Goal: Task Accomplishment & Management: Complete application form

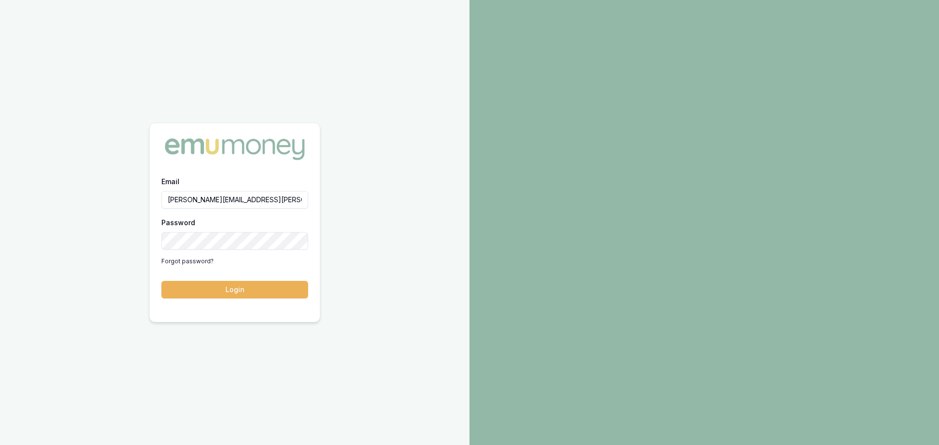
type input "natasha.mccallum@emumoney.com.au"
click at [161, 281] on button "Login" at bounding box center [234, 290] width 147 height 18
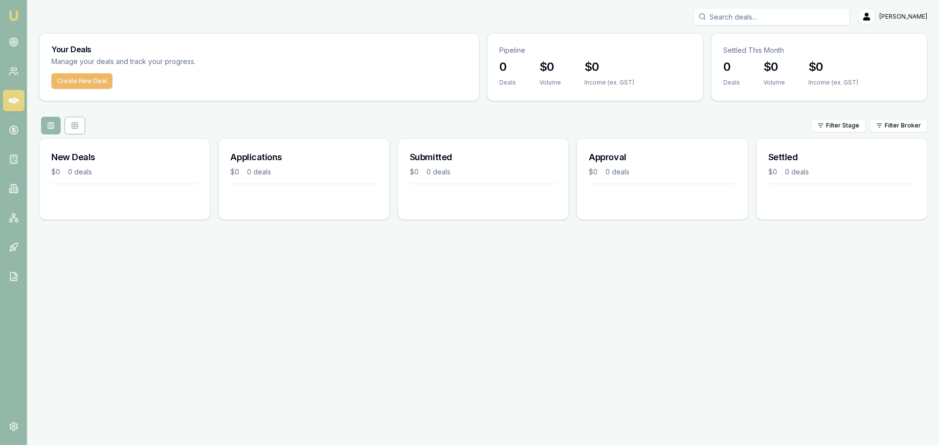
click at [87, 83] on button "Create New Deal" at bounding box center [81, 81] width 61 height 16
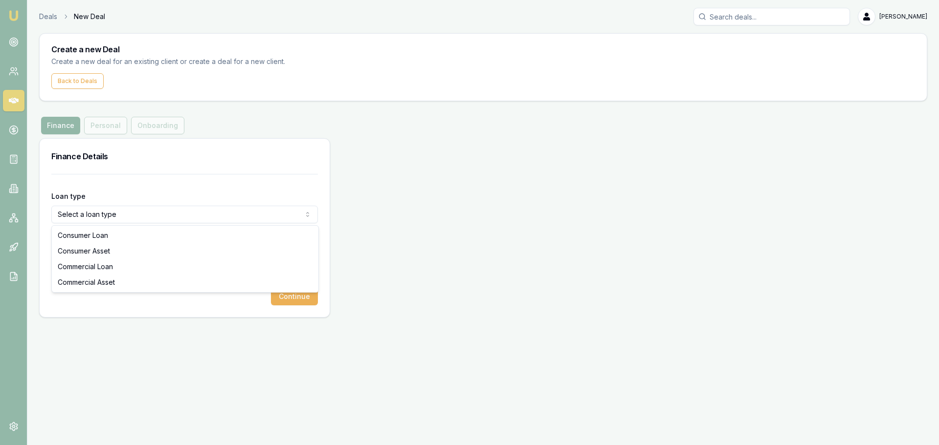
click at [114, 218] on html "Emu Broker Deals New Deal [PERSON_NAME] Toggle Menu Create a new Deal Create a …" at bounding box center [469, 222] width 939 height 445
select select "CONSUMER_ASSET"
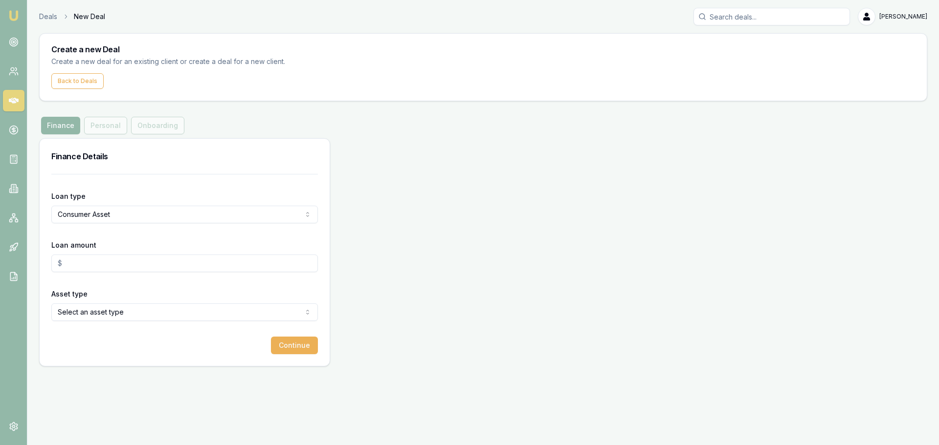
click at [109, 258] on input "Loan amount" at bounding box center [184, 264] width 267 height 18
type input "$60,000.00"
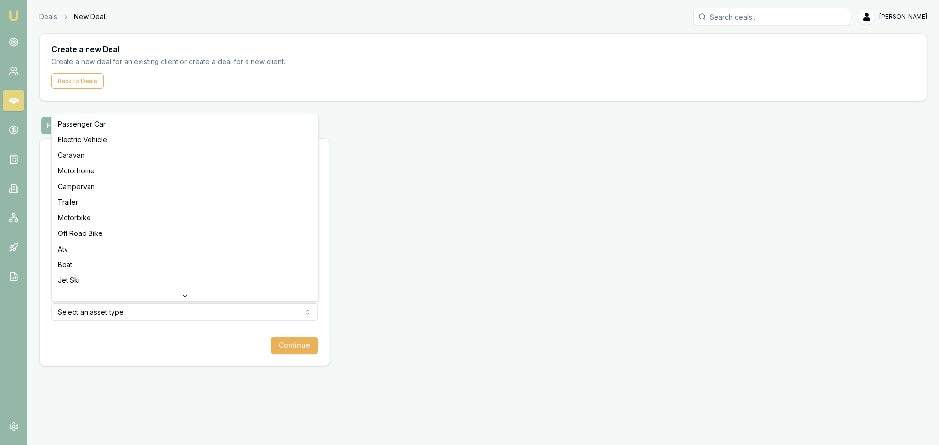
click at [102, 316] on html "Emu Broker Deals New Deal Natasha McCallum Toggle Menu Create a new Deal Create…" at bounding box center [469, 222] width 939 height 445
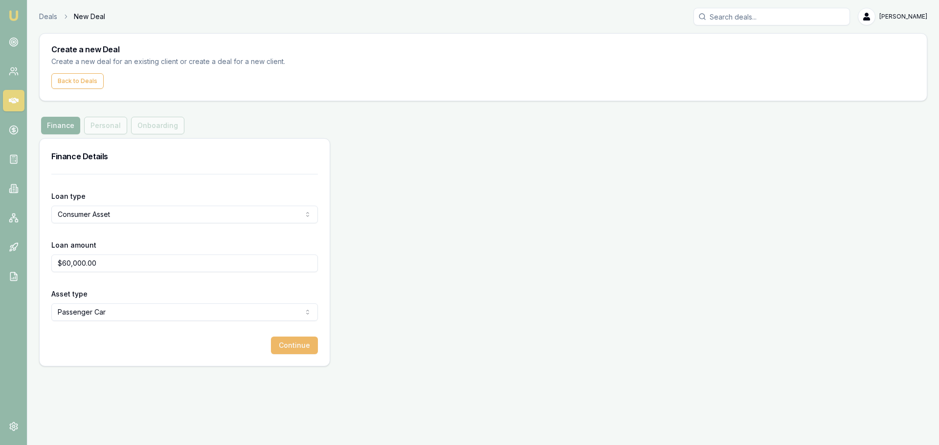
click at [285, 337] on button "Continue" at bounding box center [294, 346] width 47 height 18
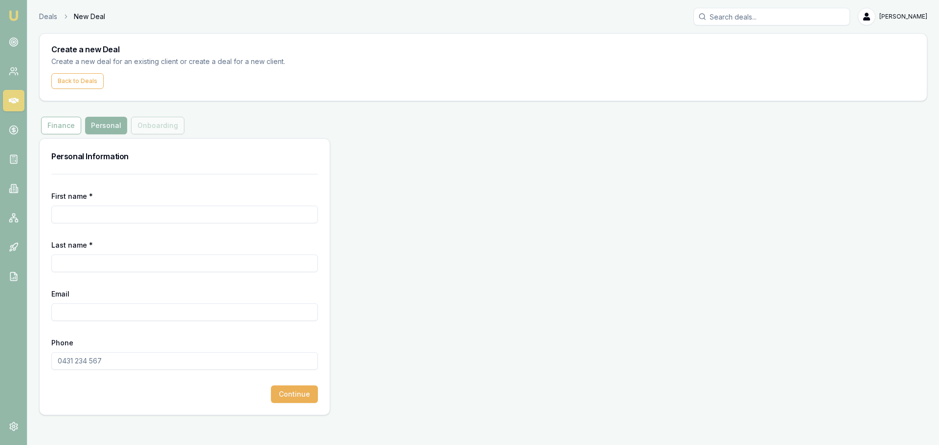
click at [105, 206] on input "First name *" at bounding box center [184, 215] width 267 height 18
type input "Ben"
type input "[PERSON_NAME]"
click at [138, 316] on input "Email" at bounding box center [184, 313] width 267 height 18
paste input "[EMAIL_ADDRESS][DOMAIN_NAME]"
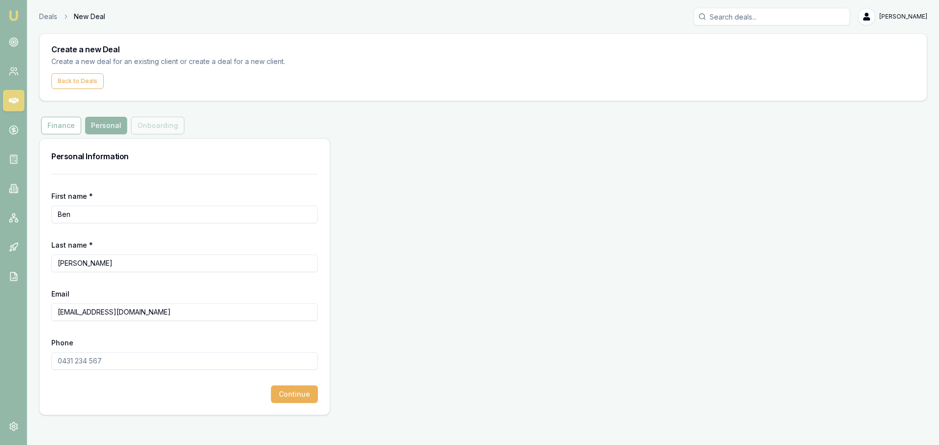
type input "[EMAIL_ADDRESS][DOMAIN_NAME]"
click at [57, 362] on input "Phone" at bounding box center [184, 362] width 267 height 18
type input "0451 454 103"
click at [286, 394] on button "Continue" at bounding box center [294, 395] width 47 height 18
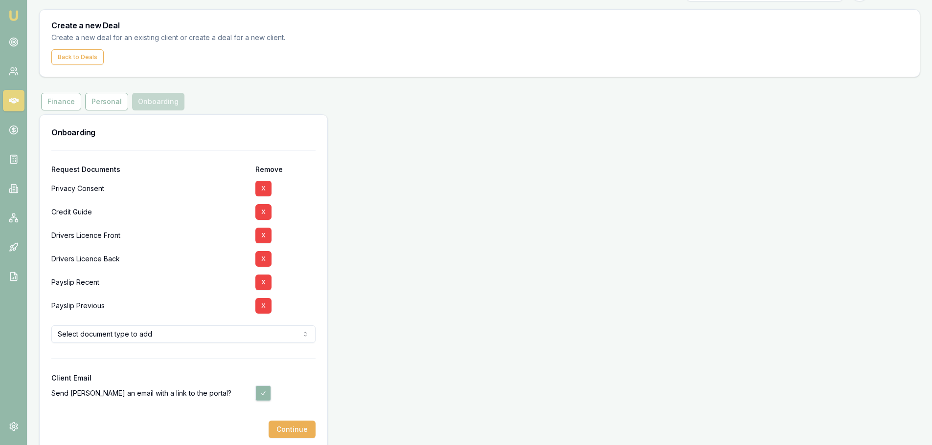
scroll to position [37, 0]
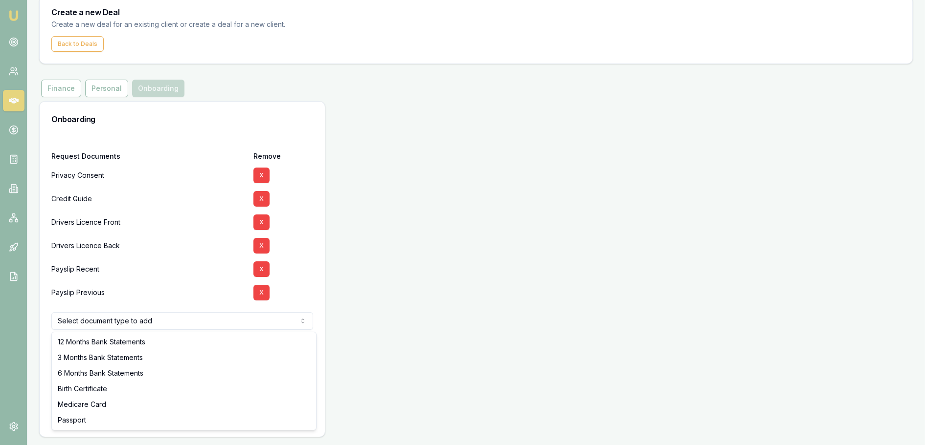
click at [157, 318] on html "Emu Broker Deals New Deal Natasha McCallum Toggle Menu Create a new Deal Create…" at bounding box center [466, 185] width 932 height 445
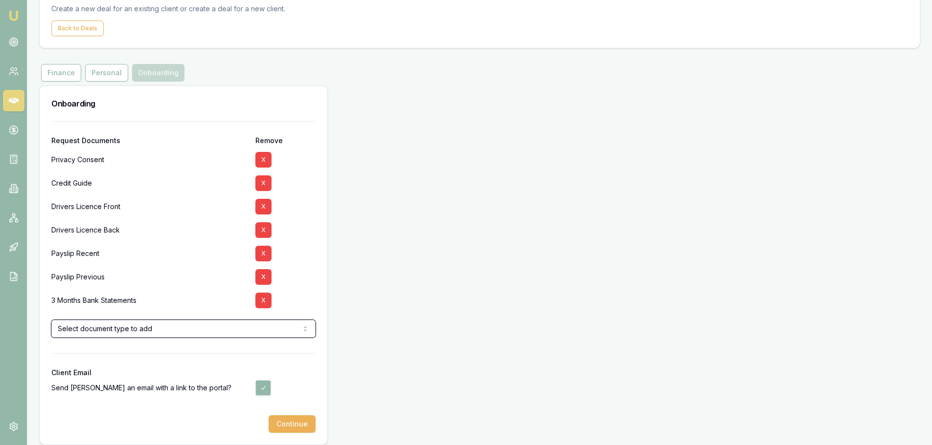
scroll to position [61, 0]
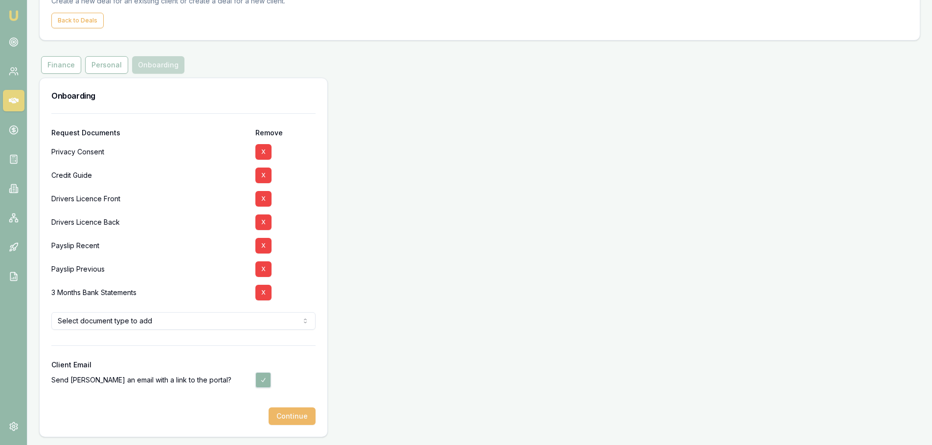
click at [290, 409] on button "Continue" at bounding box center [291, 417] width 47 height 18
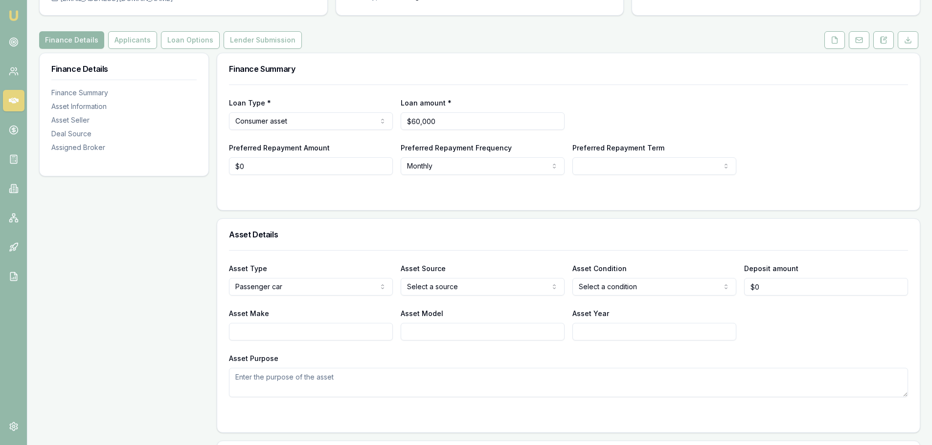
scroll to position [147, 0]
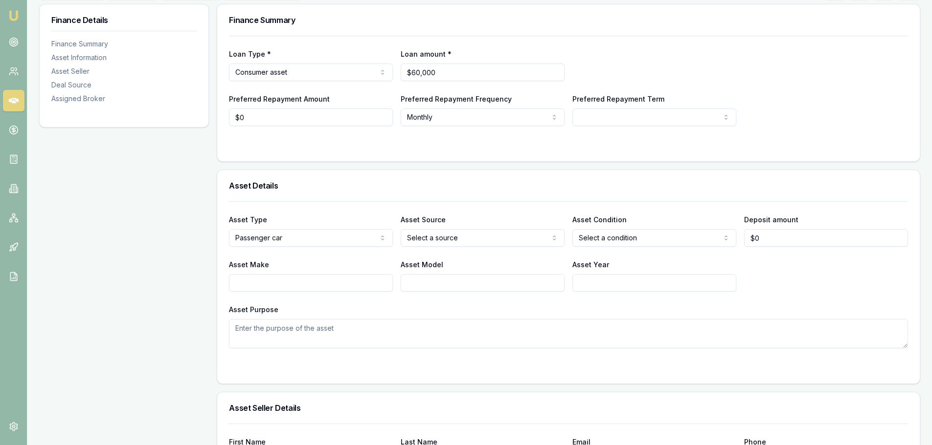
click at [489, 238] on html "Emu Broker Deals View D-HOCC3POUZK Natasha McCallum Toggle Menu Customer Ben Mc…" at bounding box center [466, 75] width 932 height 445
select select "PRIVATE"
click at [594, 231] on html "Emu Broker Deals View D-HOCC3POUZK Natasha McCallum Toggle Menu Customer Ben Mc…" at bounding box center [466, 75] width 932 height 445
select select "USED"
click at [253, 284] on input "Asset Make" at bounding box center [311, 283] width 164 height 18
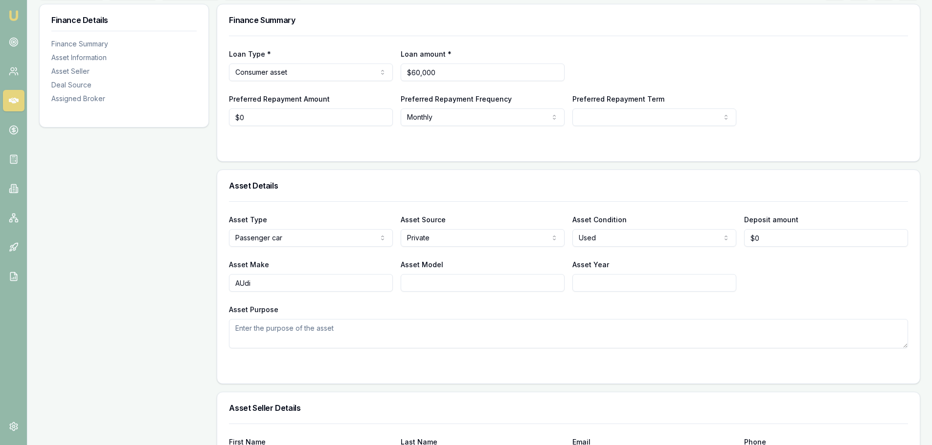
type input "AUdi"
type input "RS 3"
click at [624, 284] on input "Asset Year" at bounding box center [654, 283] width 164 height 18
type input "2017"
click at [260, 329] on textarea "Asset Purpose" at bounding box center [568, 333] width 679 height 29
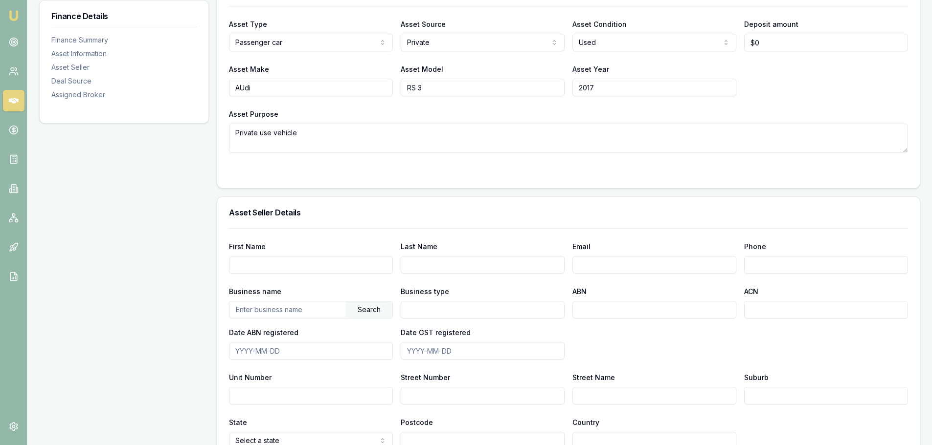
scroll to position [391, 0]
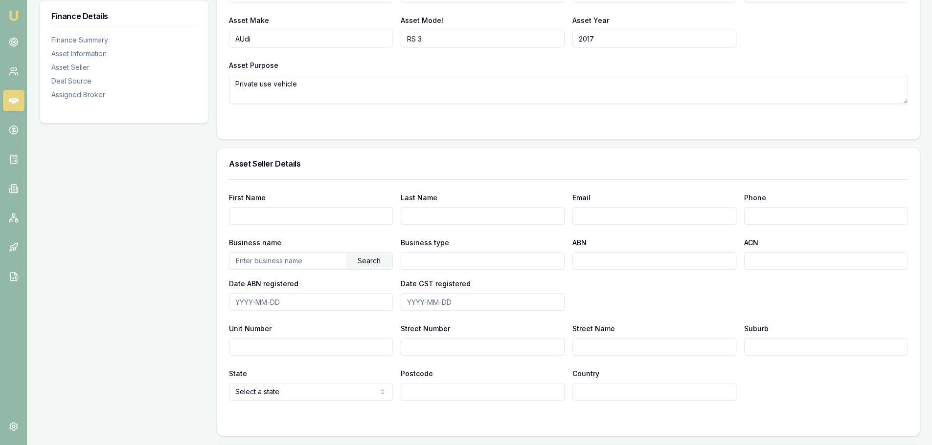
type textarea "Private use vehicle"
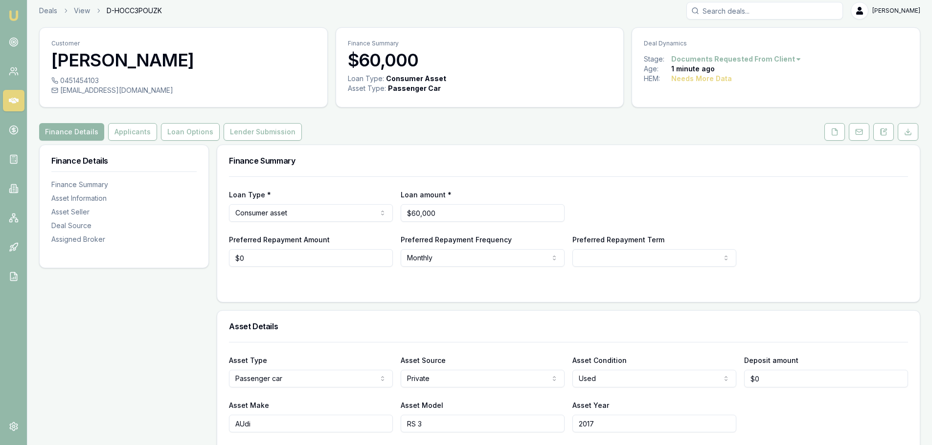
scroll to position [0, 0]
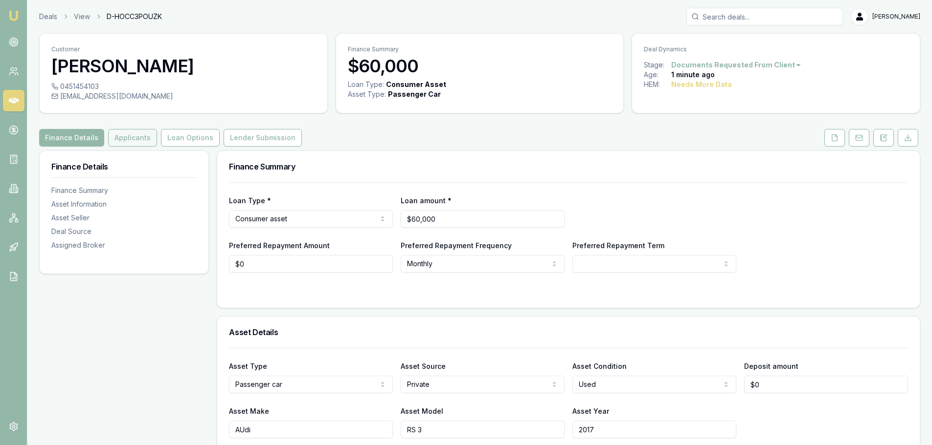
click at [130, 144] on button "Applicants" at bounding box center [132, 138] width 49 height 18
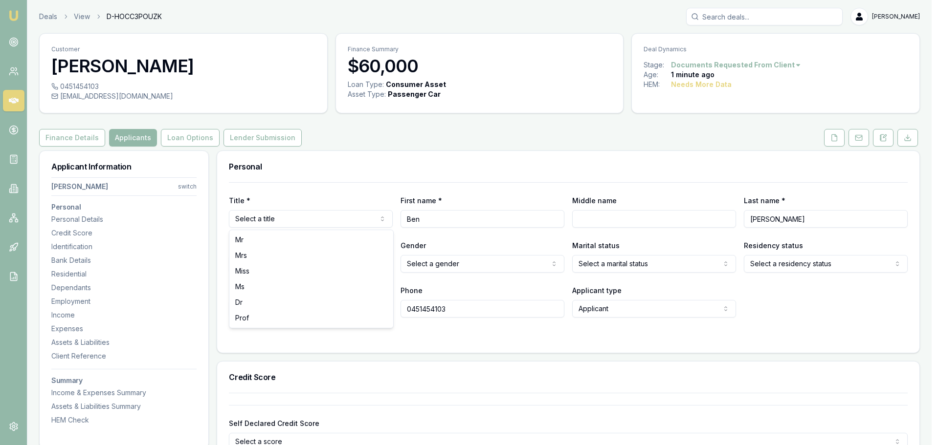
click at [302, 219] on html "Emu Broker Deals View D-HOCC3POUZK Natasha McCallum Toggle Menu Customer Ben Mc…" at bounding box center [469, 222] width 939 height 445
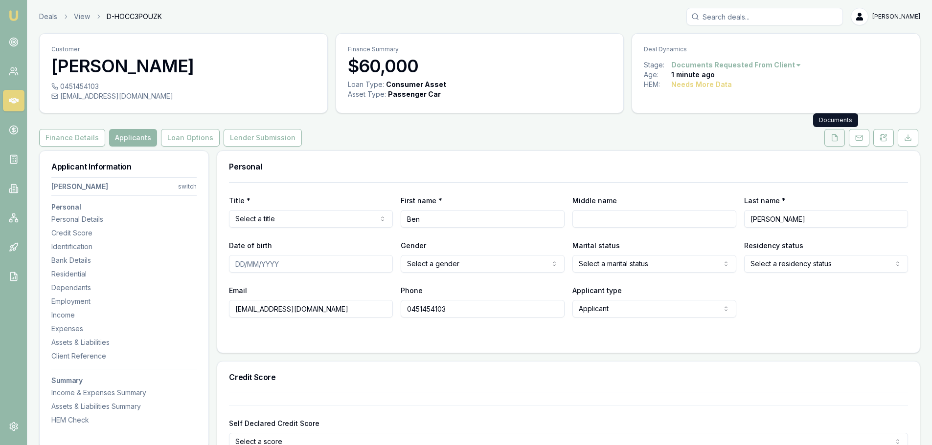
click at [840, 139] on button at bounding box center [834, 138] width 21 height 18
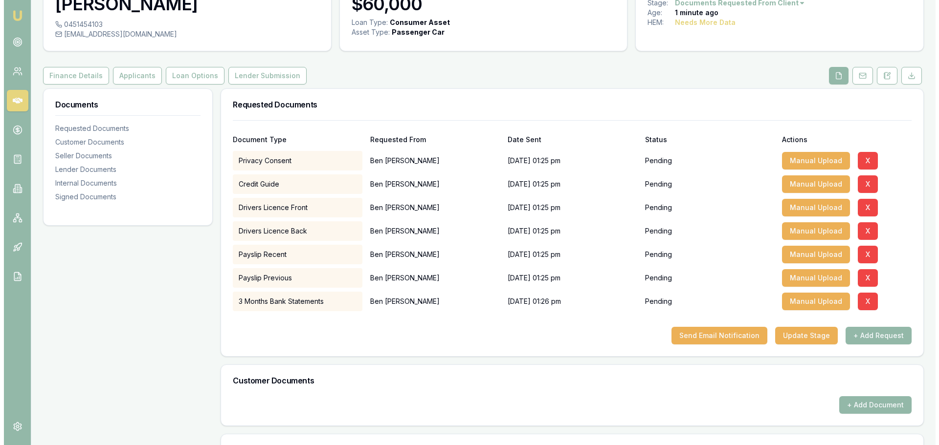
scroll to position [293, 0]
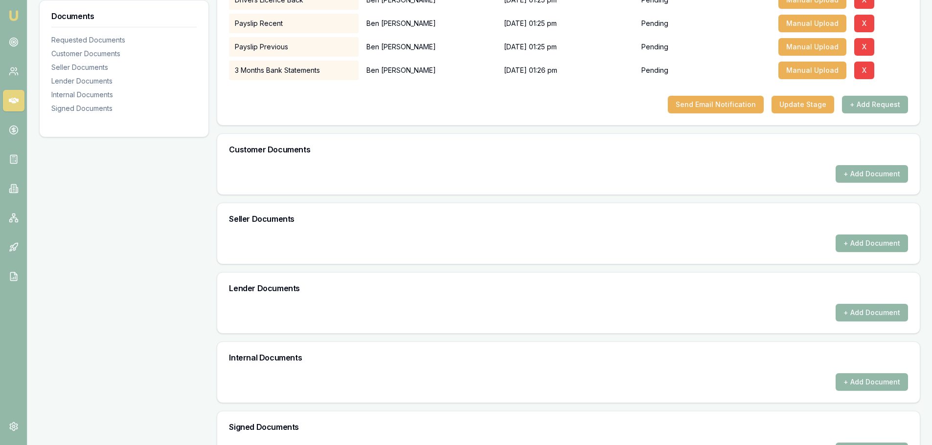
click at [867, 248] on button "+ Add Document" at bounding box center [871, 244] width 72 height 18
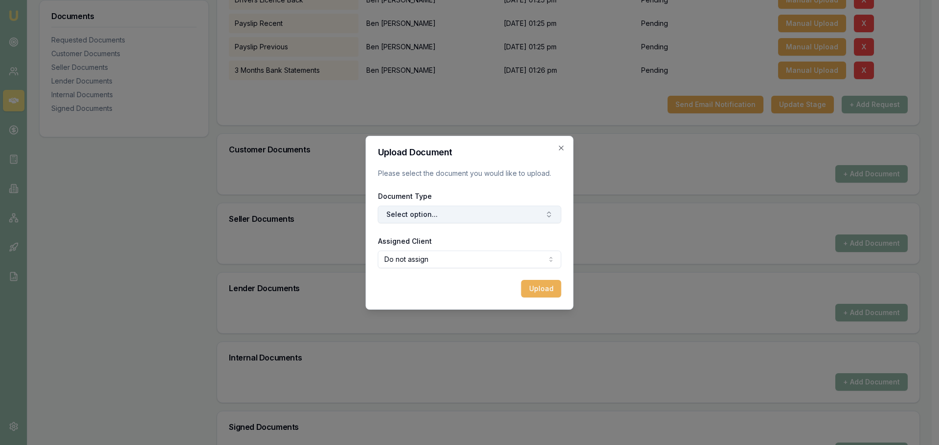
click at [419, 208] on button "Select option..." at bounding box center [469, 215] width 183 height 18
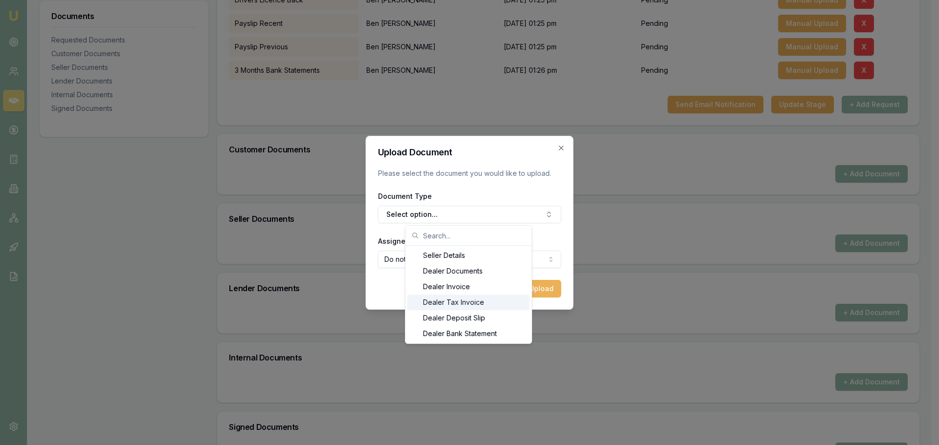
click at [471, 302] on div "Dealer Tax Invoice" at bounding box center [468, 303] width 122 height 16
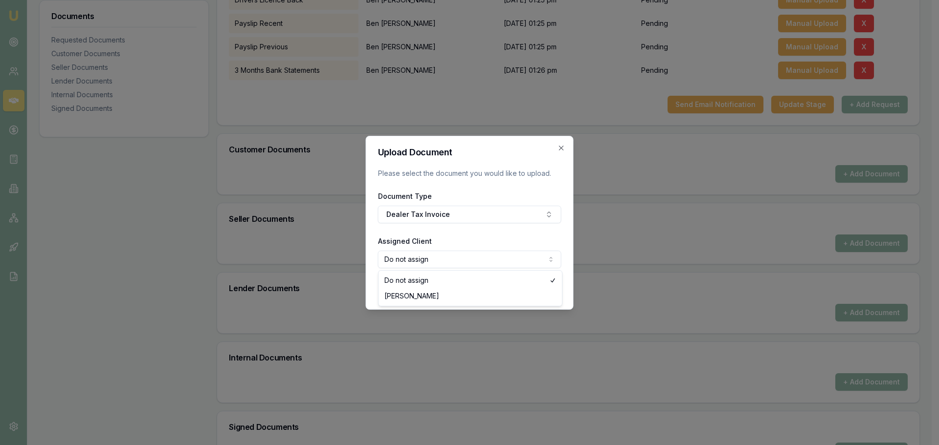
select select "U-OL0C261BQW"
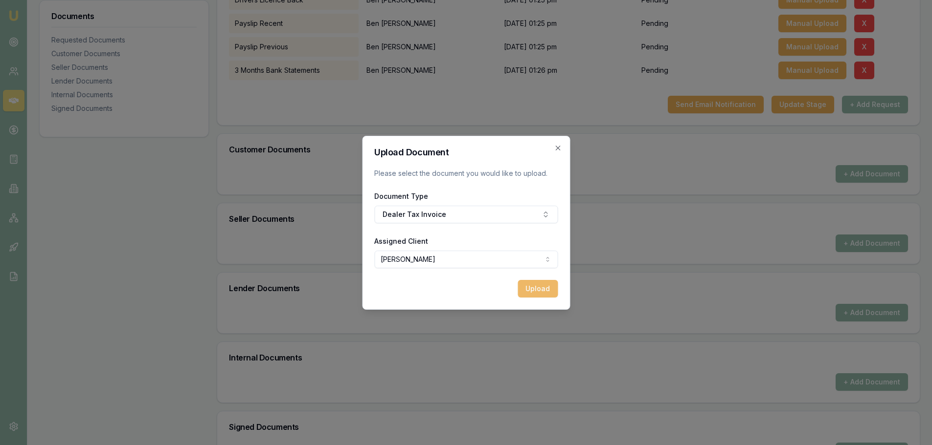
click at [534, 294] on button "Upload" at bounding box center [537, 289] width 40 height 18
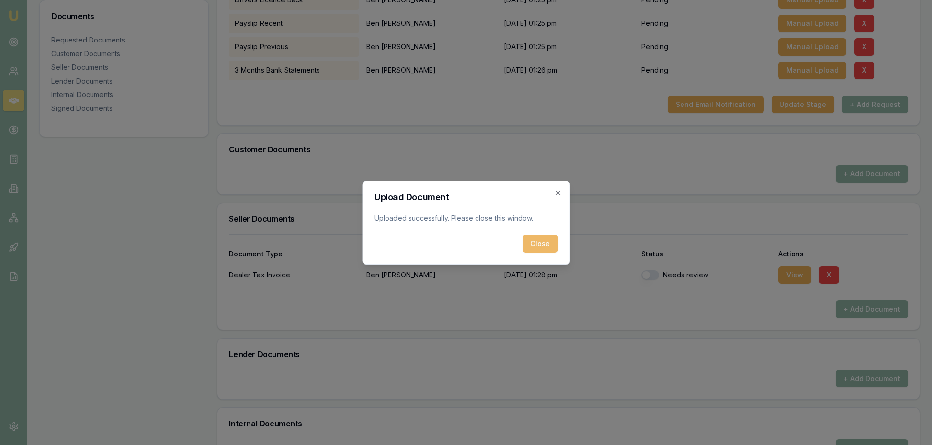
click at [546, 244] on button "Close" at bounding box center [539, 244] width 35 height 18
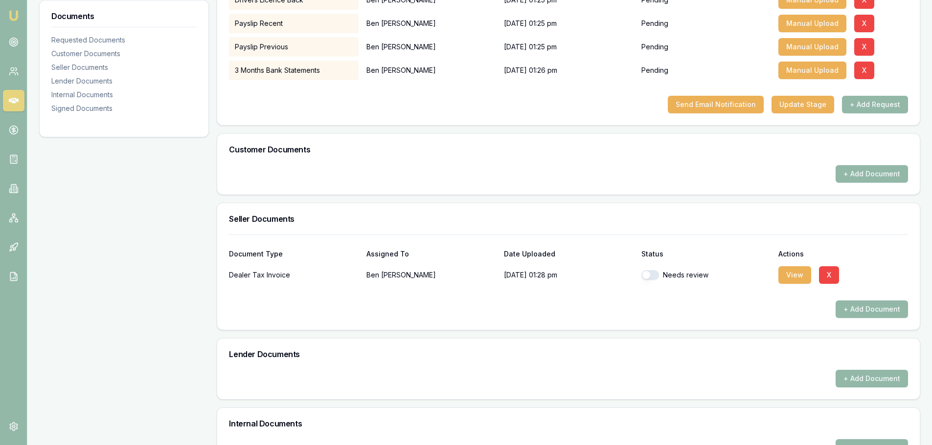
click at [645, 271] on button "button" at bounding box center [650, 275] width 18 height 10
checkbox input "true"
click at [886, 312] on button "+ Add Document" at bounding box center [871, 310] width 72 height 18
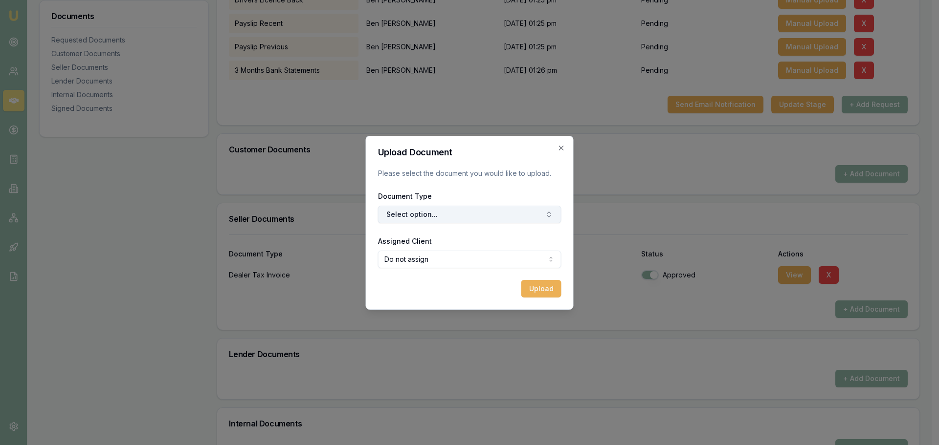
click at [423, 213] on button "Select option..." at bounding box center [469, 215] width 183 height 18
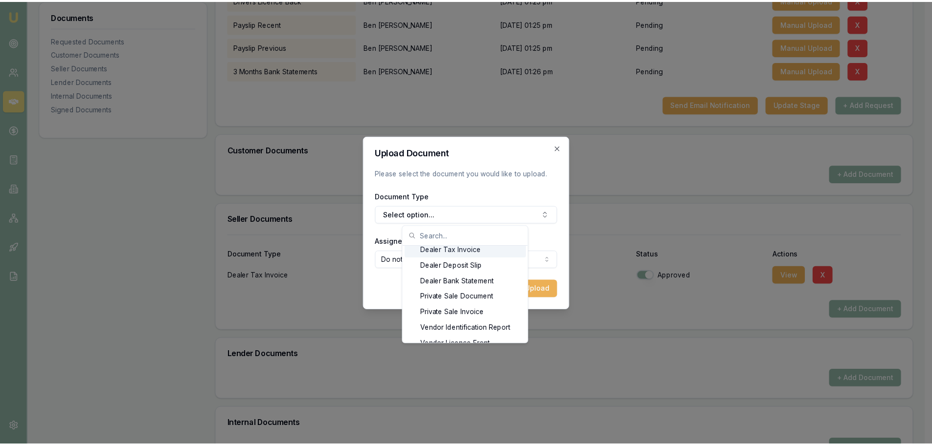
scroll to position [0, 0]
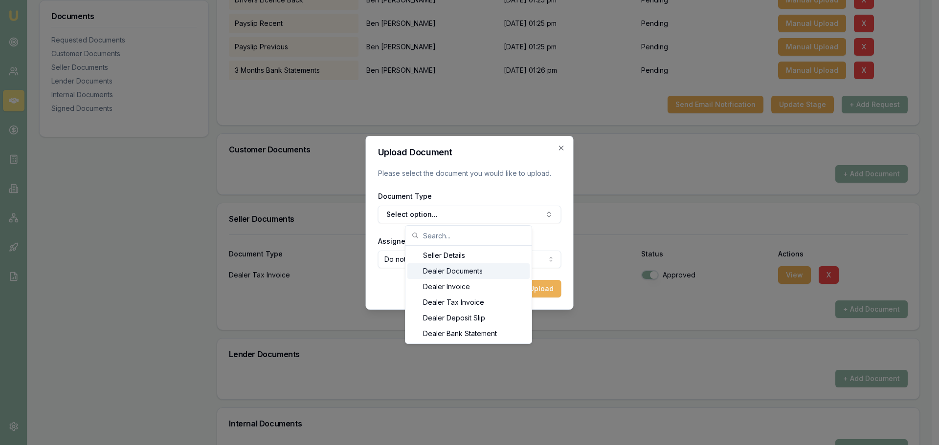
click at [474, 278] on div "Dealer Documents" at bounding box center [468, 272] width 122 height 16
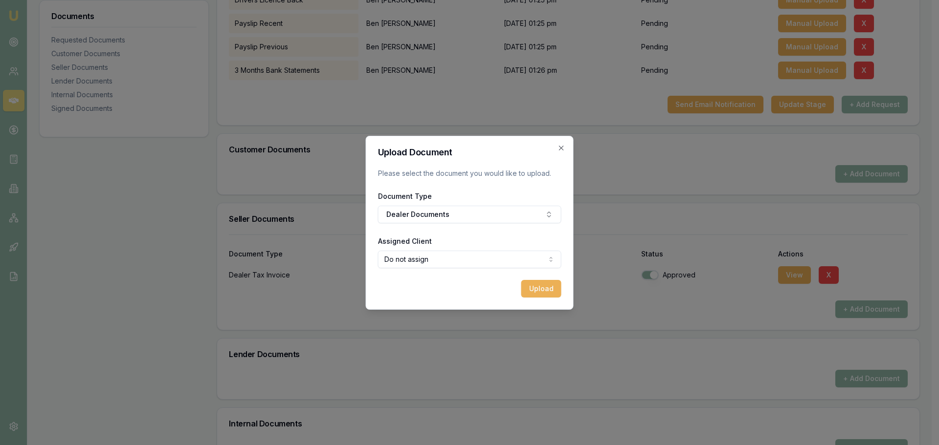
click at [463, 305] on div "Do not assign Ben McIntyre" at bounding box center [469, 288] width 183 height 35
select select "U-OL0C261BQW"
drag, startPoint x: 468, startPoint y: 287, endPoint x: 468, endPoint y: 298, distance: 10.8
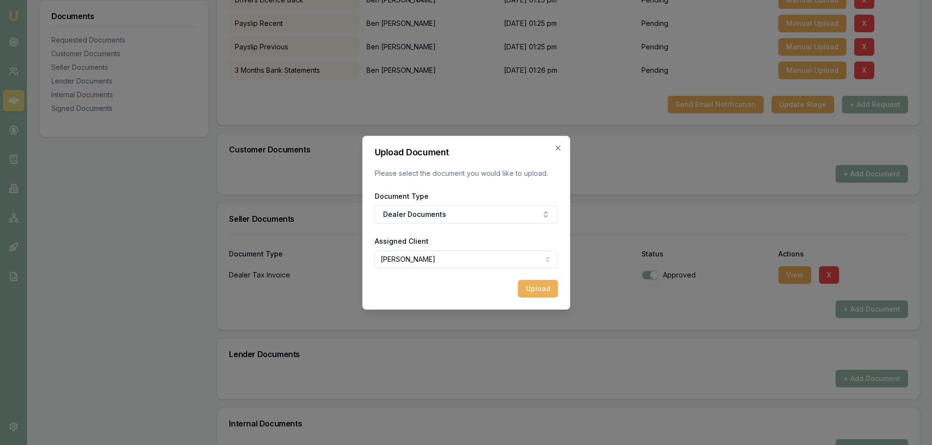
click at [468, 298] on div "Upload Document Please select the document you would like to upload. Document T…" at bounding box center [466, 223] width 208 height 174
click at [534, 290] on button "Upload" at bounding box center [537, 289] width 40 height 18
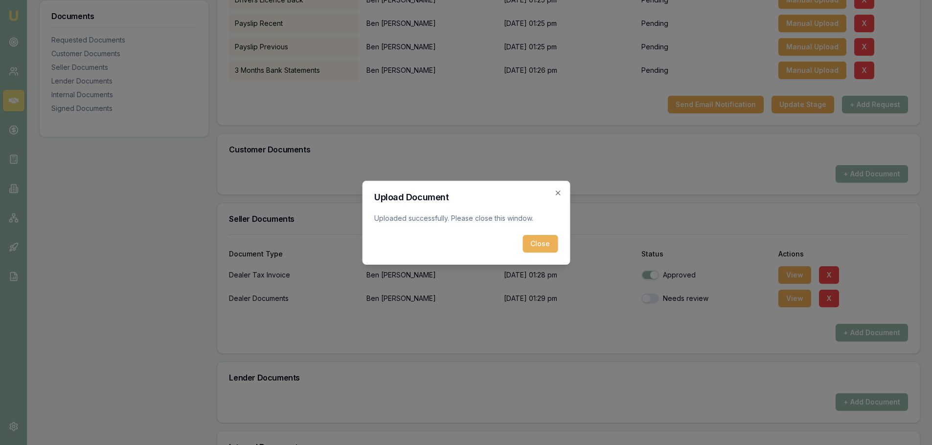
click at [548, 258] on div "Upload Document Uploaded successfully. Please close this window. Close Close" at bounding box center [466, 223] width 208 height 84
click at [527, 247] on button "Close" at bounding box center [539, 244] width 35 height 18
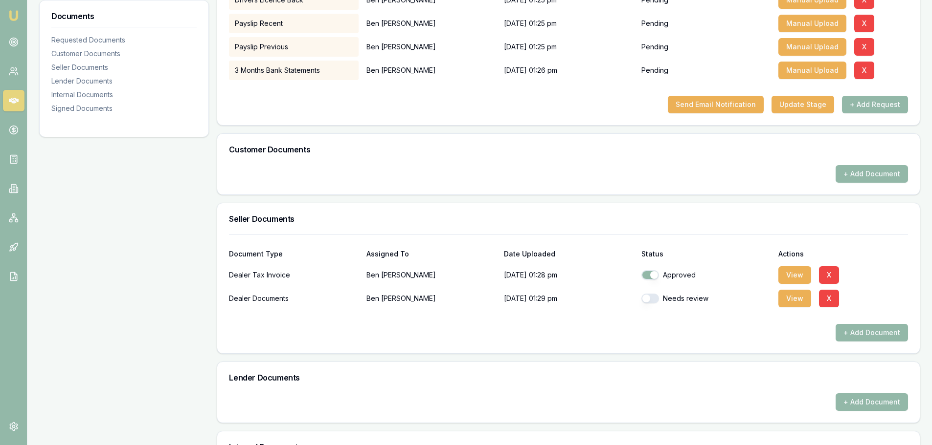
click at [657, 301] on button "button" at bounding box center [650, 299] width 18 height 10
checkbox input "true"
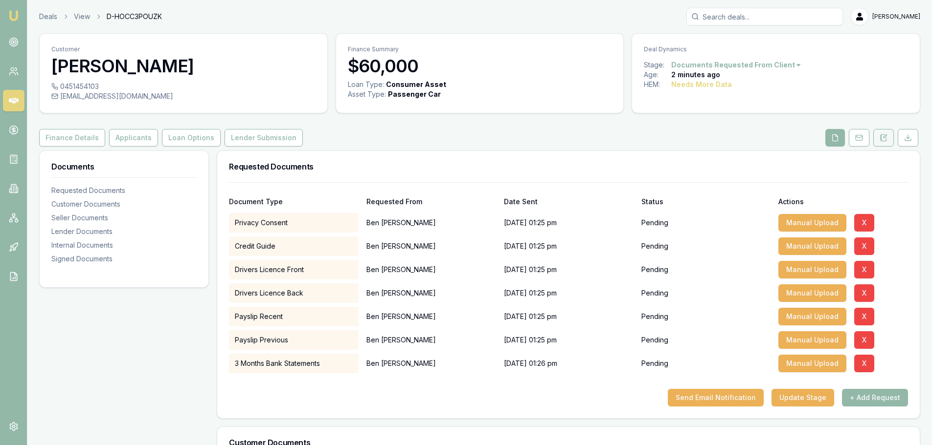
click at [885, 148] on div "Customer Ben McIntyre 0451454103 bensdabom@gmail.com Finance Summary $60,000 Lo…" at bounding box center [479, 444] width 881 height 823
click at [885, 145] on button at bounding box center [883, 138] width 21 height 18
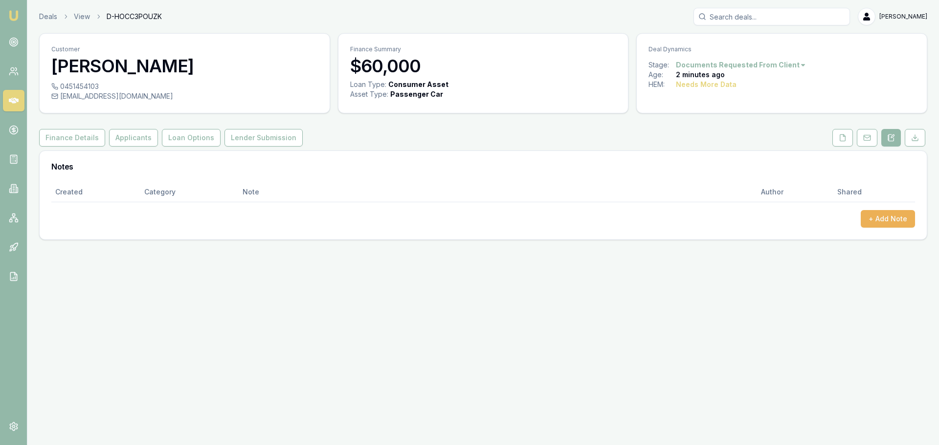
click at [888, 227] on div "Created Category Note Author Shared + Add Note" at bounding box center [483, 210] width 887 height 57
click at [888, 220] on button "+ Add Note" at bounding box center [888, 219] width 54 height 18
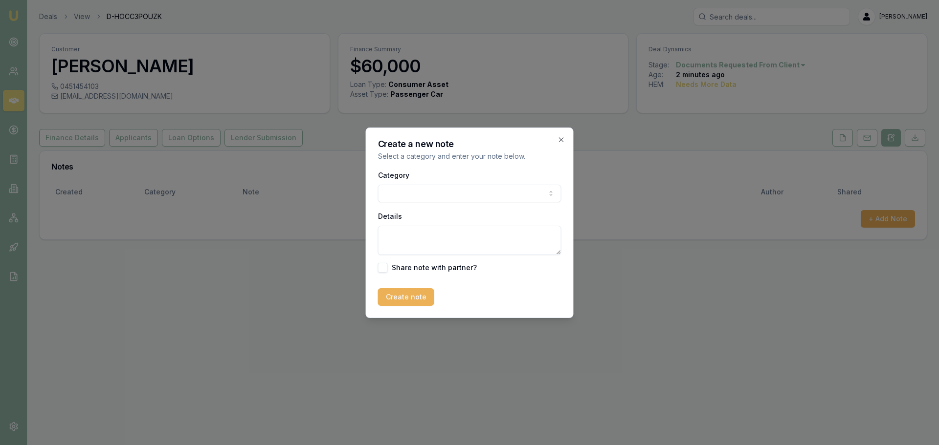
click at [455, 201] on body "Emu Broker Deals View D-HOCC3POUZK Natasha McCallum Toggle Menu Customer Ben Mc…" at bounding box center [469, 222] width 939 height 445
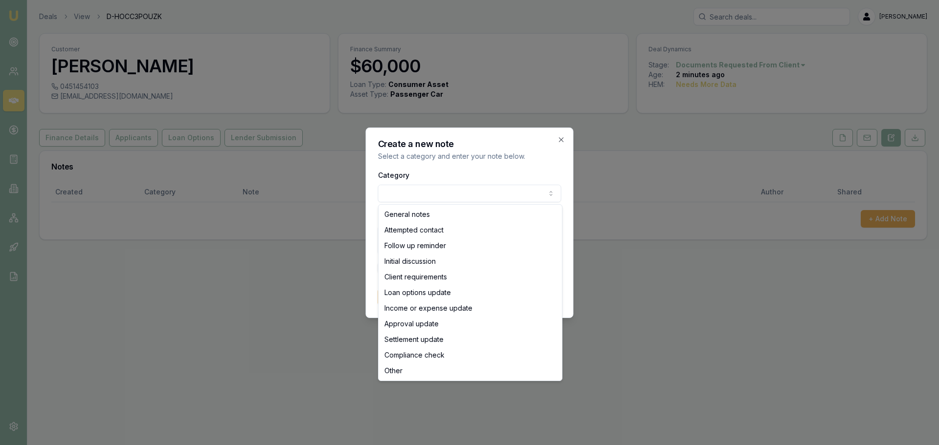
select select "INITIAL_DISCUSSION"
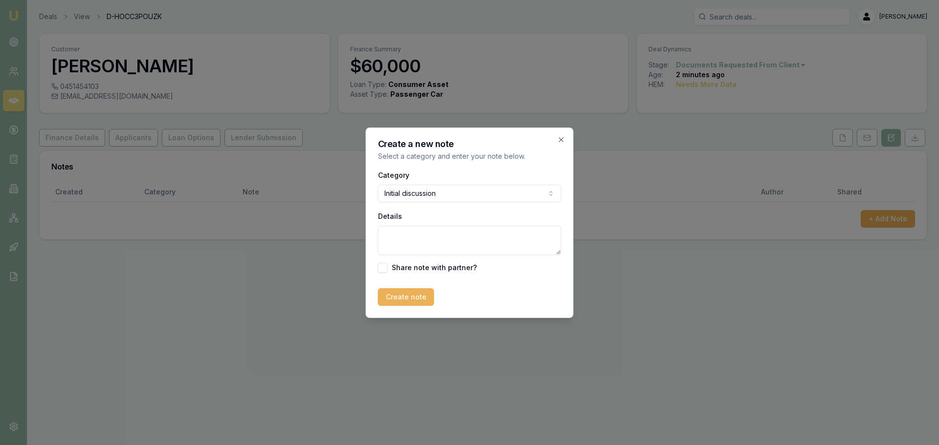
click at [420, 239] on textarea "Details" at bounding box center [469, 240] width 183 height 29
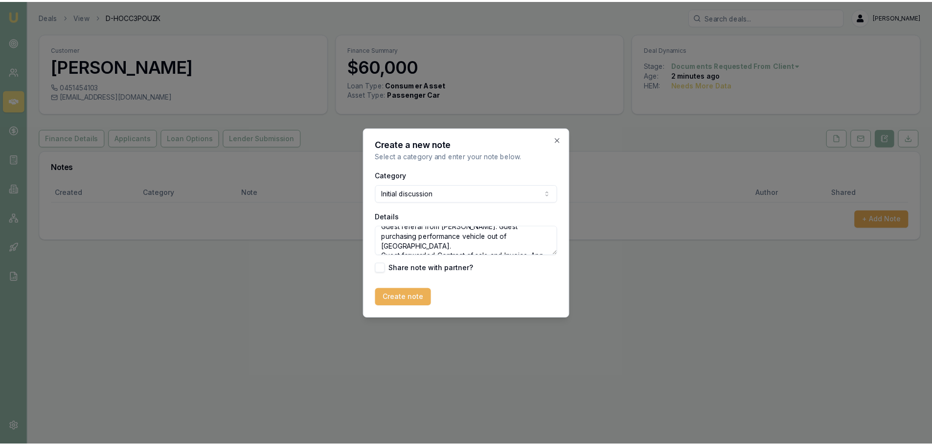
scroll to position [14, 0]
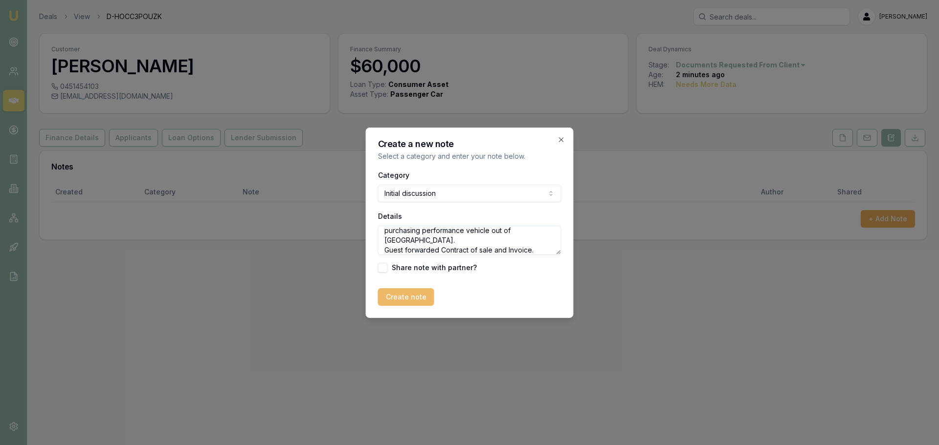
type textarea "Guest referal from Brittney McIntyre. Guest purchasing performance vehicle out …"
click at [411, 299] on button "Create note" at bounding box center [406, 298] width 56 height 18
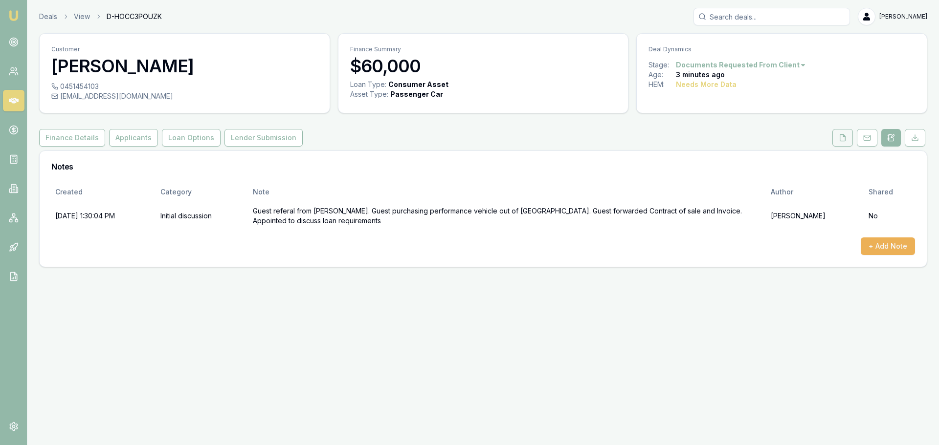
click at [837, 137] on button at bounding box center [842, 138] width 21 height 18
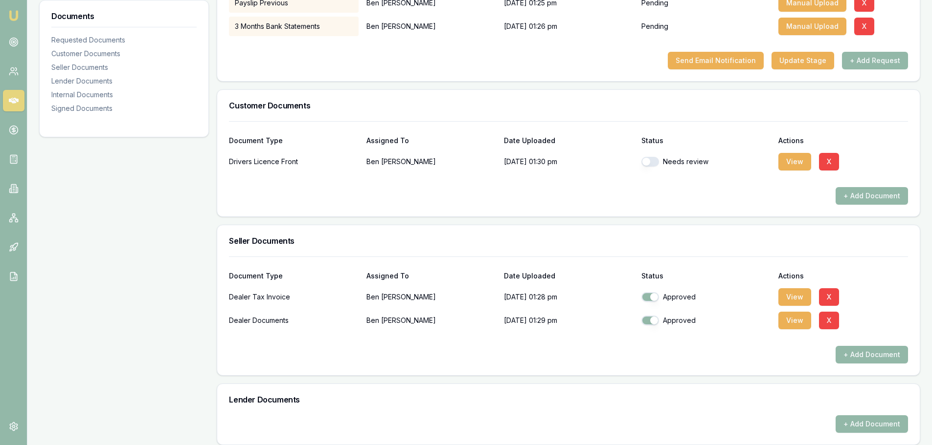
scroll to position [293, 0]
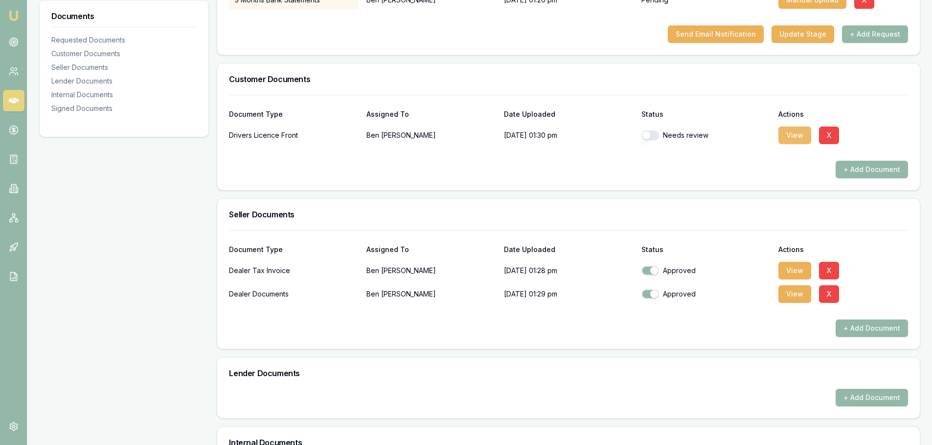
click at [795, 137] on button "View" at bounding box center [794, 136] width 33 height 18
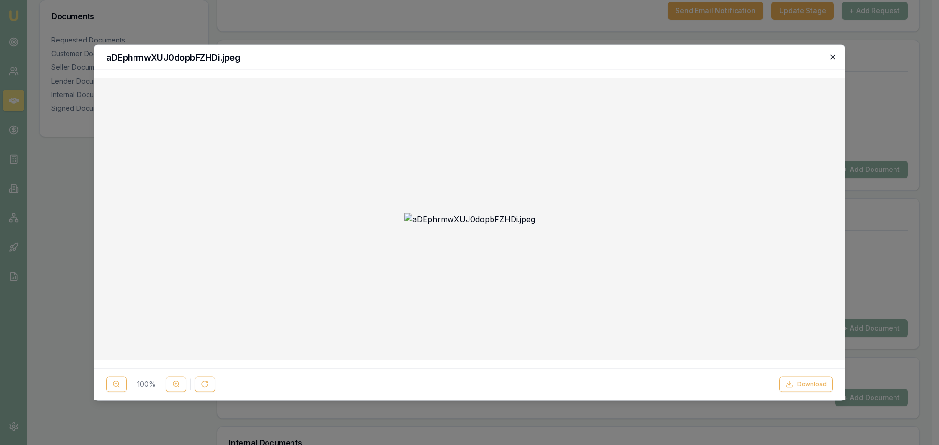
click at [835, 58] on icon "button" at bounding box center [833, 57] width 8 height 8
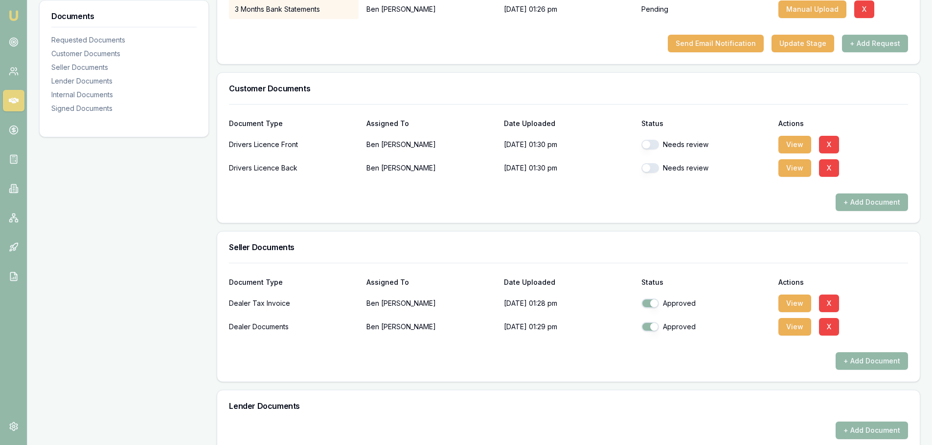
scroll to position [196, 0]
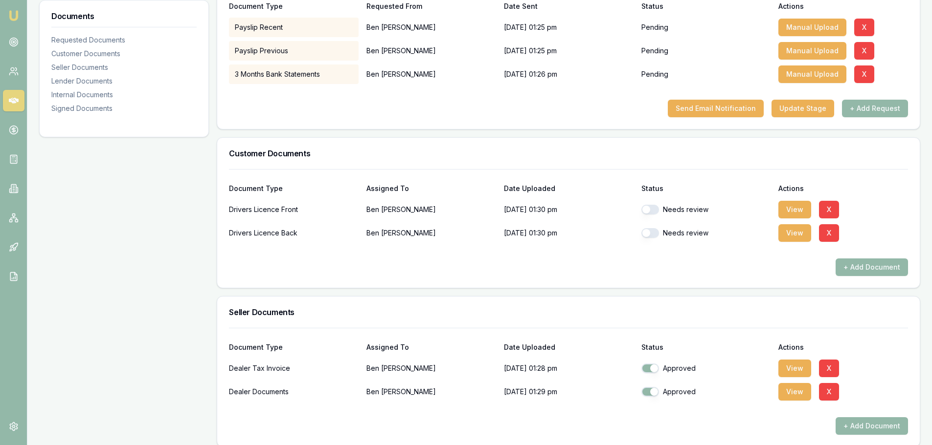
click at [652, 213] on button "button" at bounding box center [650, 210] width 18 height 10
checkbox input "true"
click at [800, 235] on button "View" at bounding box center [794, 233] width 33 height 18
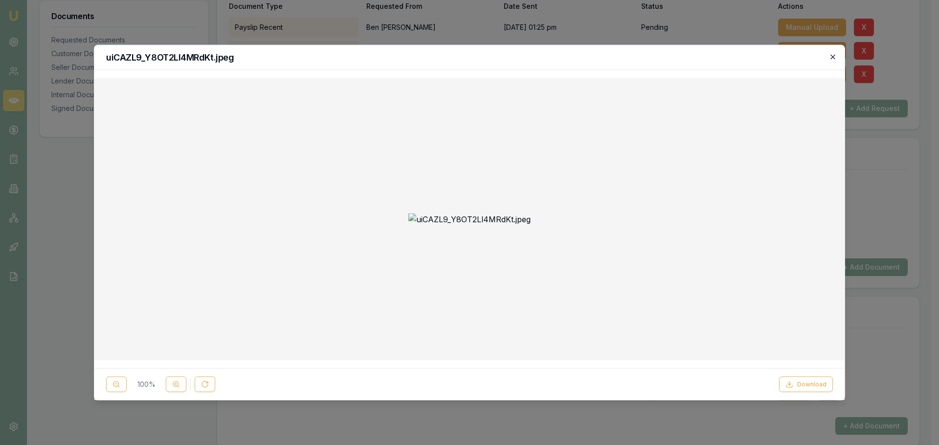
click at [835, 60] on icon "button" at bounding box center [833, 57] width 8 height 8
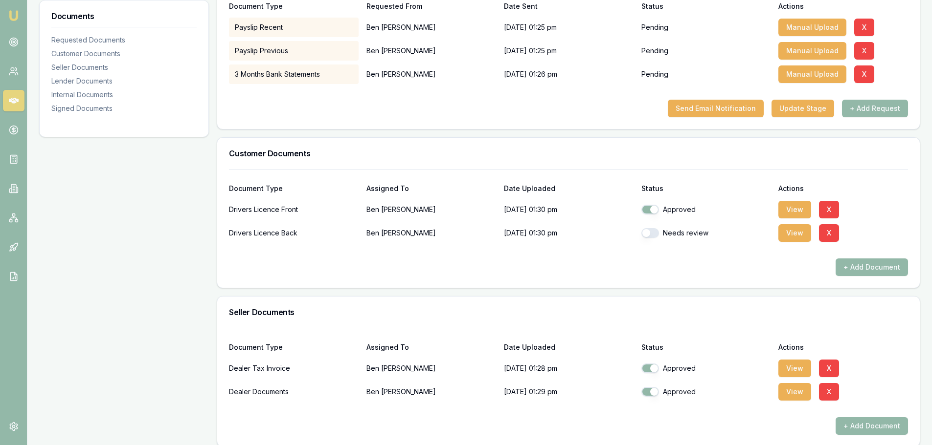
click at [648, 238] on button "button" at bounding box center [650, 233] width 18 height 10
checkbox input "true"
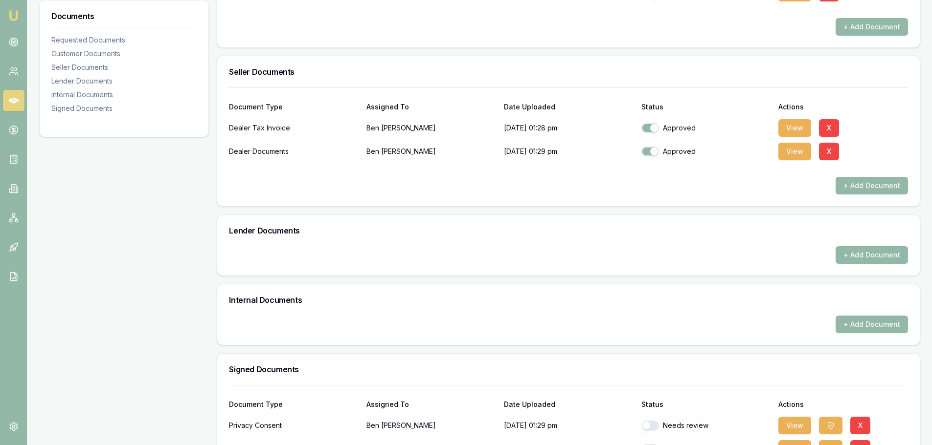
scroll to position [527, 0]
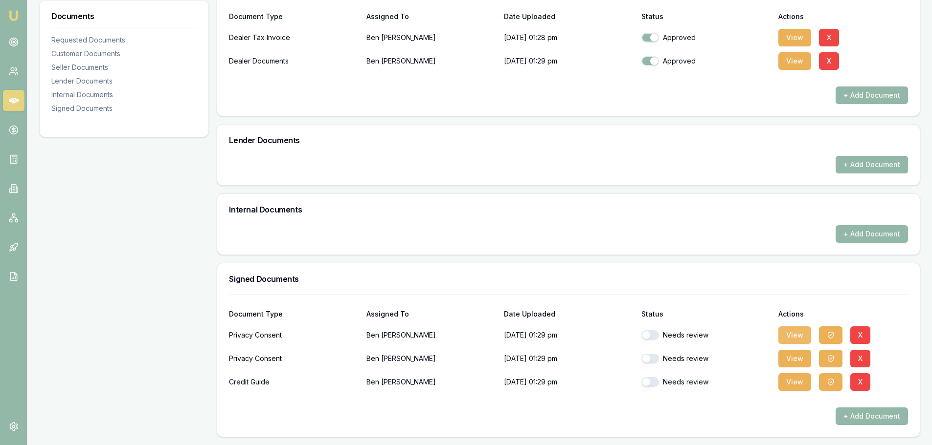
click at [794, 331] on button "View" at bounding box center [794, 336] width 33 height 18
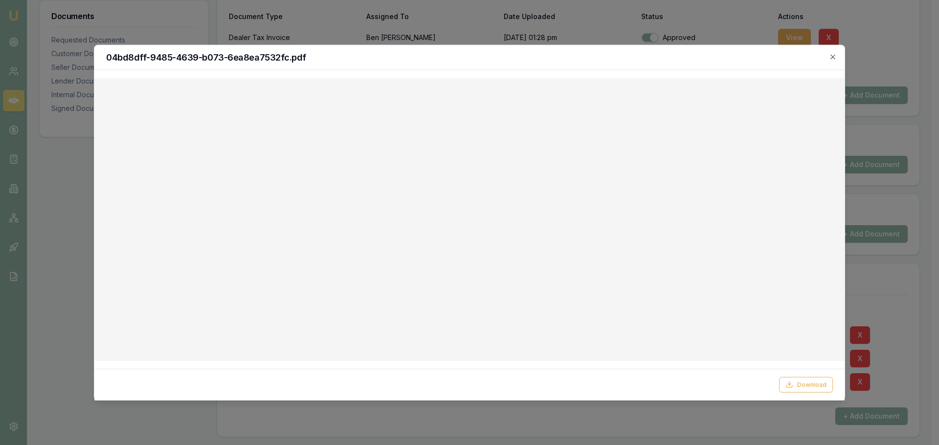
click at [828, 55] on h2 "04bd8dff-9485-4639-b073-6ea8ea7532fc.pdf" at bounding box center [469, 57] width 727 height 9
click at [830, 55] on icon "button" at bounding box center [833, 57] width 8 height 8
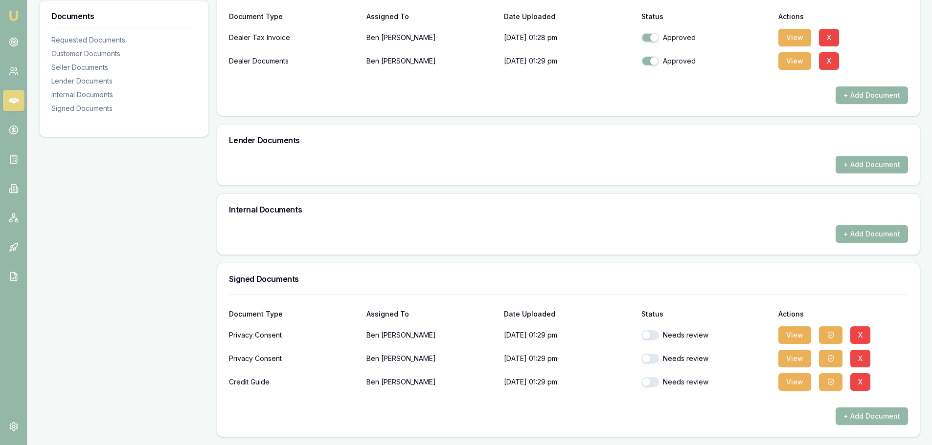
click at [650, 334] on button "button" at bounding box center [650, 336] width 18 height 10
click at [806, 359] on button "View" at bounding box center [794, 359] width 33 height 18
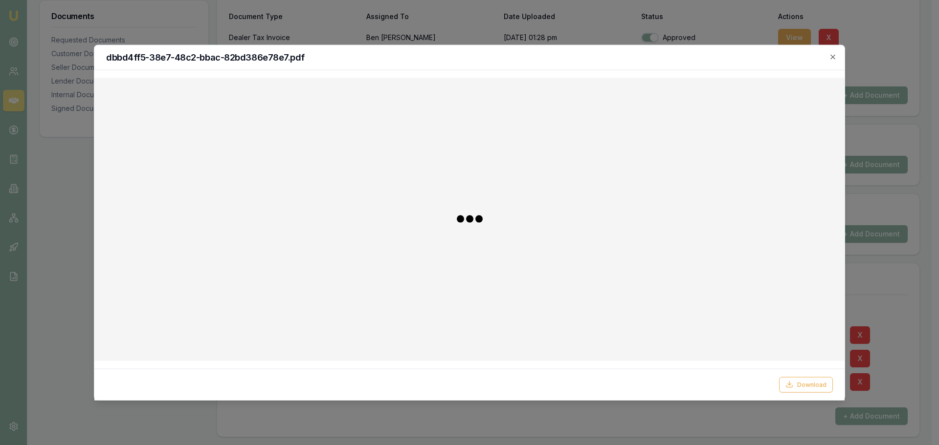
click at [793, 356] on div at bounding box center [469, 219] width 750 height 283
checkbox input "false"
checkbox input "true"
click at [830, 51] on div "dbbd4ff5-38e7-48c2-bbac-82bd386e78e7.pdf" at bounding box center [469, 57] width 750 height 25
click at [831, 58] on icon "button" at bounding box center [832, 56] width 4 height 4
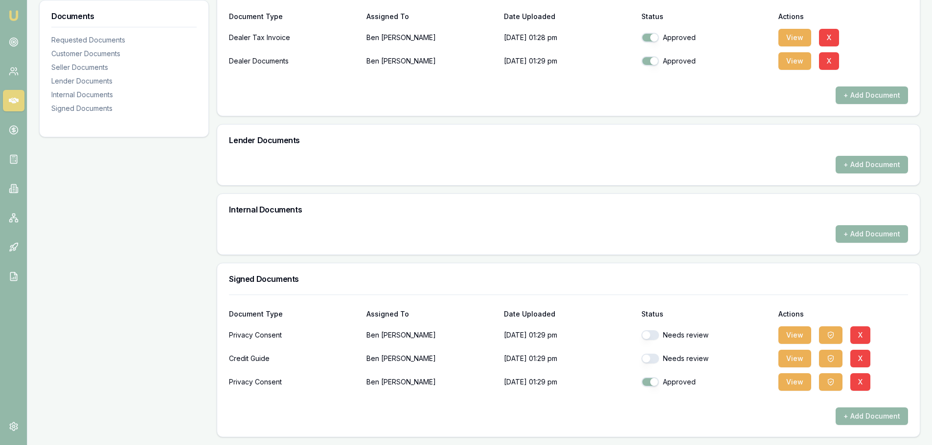
click at [642, 353] on div "Needs review" at bounding box center [706, 359] width 130 height 20
click at [659, 363] on div "Needs review" at bounding box center [706, 359] width 130 height 10
click at [648, 358] on button "button" at bounding box center [650, 359] width 18 height 10
checkbox input "true"
click at [796, 330] on button "View" at bounding box center [794, 336] width 33 height 18
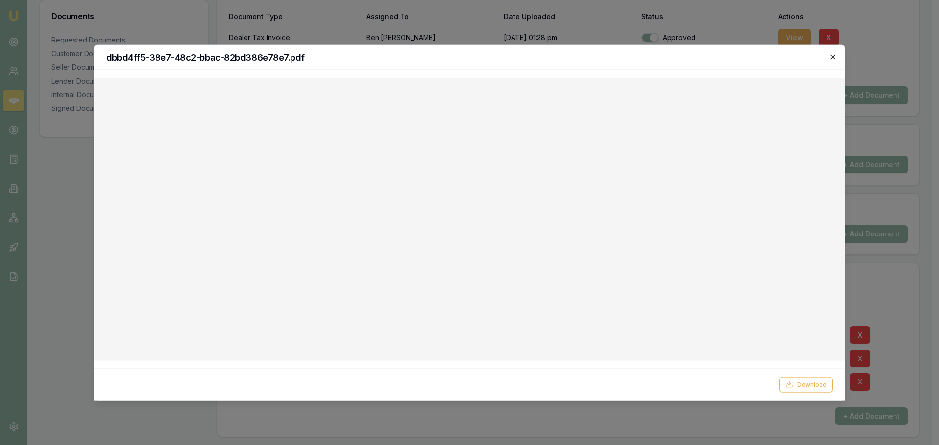
click at [833, 55] on icon "button" at bounding box center [833, 57] width 8 height 8
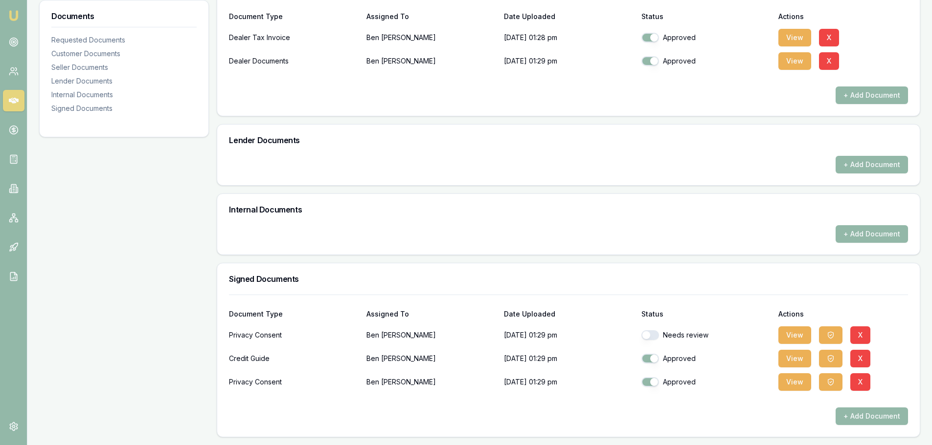
click at [646, 337] on button "button" at bounding box center [650, 336] width 18 height 10
checkbox input "true"
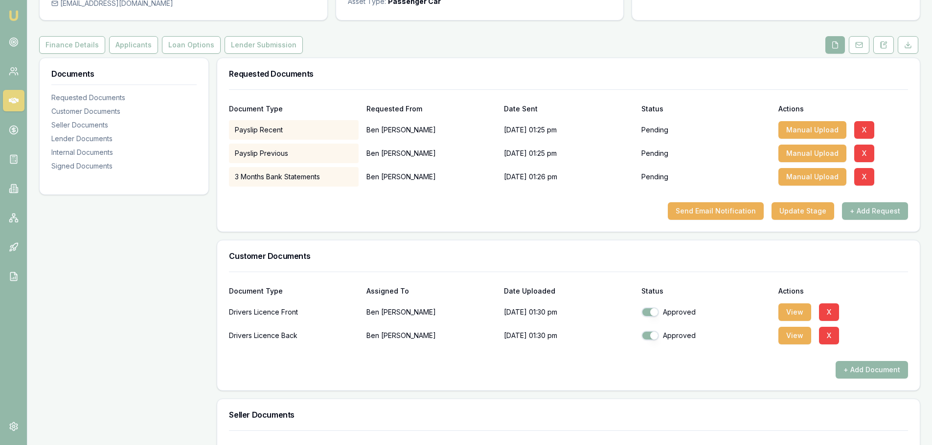
scroll to position [38, 0]
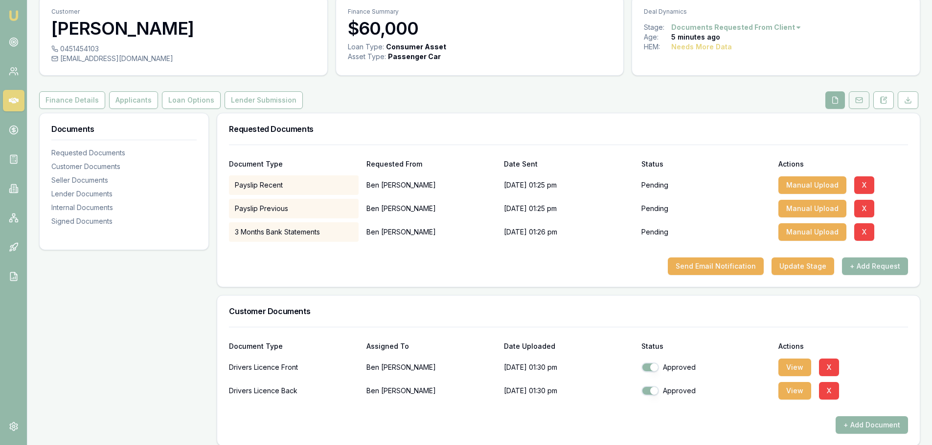
click at [860, 101] on icon at bounding box center [859, 100] width 8 height 8
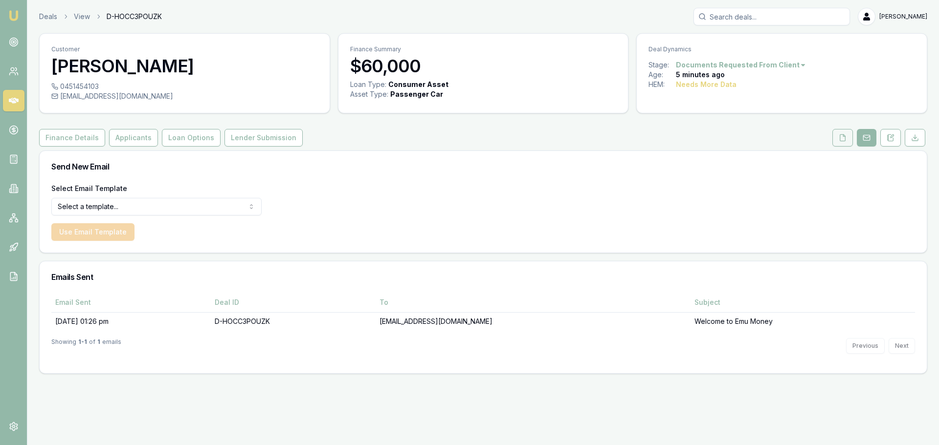
click at [846, 138] on button at bounding box center [842, 138] width 21 height 18
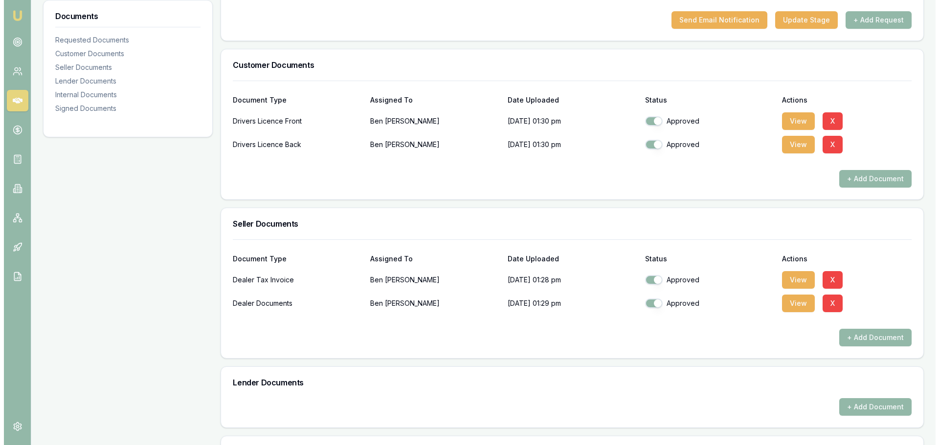
scroll to position [196, 0]
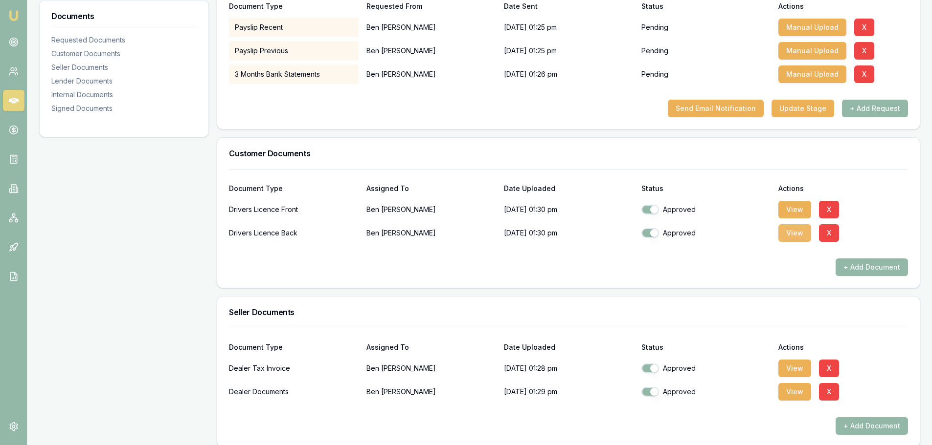
click at [790, 234] on button "View" at bounding box center [794, 233] width 33 height 18
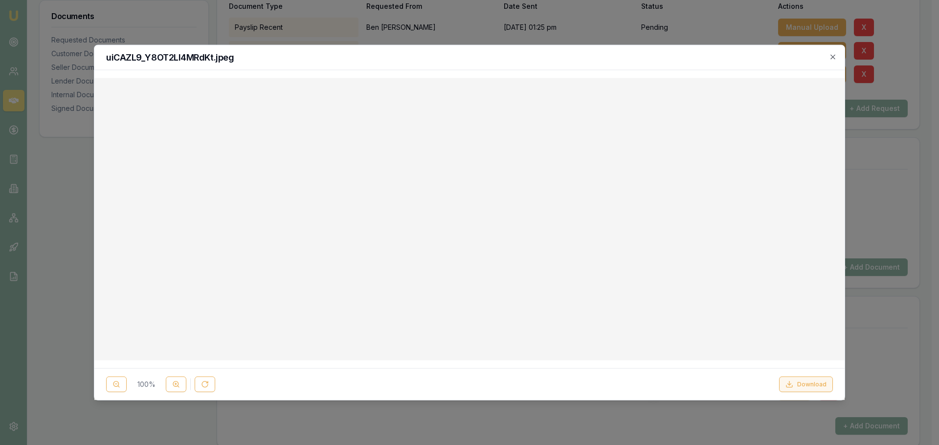
click at [798, 383] on button "Download" at bounding box center [806, 385] width 54 height 16
click at [833, 59] on icon "button" at bounding box center [833, 57] width 8 height 8
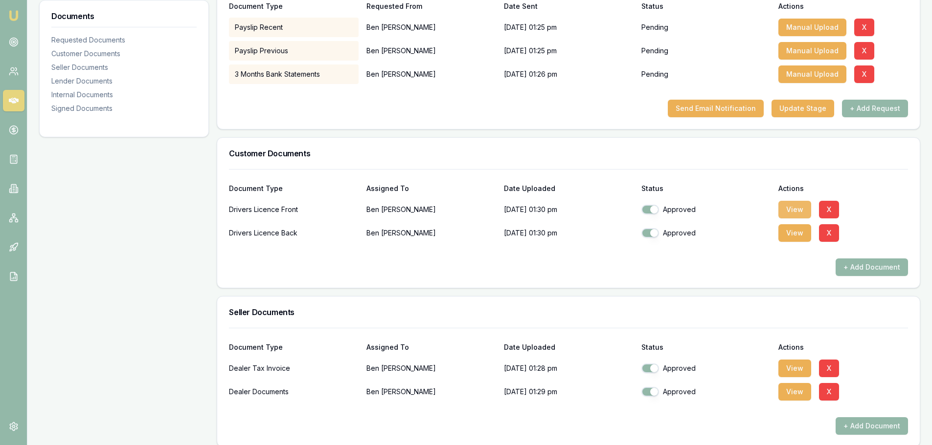
click at [797, 217] on button "View" at bounding box center [794, 210] width 33 height 18
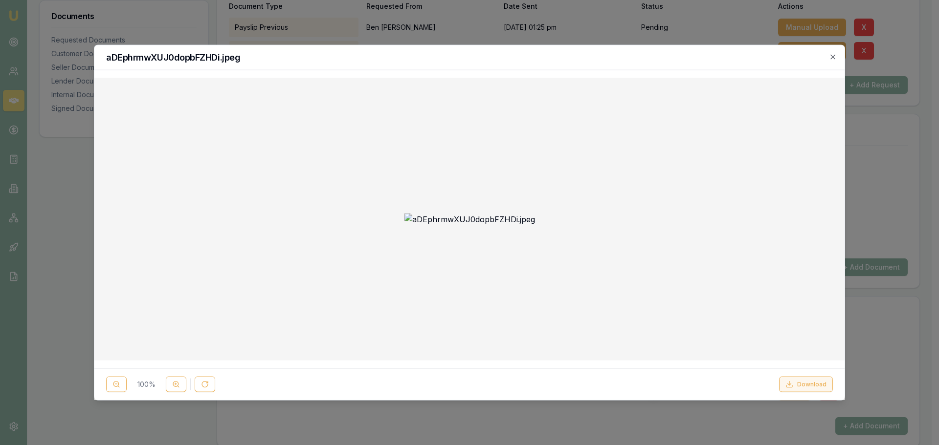
click at [801, 382] on button "Download" at bounding box center [806, 385] width 54 height 16
click at [835, 54] on icon "button" at bounding box center [833, 57] width 8 height 8
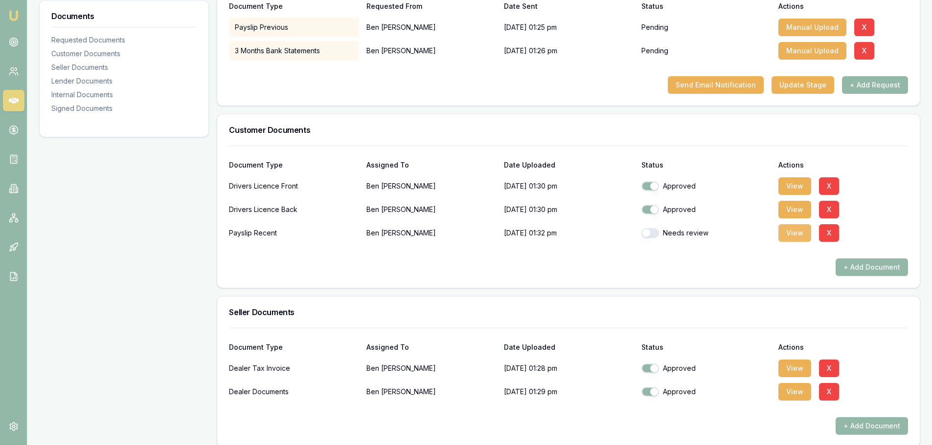
click at [783, 235] on button "View" at bounding box center [794, 233] width 33 height 18
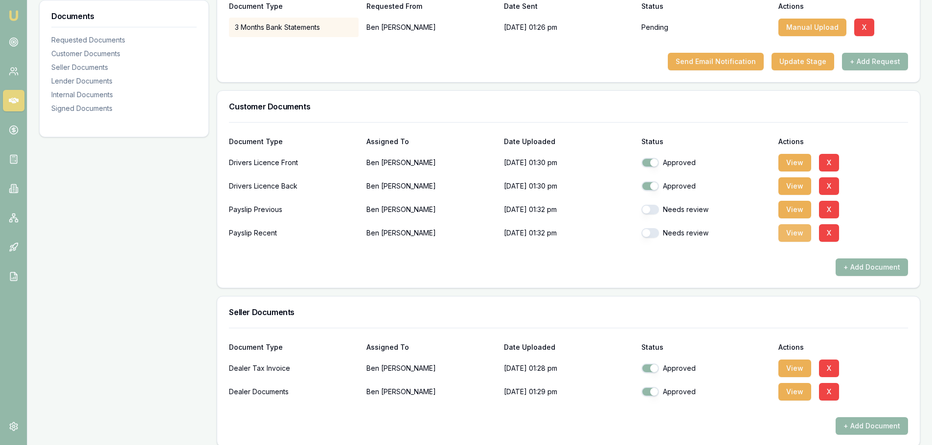
click at [806, 236] on body "Emu Broker Deals View D-HOCC3POUZK Natasha McCallum Toggle Menu Customer Ben Mc…" at bounding box center [466, 26] width 932 height 445
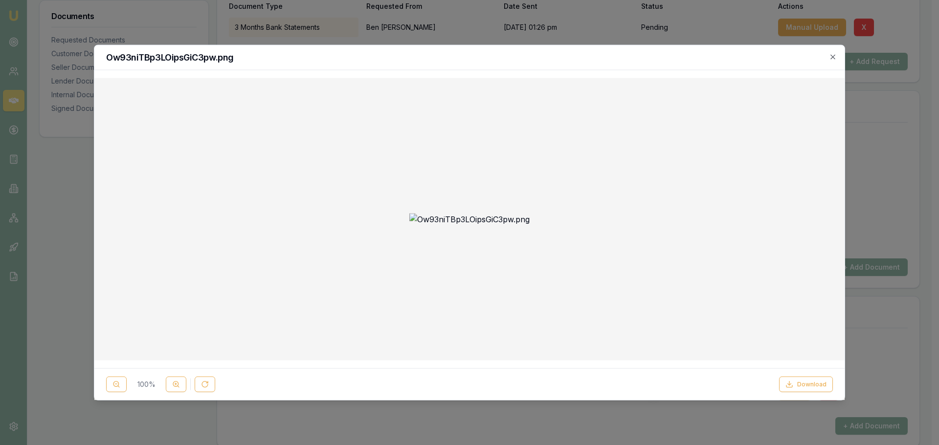
click at [490, 213] on img at bounding box center [469, 219] width 120 height 12
click at [174, 382] on circle at bounding box center [175, 384] width 5 height 5
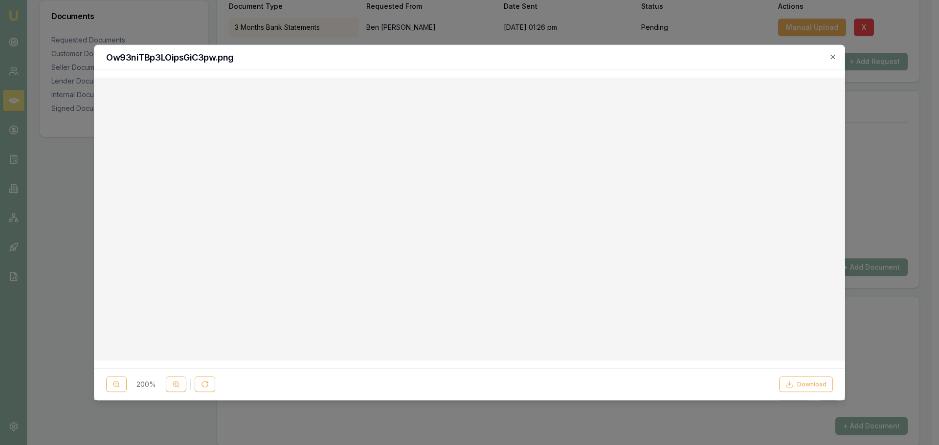
scroll to position [587, 0]
click at [819, 382] on button "Download" at bounding box center [806, 385] width 54 height 16
click at [833, 57] on icon "button" at bounding box center [833, 57] width 8 height 8
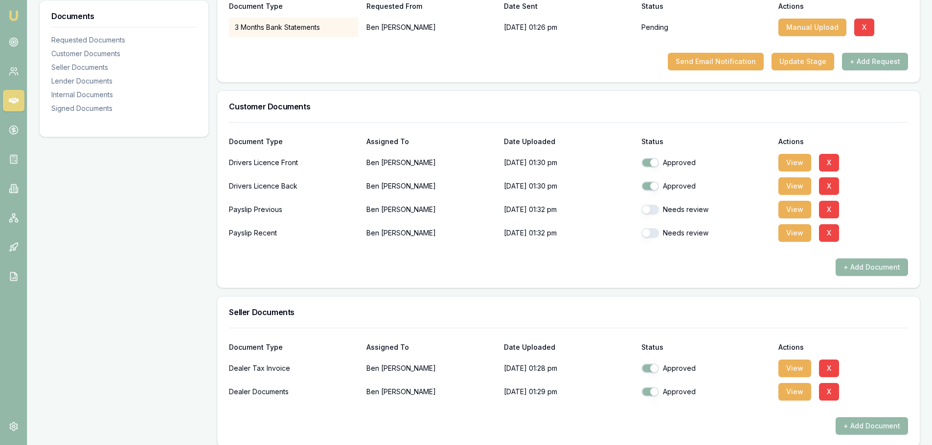
click at [645, 206] on button "button" at bounding box center [650, 210] width 18 height 10
checkbox input "true"
click at [645, 234] on button "button" at bounding box center [650, 233] width 18 height 10
checkbox input "true"
click at [791, 202] on button "View" at bounding box center [794, 210] width 33 height 18
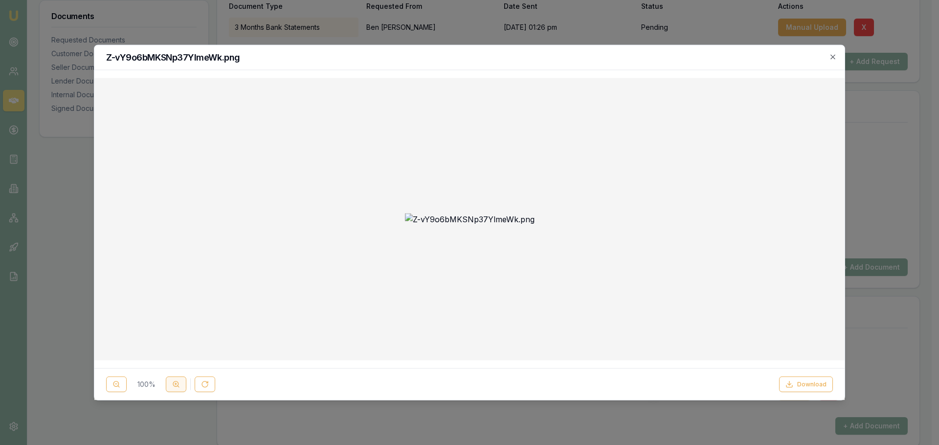
click at [173, 392] on button at bounding box center [176, 385] width 21 height 16
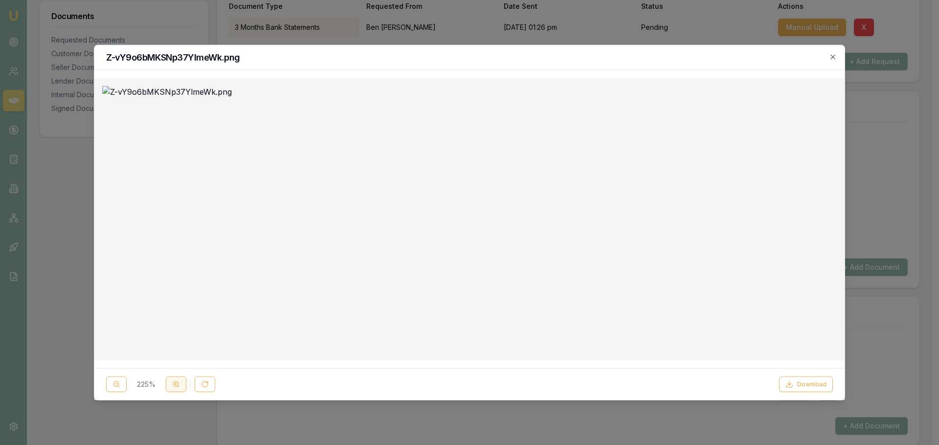
click at [173, 392] on button at bounding box center [176, 385] width 21 height 16
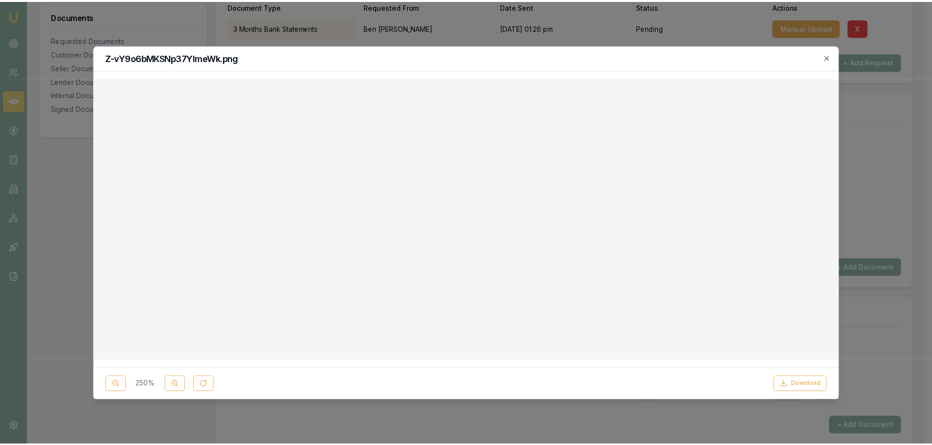
scroll to position [978, 0]
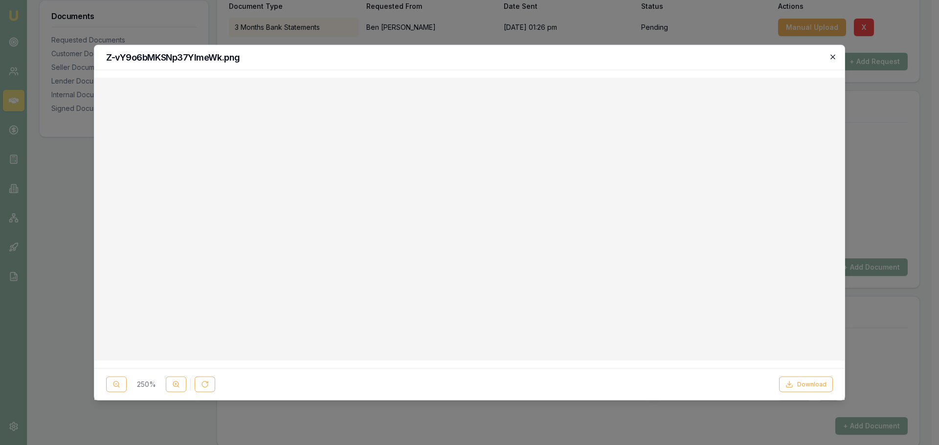
click at [833, 57] on icon "button" at bounding box center [833, 57] width 8 height 8
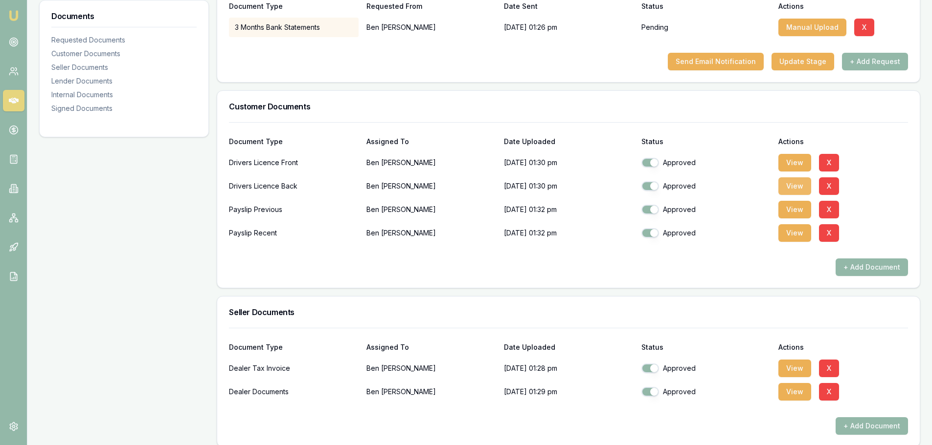
click at [796, 187] on button "View" at bounding box center [794, 187] width 33 height 18
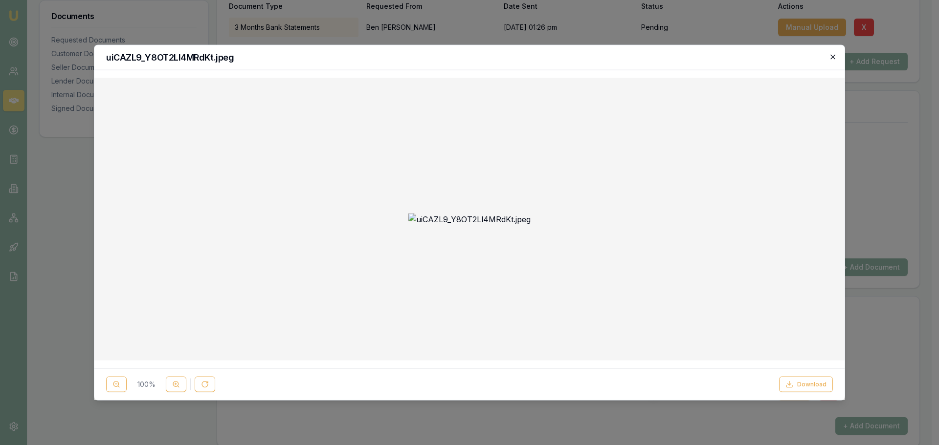
click at [832, 59] on icon "button" at bounding box center [833, 57] width 8 height 8
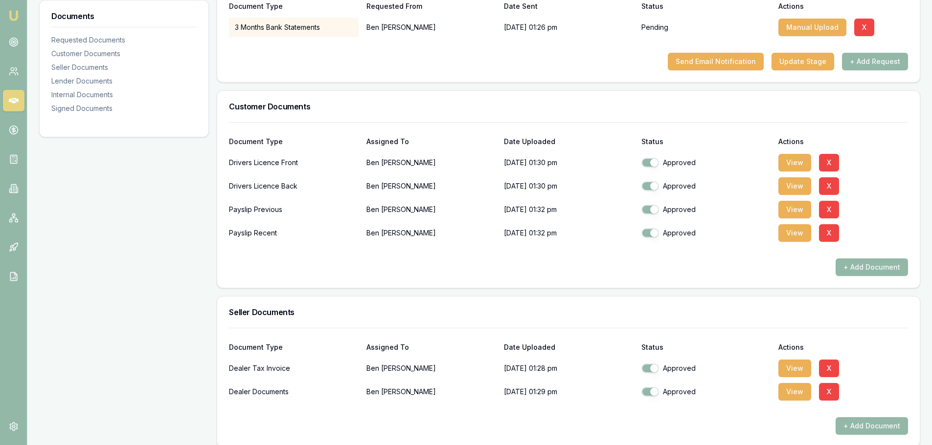
scroll to position [49, 0]
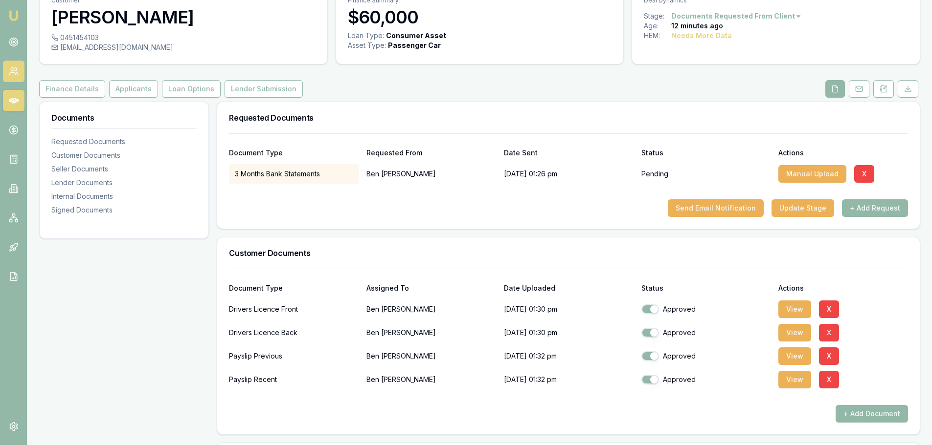
click at [21, 77] on link at bounding box center [14, 72] width 22 height 22
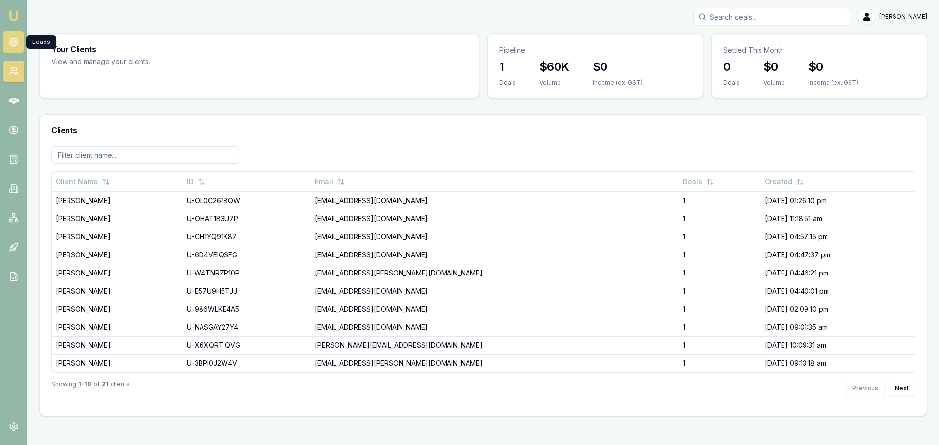
click at [10, 49] on link at bounding box center [14, 42] width 22 height 22
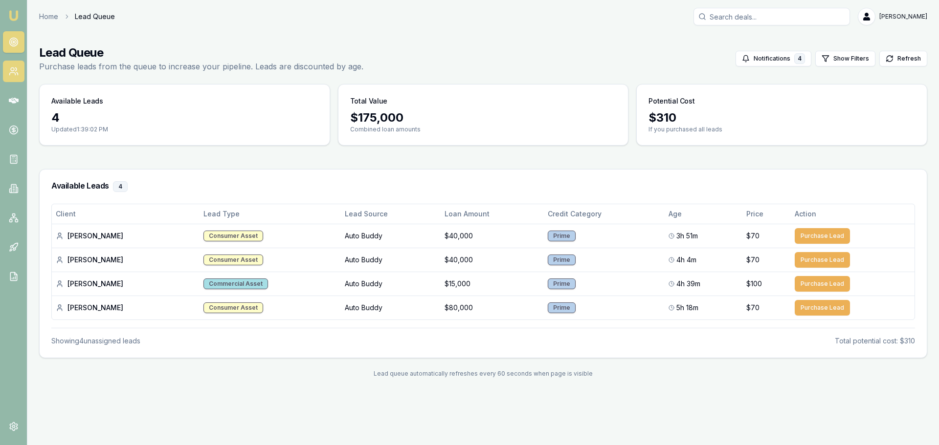
click at [15, 75] on icon at bounding box center [12, 74] width 6 height 2
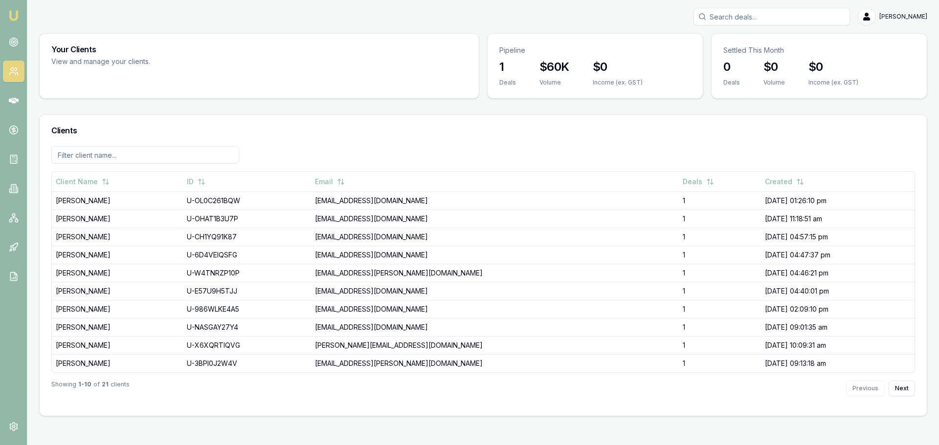
click at [18, 113] on nav "Emu Broker" at bounding box center [13, 147] width 27 height 295
click at [13, 97] on icon at bounding box center [14, 101] width 10 height 10
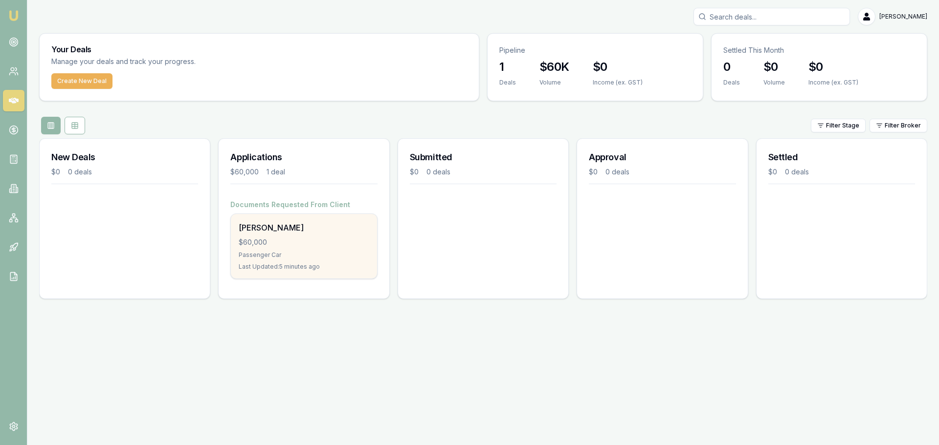
click at [282, 247] on div "$60,000" at bounding box center [304, 243] width 130 height 10
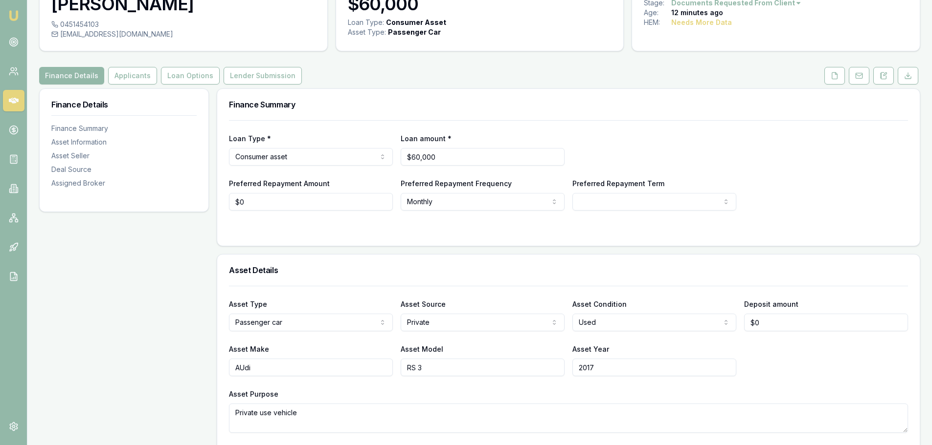
scroll to position [98, 0]
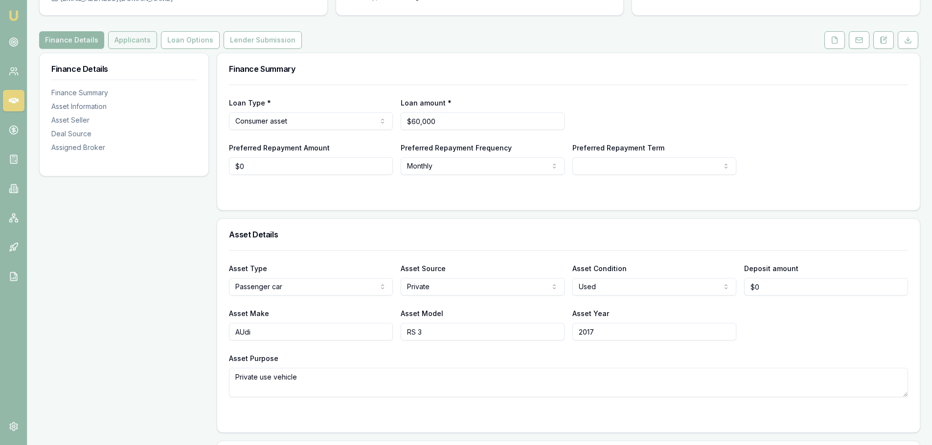
drag, startPoint x: 134, startPoint y: 40, endPoint x: 141, endPoint y: 38, distance: 7.5
click at [134, 40] on button "Applicants" at bounding box center [132, 40] width 49 height 18
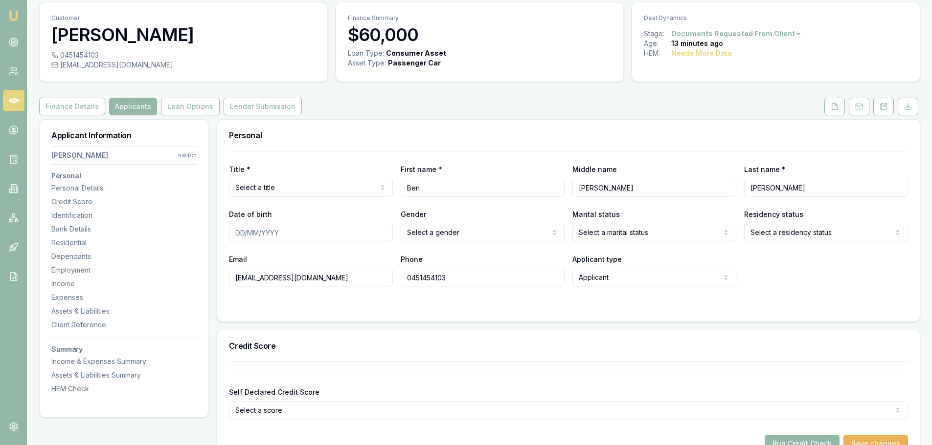
scroll to position [49, 0]
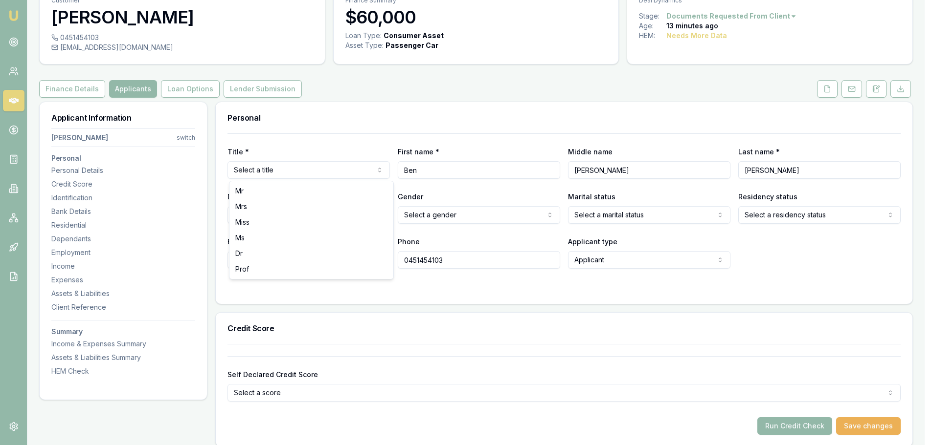
click at [281, 169] on html "Emu Broker Deals View D-HOCC3POUZK Natasha McCallum Toggle Menu Customer Ben Mc…" at bounding box center [466, 173] width 932 height 445
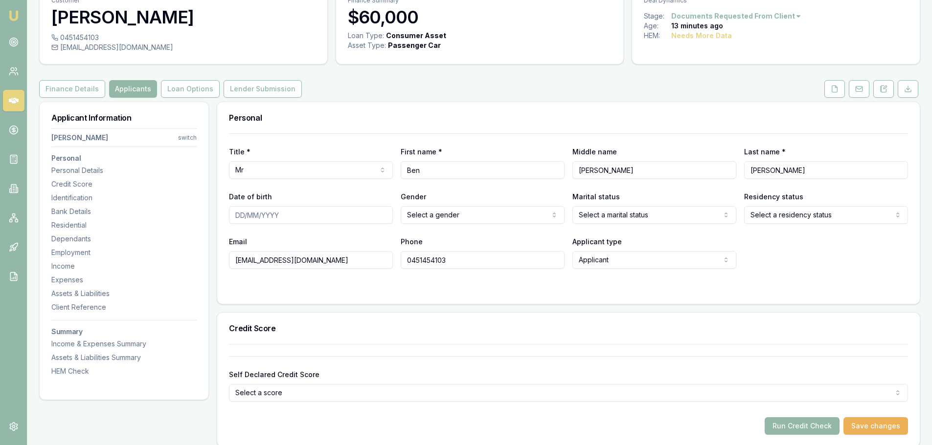
click at [288, 217] on input "Date of birth" at bounding box center [311, 215] width 164 height 18
type input "11/10/2002"
click at [455, 217] on html "Emu Broker Deals View D-HOCC3POUZK Natasha McCallum Toggle Menu Customer Ben Mc…" at bounding box center [466, 173] width 932 height 445
click at [591, 214] on html "Emu Broker Deals View D-HOCC3POUZK Natasha McCallum Toggle Menu Customer Ben Mc…" at bounding box center [466, 173] width 932 height 445
drag, startPoint x: 764, startPoint y: 226, endPoint x: 812, endPoint y: 183, distance: 64.4
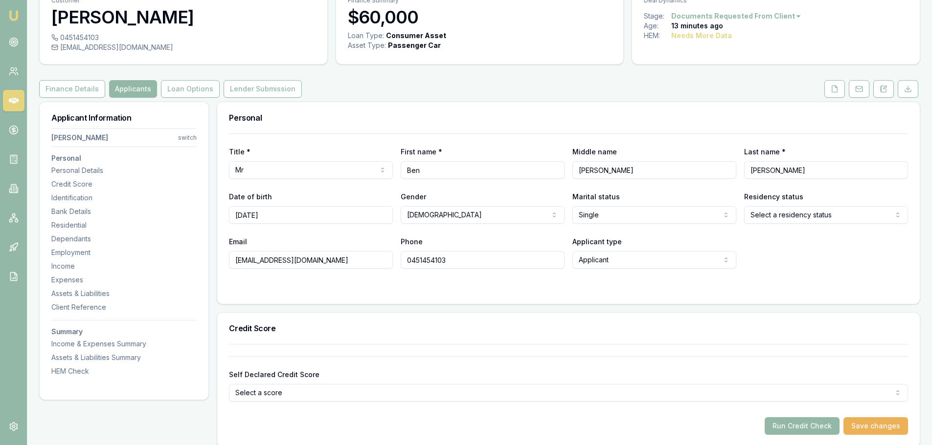
click at [765, 225] on div "Title * Mr Mr Mrs Miss Ms Dr Prof First name * Ben Middle name Cameron Last nam…" at bounding box center [568, 200] width 679 height 135
click at [791, 216] on html "Emu Broker Deals View D-HOCC3POUZK Natasha McCallum Toggle Menu Customer Ben Mc…" at bounding box center [466, 173] width 932 height 445
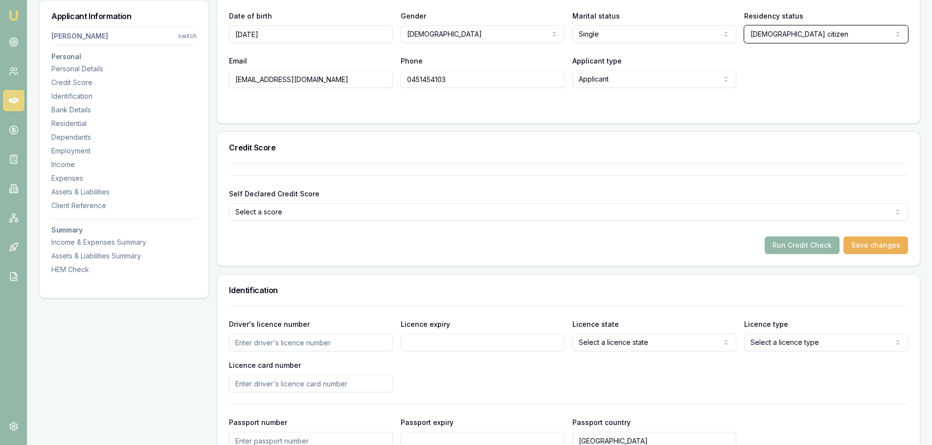
scroll to position [245, 0]
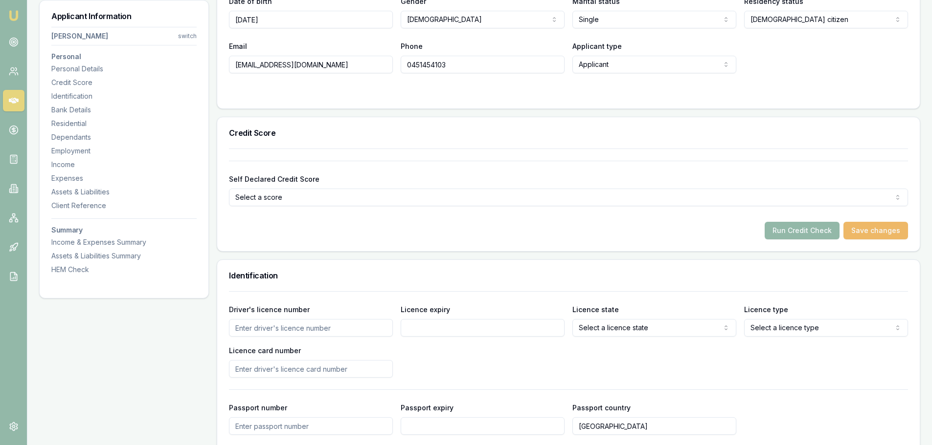
click at [868, 225] on button "Save changes" at bounding box center [875, 231] width 65 height 18
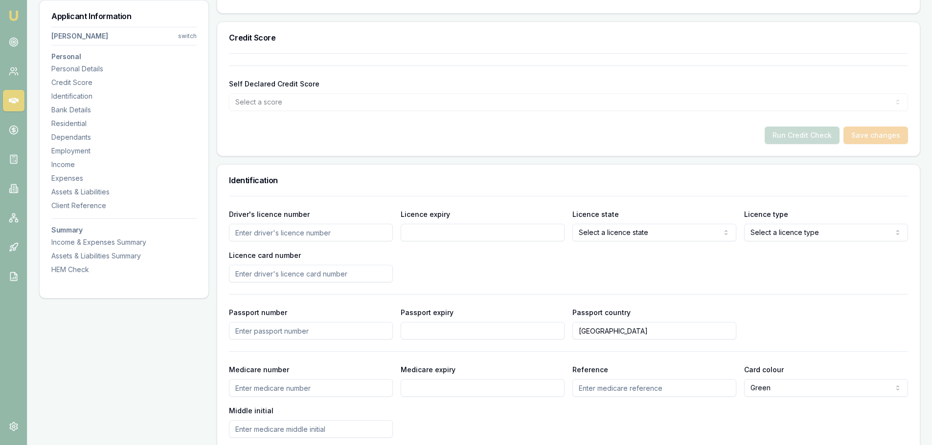
scroll to position [342, 0]
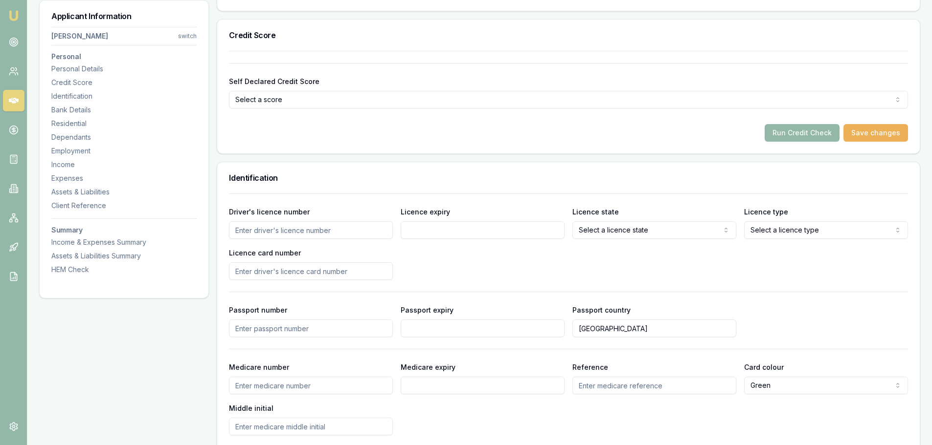
click at [301, 241] on div "Driver's licence number Licence expiry Licence state Select a licence state NSW…" at bounding box center [568, 243] width 679 height 74
click at [317, 236] on input "Driver's licence number" at bounding box center [311, 231] width 164 height 18
type input "122793752"
type input "03/02/2029"
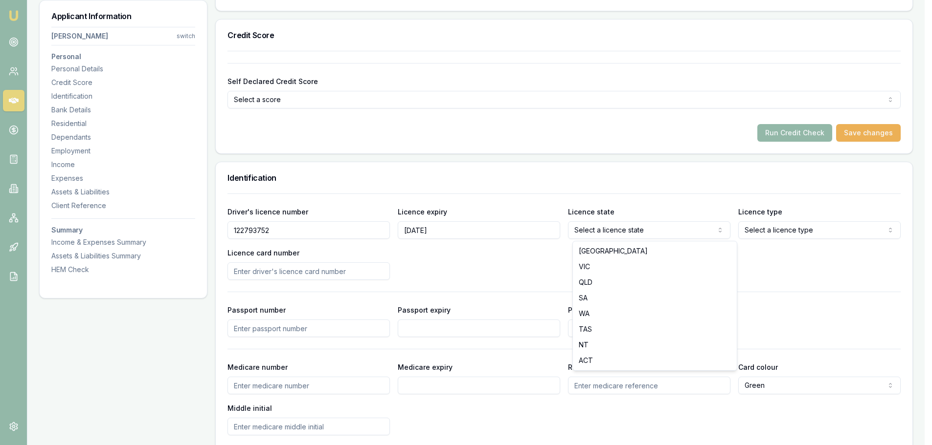
select select "QLD"
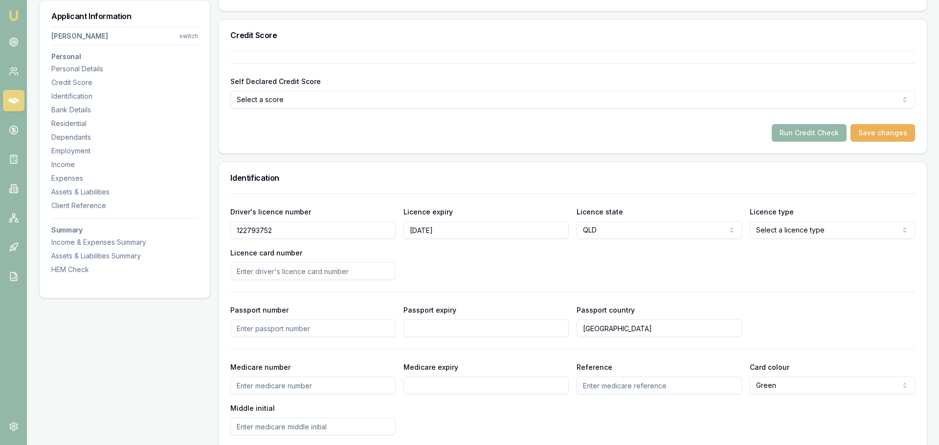
select select "OPEN_LICENCE"
click at [295, 276] on input "Licence card number" at bounding box center [311, 272] width 164 height 18
type input "844EE46483"
click at [466, 246] on div "Driver's licence number 122793752 Licence expiry 03/02/2029 Licence state QLD N…" at bounding box center [568, 243] width 679 height 74
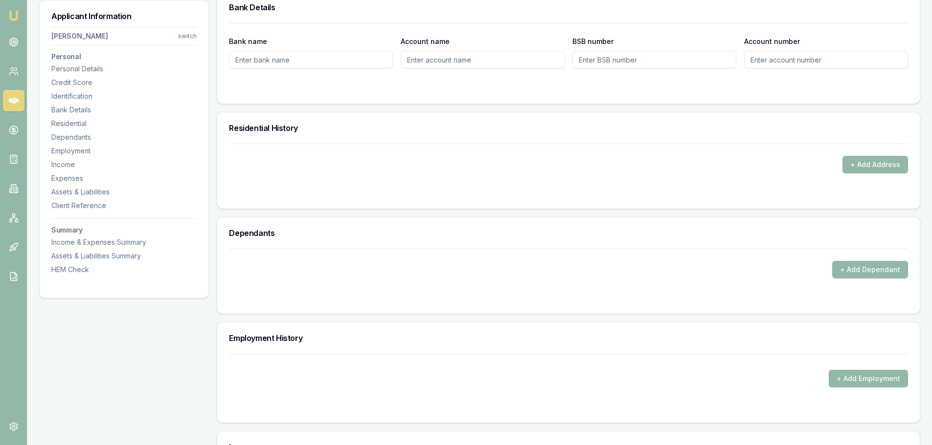
scroll to position [831, 0]
click at [878, 169] on button "+ Add Address" at bounding box center [875, 164] width 66 height 18
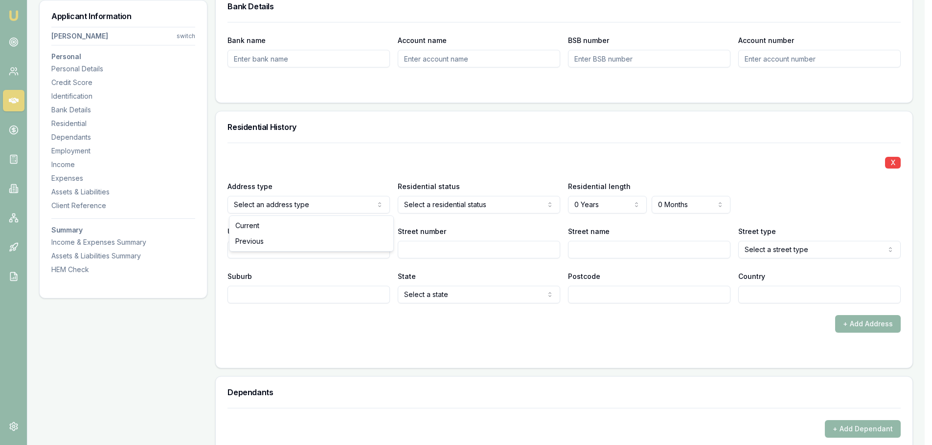
select select "LIVING_WITH_PARENTS"
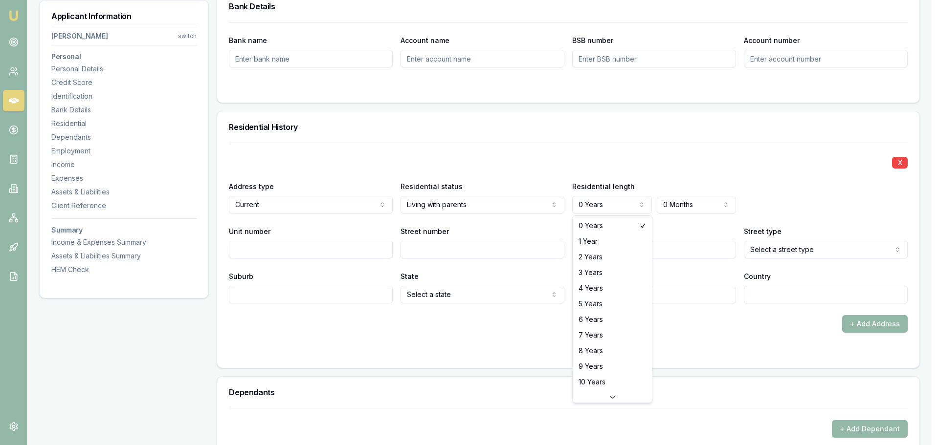
select select "10"
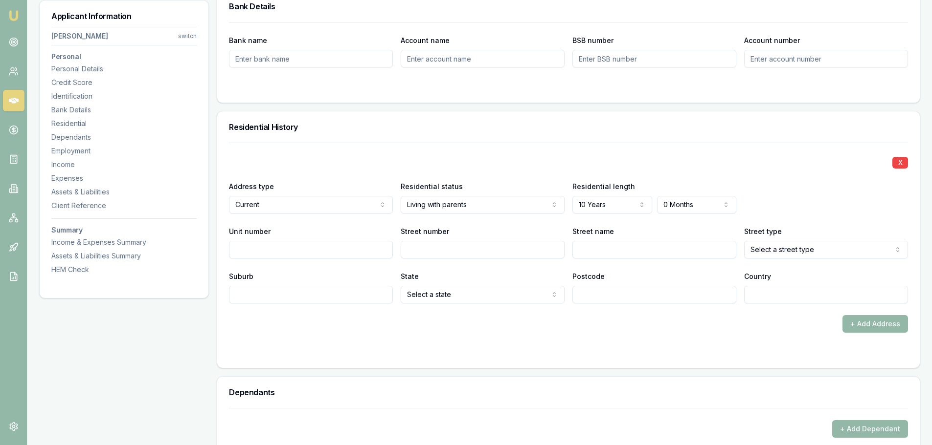
click at [292, 257] on input "Unit number" at bounding box center [311, 250] width 164 height 18
click at [519, 260] on div "X Address type Current Current Previous Residential status Living with parents …" at bounding box center [568, 223] width 679 height 161
click at [514, 253] on input "Street number" at bounding box center [482, 250] width 164 height 18
type input "19"
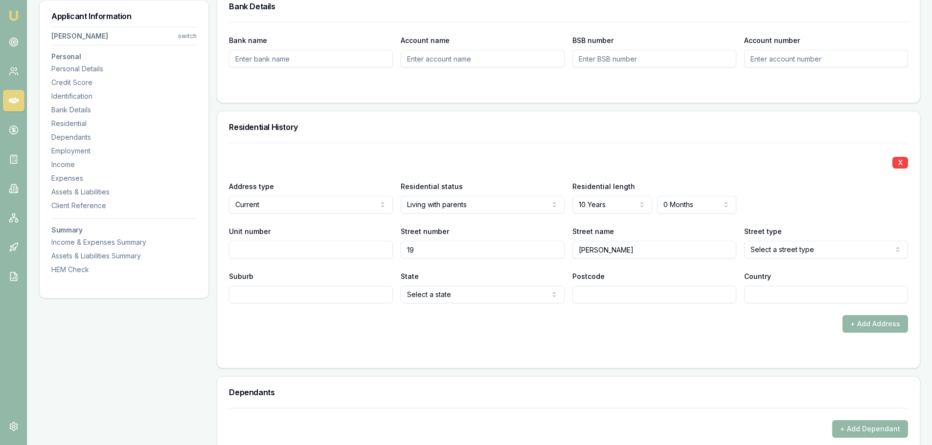
type input "[PERSON_NAME]"
select select "Close"
type input "Redlynch"
select select "QLD"
type input "4870"
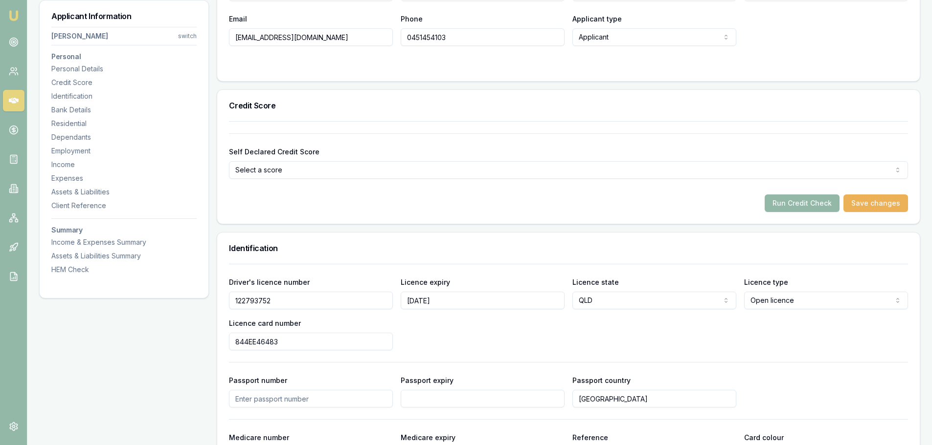
scroll to position [125, 0]
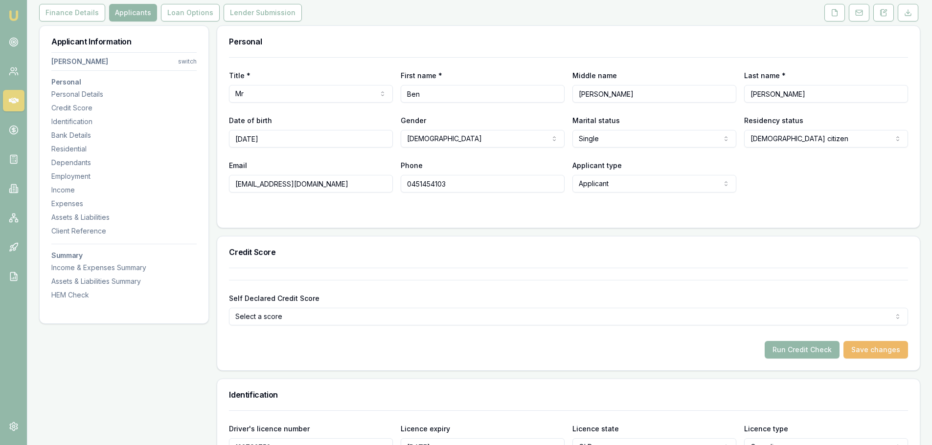
type input "[GEOGRAPHIC_DATA]"
click at [892, 347] on button "Save changes" at bounding box center [875, 350] width 65 height 18
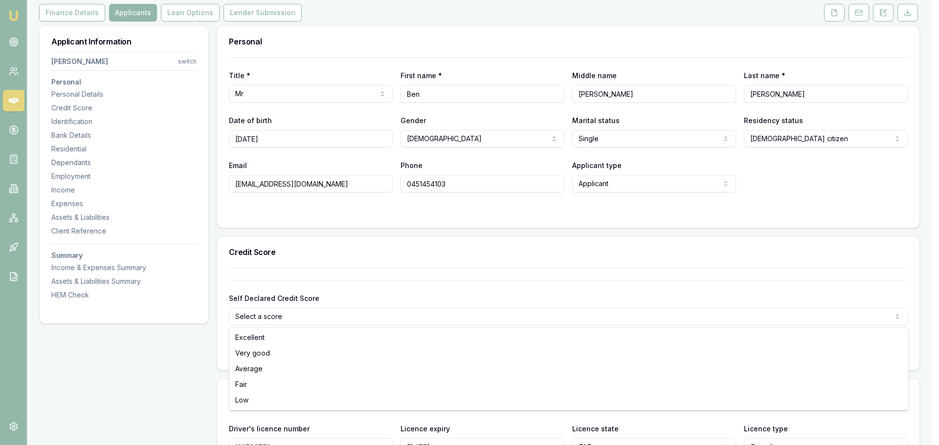
click at [459, 318] on html "Emu Broker Deals View D-HOCC3POUZK Natasha McCallum Toggle Menu Customer Ben Mc…" at bounding box center [469, 97] width 939 height 445
select select "VERY_GOOD"
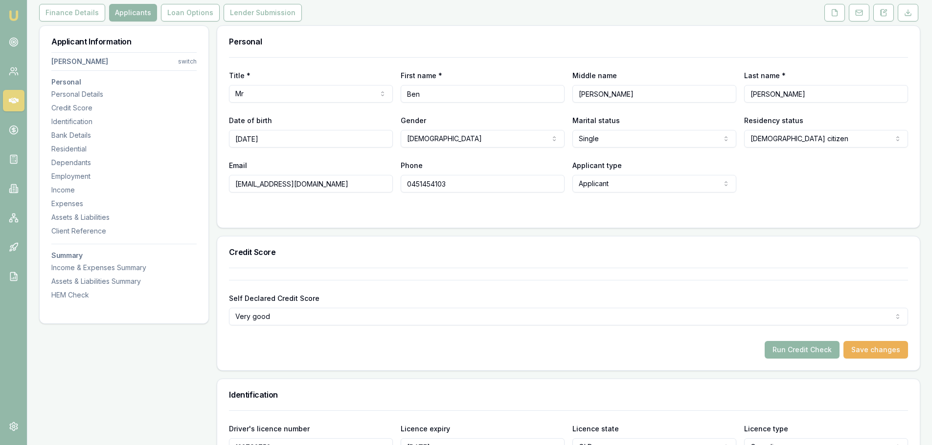
click at [797, 342] on button "Run Credit Check" at bounding box center [801, 350] width 75 height 18
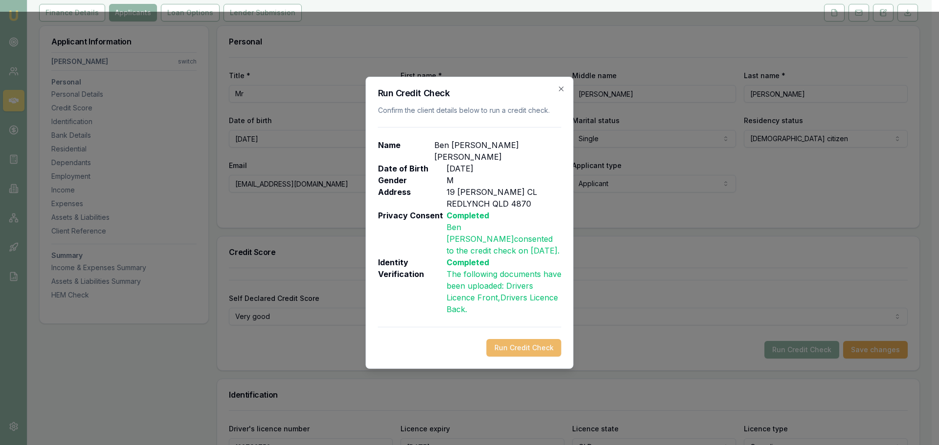
click at [521, 340] on button "Run Credit Check" at bounding box center [524, 348] width 75 height 18
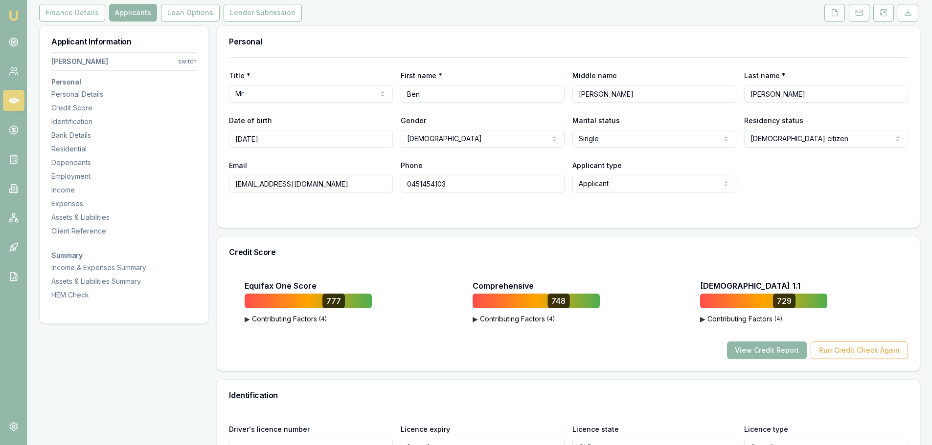
click at [780, 353] on button "View Credit Report" at bounding box center [767, 351] width 80 height 18
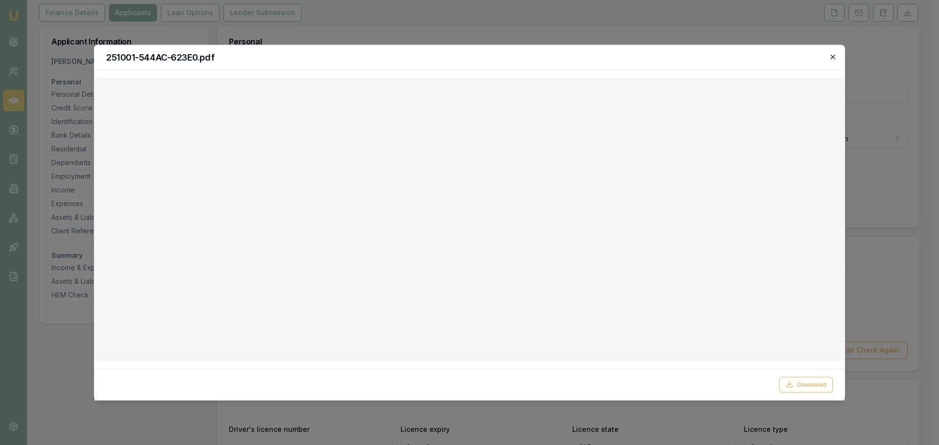
click at [832, 58] on icon "button" at bounding box center [833, 57] width 8 height 8
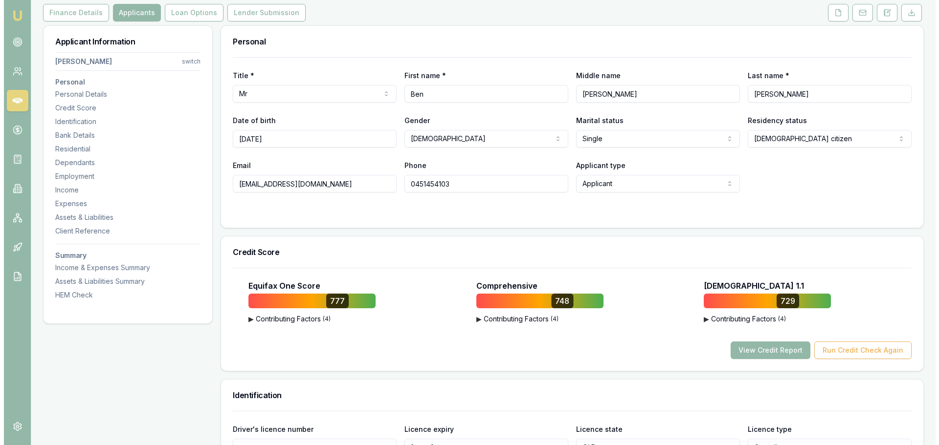
scroll to position [0, 0]
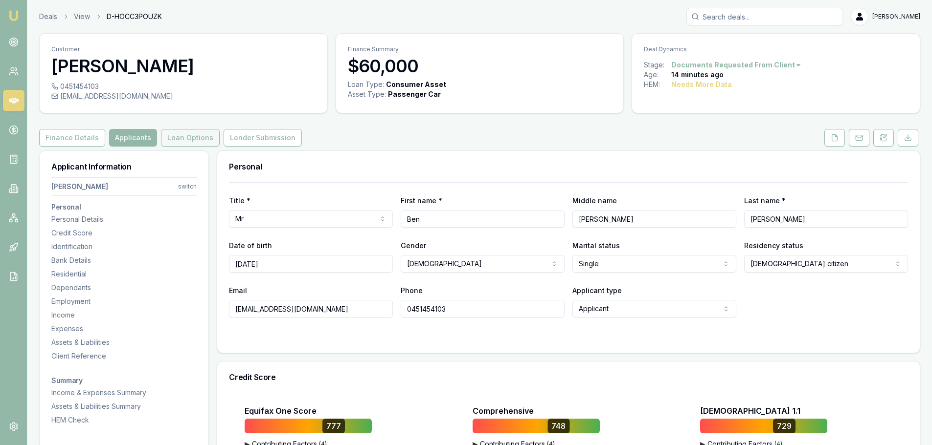
click at [166, 138] on button "Loan Options" at bounding box center [190, 138] width 59 height 18
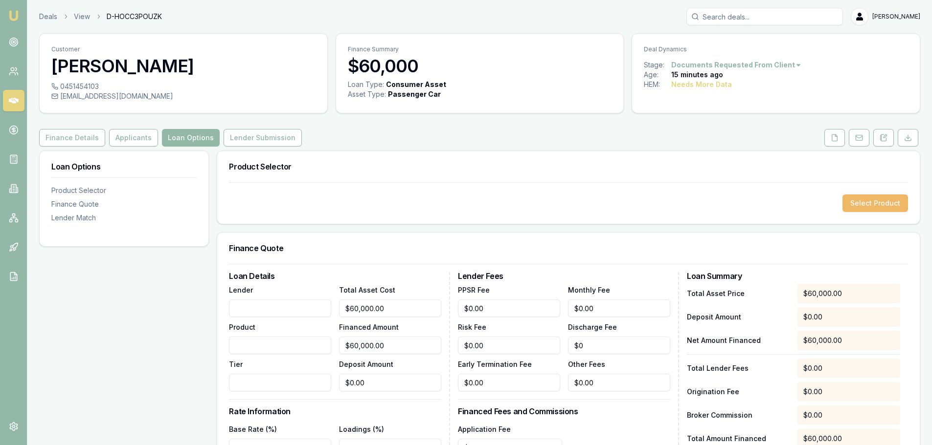
click at [888, 203] on button "Select Product" at bounding box center [875, 204] width 66 height 18
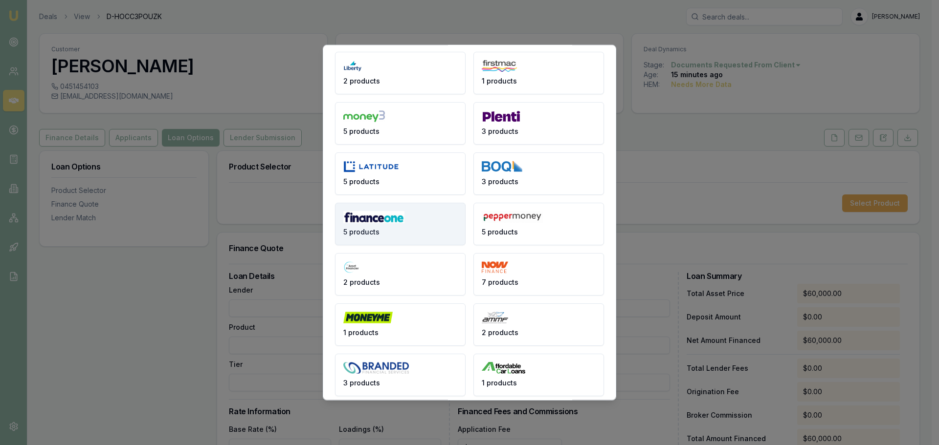
scroll to position [29, 0]
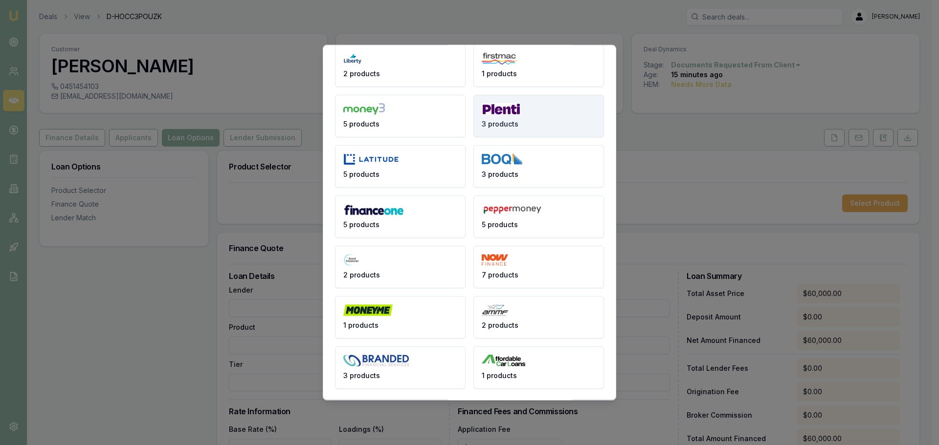
click at [512, 129] on span "3 products" at bounding box center [500, 124] width 37 height 10
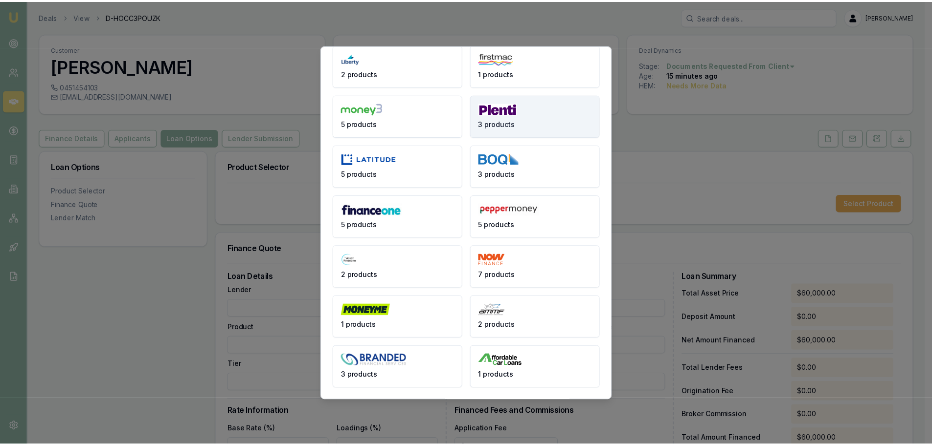
scroll to position [0, 0]
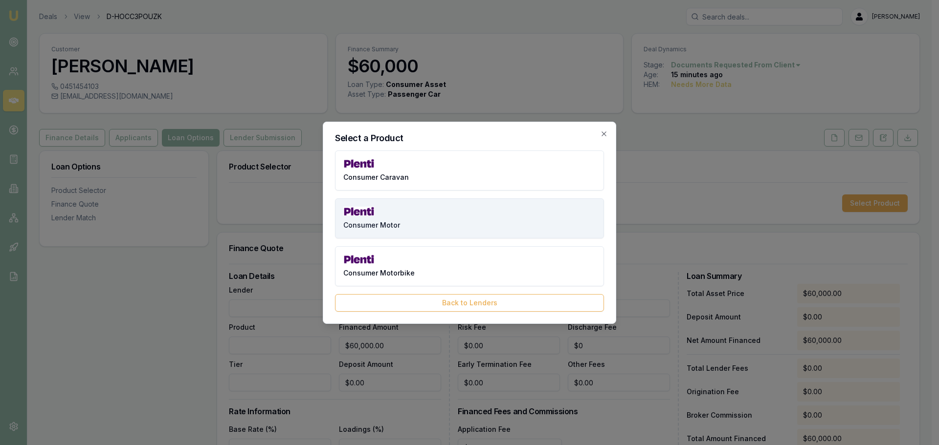
click at [458, 229] on button "Consumer Motor" at bounding box center [469, 219] width 269 height 40
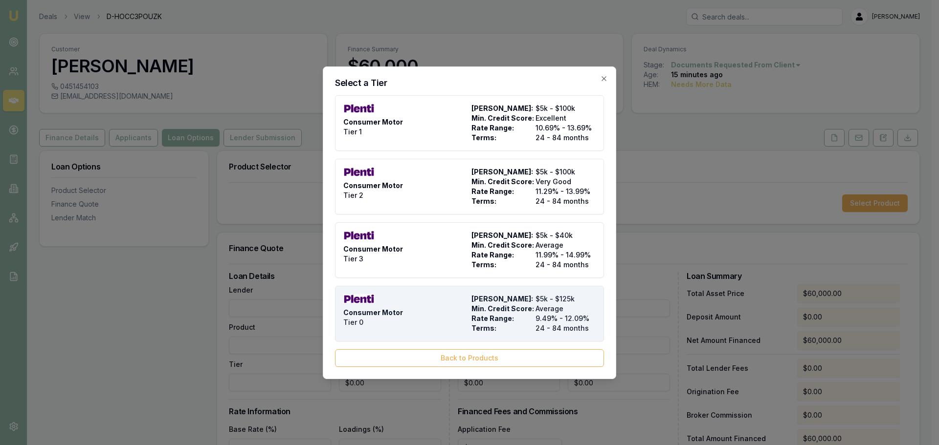
click at [420, 308] on div "Consumer Motor Tier 0" at bounding box center [405, 313] width 124 height 39
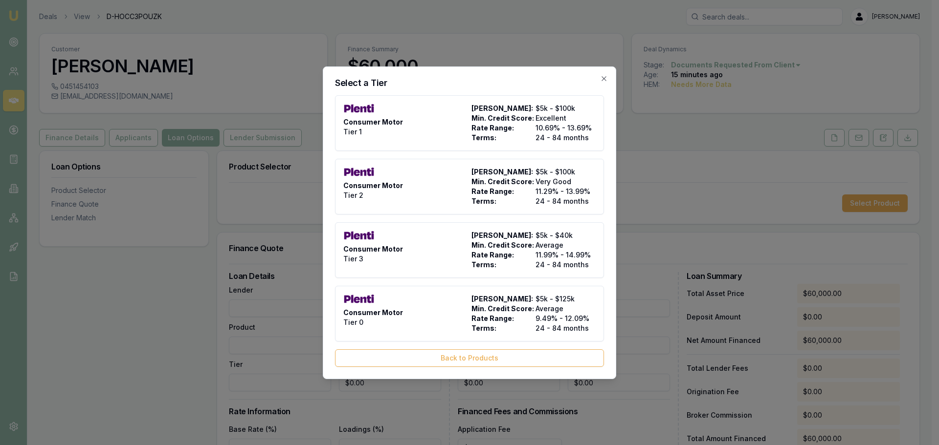
type input "Plenti"
type input "Consumer Motor"
type input "Tier 0"
type input "9.49"
type input "24"
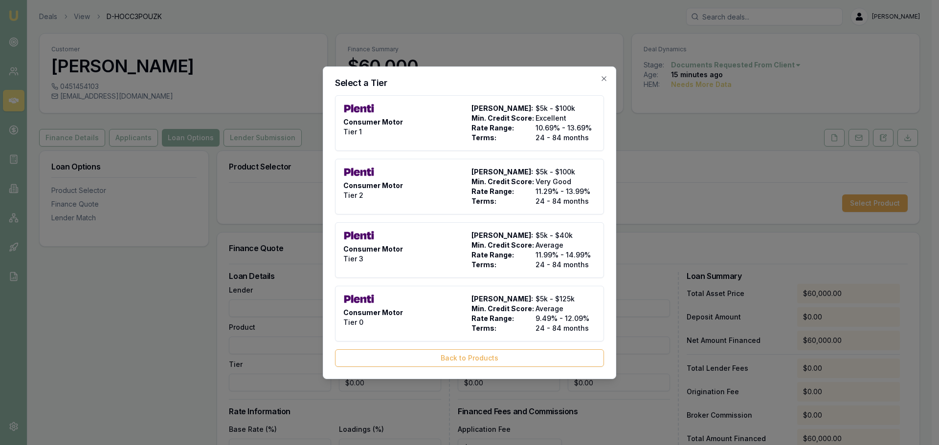
type input "$9.90"
type input "$599.00"
type input "990"
type input "4"
type input "$2,400.00"
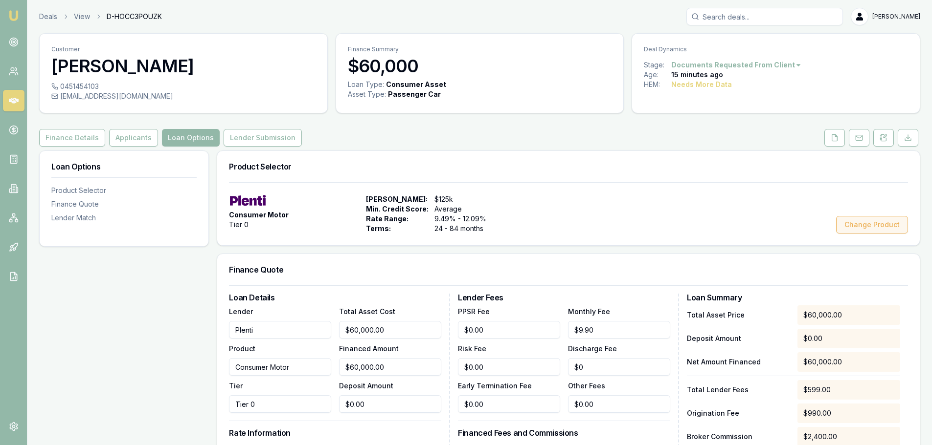
click at [872, 230] on button "Change Product" at bounding box center [872, 225] width 72 height 18
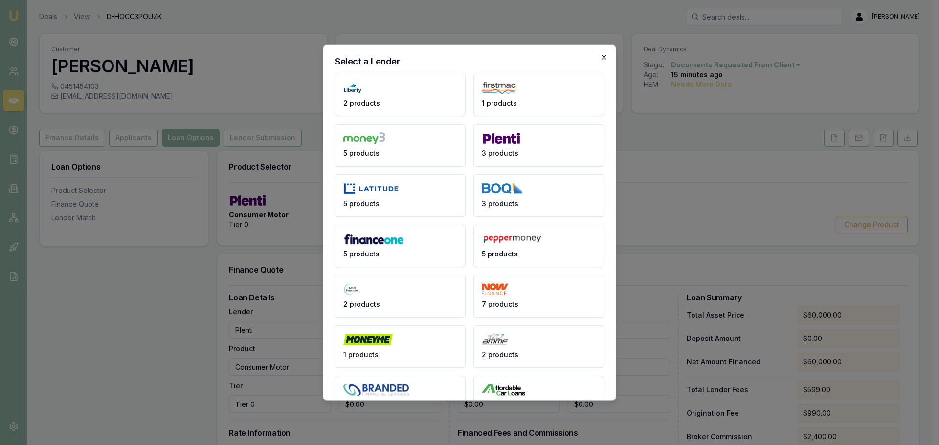
click at [600, 56] on icon "button" at bounding box center [604, 57] width 8 height 8
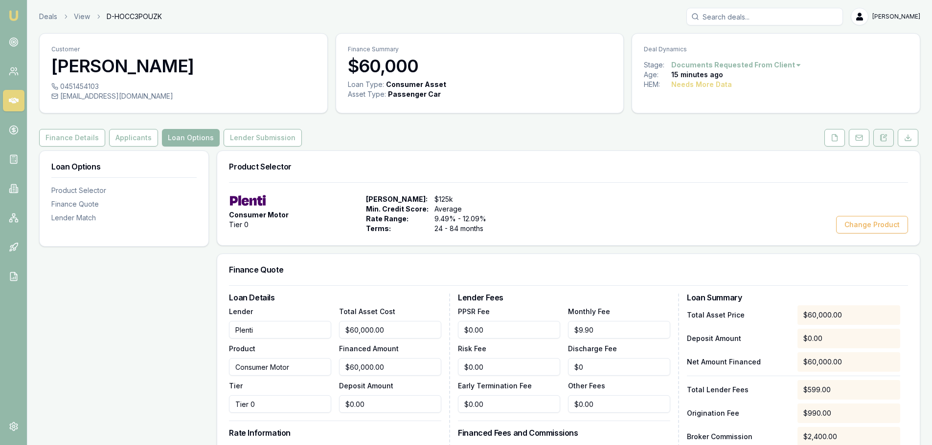
click at [875, 143] on button at bounding box center [883, 138] width 21 height 18
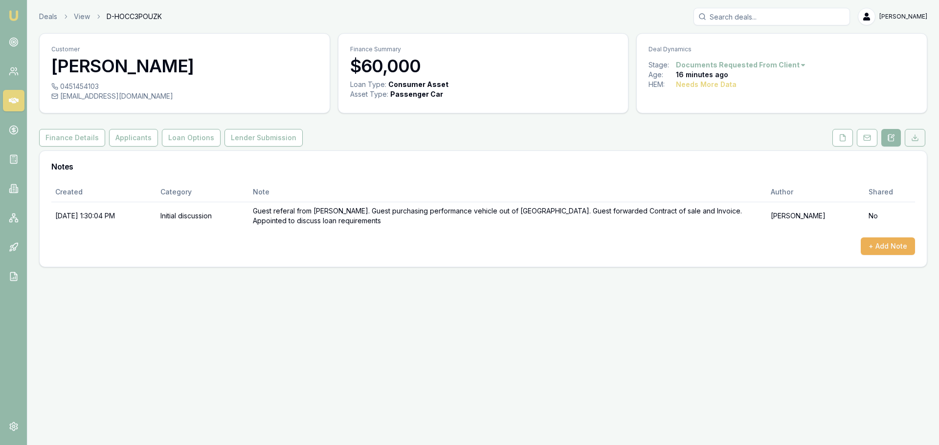
click at [915, 133] on button at bounding box center [915, 138] width 21 height 18
click at [916, 139] on div at bounding box center [878, 138] width 97 height 18
click at [837, 140] on button at bounding box center [842, 138] width 21 height 18
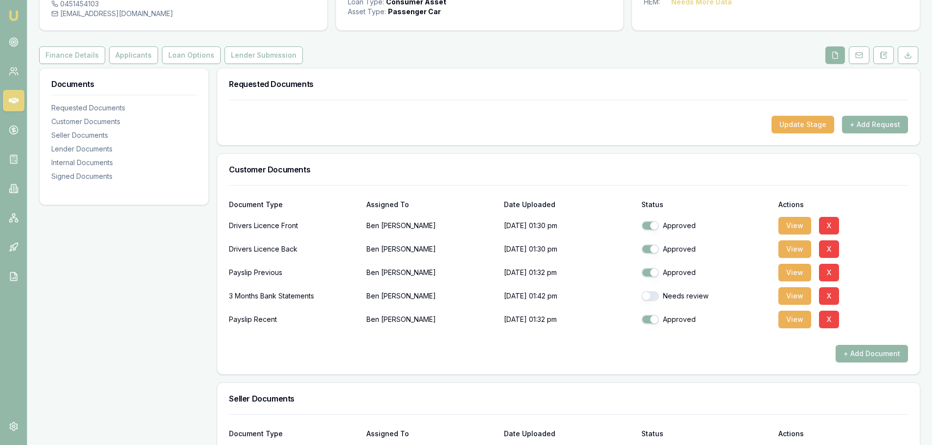
scroll to position [147, 0]
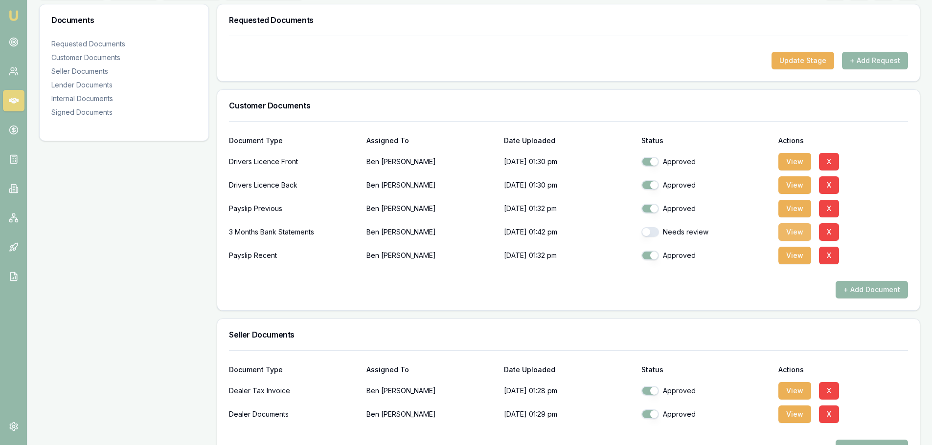
click at [788, 231] on button "View" at bounding box center [794, 232] width 33 height 18
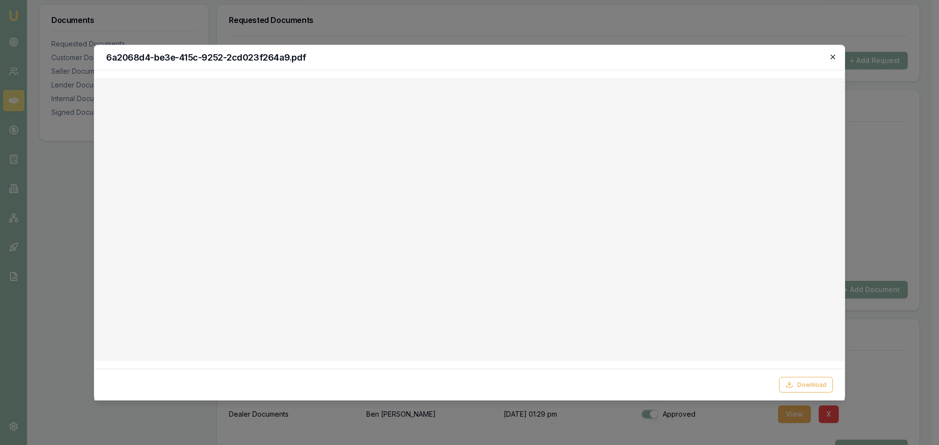
click at [833, 60] on icon "button" at bounding box center [833, 57] width 8 height 8
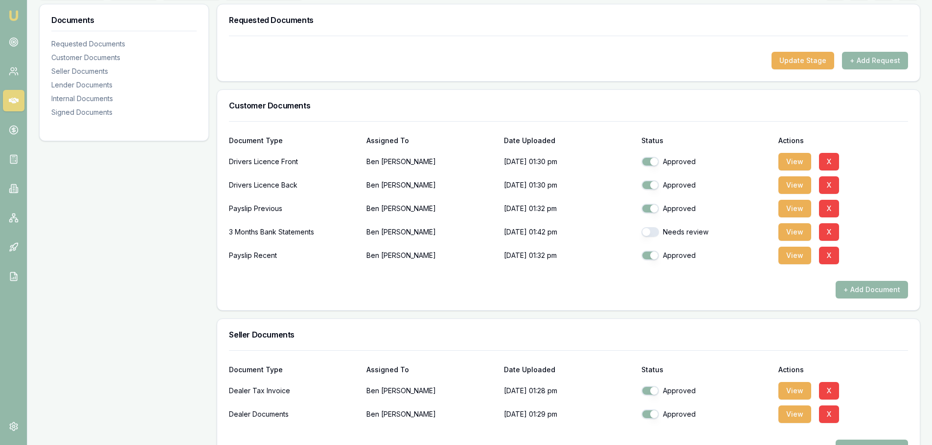
click at [654, 229] on button "button" at bounding box center [650, 232] width 18 height 10
checkbox input "true"
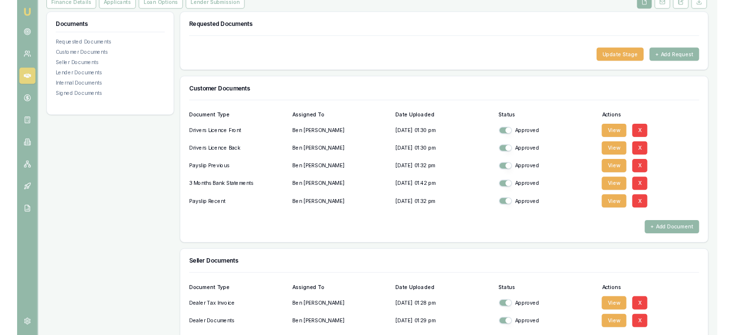
scroll to position [0, 0]
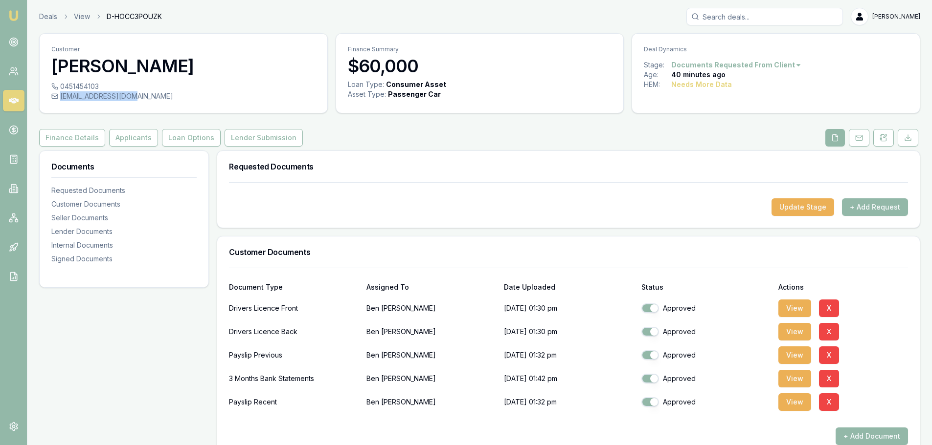
drag, startPoint x: 120, startPoint y: 104, endPoint x: 54, endPoint y: 108, distance: 66.6
click at [54, 108] on div "0451454103 bensdabom@gmail.com" at bounding box center [184, 97] width 288 height 31
copy div "[EMAIL_ADDRESS][DOMAIN_NAME]"
click at [253, 133] on button "Lender Submission" at bounding box center [263, 138] width 78 height 18
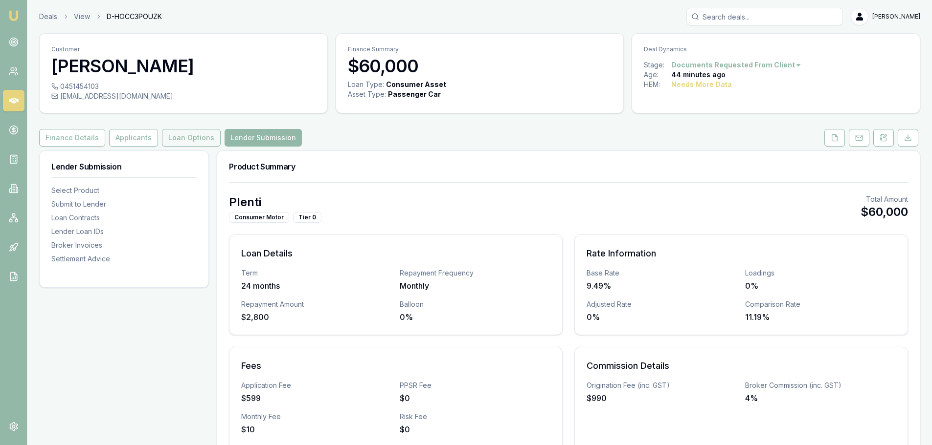
click at [195, 142] on button "Loan Options" at bounding box center [191, 138] width 59 height 18
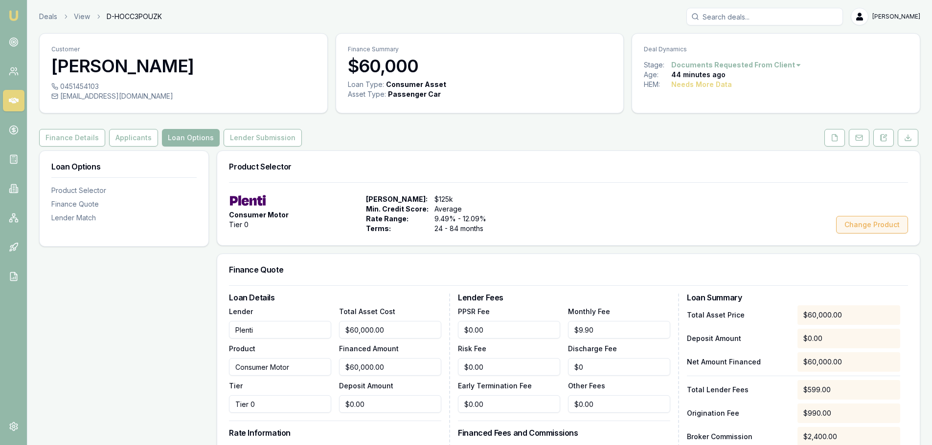
click at [859, 224] on button "Change Product" at bounding box center [872, 225] width 72 height 18
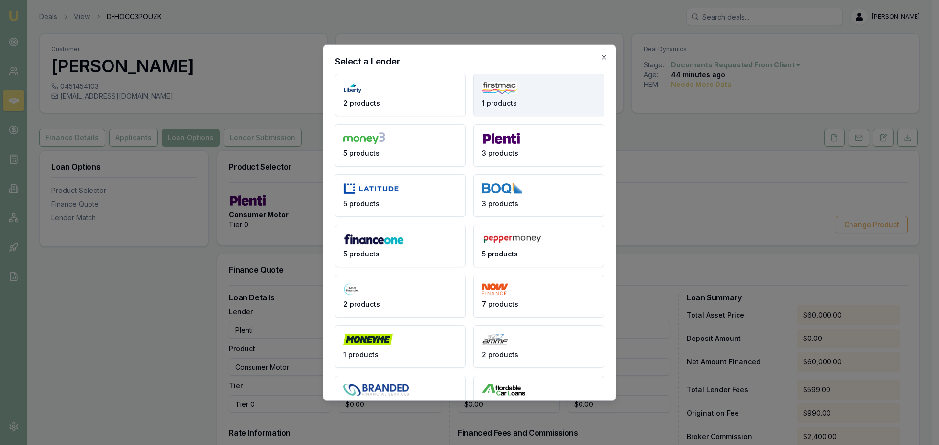
click at [512, 86] on img at bounding box center [499, 88] width 35 height 12
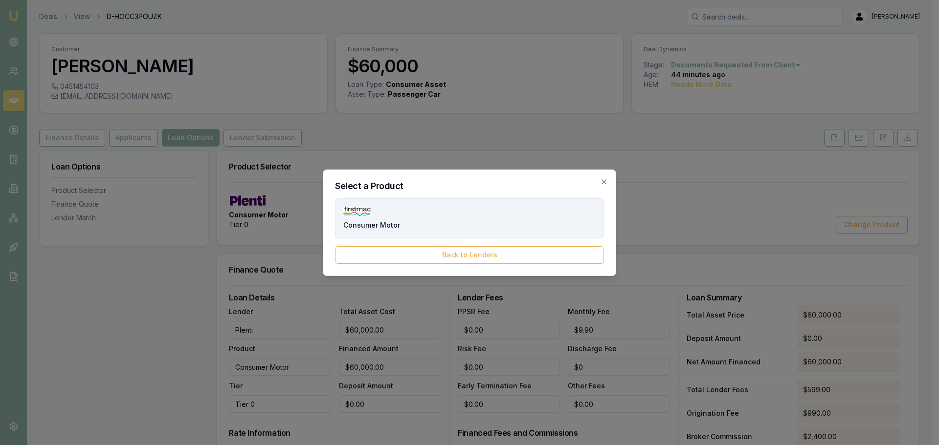
click at [429, 206] on button "Consumer Motor" at bounding box center [469, 219] width 269 height 40
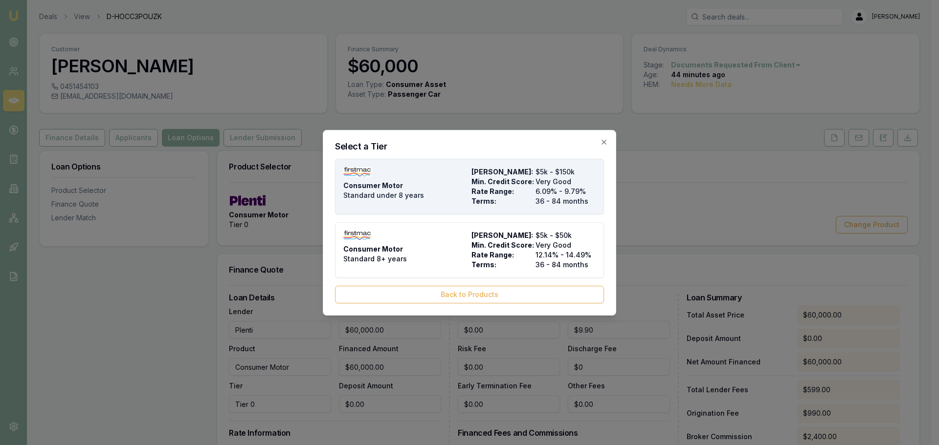
click at [503, 201] on span "Terms:" at bounding box center [501, 202] width 60 height 10
type input "Firstmac"
type input "Standard under 8 years"
type input "6.09"
type input "36"
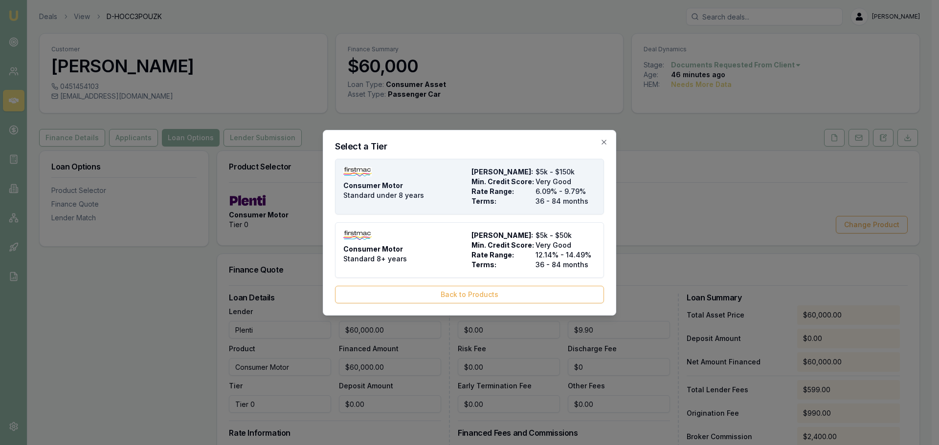
type input "$8.00"
type input "$700.00"
type input "$499.00"
type input "0"
type input "3.5"
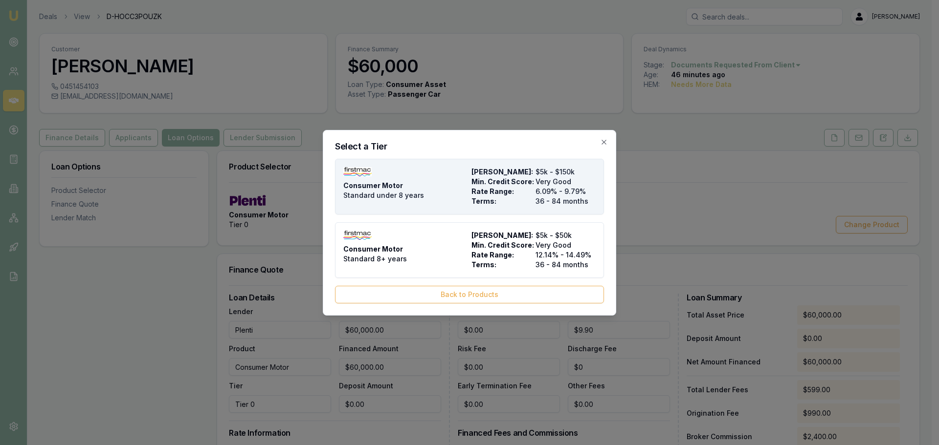
type input "$2,100.00"
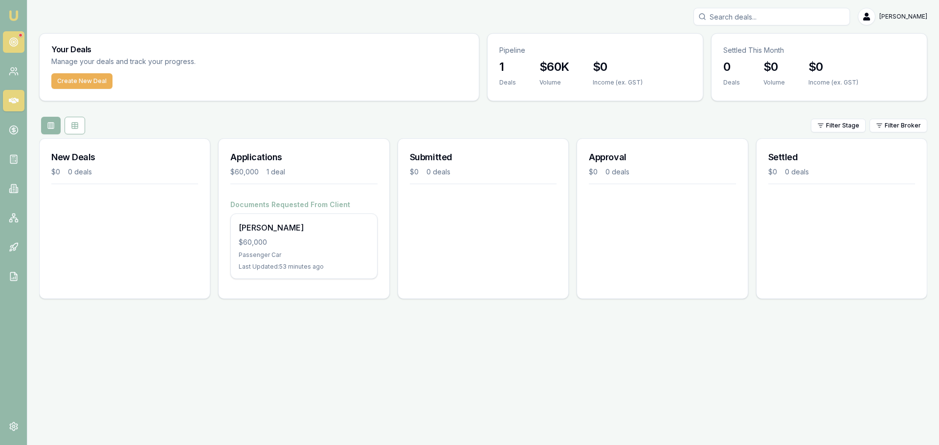
click at [19, 46] on link at bounding box center [14, 42] width 22 height 22
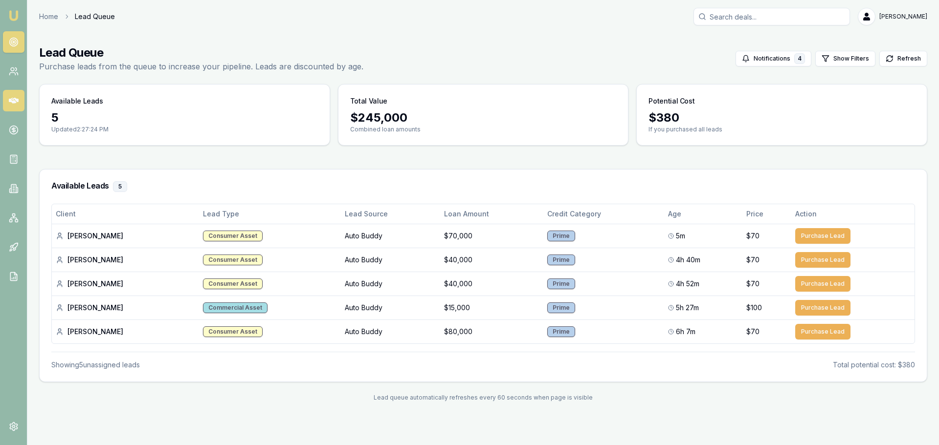
click at [15, 103] on icon at bounding box center [14, 101] width 10 height 6
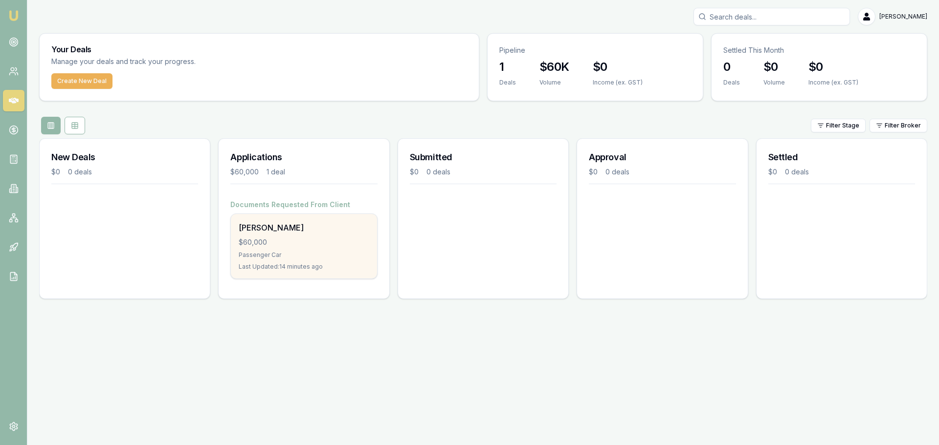
click at [290, 241] on div "$60,000" at bounding box center [304, 243] width 130 height 10
click at [352, 256] on div "Passenger Car" at bounding box center [304, 255] width 130 height 8
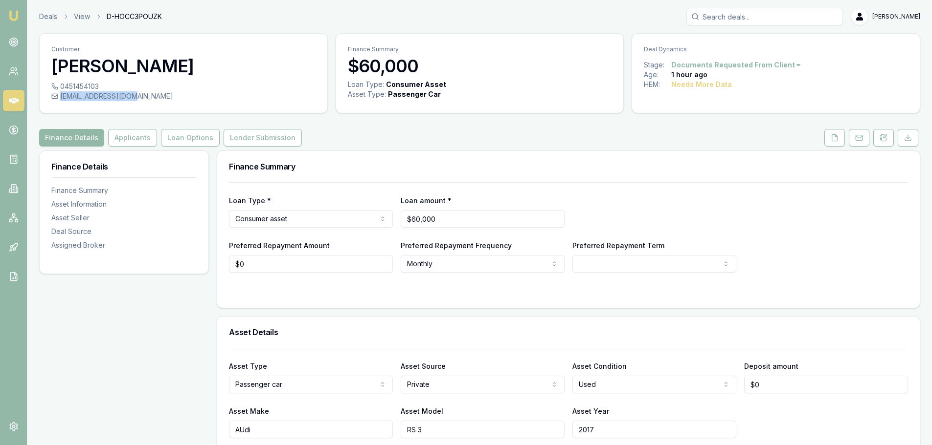
drag, startPoint x: 136, startPoint y: 96, endPoint x: 58, endPoint y: 99, distance: 77.8
click at [58, 99] on div "[EMAIL_ADDRESS][DOMAIN_NAME]" at bounding box center [183, 96] width 264 height 10
copy div "[EMAIL_ADDRESS][DOMAIN_NAME]"
click at [887, 142] on button at bounding box center [883, 138] width 21 height 18
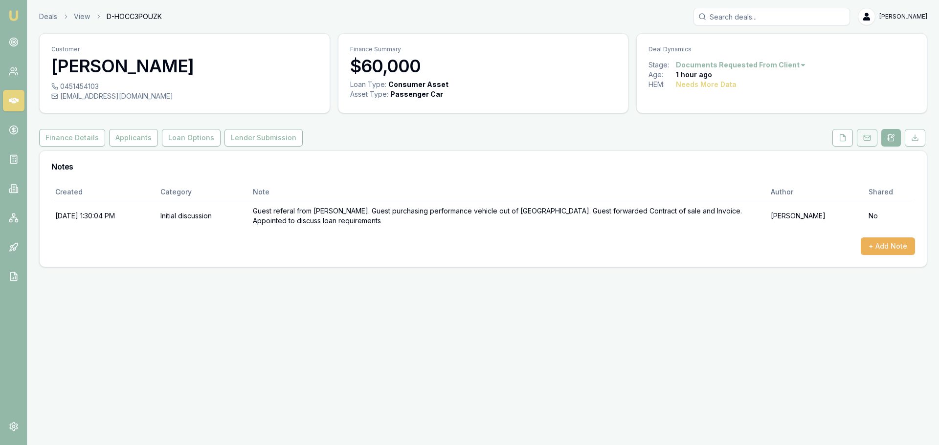
click at [858, 142] on button at bounding box center [867, 138] width 21 height 18
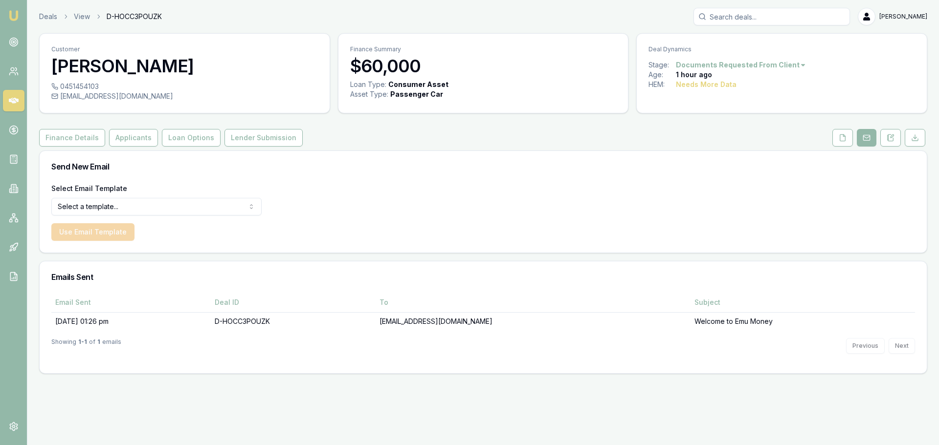
click at [847, 143] on button at bounding box center [842, 138] width 21 height 18
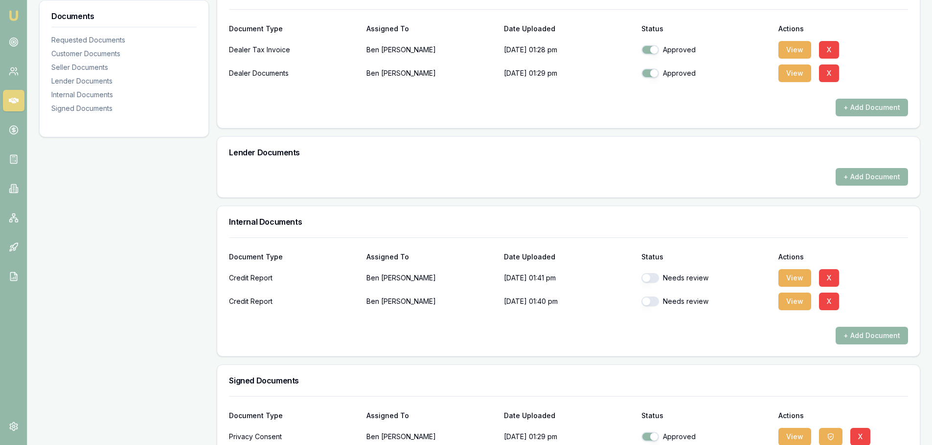
scroll to position [489, 0]
click at [658, 278] on button "button" at bounding box center [650, 277] width 18 height 10
checkbox input "true"
click at [652, 301] on button "button" at bounding box center [650, 301] width 18 height 10
checkbox input "true"
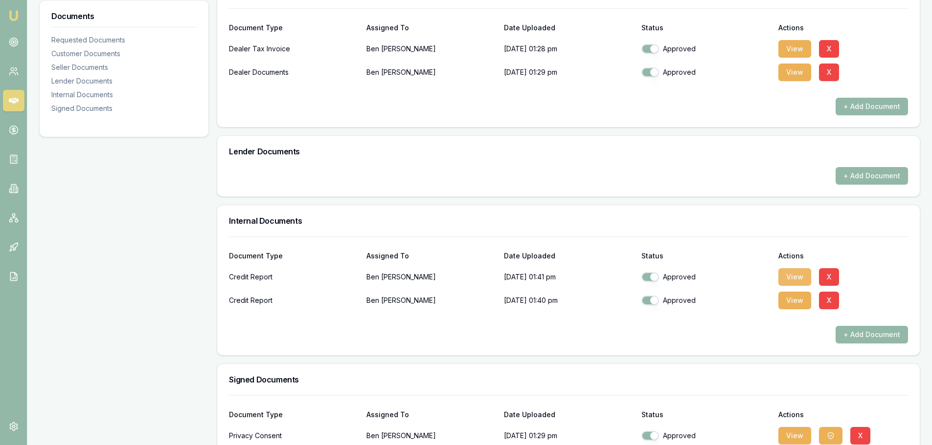
click at [785, 274] on button "View" at bounding box center [794, 277] width 33 height 18
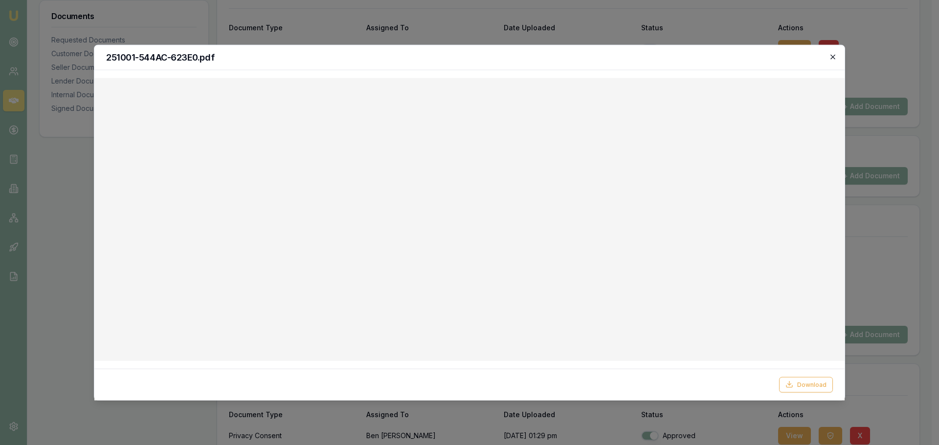
click at [835, 60] on icon "button" at bounding box center [833, 57] width 8 height 8
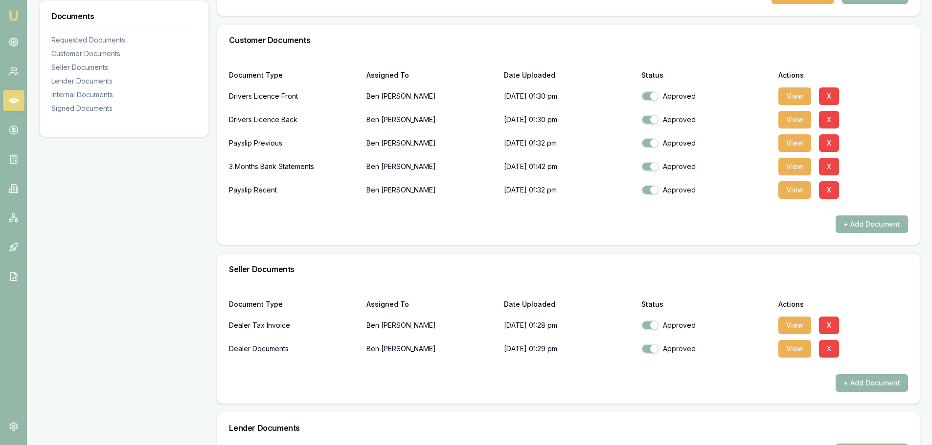
scroll to position [199, 0]
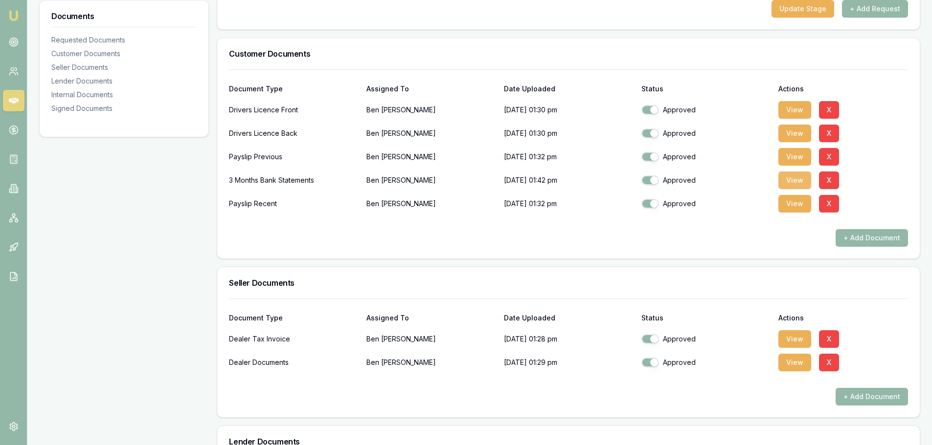
click at [800, 184] on button "View" at bounding box center [794, 181] width 33 height 18
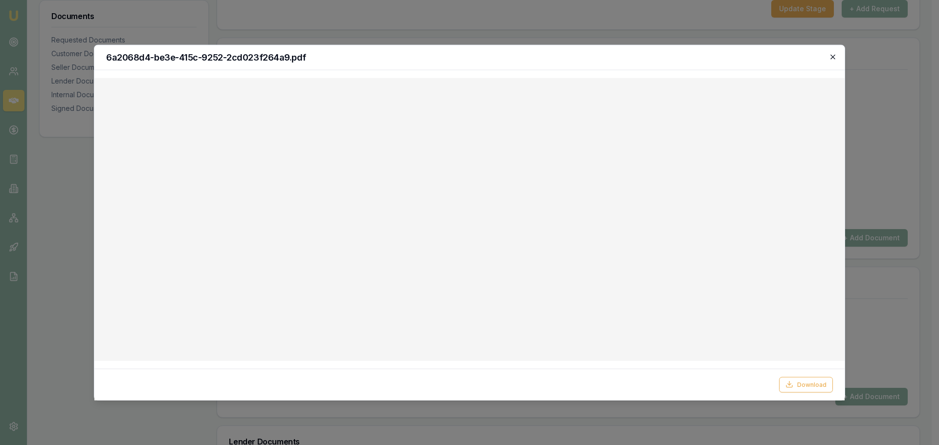
click at [831, 57] on icon "button" at bounding box center [833, 57] width 8 height 8
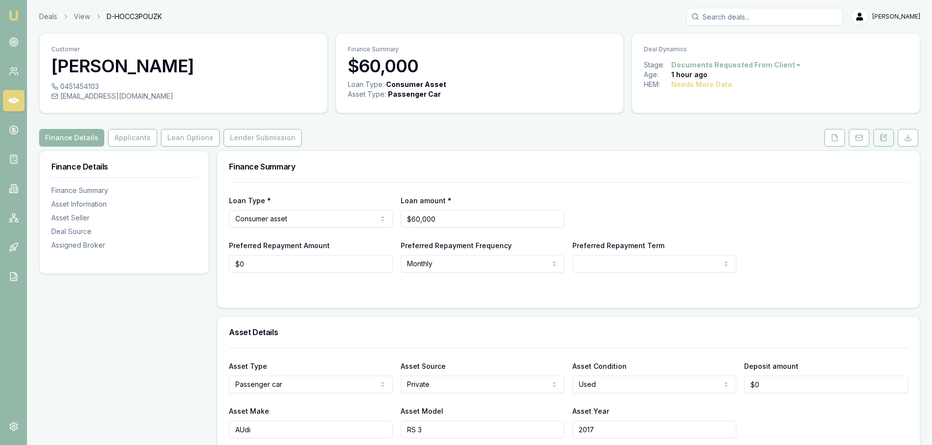
click at [883, 140] on icon at bounding box center [883, 138] width 8 height 8
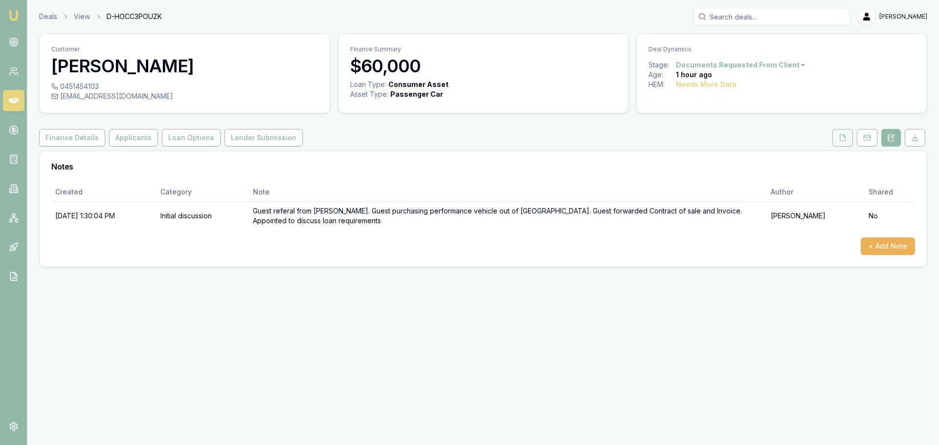
click at [839, 145] on button at bounding box center [842, 138] width 21 height 18
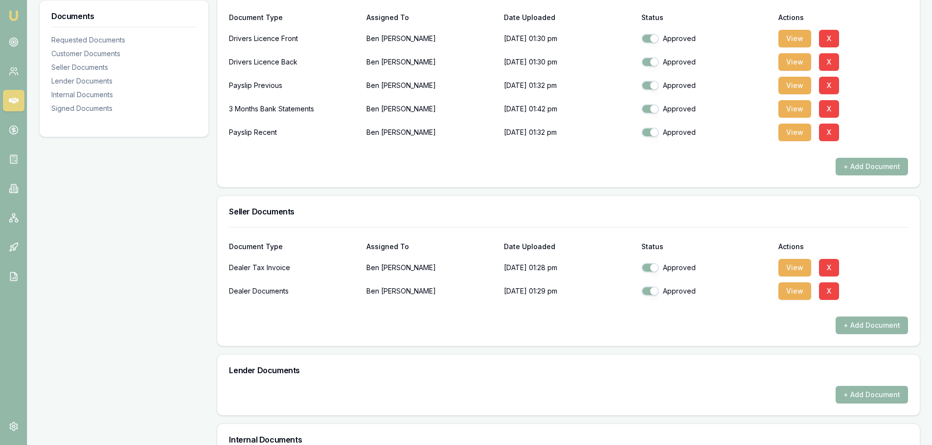
scroll to position [293, 0]
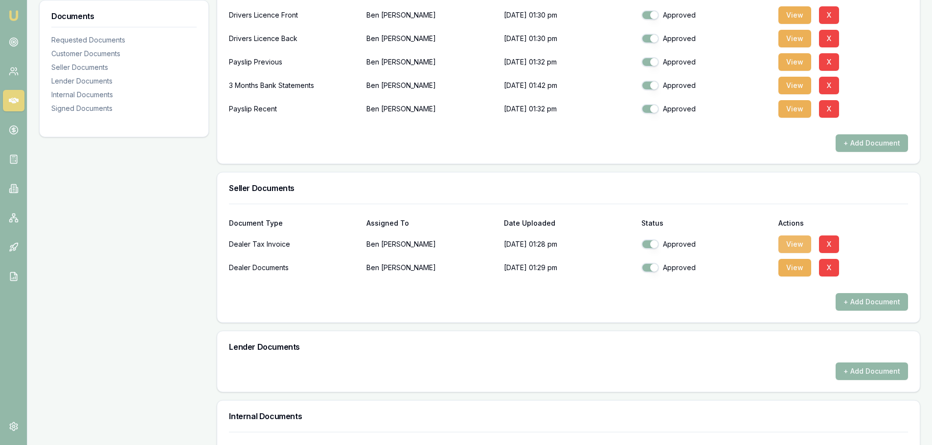
click at [793, 247] on button "View" at bounding box center [794, 245] width 33 height 18
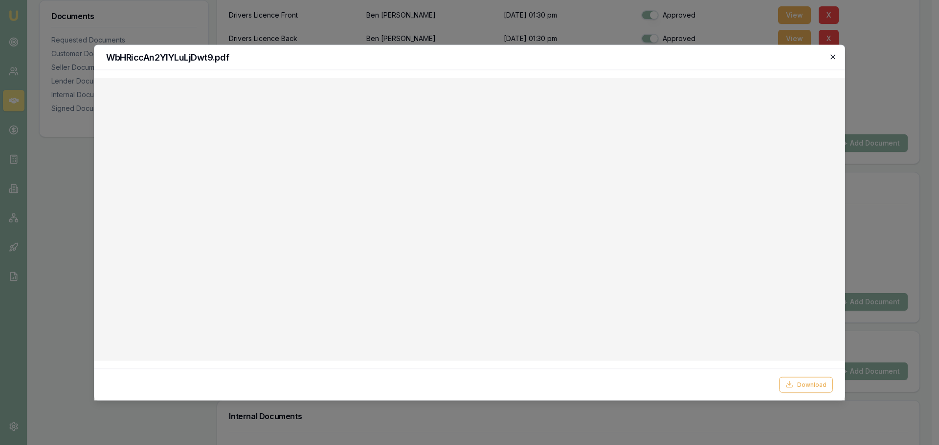
click at [833, 59] on icon "button" at bounding box center [833, 57] width 8 height 8
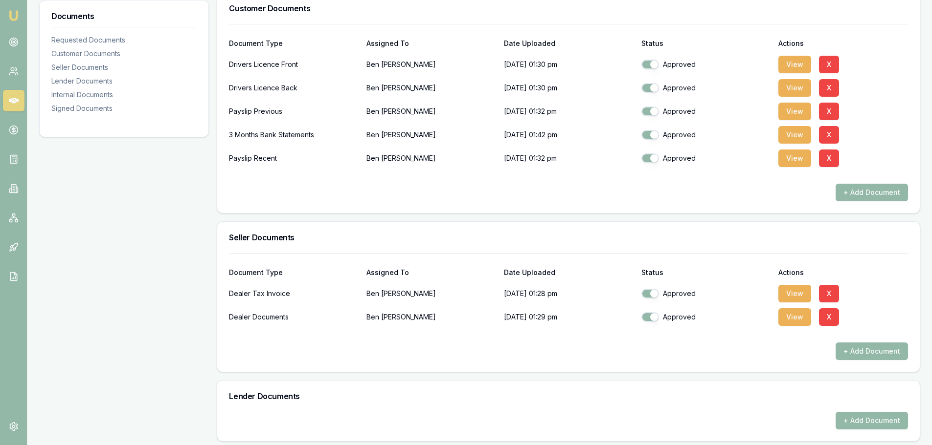
scroll to position [147, 0]
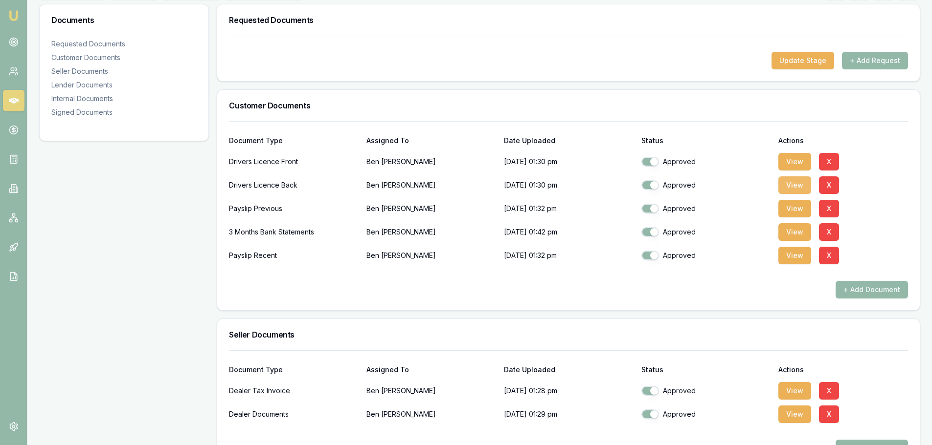
click at [791, 184] on button "View" at bounding box center [794, 186] width 33 height 18
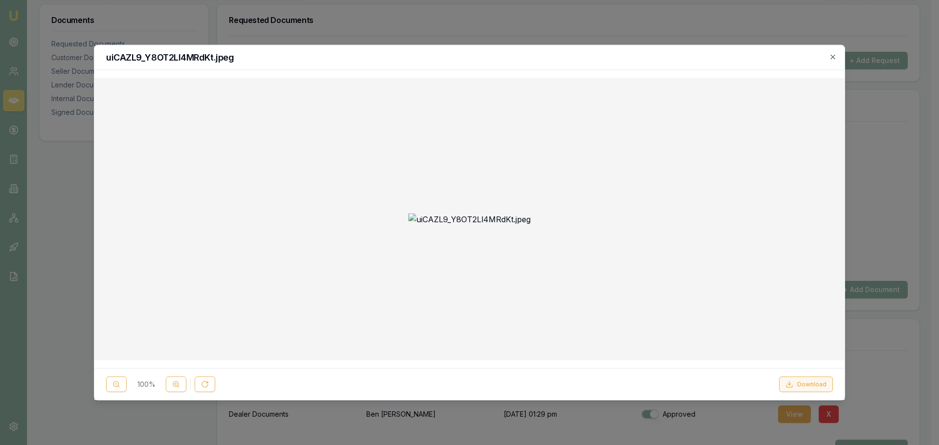
click at [796, 386] on button "Download" at bounding box center [806, 385] width 54 height 16
drag, startPoint x: 835, startPoint y: 57, endPoint x: 835, endPoint y: 62, distance: 4.9
click at [835, 57] on icon "button" at bounding box center [833, 57] width 8 height 8
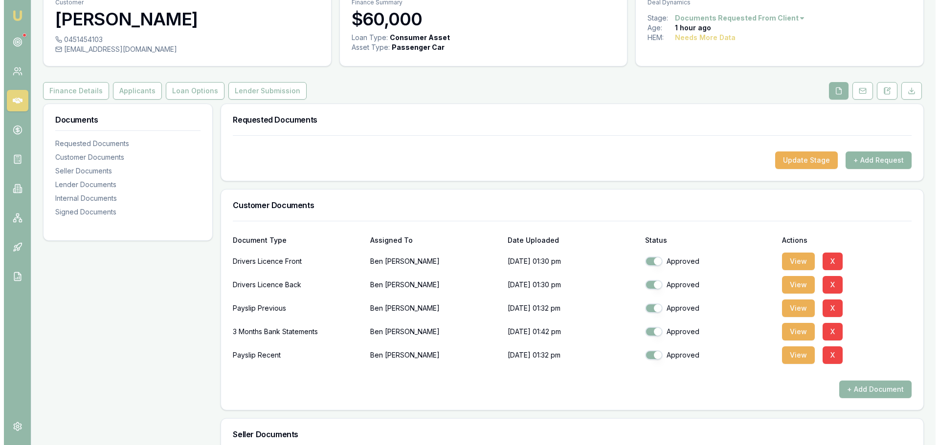
scroll to position [0, 0]
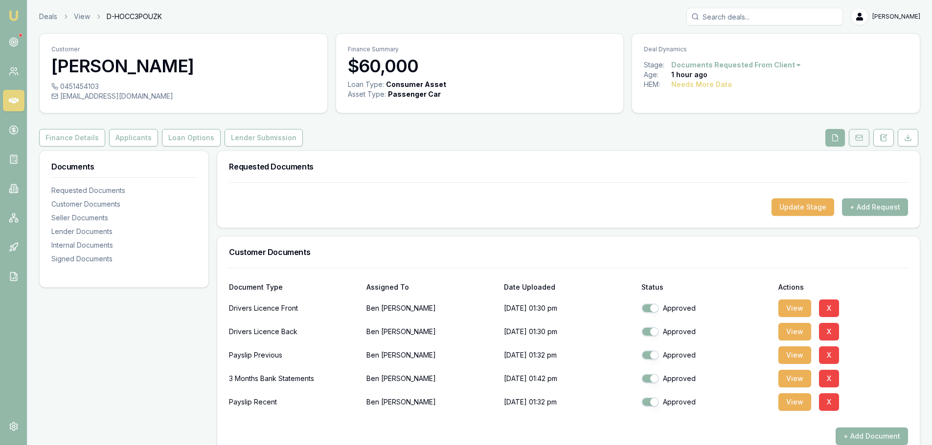
click at [862, 138] on rect at bounding box center [858, 137] width 6 height 5
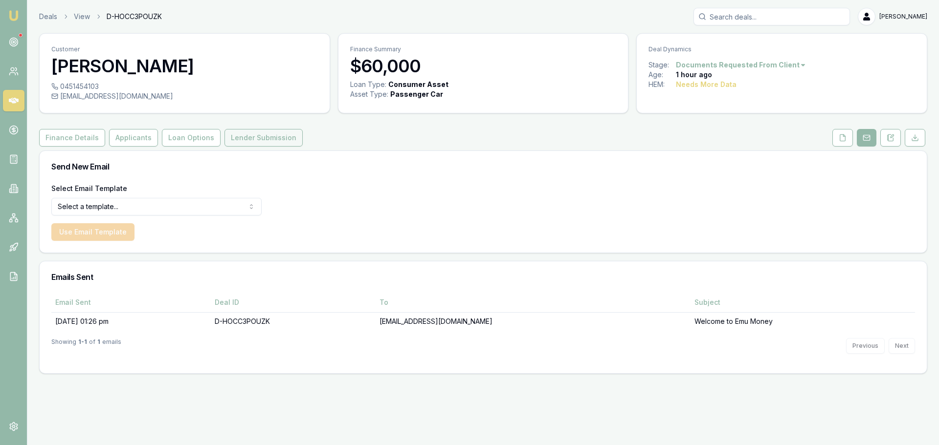
click at [250, 140] on button "Lender Submission" at bounding box center [263, 138] width 78 height 18
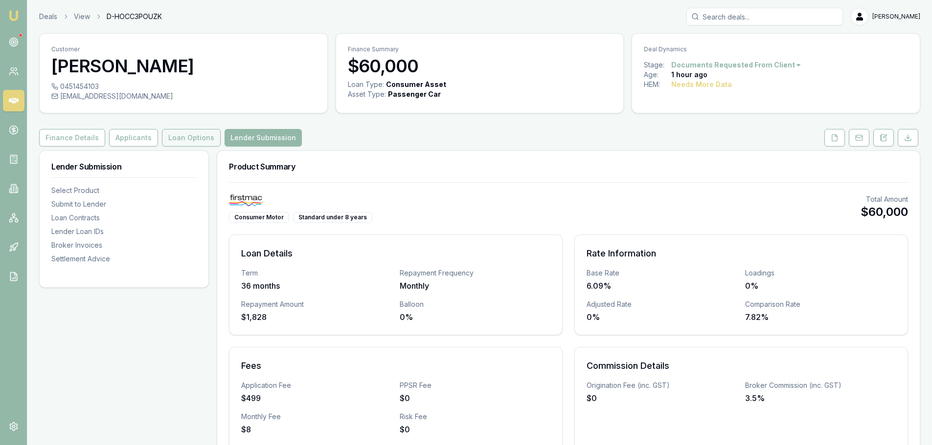
click at [201, 136] on button "Loan Options" at bounding box center [191, 138] width 59 height 18
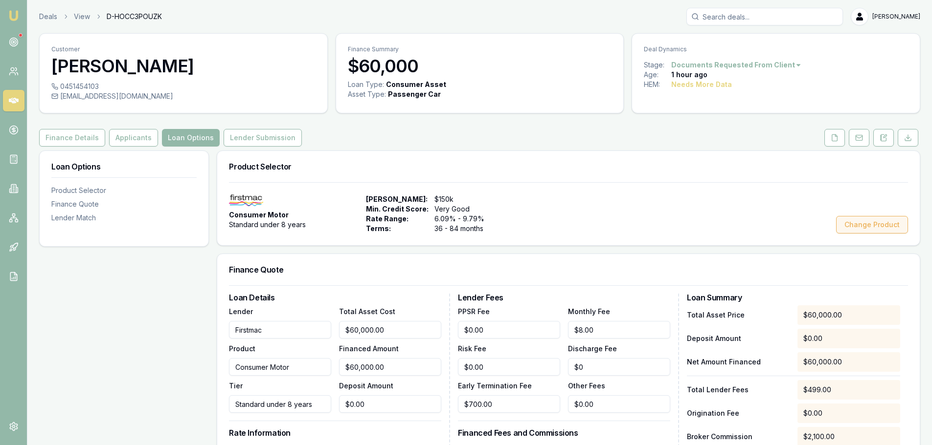
click at [877, 229] on button "Change Product" at bounding box center [872, 225] width 72 height 18
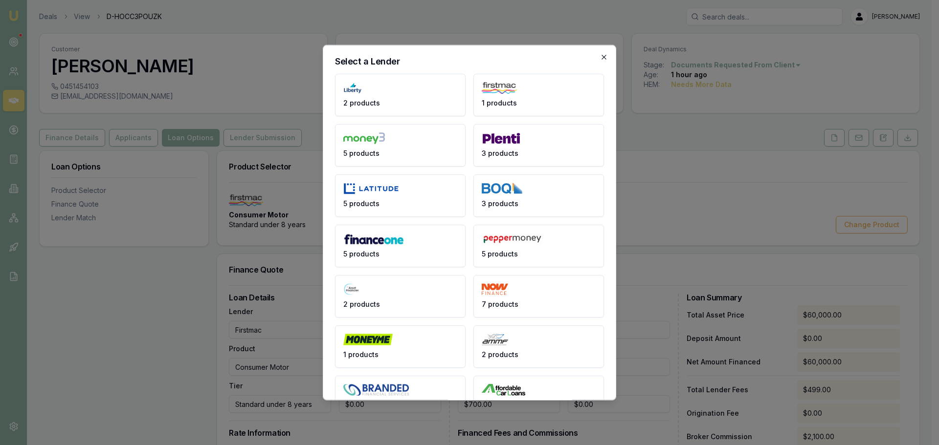
click at [600, 57] on icon "button" at bounding box center [604, 57] width 8 height 8
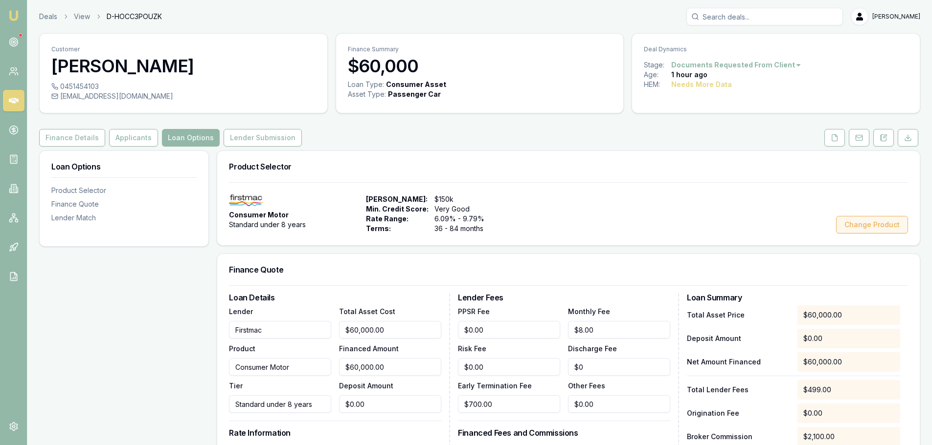
click at [866, 229] on button "Change Product" at bounding box center [872, 225] width 72 height 18
click at [93, 190] on div "Product Selector" at bounding box center [123, 191] width 145 height 10
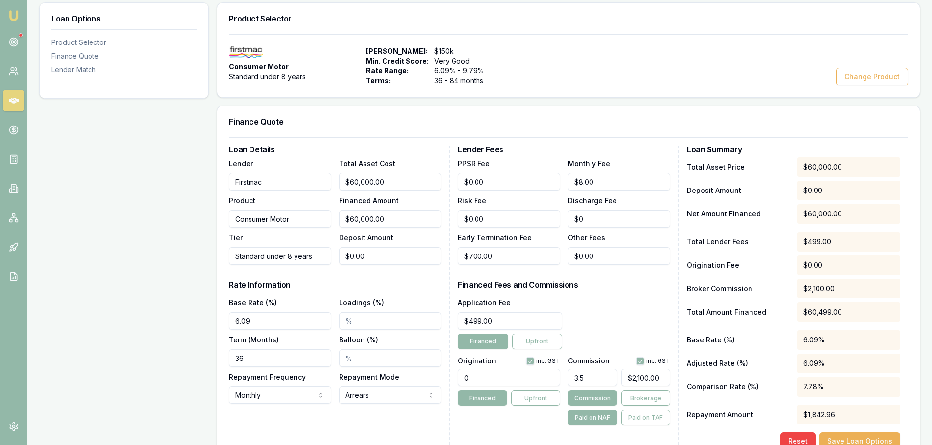
scroll to position [151, 0]
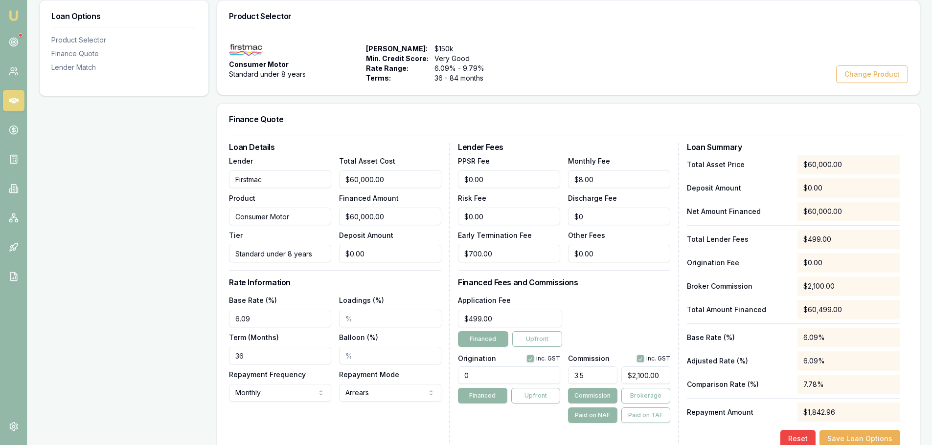
drag, startPoint x: 285, startPoint y: 184, endPoint x: 129, endPoint y: 170, distance: 156.2
click at [129, 170] on div "Loan Options Product Selector Finance Quote Lender Match Product Selector Consu…" at bounding box center [479, 269] width 881 height 539
type input "Wisr"
click at [381, 223] on input "60000" at bounding box center [390, 217] width 102 height 18
drag, startPoint x: 381, startPoint y: 223, endPoint x: 306, endPoint y: 216, distance: 76.1
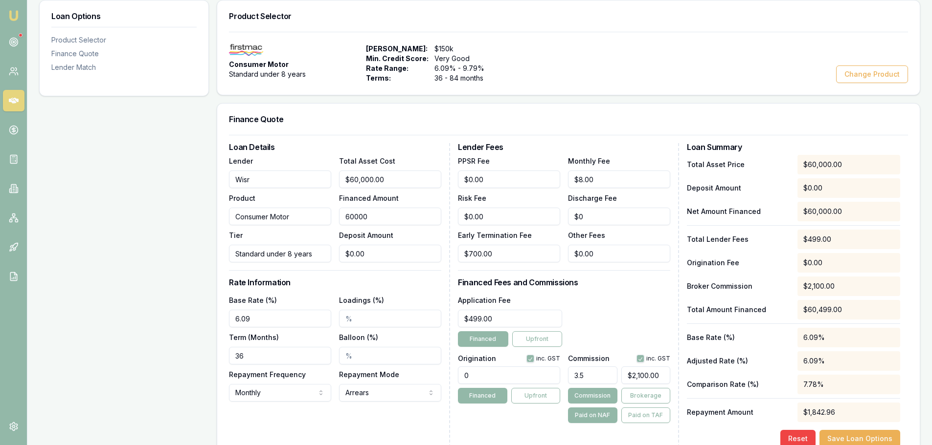
click at [306, 216] on div "Lender Wisr Product Consumer Motor Tier Standard under 8 years Total Asset Cost…" at bounding box center [335, 209] width 212 height 108
type input "5"
type input "$0.18"
type input "50"
type input "$1.75"
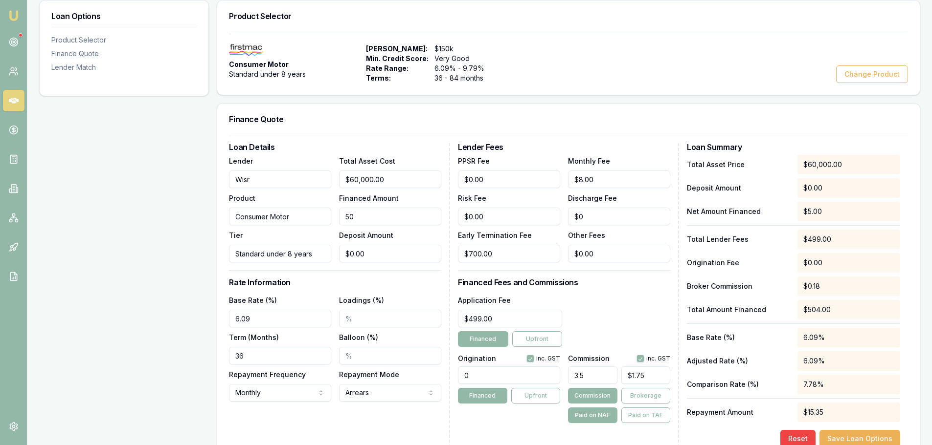
type input "500"
type input "$17.50"
type input "5000"
type input "$175.00"
type input "50000"
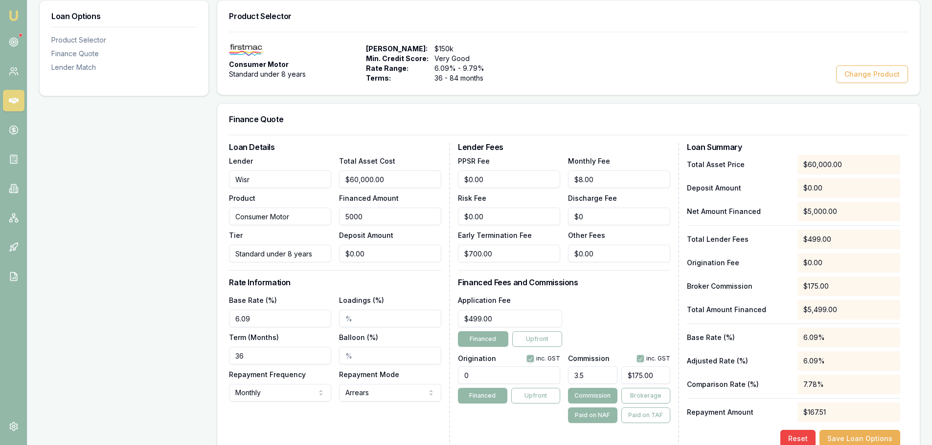
type input "$1,750.00"
type input "$50,000.00"
click at [309, 246] on input "Standard under 8 years" at bounding box center [280, 254] width 102 height 18
drag, startPoint x: 315, startPoint y: 253, endPoint x: 195, endPoint y: 253, distance: 120.8
click at [195, 253] on div "Loan Options Product Selector Finance Quote Lender Match Product Selector Consu…" at bounding box center [479, 269] width 881 height 539
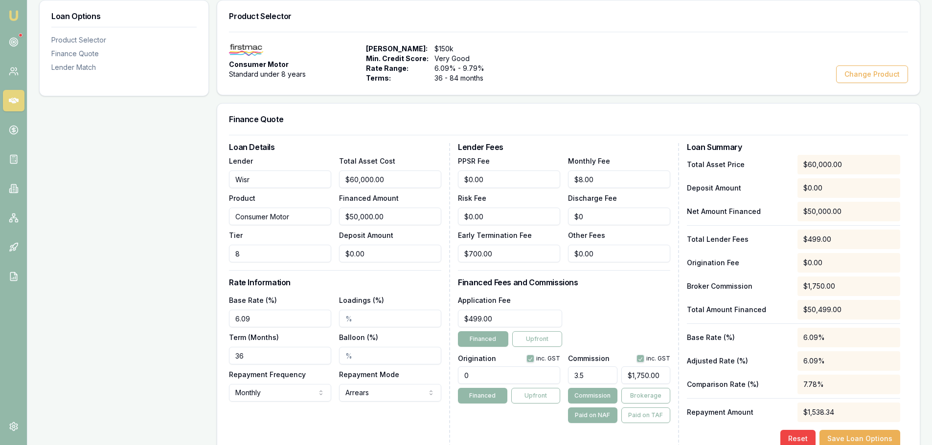
type input "8"
type input "Secured Personal Loan"
type input "$60,000.00"
type input "0"
drag, startPoint x: 380, startPoint y: 261, endPoint x: 275, endPoint y: 250, distance: 105.6
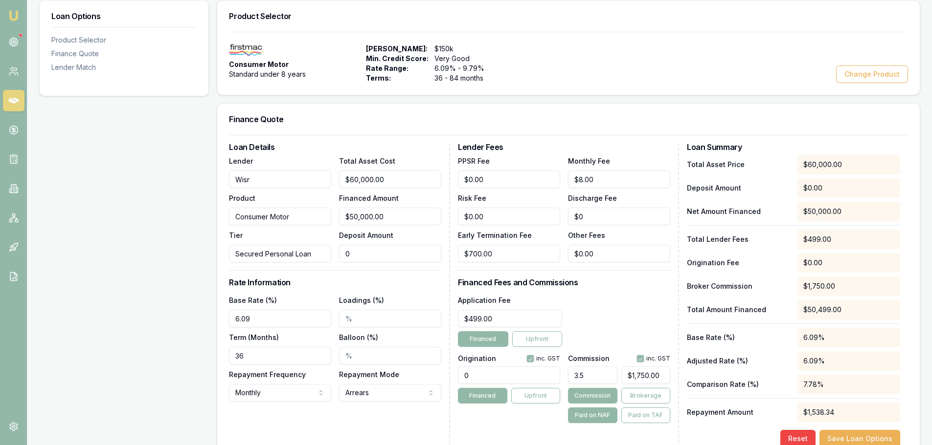
click at [275, 250] on div "Lender Wisr Product Consumer Motor Tier Secured Personal Loan Total Asset Cost …" at bounding box center [335, 209] width 212 height 108
type input "$59,999.00"
type input "1"
type input "$2,099.97"
type input "$59,990.00"
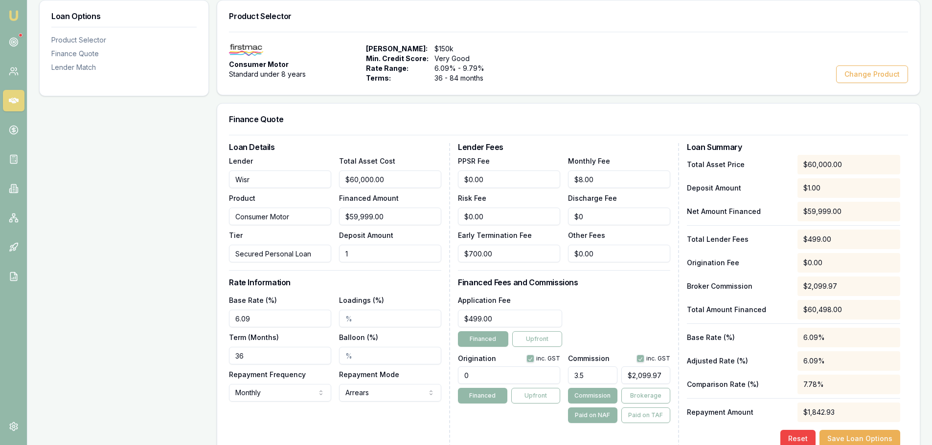
type input "10"
type input "$2,099.65"
type input "$59,900.00"
type input "100"
type input "$2,096.50"
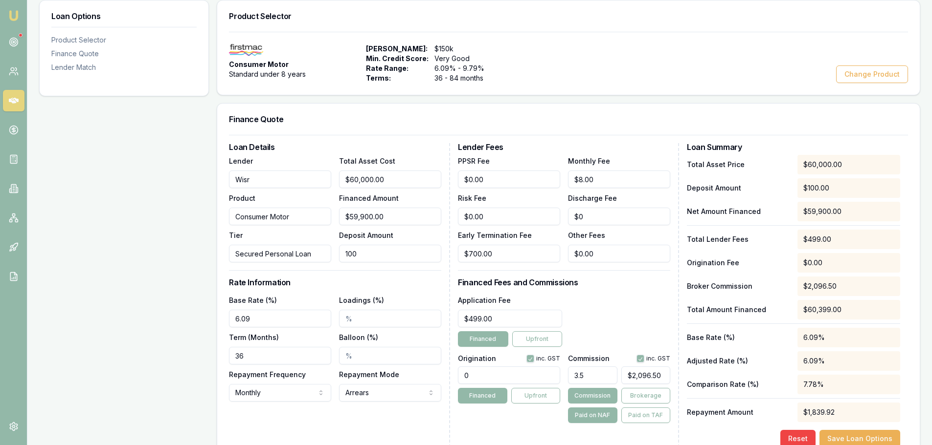
type input "$59,000.00"
type input "1000"
type input "$2,065.00"
type input "$50,000.00"
type input "10000"
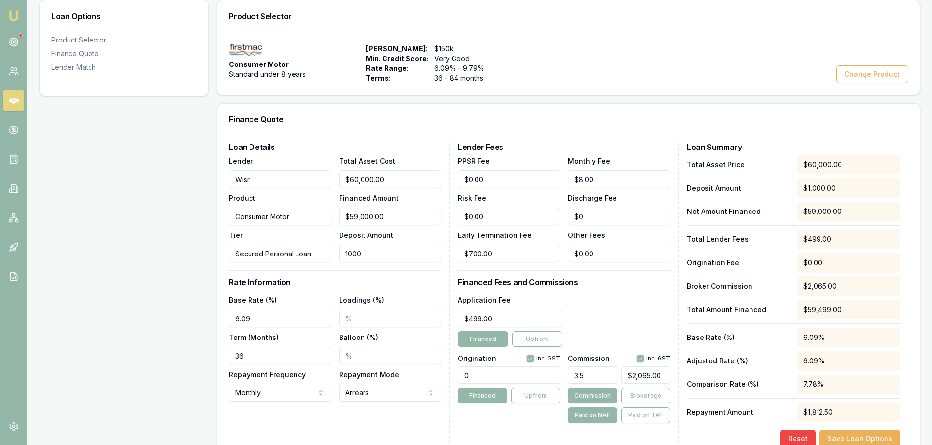
type input "$1,750.00"
type input "$10,000.00"
type input "10.04%"
click at [236, 358] on input "084" at bounding box center [280, 356] width 102 height 18
type input "84"
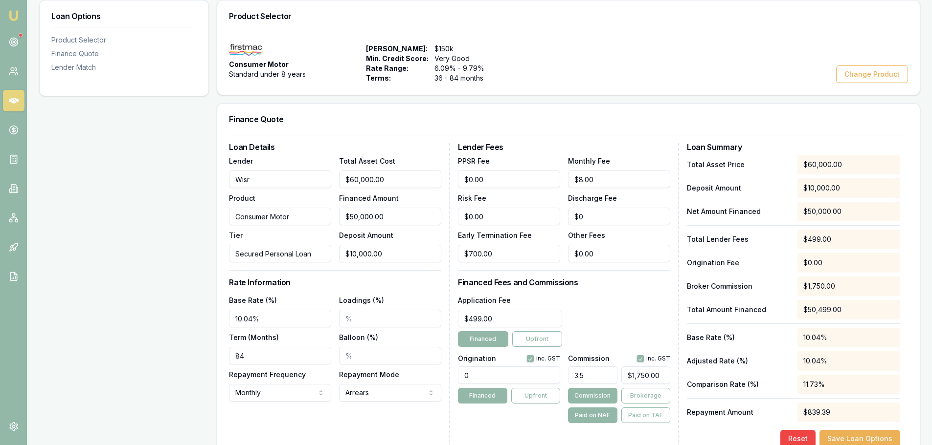
click at [677, 296] on div "Lender Fees PPSR Fee $0.00 Monthly Fee $8.00 Risk Fee $0.00 Discharge Fee $0 Ea…" at bounding box center [568, 295] width 221 height 305
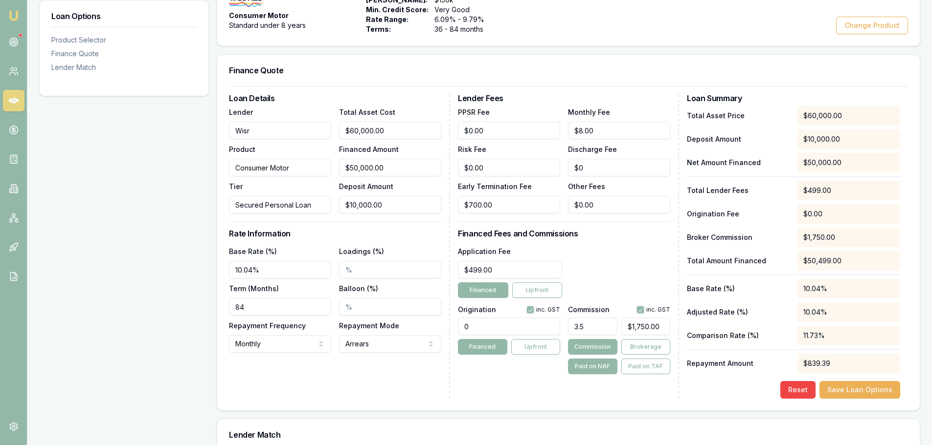
scroll to position [248, 0]
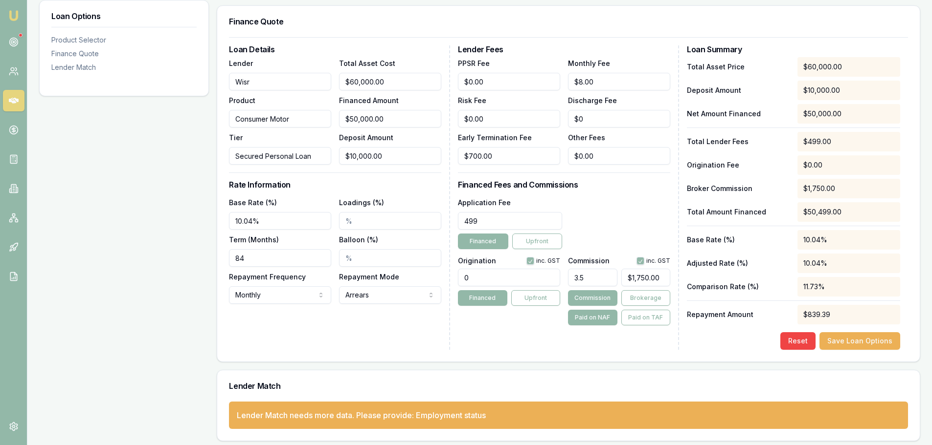
click at [509, 217] on input "499" at bounding box center [510, 221] width 104 height 18
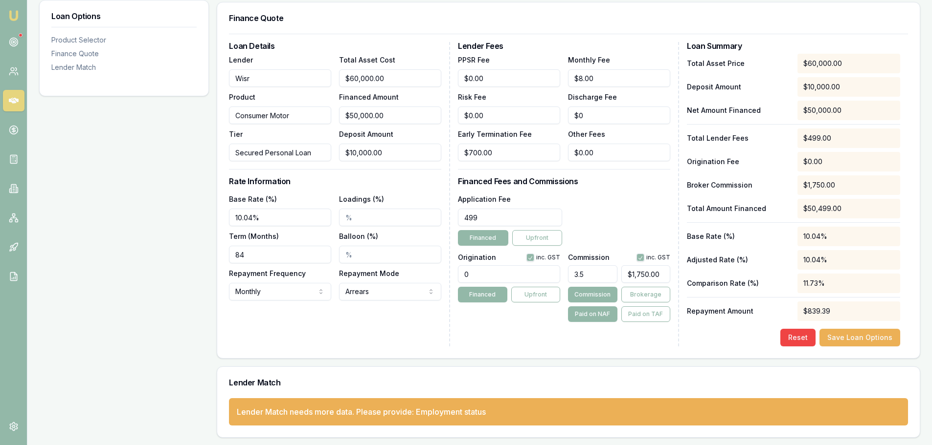
scroll to position [252, 0]
type input "$499.00"
drag, startPoint x: 422, startPoint y: 268, endPoint x: 402, endPoint y: 267, distance: 19.6
click at [402, 267] on div "Loan Details Lender Wisr Product Consumer Motor Tier Secured Personal Loan Tota…" at bounding box center [568, 194] width 679 height 305
type input "2500.00"
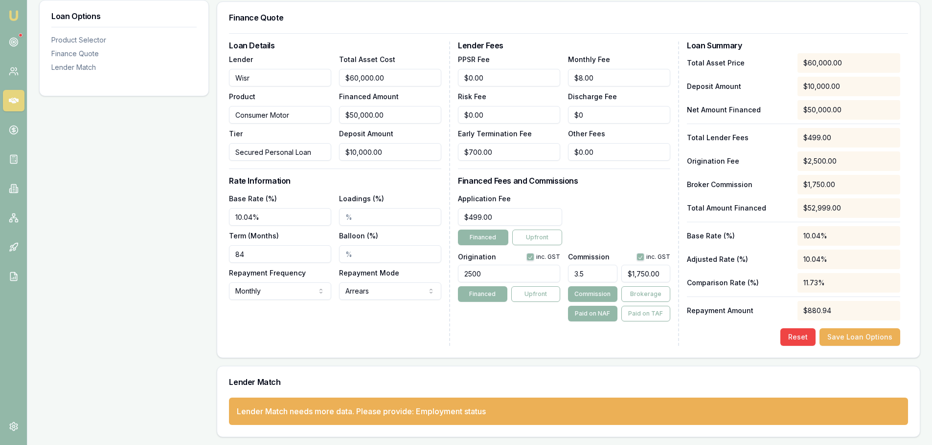
type input "1750"
click at [658, 278] on input "1750" at bounding box center [645, 274] width 49 height 18
click at [566, 262] on div "Origination inc. GST 2500.00 Financed Upfront Commission inc. GST 3.5 1750 Comm…" at bounding box center [564, 285] width 212 height 72
type input "0.005"
type input "2"
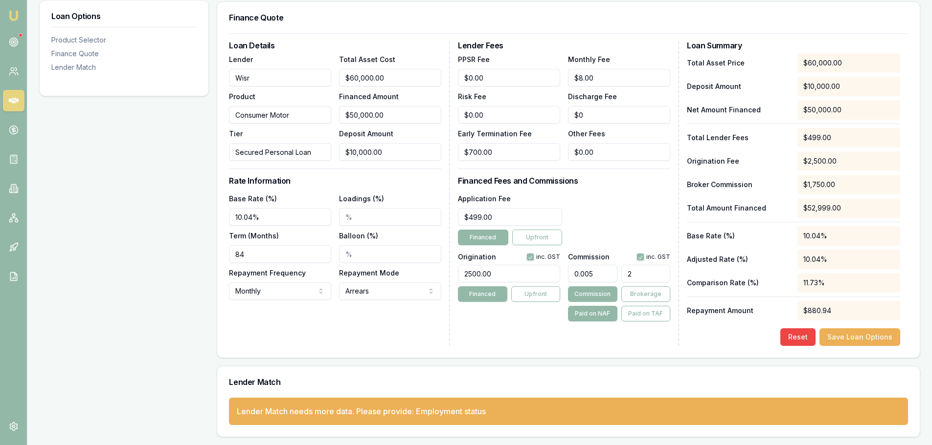
type input "0.055"
type input "22"
type input "0.005"
type input "2"
type input "0.017499999999999998"
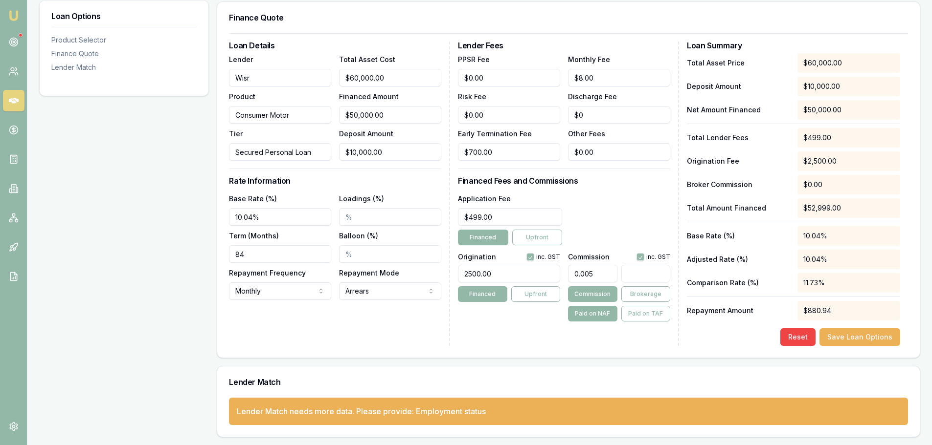
type input "7"
type input "0.1875"
type input "75"
type input "1.875"
type input "$937.50"
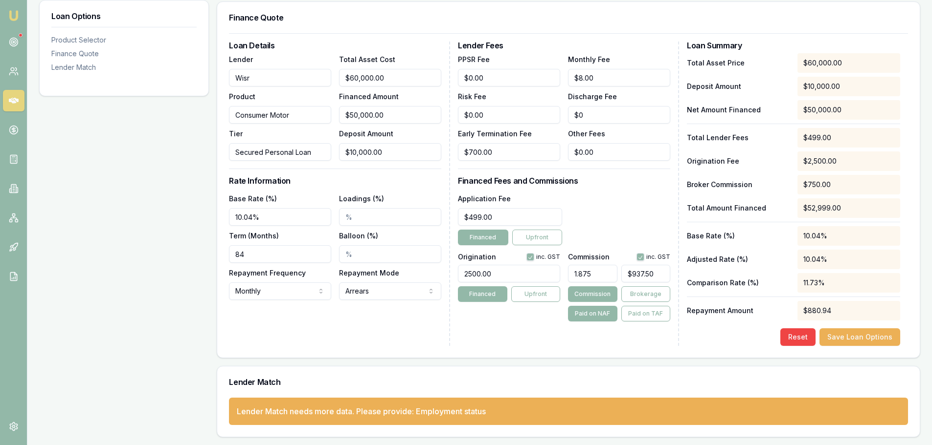
click at [607, 216] on div "Application Fee $499.00 Financed Upfront" at bounding box center [564, 219] width 212 height 53
click at [641, 256] on button "button" at bounding box center [640, 257] width 8 height 8
checkbox input "false"
click at [627, 216] on div "Application Fee $499.00 Financed Upfront" at bounding box center [564, 219] width 212 height 53
type input "937.5"
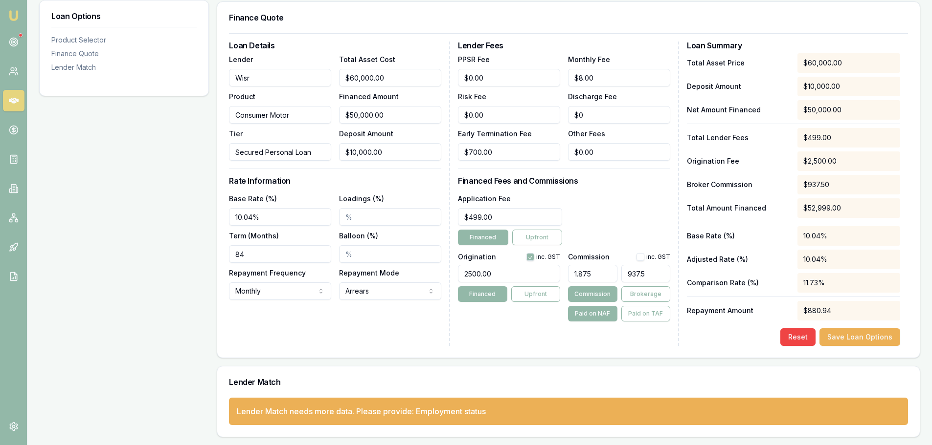
drag, startPoint x: 655, startPoint y: 270, endPoint x: 567, endPoint y: 260, distance: 88.6
click at [567, 262] on div "Origination inc. GST 2500.00 Financed Upfront Commission inc. GST 1.875 937.5 C…" at bounding box center [564, 285] width 212 height 72
type input "0.017499999999999998"
type input "7"
type input "0.1875"
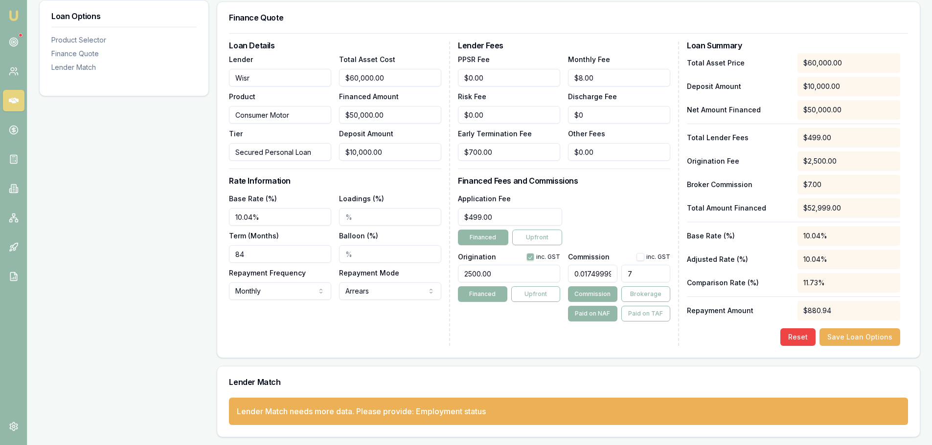
type input "75"
type input "1.875"
type input "$937.50"
click at [599, 211] on div "Application Fee $499.00 Financed Upfront" at bounding box center [564, 219] width 212 height 53
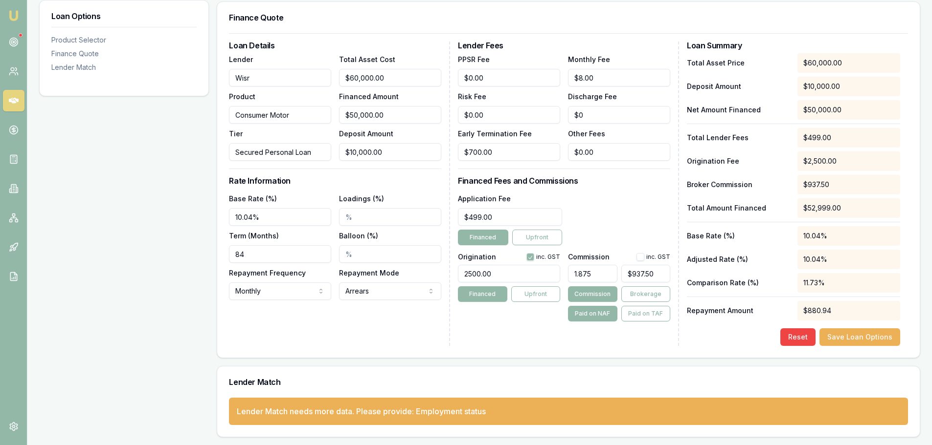
drag, startPoint x: 590, startPoint y: 277, endPoint x: 513, endPoint y: 271, distance: 77.0
click at [513, 271] on div "Origination inc. GST 2500.00 Financed Upfront Commission inc. GST 1.875 $937.50…" at bounding box center [564, 285] width 212 height 72
type input "1"
type input "$500.00"
type input "1.00%"
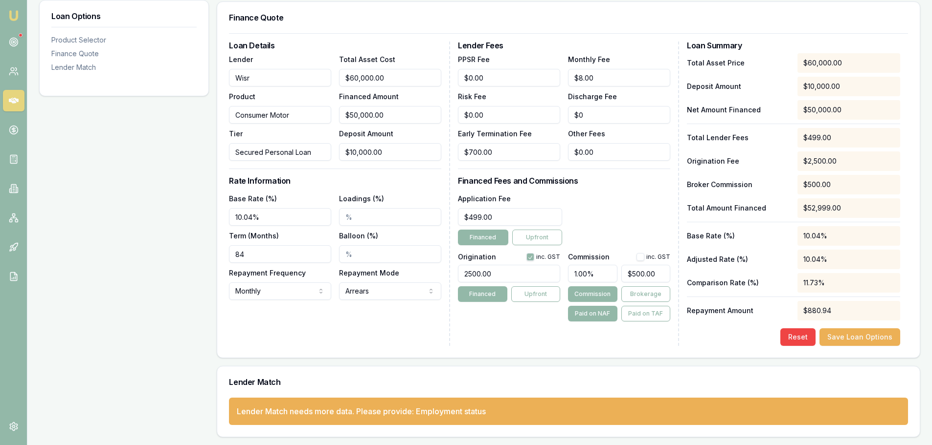
click at [612, 222] on div "Application Fee $499.00 Financed Upfront" at bounding box center [564, 219] width 212 height 53
click at [640, 254] on button "button" at bounding box center [640, 257] width 8 height 8
checkbox input "true"
click at [604, 227] on div "Application Fee $499.00 Financed Upfront" at bounding box center [564, 219] width 212 height 53
drag, startPoint x: 596, startPoint y: 277, endPoint x: 529, endPoint y: 274, distance: 67.1
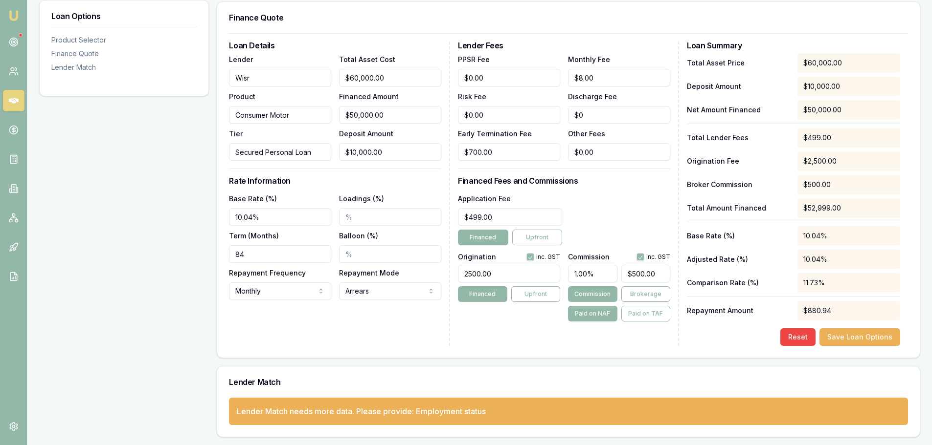
click at [529, 274] on div "Origination inc. GST 2500.00 Financed Upfront Commission inc. GST 1.00% $500.00…" at bounding box center [564, 285] width 212 height 72
type input "1.5"
type input "$750.00"
type input "1.50%"
click at [625, 186] on div "Lender Fees PPSR Fee $0.00 Monthly Fee $8.00 Risk Fee $0.00 Discharge Fee $0 Ea…" at bounding box center [568, 194] width 221 height 305
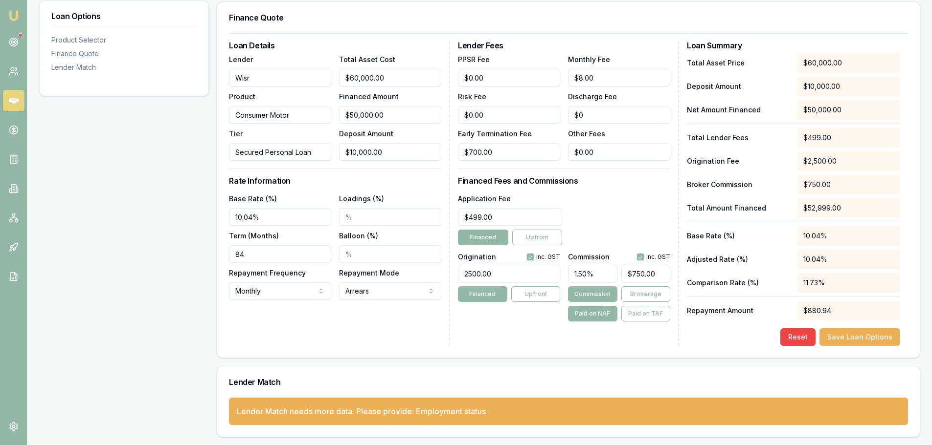
click at [624, 187] on div "Lender Fees PPSR Fee $0.00 Monthly Fee $8.00 Risk Fee $0.00 Discharge Fee $0 Ea…" at bounding box center [568, 194] width 221 height 305
click at [841, 337] on button "Save Loan Options" at bounding box center [859, 338] width 81 height 18
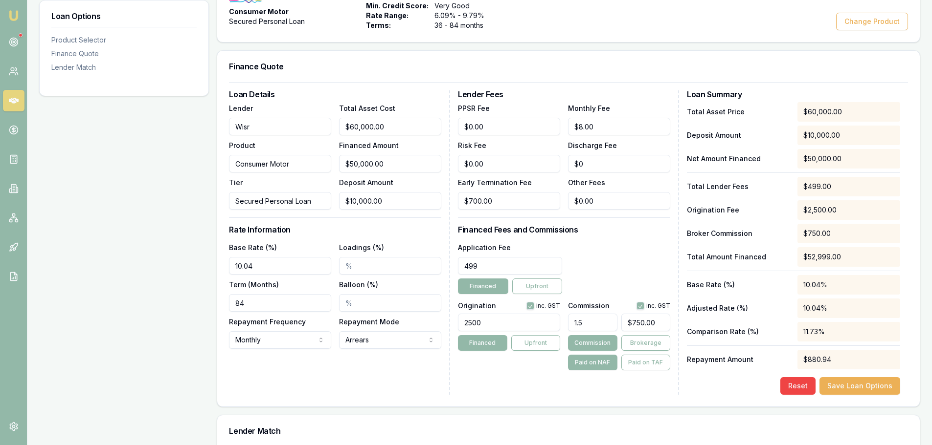
drag, startPoint x: 509, startPoint y: 271, endPoint x: 454, endPoint y: 268, distance: 55.3
click at [454, 268] on div "Loan Details Lender Wisr Product Consumer Motor Tier Secured Personal Loan Tota…" at bounding box center [568, 242] width 679 height 305
type input "$805.00"
click at [623, 243] on div "Application Fee $805.00 Financed Upfront" at bounding box center [564, 268] width 212 height 53
click at [876, 385] on button "Save Loan Options" at bounding box center [859, 387] width 81 height 18
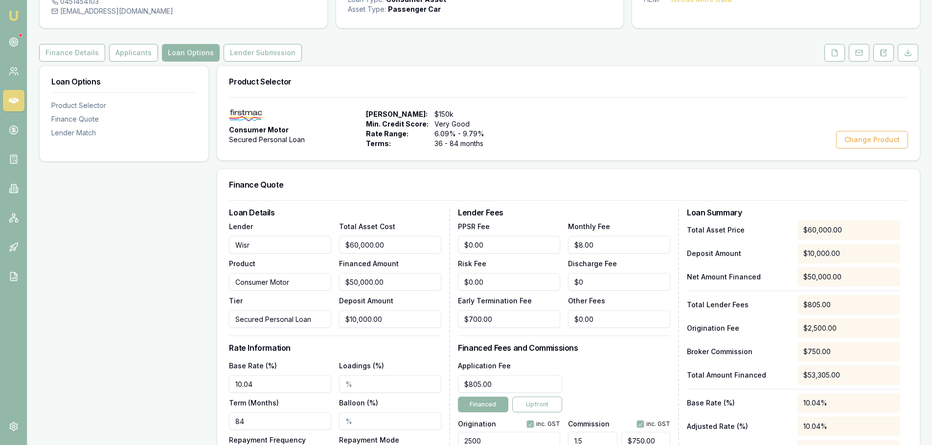
scroll to position [0, 0]
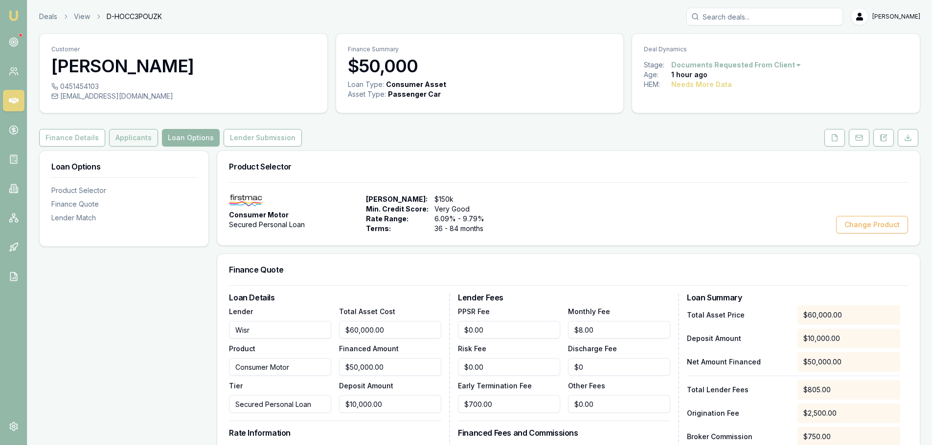
click at [134, 137] on button "Applicants" at bounding box center [133, 138] width 49 height 18
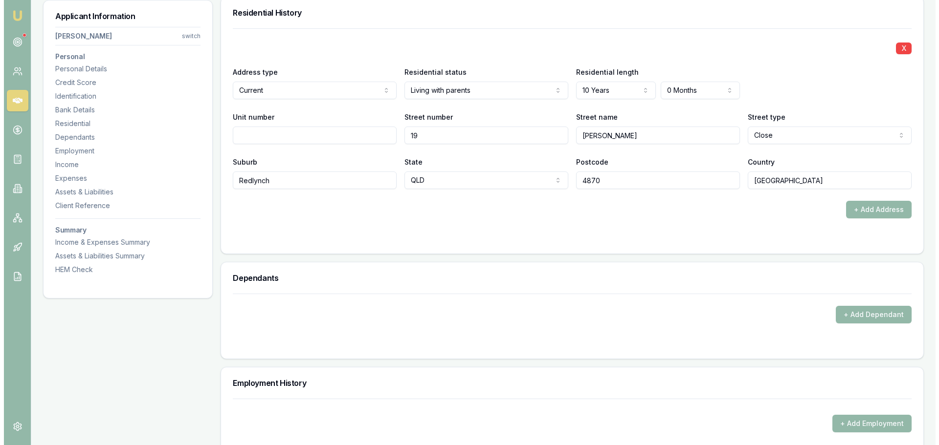
scroll to position [929, 0]
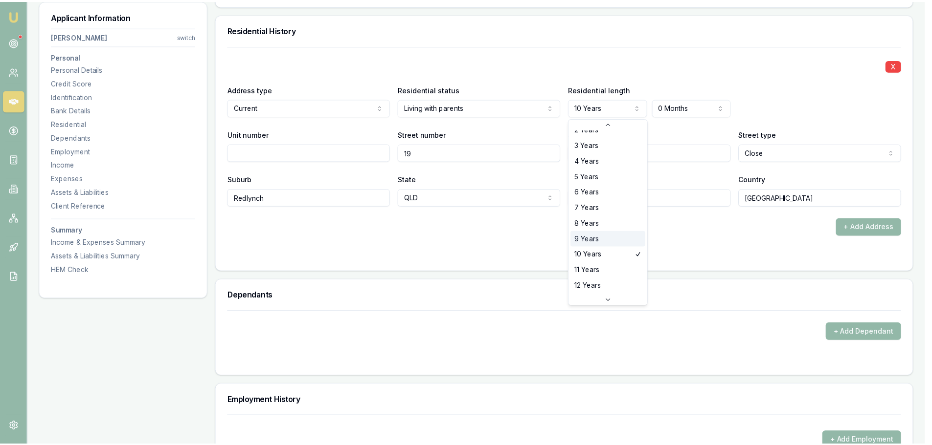
scroll to position [98, 0]
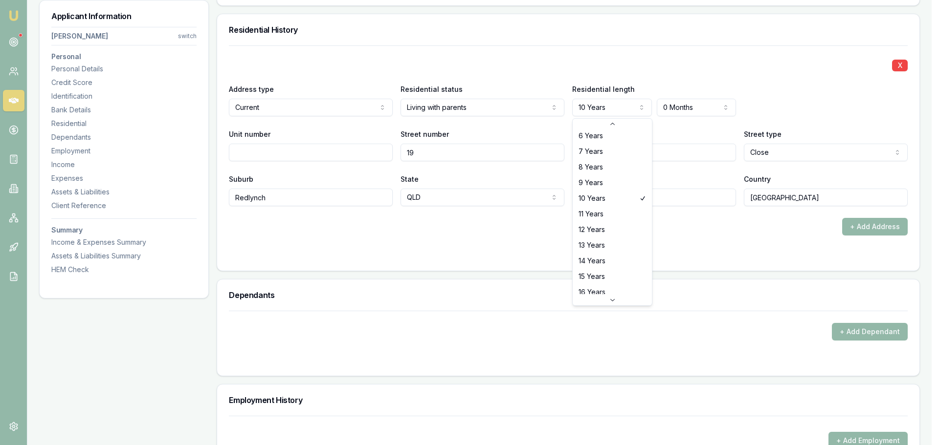
select select "16"
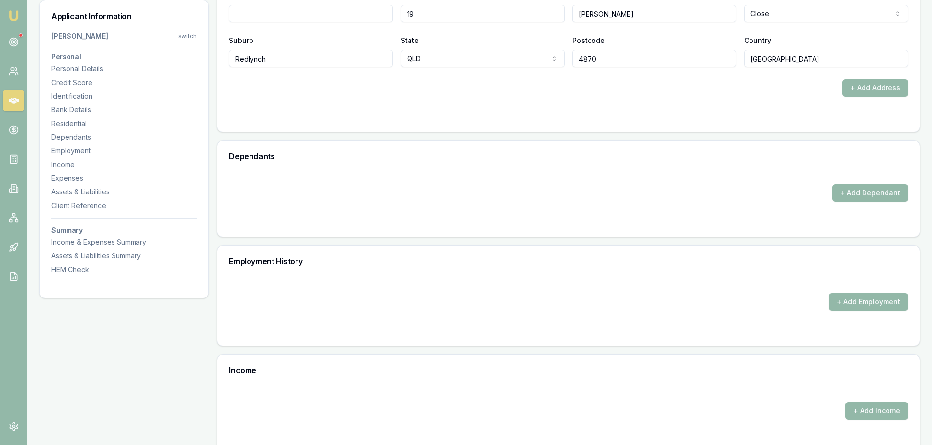
scroll to position [1125, 0]
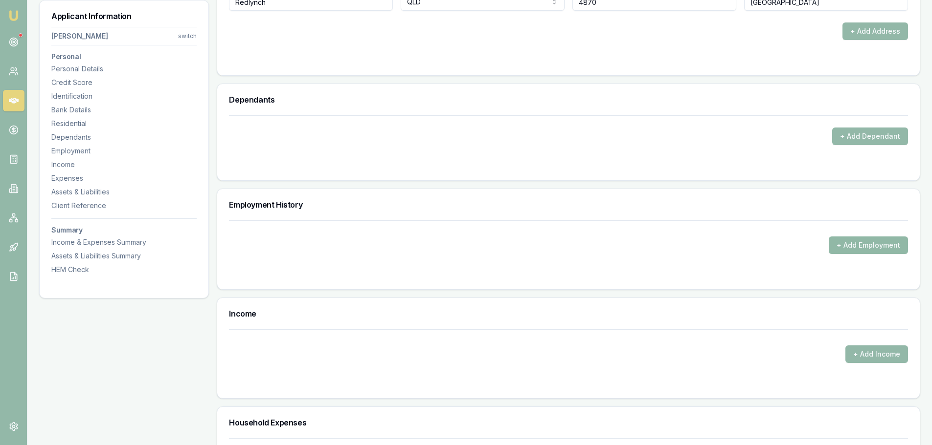
click at [862, 248] on button "+ Add Employment" at bounding box center [867, 246] width 79 height 18
click at [843, 239] on button "+ Add Employment" at bounding box center [867, 246] width 79 height 18
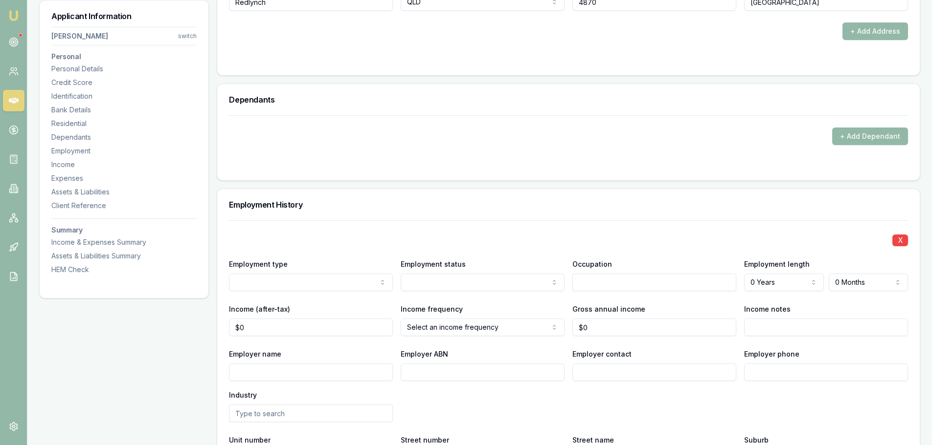
click at [225, 286] on div "X Employment type Current Previous Employment status Full time Part time Casual…" at bounding box center [568, 401] width 702 height 360
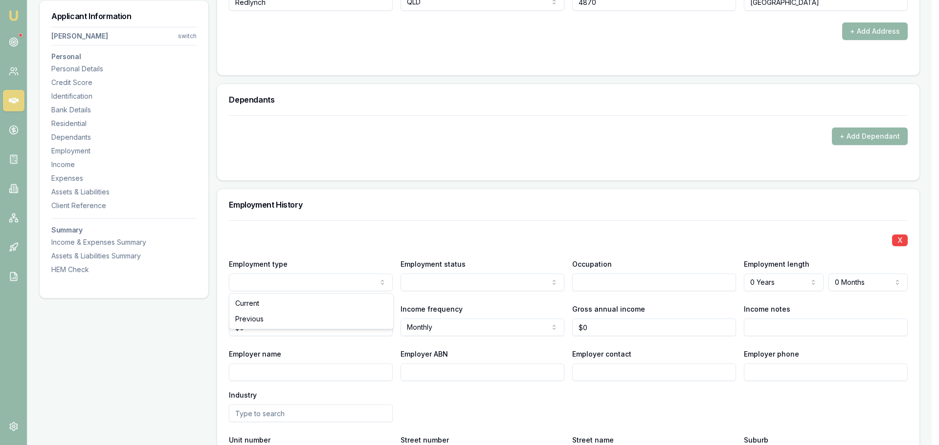
select select "PART_TIME"
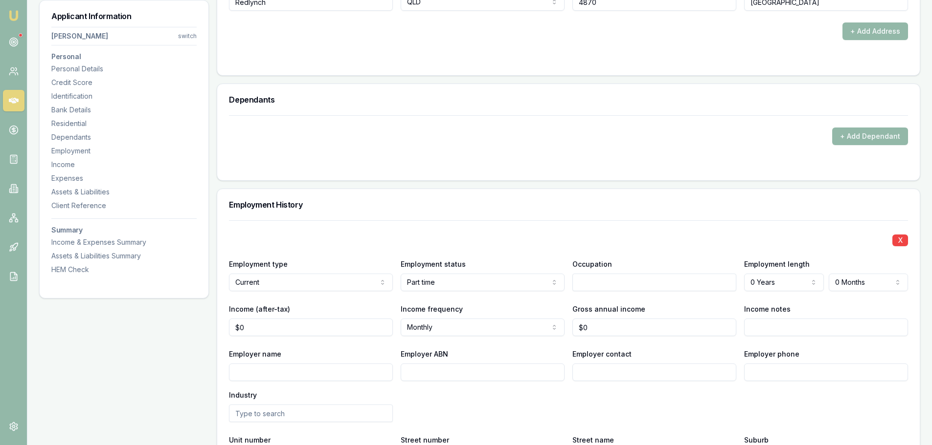
click at [612, 271] on div "Occupation" at bounding box center [654, 274] width 164 height 33
click at [611, 276] on input "text" at bounding box center [654, 283] width 164 height 18
type input "Baggage handler"
select select "6"
drag, startPoint x: 299, startPoint y: 329, endPoint x: 188, endPoint y: 326, distance: 111.0
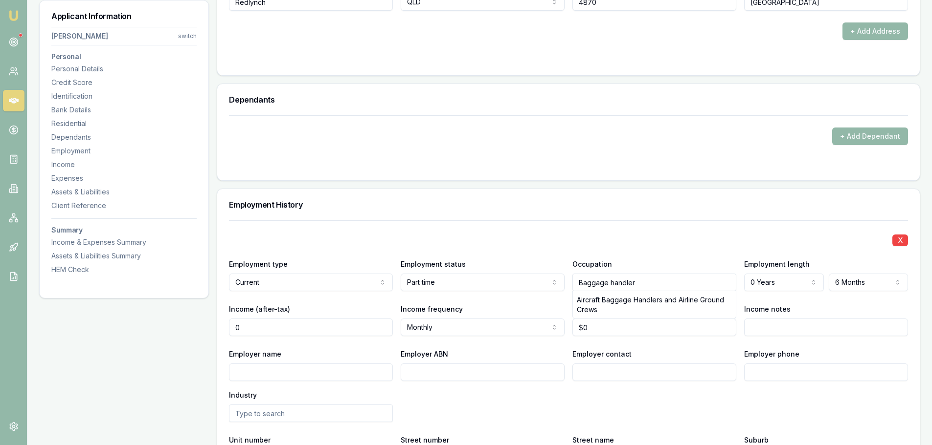
click at [188, 326] on div "Applicant Information Ben McIntyre switch Personal Personal Details Credit Scor…" at bounding box center [479, 247] width 881 height 2442
type input "$5,983"
click at [603, 291] on input "Baggage handler" at bounding box center [654, 283] width 164 height 18
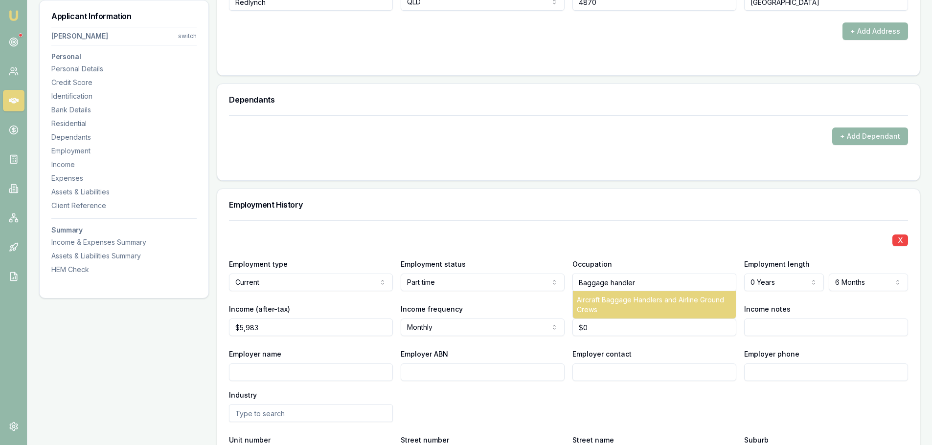
click at [611, 311] on div "Aircraft Baggage Handlers and Airline Ground Crews" at bounding box center [654, 304] width 163 height 27
type input "Aircraft Baggage Handlers and Airline Ground Crews"
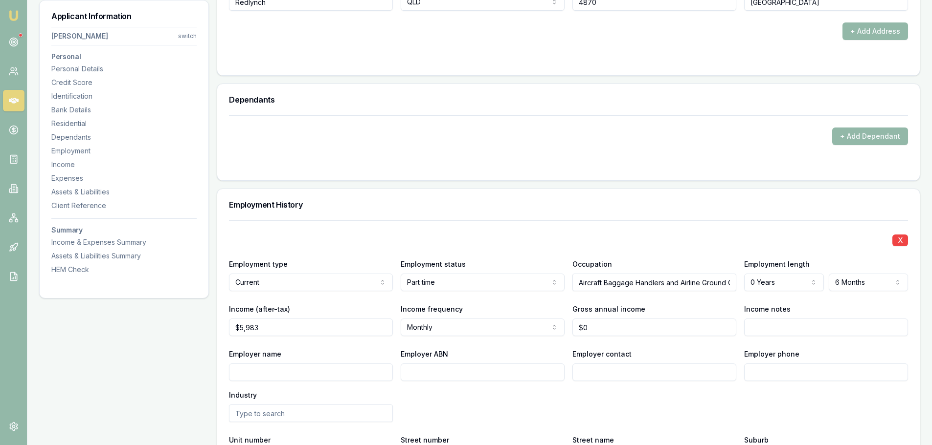
click at [489, 301] on div "X Employment type Current Current Previous Employment status Part time Full tim…" at bounding box center [568, 367] width 679 height 292
click at [591, 297] on div "X Employment type Current Current Previous Employment status Part time Full tim…" at bounding box center [568, 367] width 679 height 292
click at [704, 313] on div "Gross annual income $0" at bounding box center [654, 319] width 164 height 33
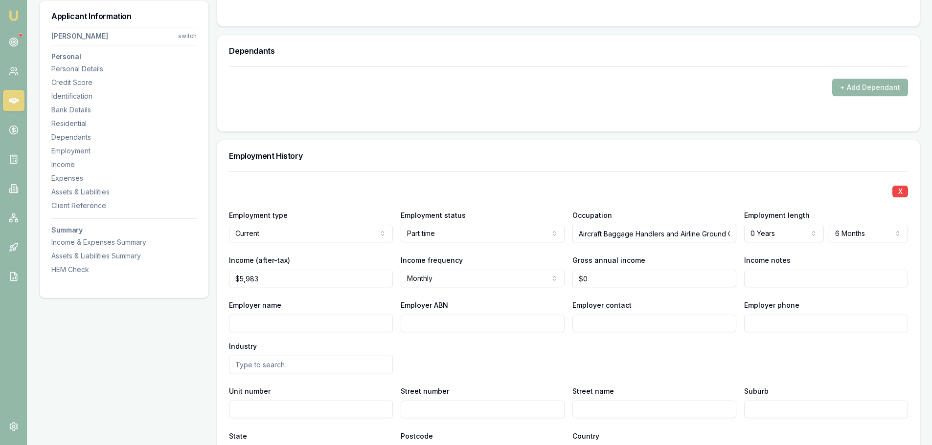
click at [697, 309] on div "Employer contact" at bounding box center [654, 315] width 164 height 33
click at [749, 286] on input "Income notes" at bounding box center [826, 279] width 164 height 18
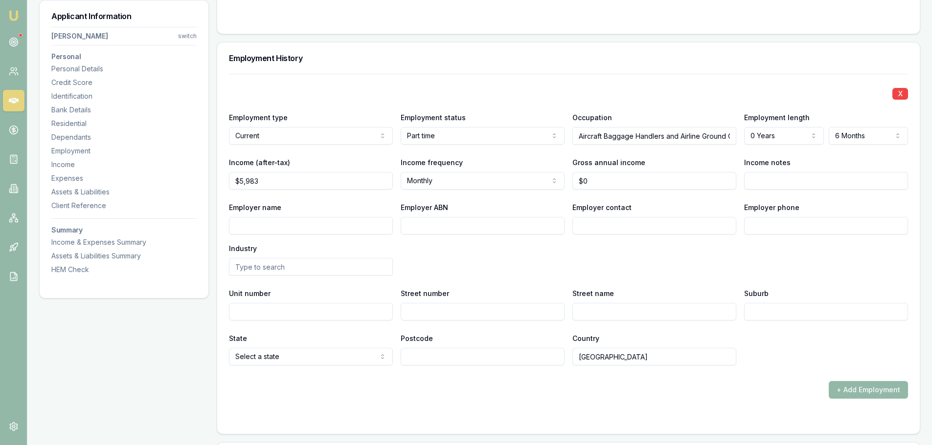
scroll to position [1320, 0]
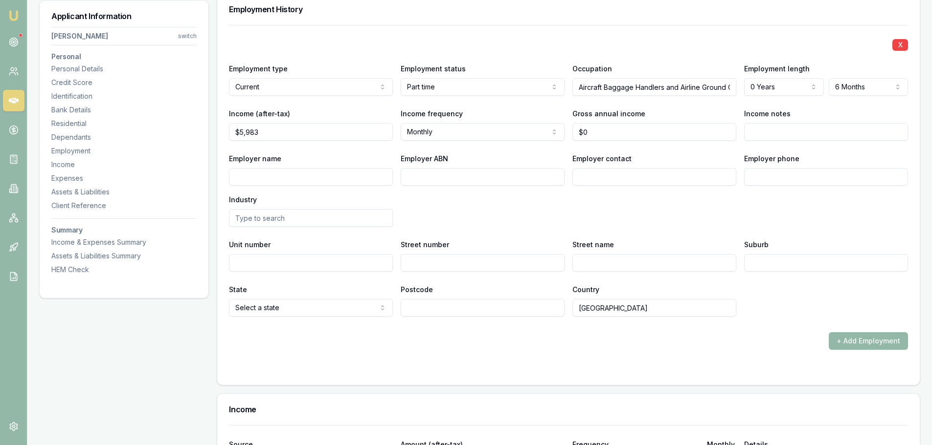
click at [254, 176] on input "Employer name" at bounding box center [311, 177] width 164 height 18
type input "MENZIES AVIATION GROUND SERVICES PTY LTD"
type input "63085693269"
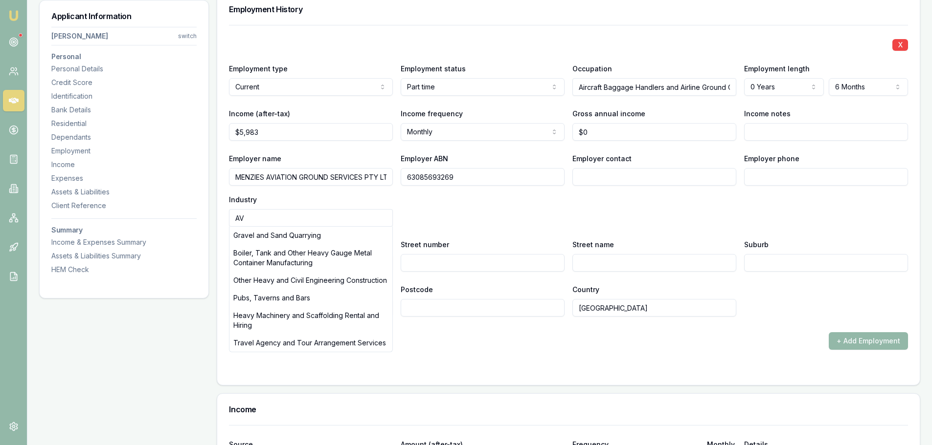
type input "A"
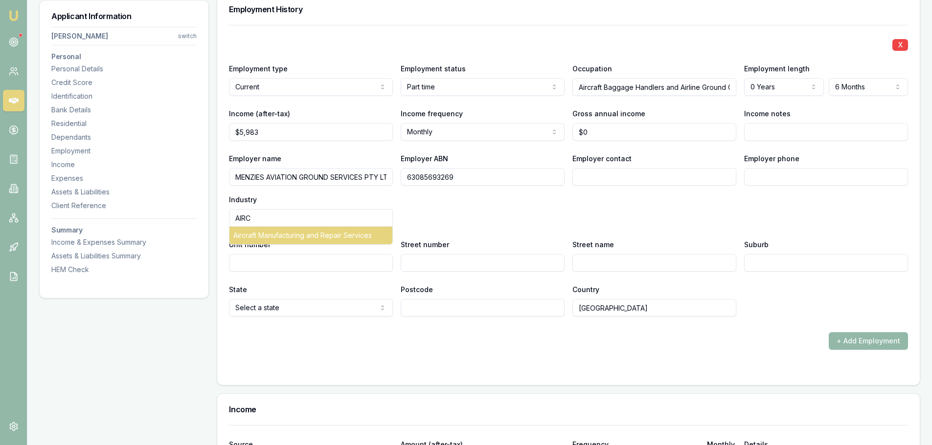
click at [284, 242] on div "Aircraft Manufacturing and Repair Services" at bounding box center [310, 236] width 163 height 18
type input "Aircraft Manufacturing and Repair Services"
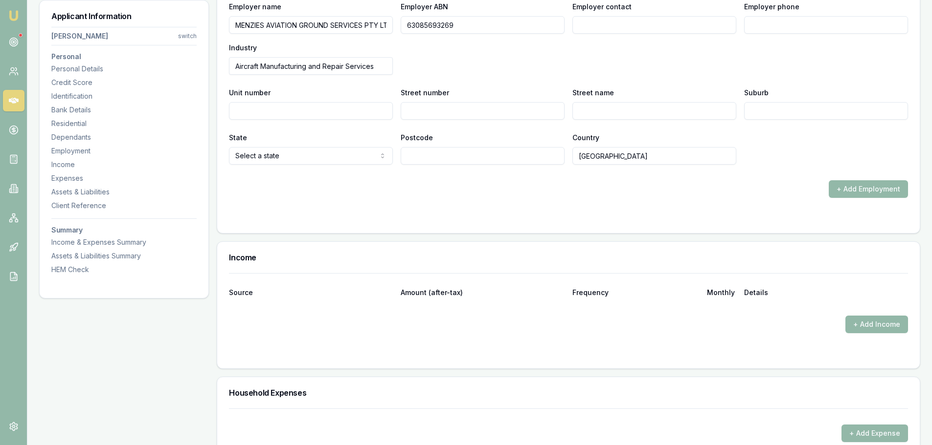
scroll to position [1565, 0]
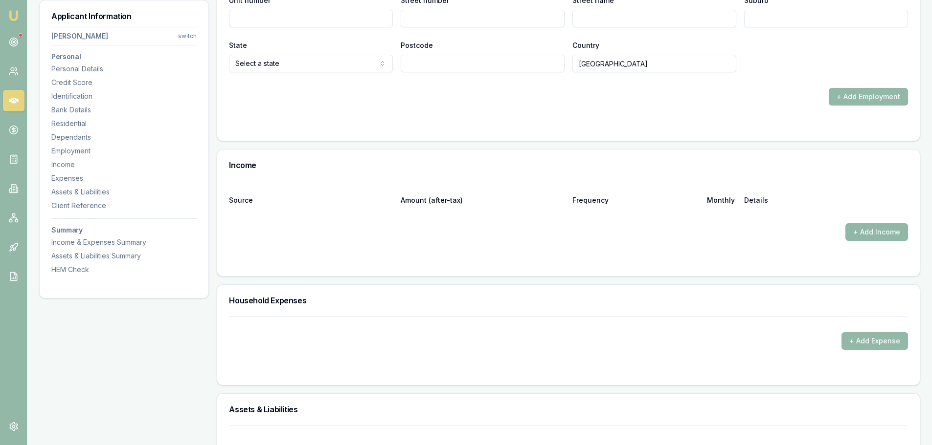
click at [876, 232] on button "+ Add Income" at bounding box center [876, 232] width 63 height 18
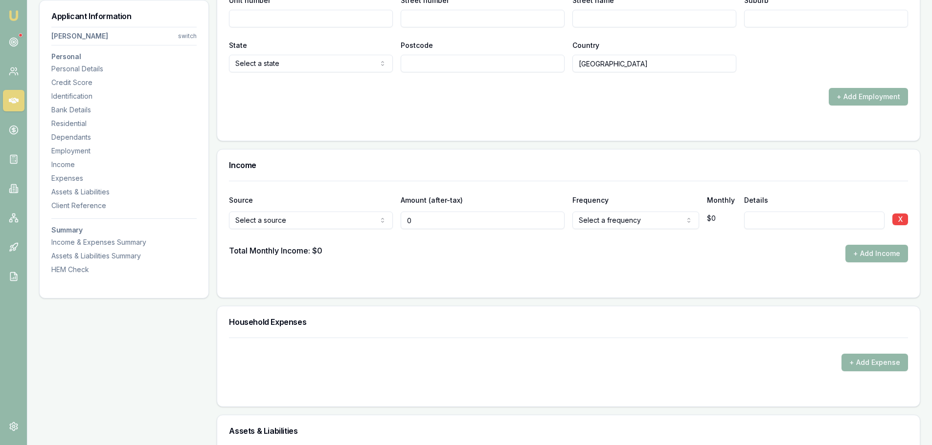
type input "$0"
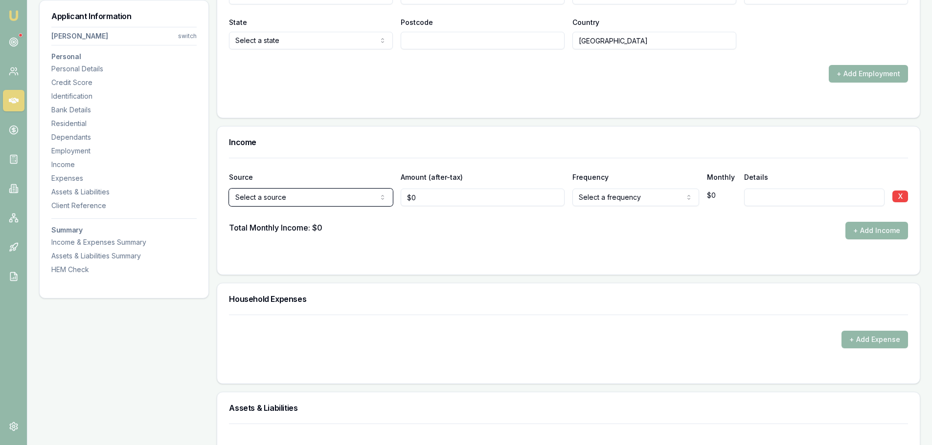
scroll to position [1712, 0]
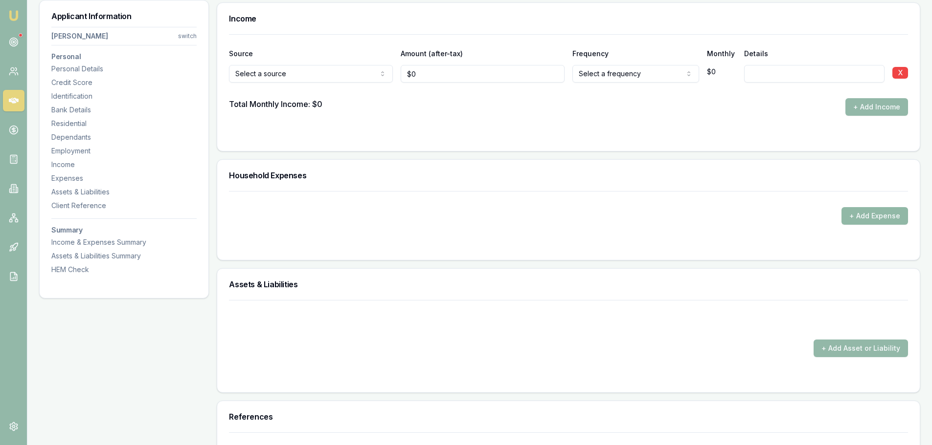
click at [888, 215] on button "+ Add Expense" at bounding box center [874, 216] width 67 height 18
click at [402, 242] on div at bounding box center [568, 245] width 679 height 8
click at [848, 230] on form "+ Add Expense" at bounding box center [568, 219] width 679 height 57
click at [864, 217] on button "+ Add Expense" at bounding box center [874, 216] width 67 height 18
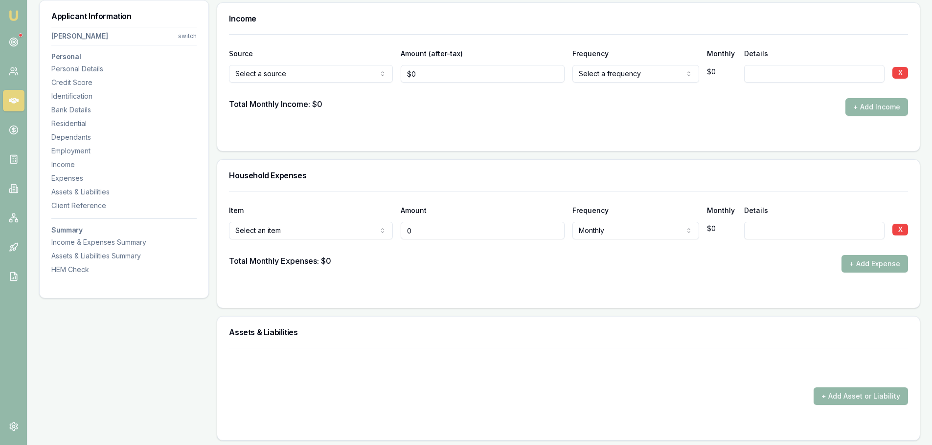
type input "$0"
drag, startPoint x: 290, startPoint y: 218, endPoint x: 290, endPoint y: 227, distance: 9.3
click at [290, 219] on div "Item Amount Frequency Monthly Details Select an item Rent or board Food and gro…" at bounding box center [568, 232] width 679 height 82
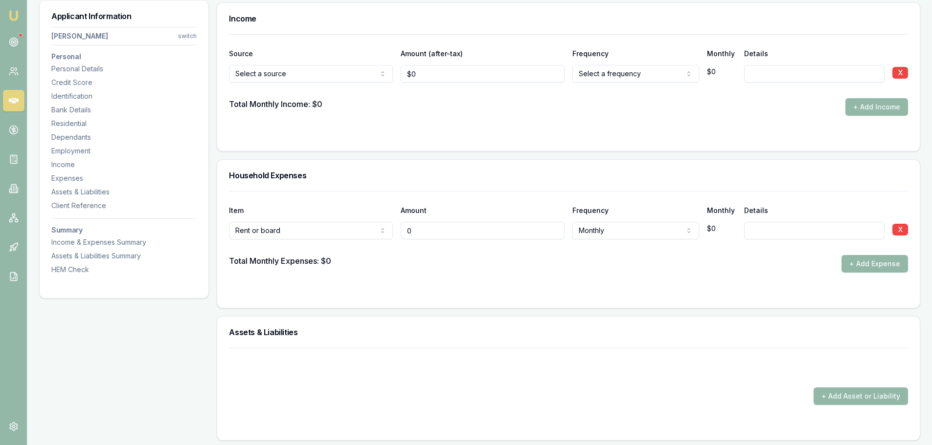
drag, startPoint x: 481, startPoint y: 228, endPoint x: 327, endPoint y: 230, distance: 154.1
click at [327, 231] on div "Rent or board Rent or board Food and groceries Utilities Insurance Transport He…" at bounding box center [568, 229] width 679 height 22
type input "$100"
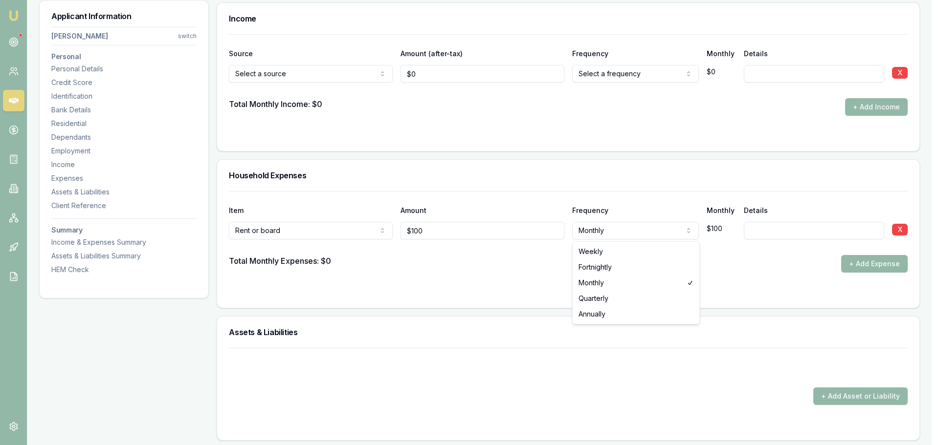
select select "WEEKLY"
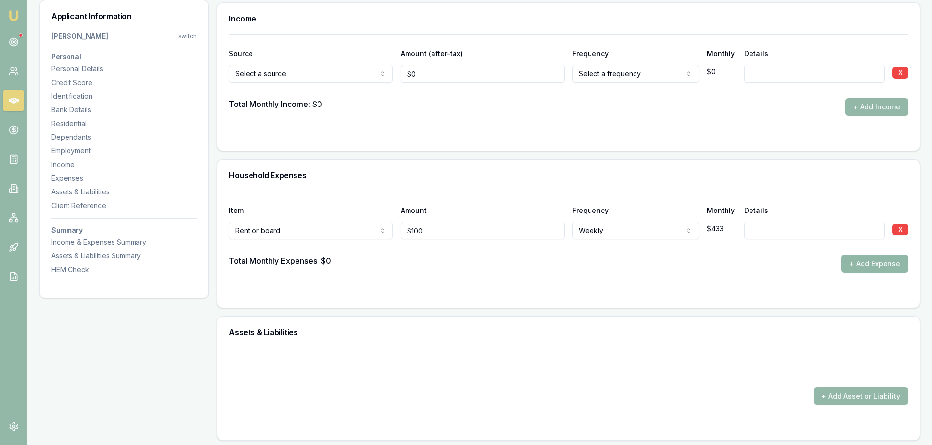
click at [854, 266] on button "+ Add Expense" at bounding box center [874, 264] width 67 height 18
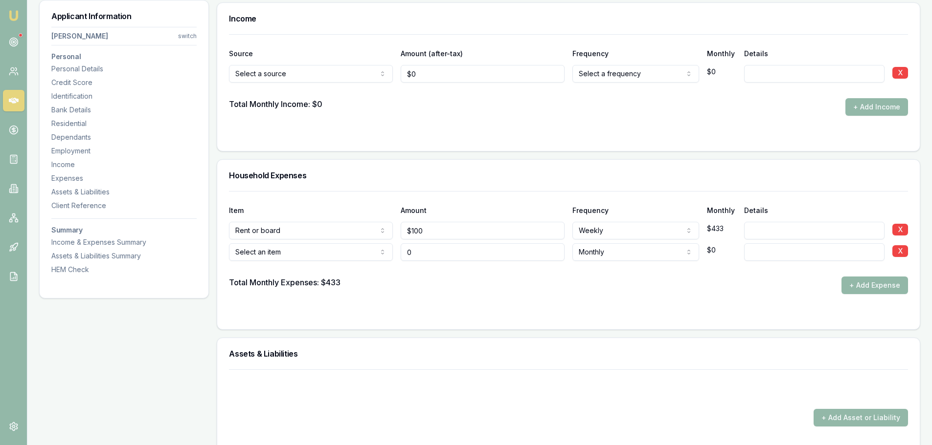
type input "$0"
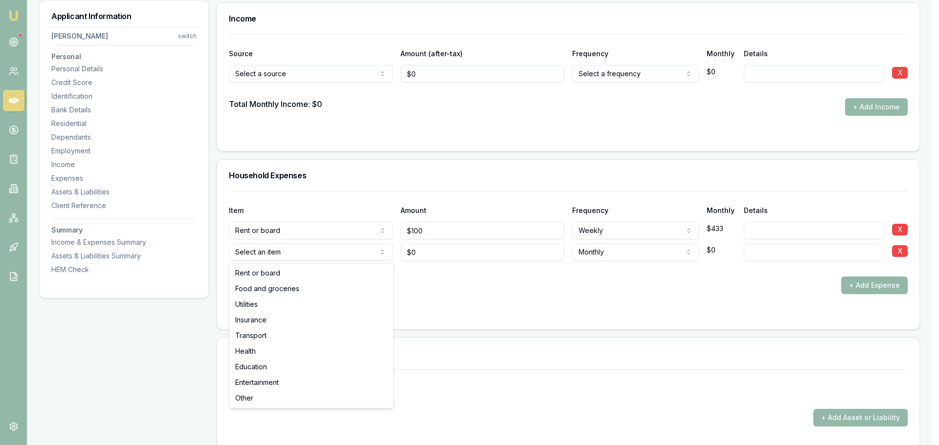
select select "FOOD_AND_GROCERIES"
drag, startPoint x: 293, startPoint y: 279, endPoint x: 296, endPoint y: 285, distance: 6.4
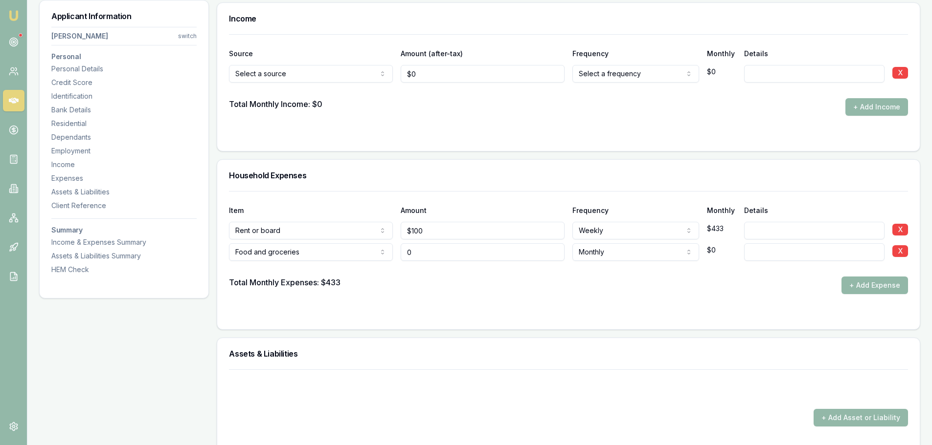
drag, startPoint x: 392, startPoint y: 256, endPoint x: 384, endPoint y: 254, distance: 7.5
click at [385, 254] on div "Food and groceries Rent or board Food and groceries Utilities Insurance Transpo…" at bounding box center [568, 251] width 679 height 22
type input "$450"
click at [861, 286] on button "+ Add Expense" at bounding box center [874, 286] width 67 height 18
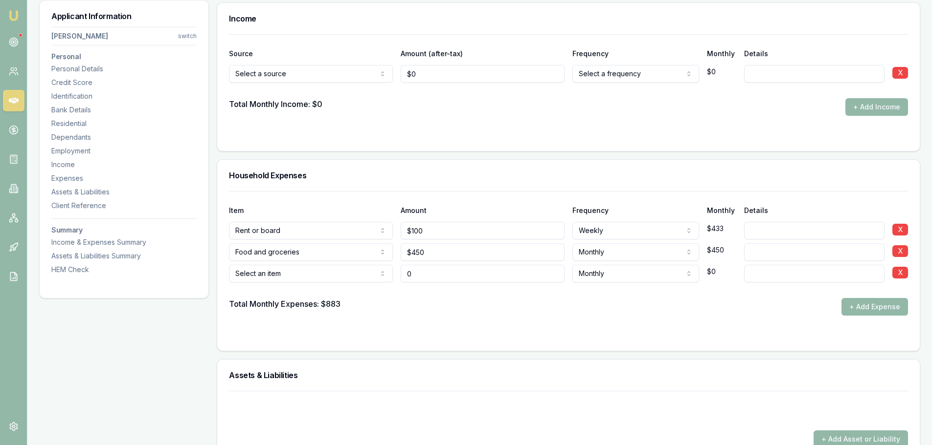
type input "$0"
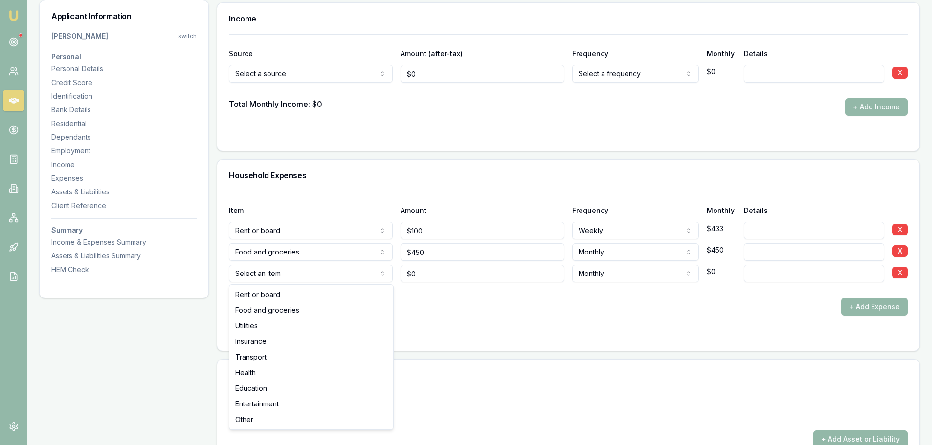
select select "UTILITIES"
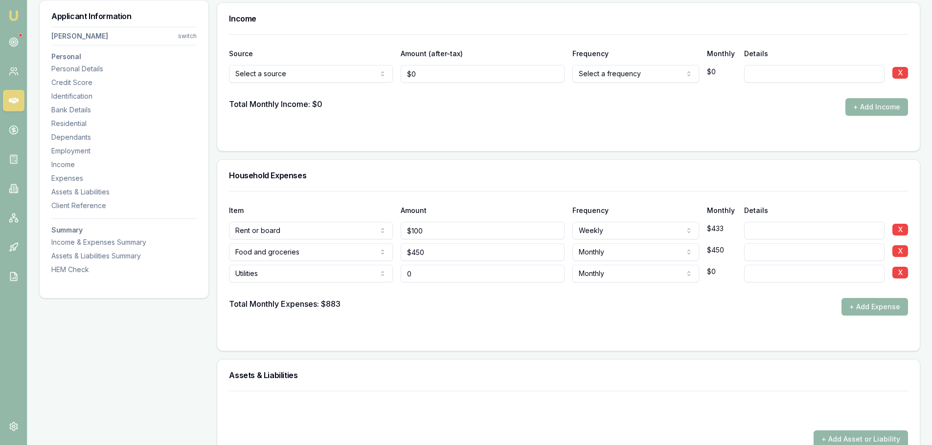
drag, startPoint x: 460, startPoint y: 274, endPoint x: 404, endPoint y: 273, distance: 55.3
click at [404, 273] on input "0" at bounding box center [482, 274] width 164 height 18
type input "$60"
click at [881, 309] on button "+ Add Expense" at bounding box center [874, 307] width 67 height 18
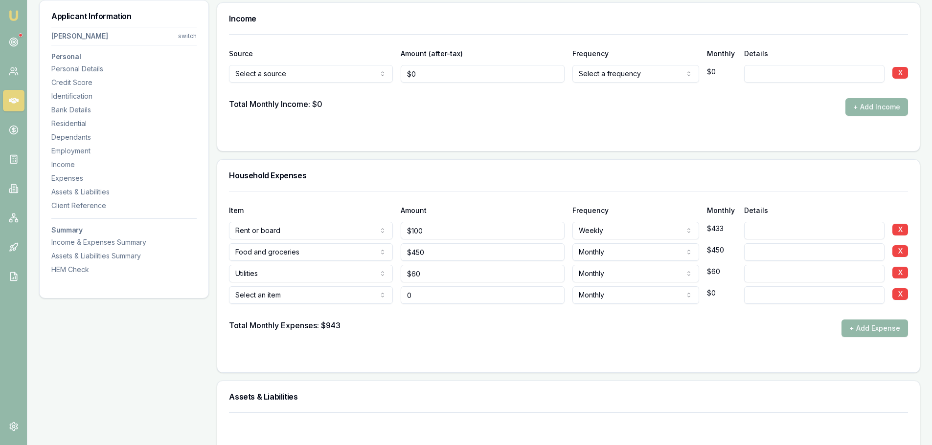
type input "$0"
click at [351, 283] on div "Select an item Rent or board Food and groceries Utilities Insurance Transport H…" at bounding box center [311, 294] width 164 height 22
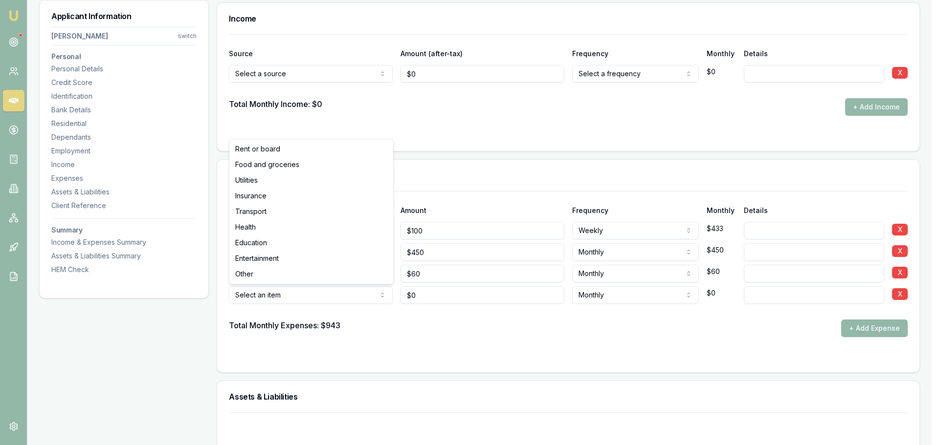
select select "ENTERTAINMENT"
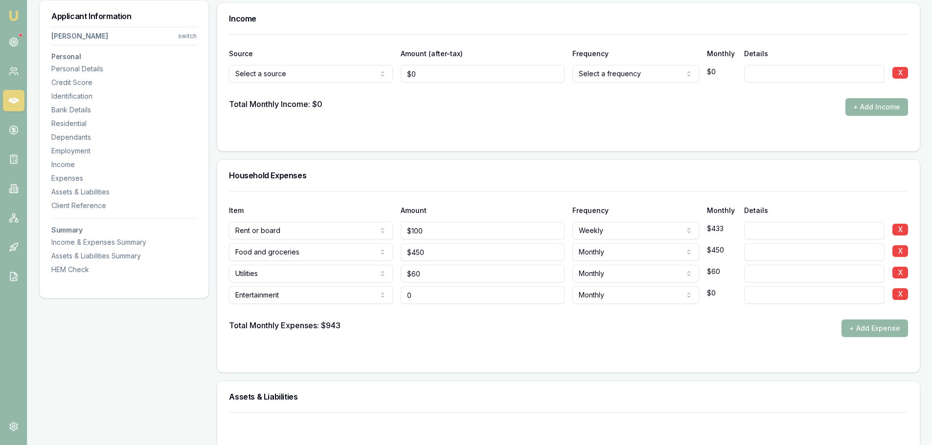
drag, startPoint x: 402, startPoint y: 294, endPoint x: 374, endPoint y: 291, distance: 28.5
click at [377, 293] on div "Entertainment Rent or board Food and groceries Utilities Insurance Transport He…" at bounding box center [568, 294] width 679 height 22
type input "$400"
click at [870, 330] on button "+ Add Expense" at bounding box center [874, 329] width 67 height 18
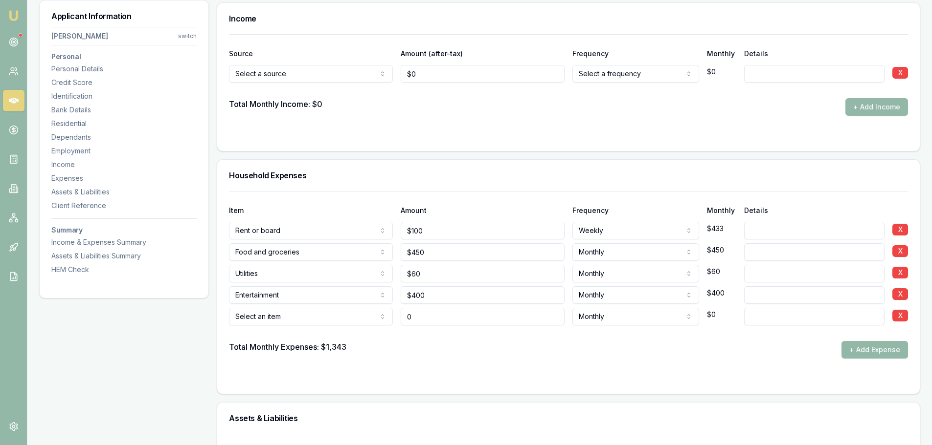
type input "$0"
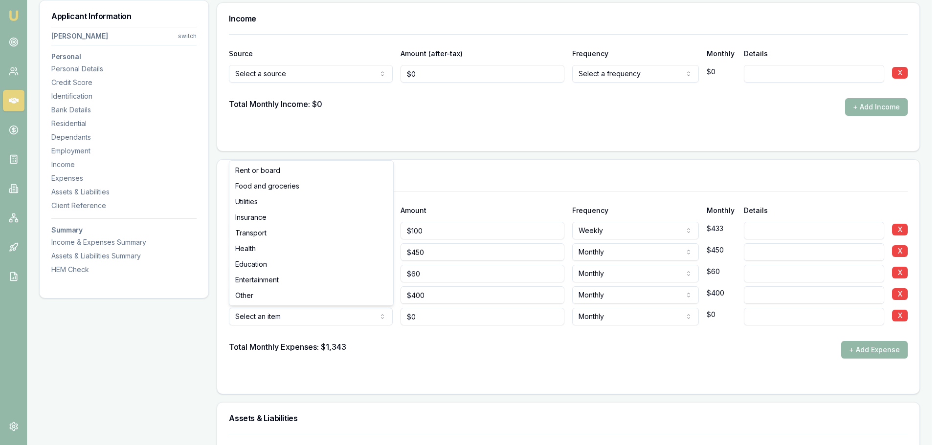
select select "TRANSPORT"
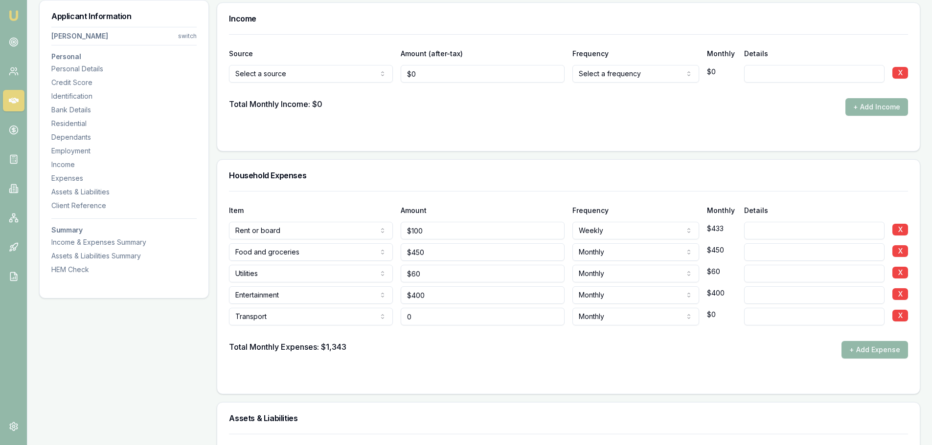
drag, startPoint x: 434, startPoint y: 318, endPoint x: 301, endPoint y: 302, distance: 134.0
click at [301, 302] on div "Item Amount Frequency Monthly Details Rent or board Rent or board Food and groc…" at bounding box center [568, 275] width 679 height 168
type input "$320"
click at [375, 369] on form "Item Amount Frequency Monthly Details Rent or board Rent or board Food and groc…" at bounding box center [568, 286] width 679 height 191
click at [609, 359] on form "Item Amount Frequency Monthly Details Rent or board Rent or board Food and groc…" at bounding box center [568, 286] width 679 height 191
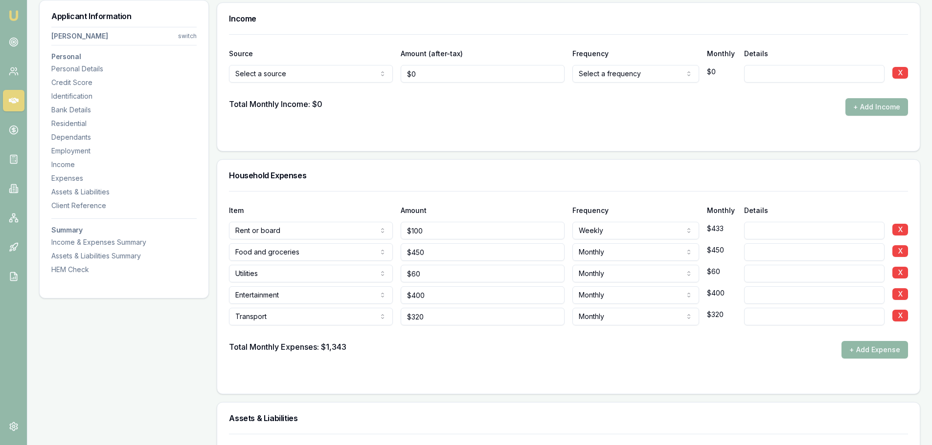
click at [873, 356] on button "+ Add Expense" at bounding box center [874, 350] width 67 height 18
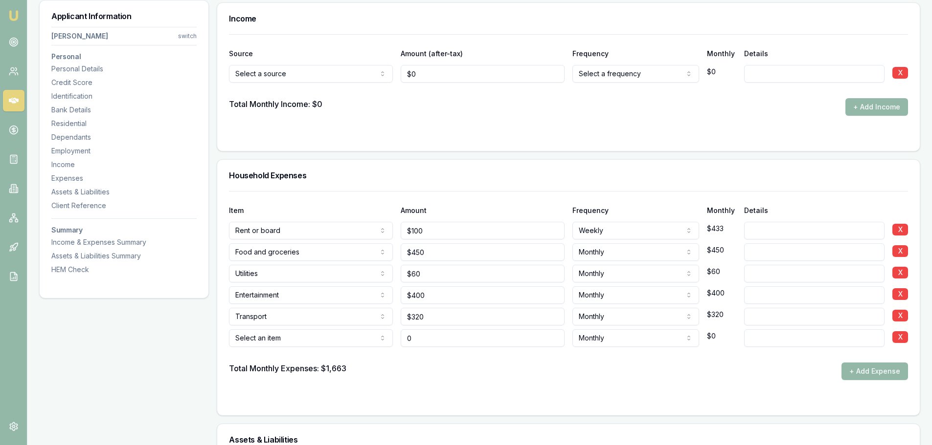
type input "$0"
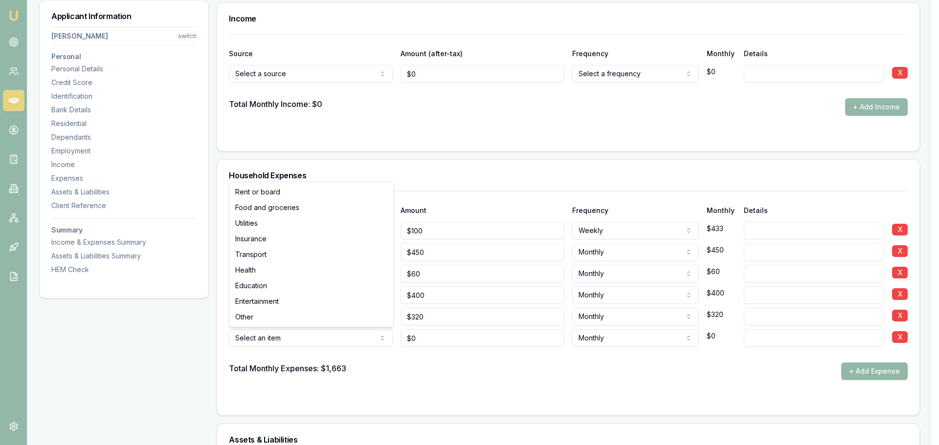
select select "INSURANCE"
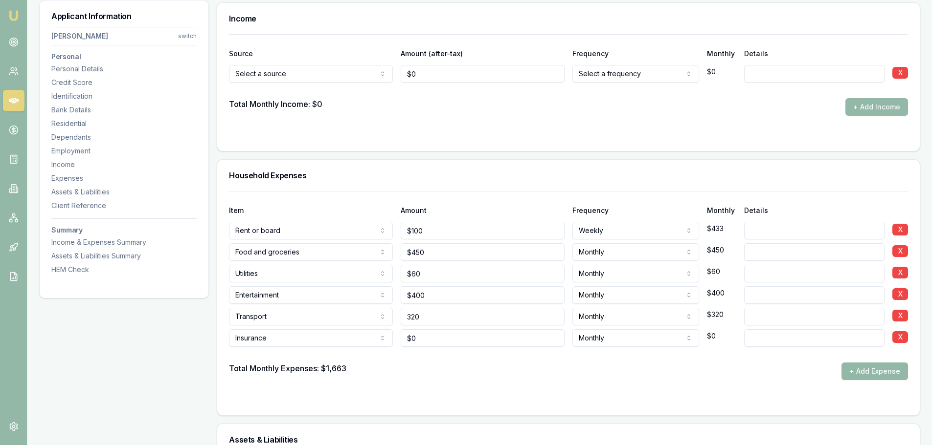
drag, startPoint x: 422, startPoint y: 321, endPoint x: 393, endPoint y: 320, distance: 28.9
click at [393, 320] on div "Transport Rent or board Food and groceries Utilities Insurance Transport Health…" at bounding box center [568, 315] width 679 height 22
type input "$320"
drag, startPoint x: 440, startPoint y: 334, endPoint x: 321, endPoint y: 330, distance: 118.9
click at [325, 331] on div "Insurance Rent or board Food and groceries Utilities Insurance Transport Health…" at bounding box center [568, 337] width 679 height 22
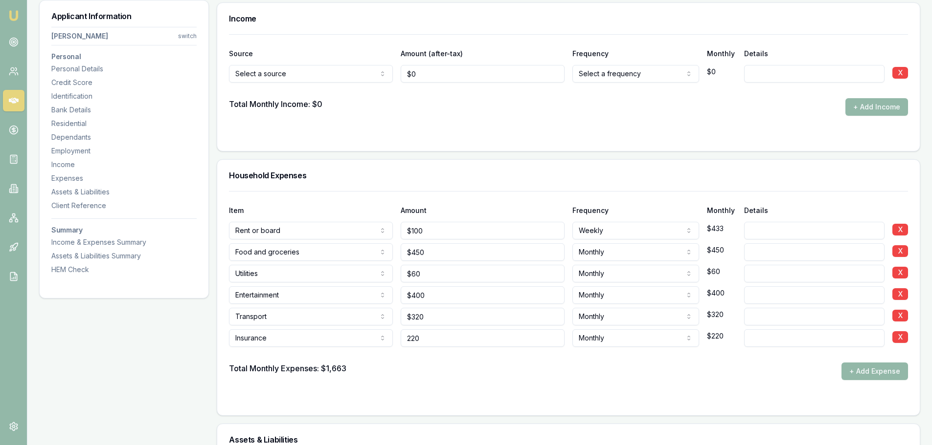
type input "$220"
click at [508, 402] on div at bounding box center [568, 400] width 679 height 8
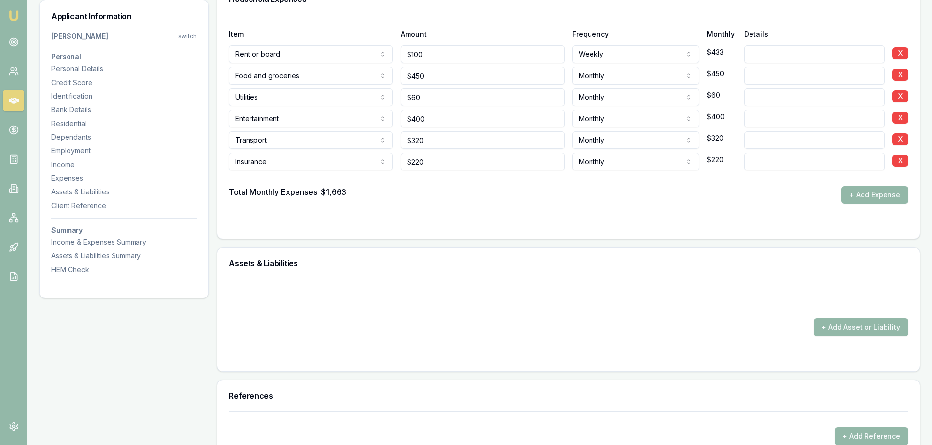
scroll to position [1907, 0]
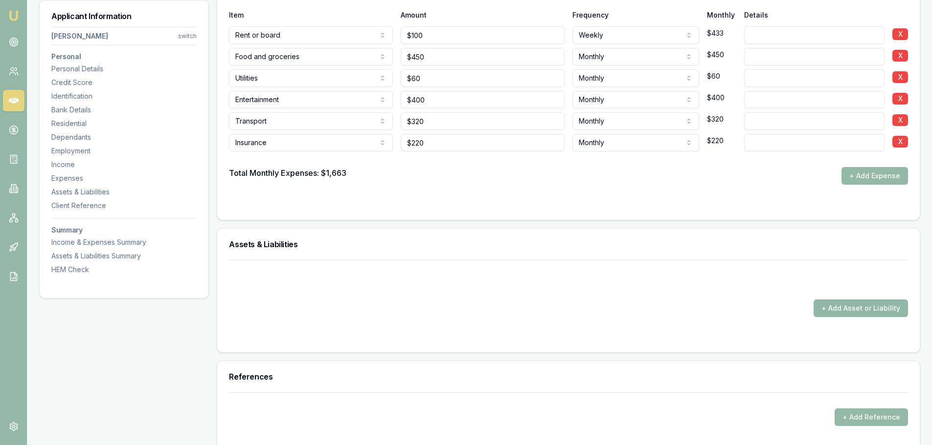
click at [862, 312] on button "+ Add Asset or Liability" at bounding box center [860, 309] width 94 height 18
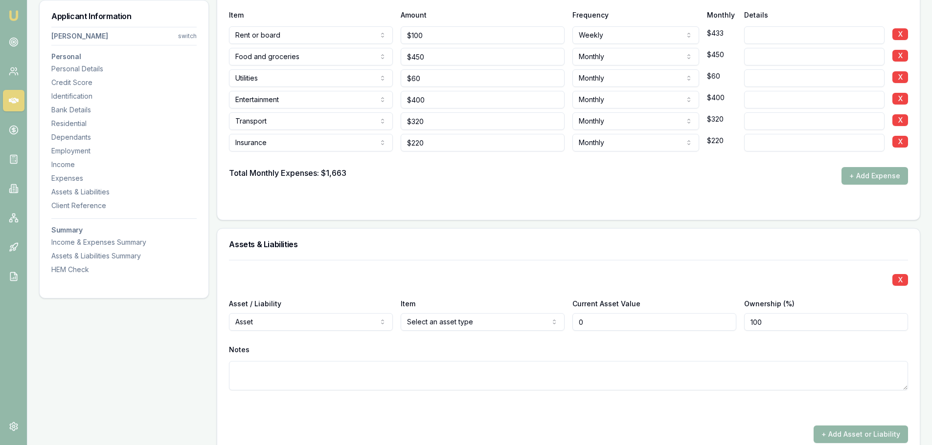
type input "$0"
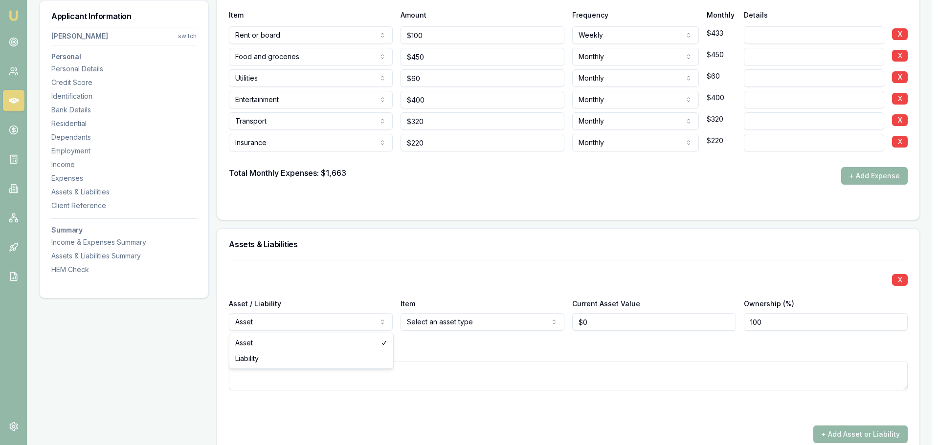
select select "LIABILITY"
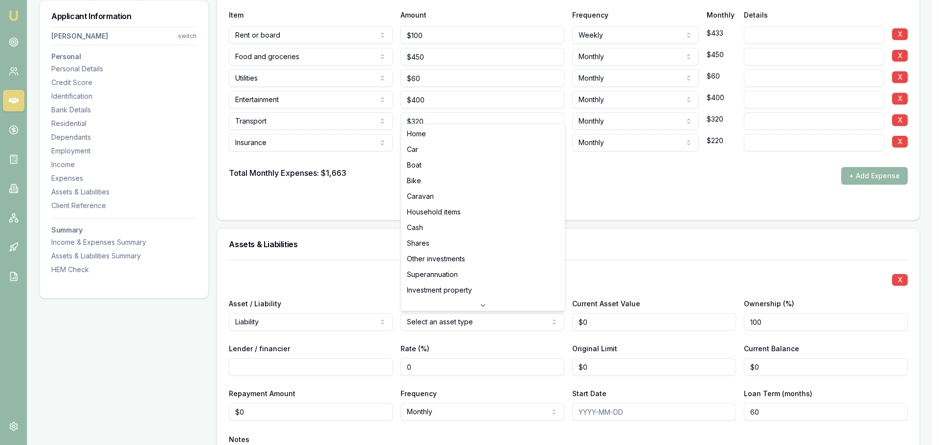
select select "BIKE"
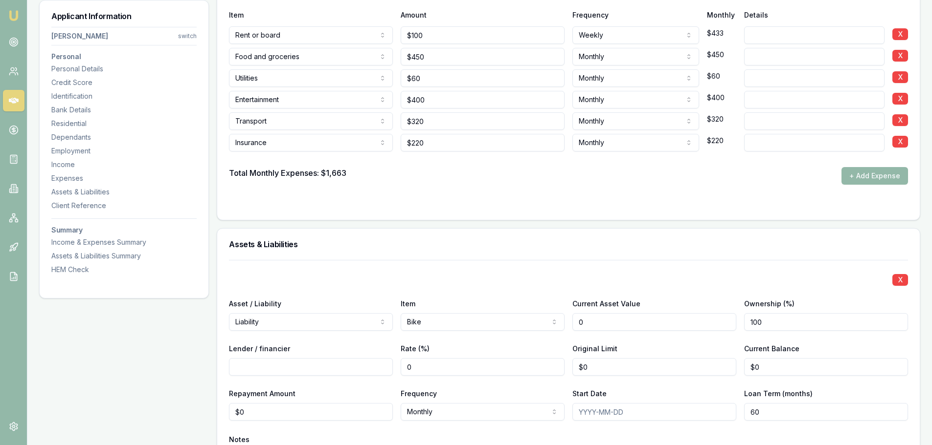
drag, startPoint x: 589, startPoint y: 319, endPoint x: 553, endPoint y: 323, distance: 36.4
click at [553, 323] on div "Asset / Liability Liability Asset Liability Item Bike Home Car Boat Bike Carava…" at bounding box center [568, 314] width 679 height 33
type input "$15,000"
type input "motorbike finance pty ltd"
type input "$0"
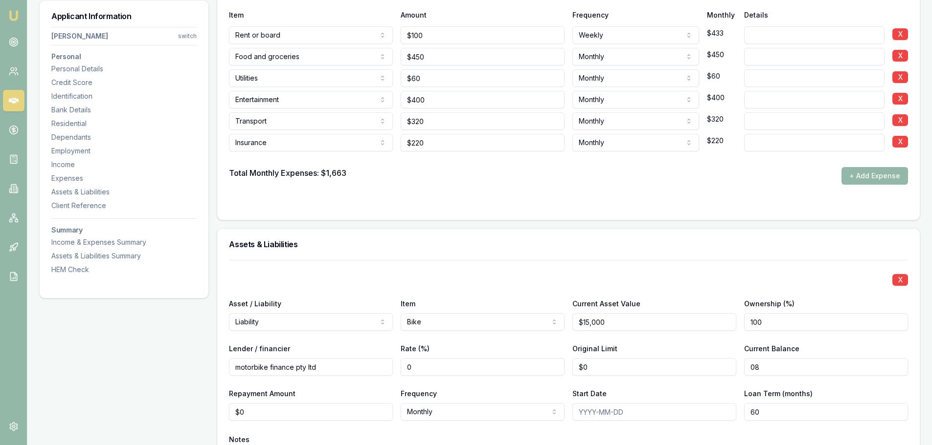
type input "0"
type input "$8,000"
type input "0"
type input "$360"
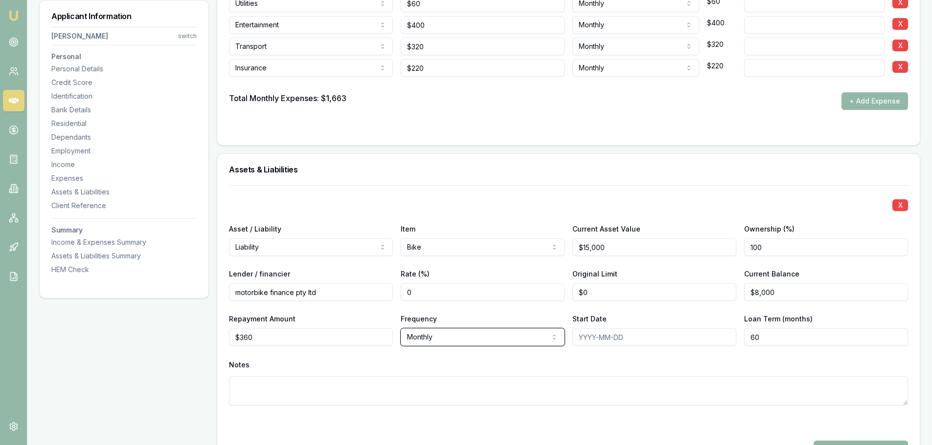
scroll to position [2054, 0]
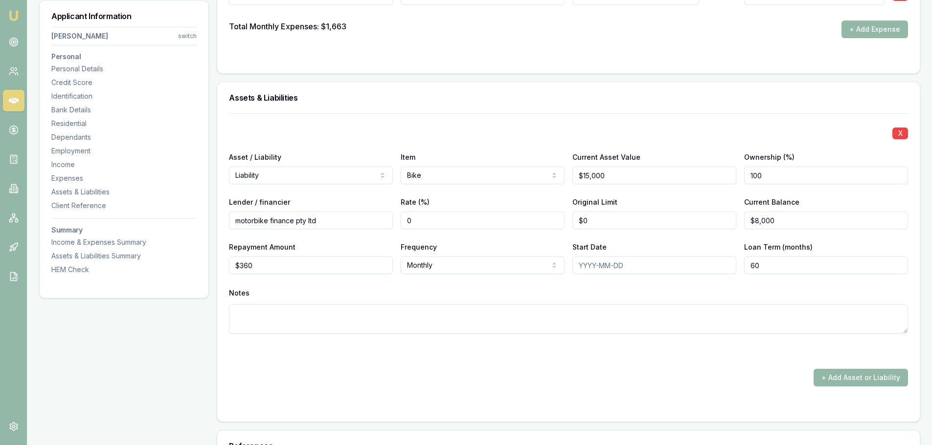
click at [399, 309] on textarea at bounding box center [568, 319] width 679 height 29
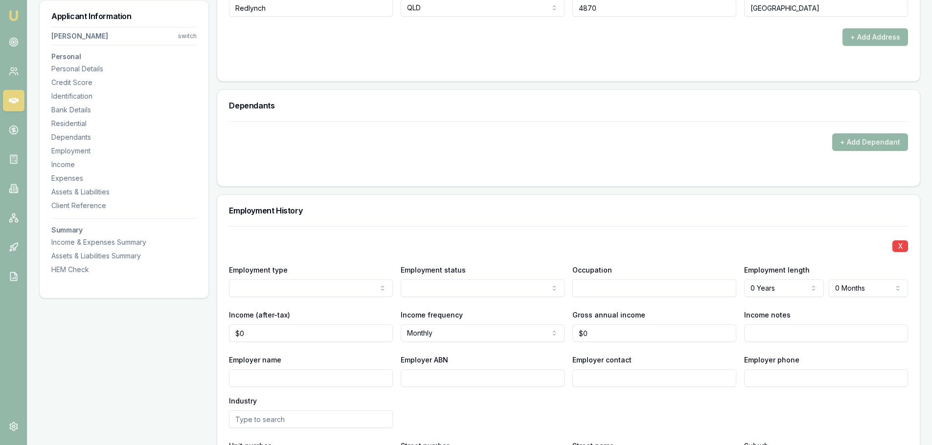
scroll to position [1130, 0]
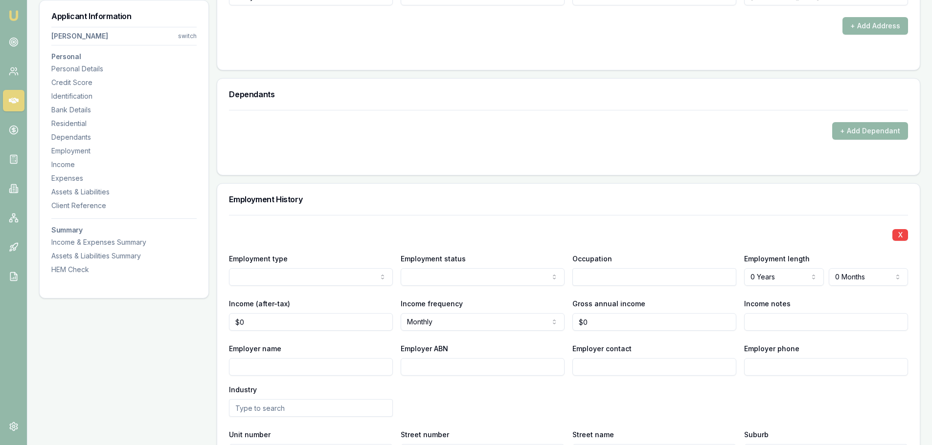
type textarea "TBPO. Bike currently listed for sale"
click at [308, 310] on div "Income (after-tax) $0" at bounding box center [311, 314] width 164 height 33
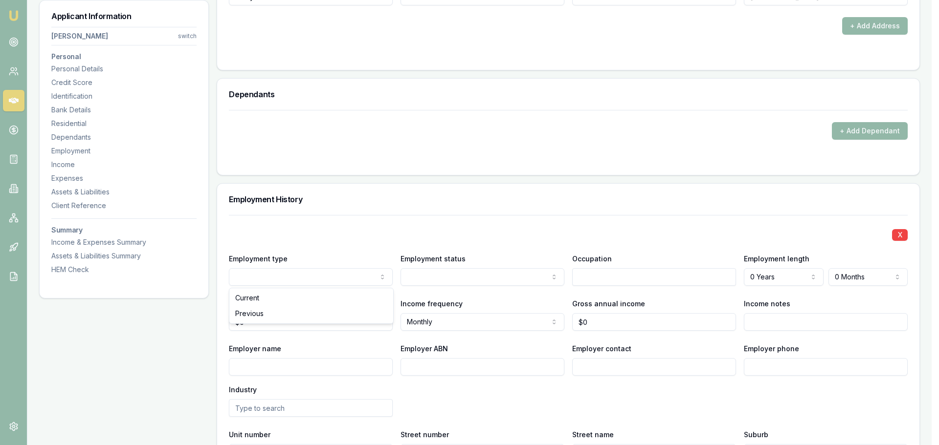
select select "PREVIOUS"
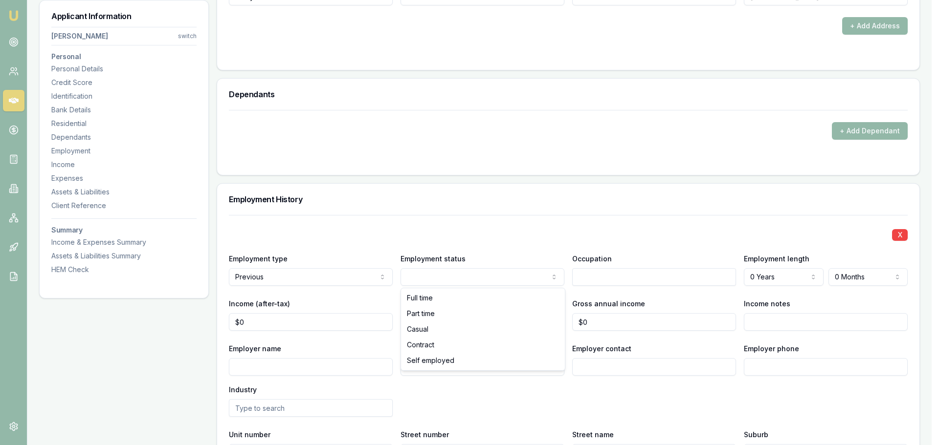
select select "CONTRACT"
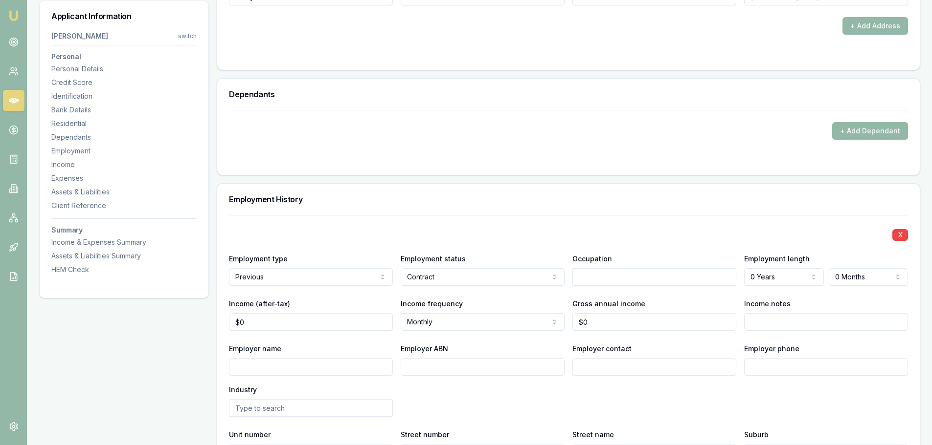
click at [605, 275] on input "text" at bounding box center [654, 277] width 164 height 18
type input "self employed"
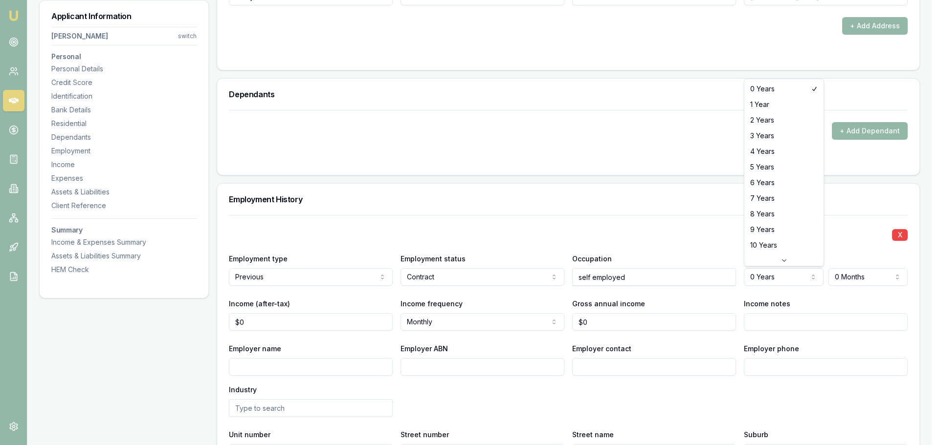
select select "1"
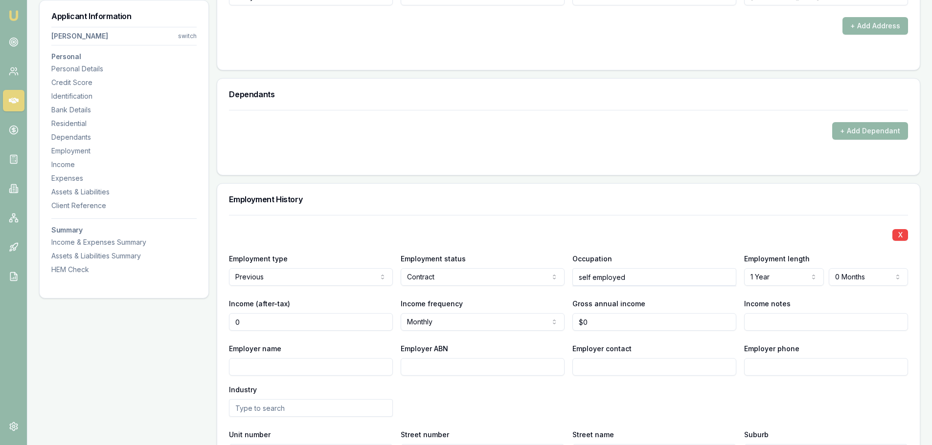
click at [338, 322] on input "0" at bounding box center [311, 322] width 164 height 18
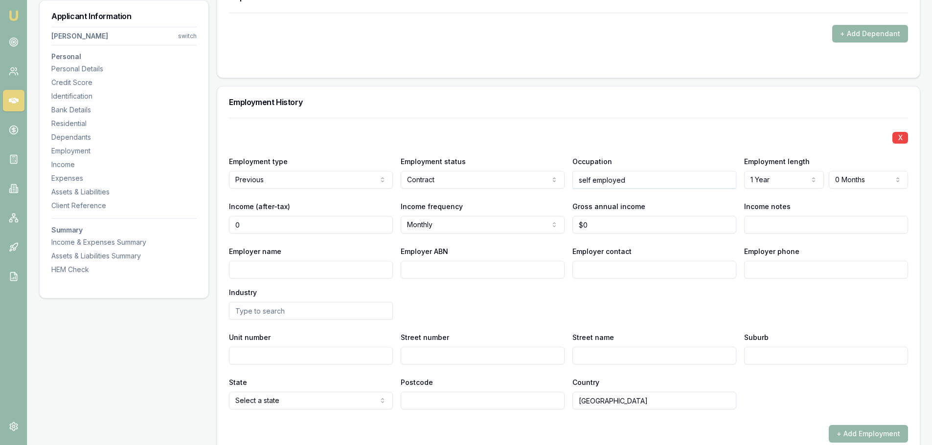
scroll to position [1228, 0]
type input "$0"
click at [257, 264] on input "Employer name" at bounding box center [311, 270] width 164 height 18
type input "[PERSON_NAME]"
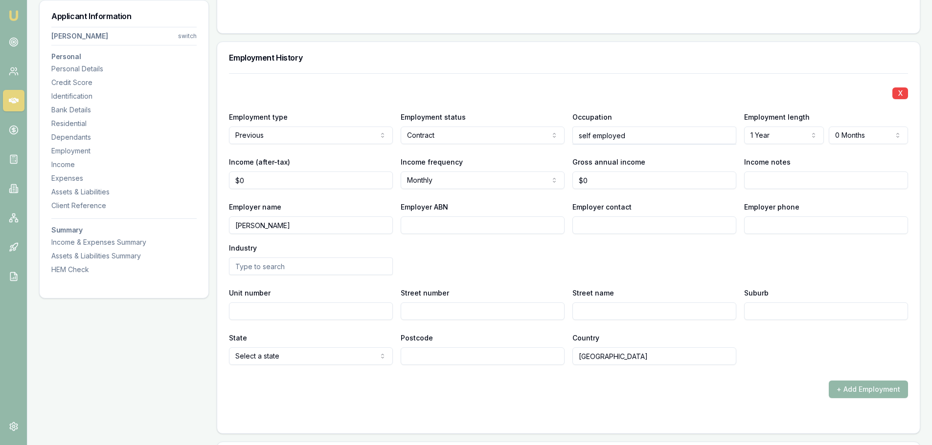
scroll to position [1375, 0]
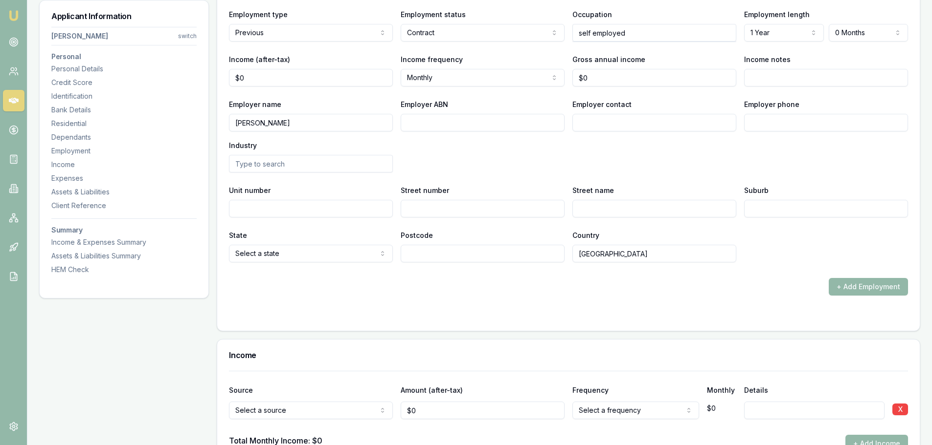
click at [272, 176] on div "X Employment type Previous Current Previous Employment status Contract Full tim…" at bounding box center [568, 117] width 679 height 292
click at [277, 165] on input "text" at bounding box center [311, 164] width 164 height 18
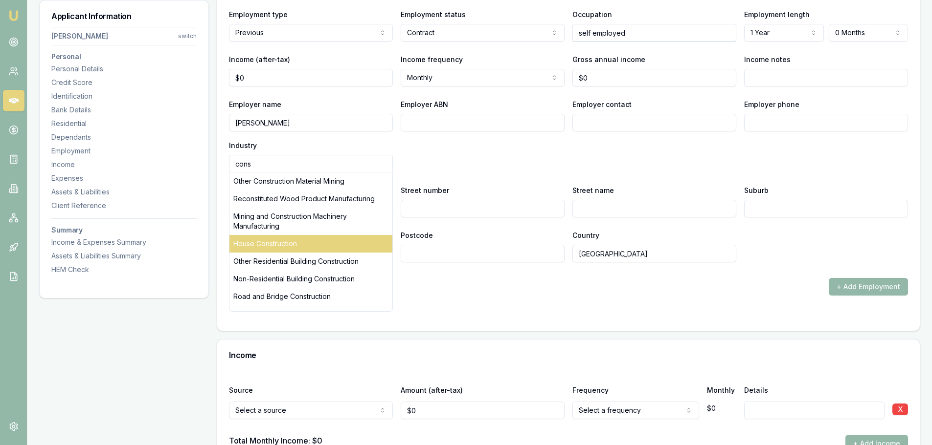
click at [290, 240] on div "House Construction" at bounding box center [310, 244] width 163 height 18
type input "House Construction"
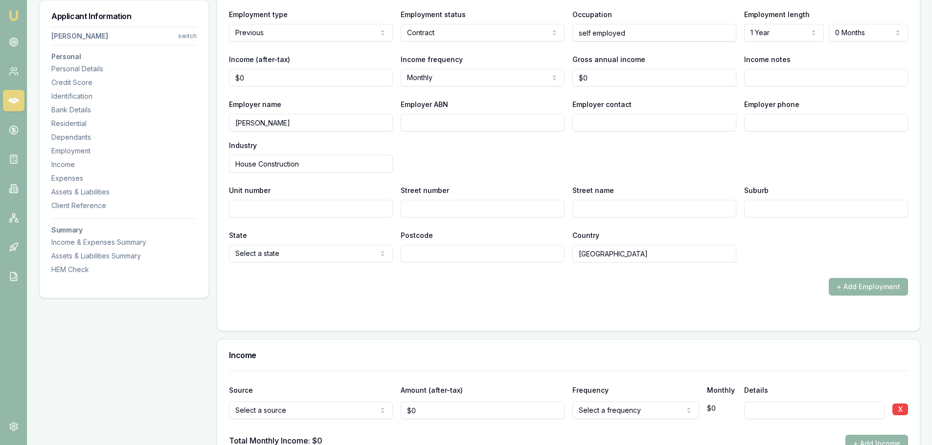
click at [512, 346] on div "Income" at bounding box center [568, 355] width 702 height 31
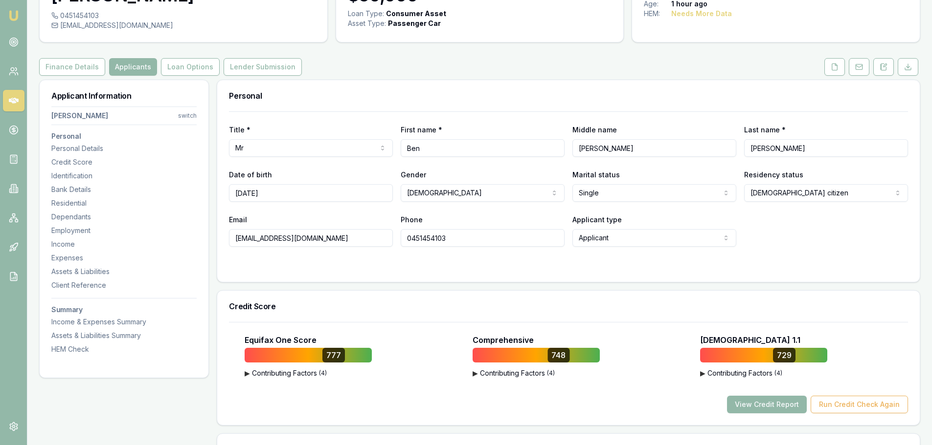
scroll to position [0, 0]
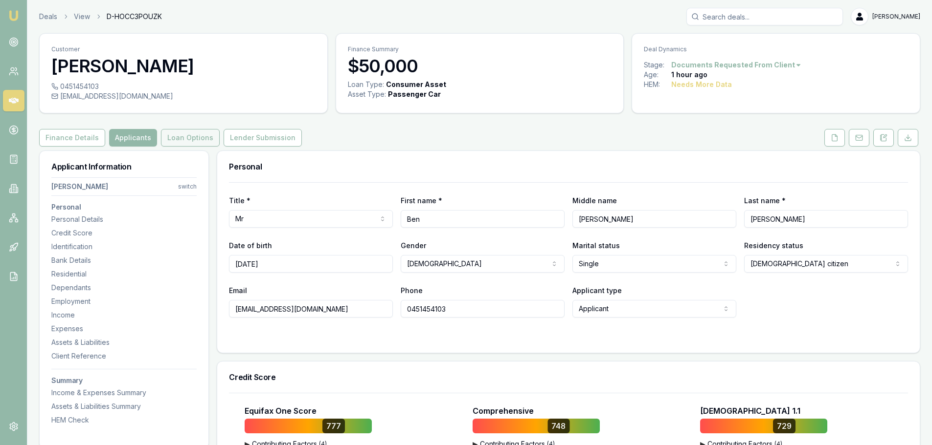
click at [189, 134] on button "Loan Options" at bounding box center [190, 138] width 59 height 18
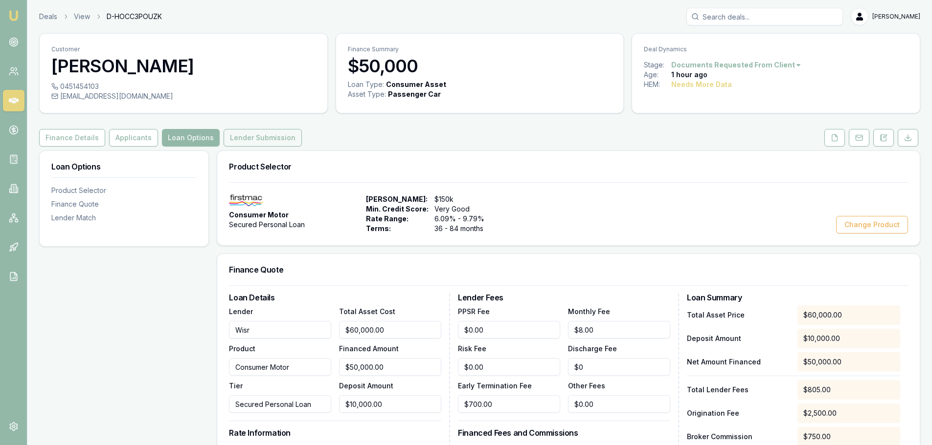
click at [226, 134] on button "Lender Submission" at bounding box center [262, 138] width 78 height 18
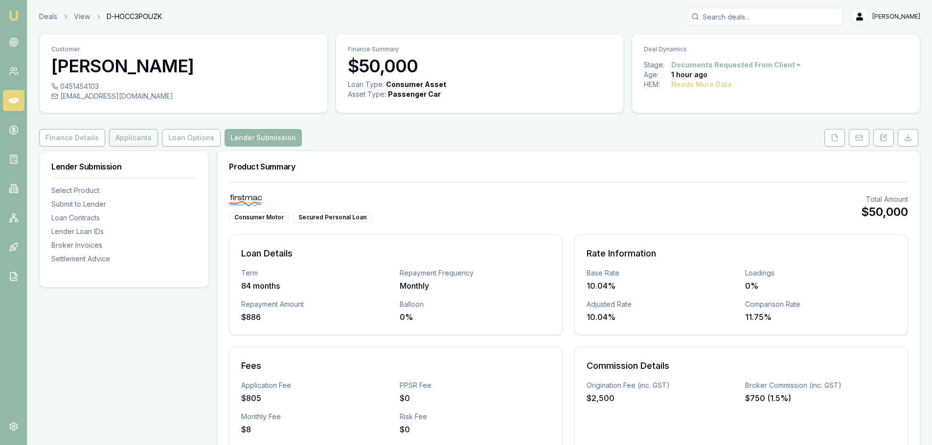
click at [109, 133] on button "Applicants" at bounding box center [133, 138] width 49 height 18
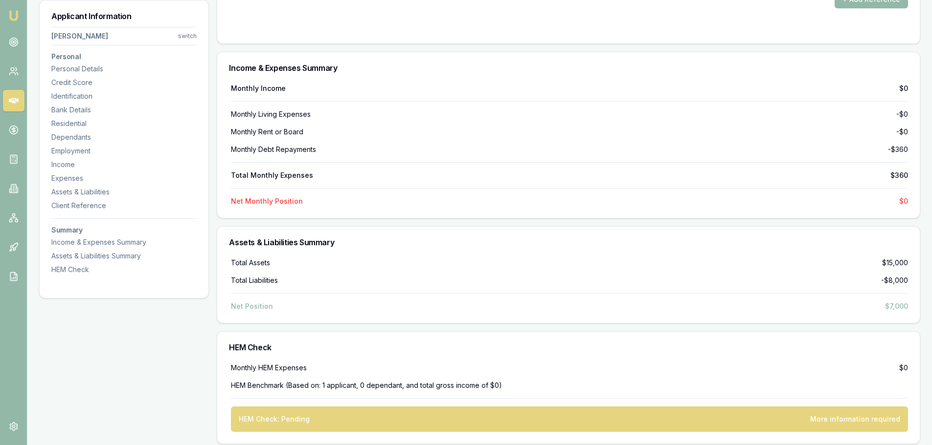
scroll to position [2464, 0]
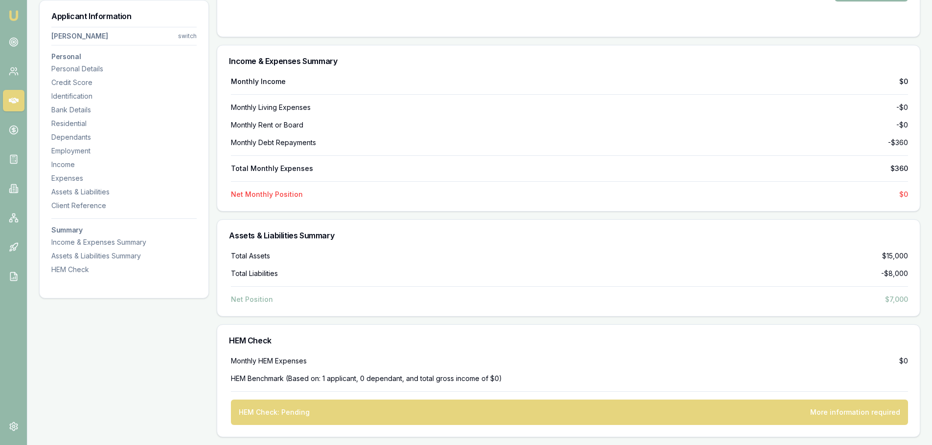
click at [848, 409] on div "More information required" at bounding box center [855, 413] width 90 height 10
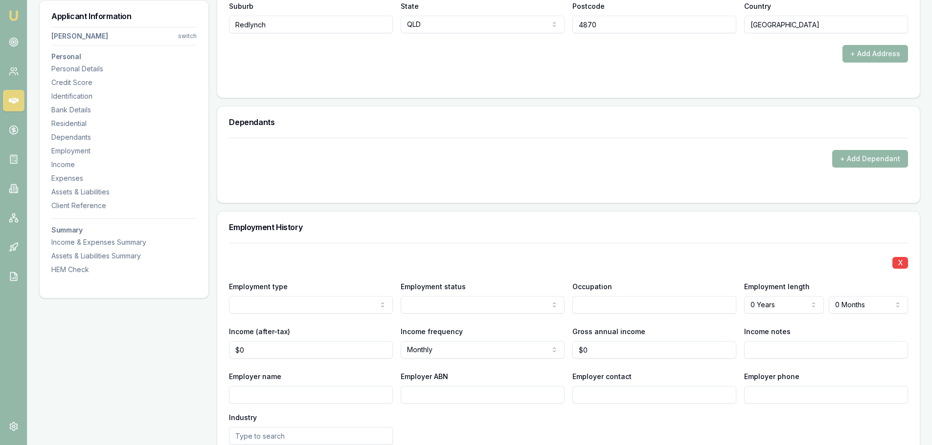
scroll to position [1095, 0]
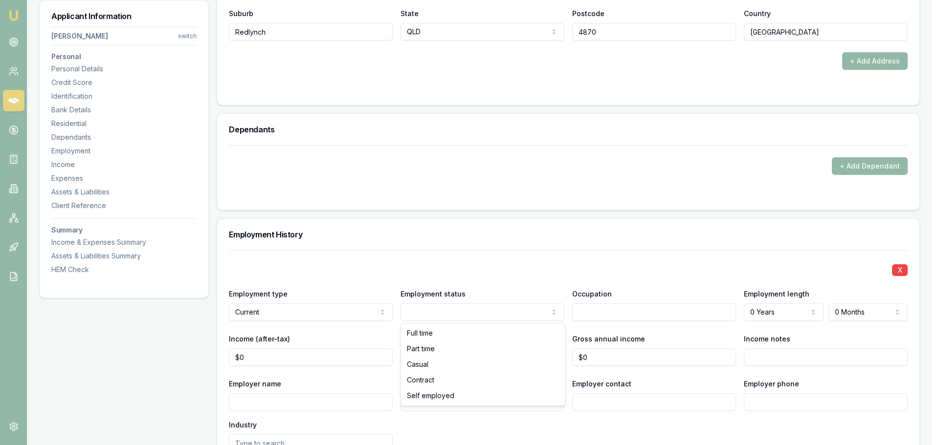
select select "PART_TIME"
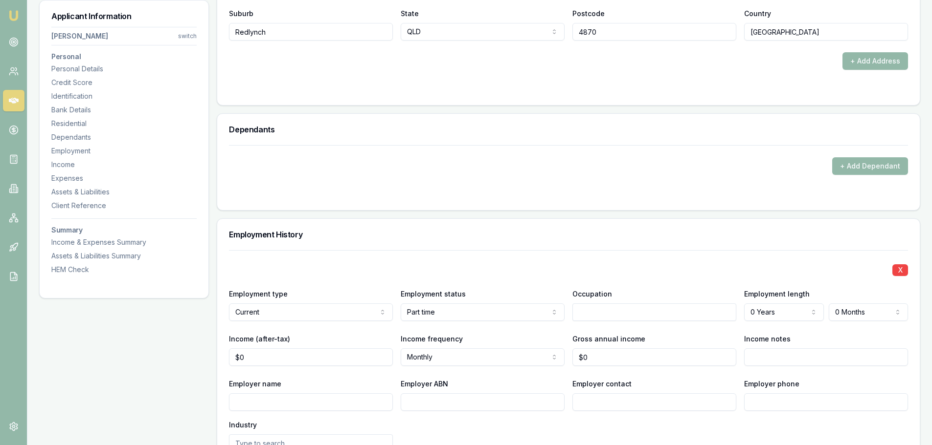
click at [660, 316] on input "text" at bounding box center [654, 313] width 164 height 18
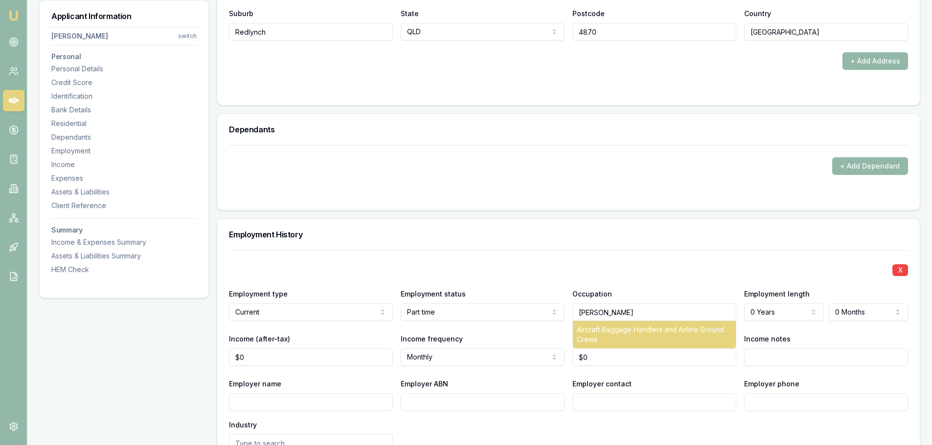
click at [654, 332] on div "Aircraft Baggage Handlers and Airline Ground Crews" at bounding box center [654, 334] width 163 height 27
type input "Aircraft Baggage Handlers and Airline Ground Crews"
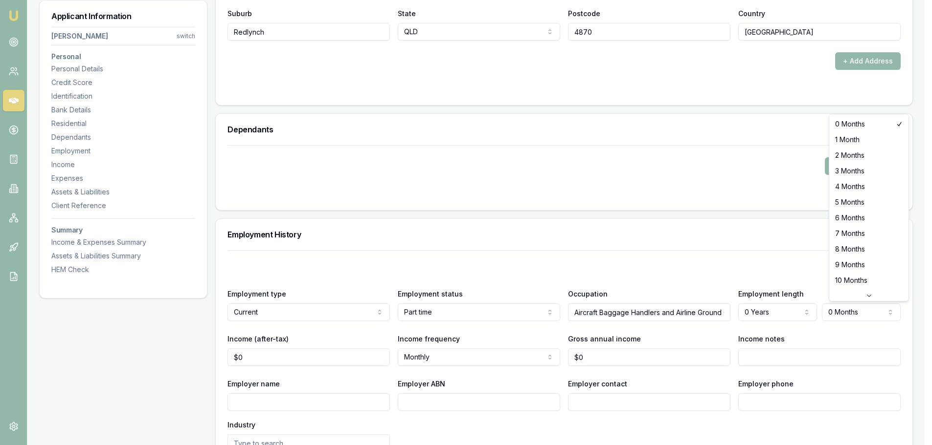
select select "6"
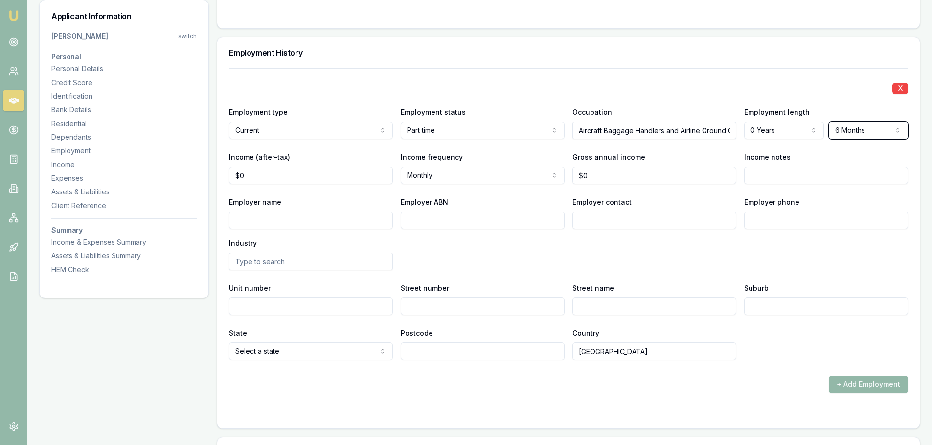
scroll to position [1290, 0]
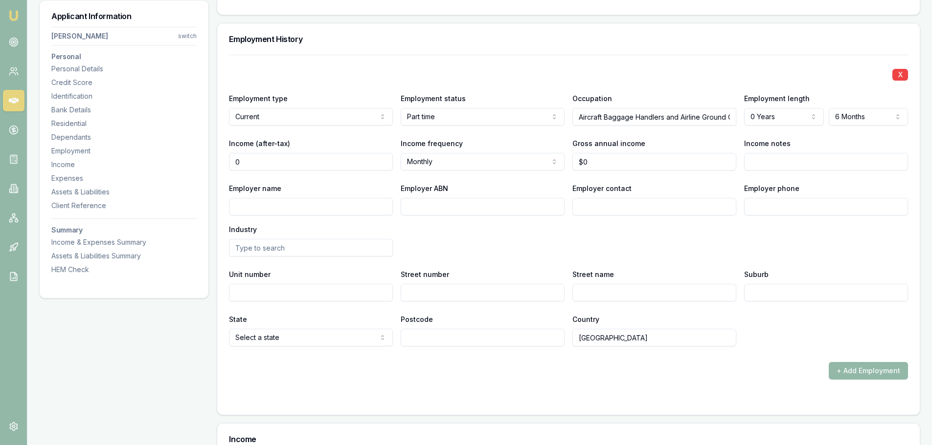
drag, startPoint x: 286, startPoint y: 165, endPoint x: 44, endPoint y: 159, distance: 241.1
click at [44, 159] on div "Applicant Information Ben McIntyre switch Personal Personal Details Credit Scor…" at bounding box center [479, 247] width 881 height 2775
type input "$5,983"
type input "$0"
click at [242, 215] on input "Employer name" at bounding box center [311, 207] width 164 height 18
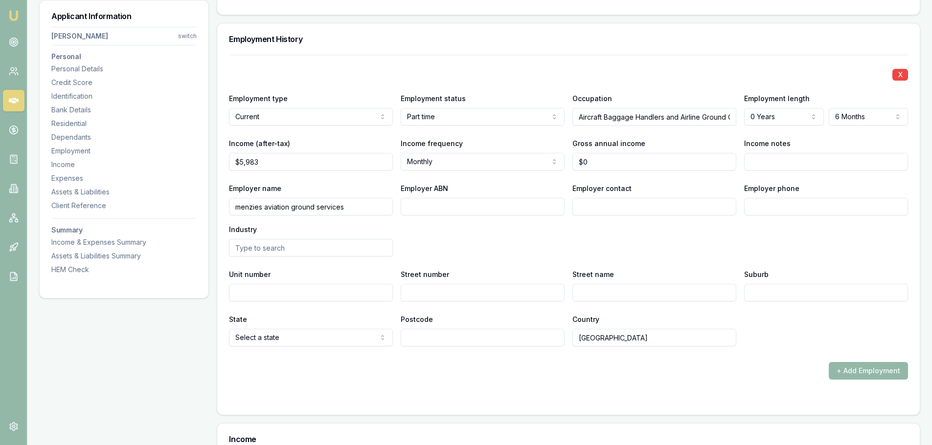
type input "menzies aviation ground services"
type input "63085693269"
drag, startPoint x: 576, startPoint y: 118, endPoint x: 839, endPoint y: 137, distance: 263.7
click at [839, 137] on div "X Employment type Current Current Previous Employment status Part time Full tim…" at bounding box center [568, 201] width 679 height 292
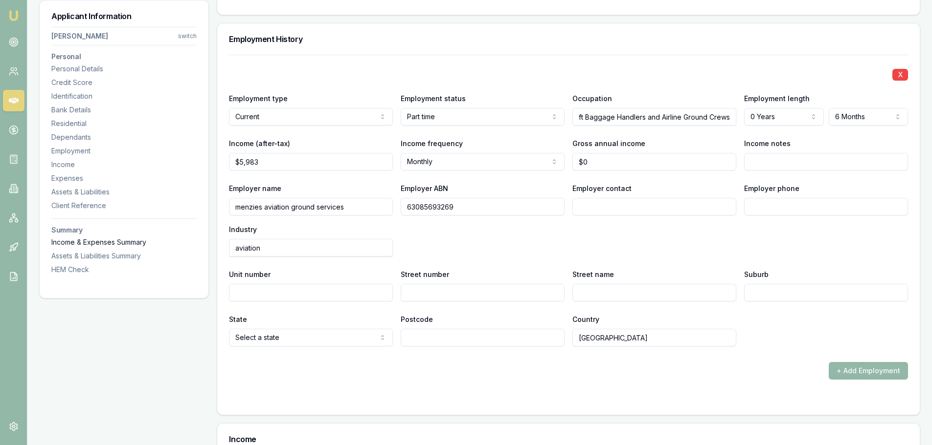
scroll to position [0, 0]
drag, startPoint x: 288, startPoint y: 248, endPoint x: 186, endPoint y: 244, distance: 101.3
click at [186, 244] on div "Applicant Information Ben McIntyre switch Personal Personal Details Credit Scor…" at bounding box center [479, 247] width 881 height 2775
paste input "Aircraft Baggage Handlers and Airline Ground Crews"
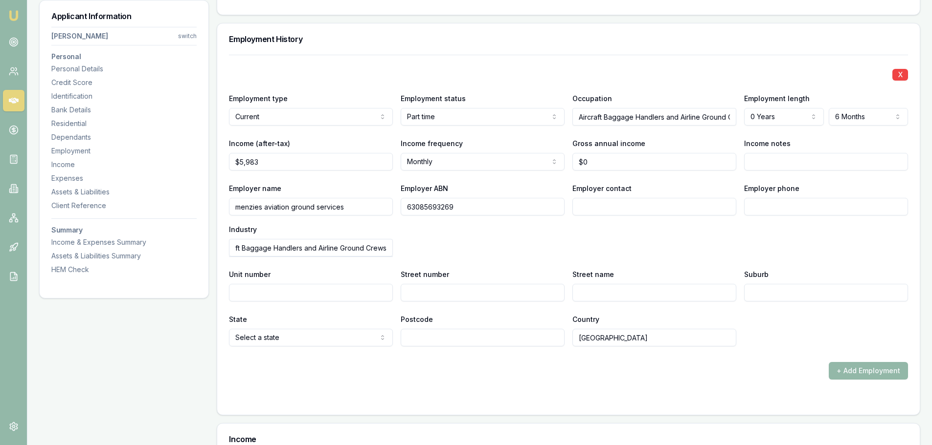
type input "Aircraft Baggage Handlers and Airline Ground Crews"
click at [445, 253] on div "Employer name menzies aviation ground services Employer ABN 63085693269 Employe…" at bounding box center [568, 219] width 679 height 74
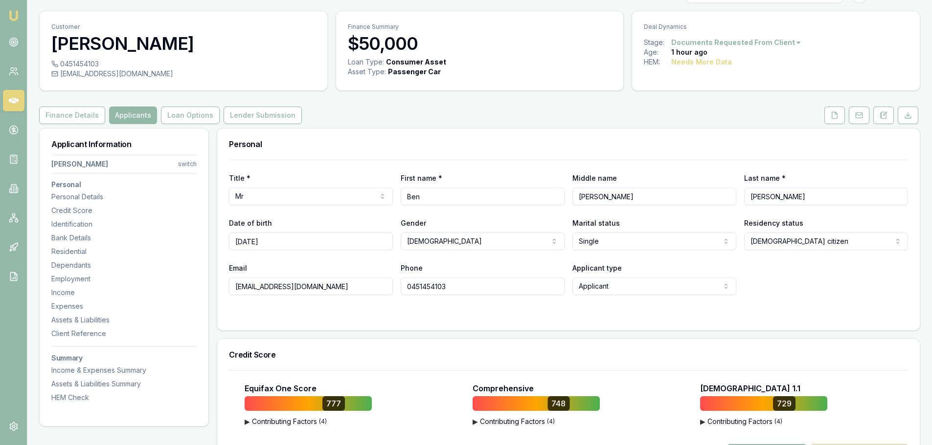
scroll to position [0, 0]
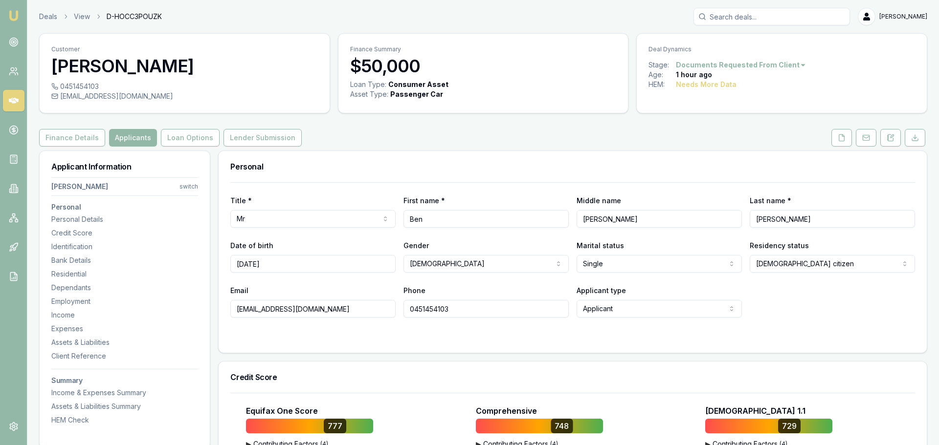
click at [759, 67] on html "Emu Broker Deals View D-HOCC3POUZK Natasha McCallum Toggle Menu Customer Ben Mc…" at bounding box center [469, 222] width 939 height 445
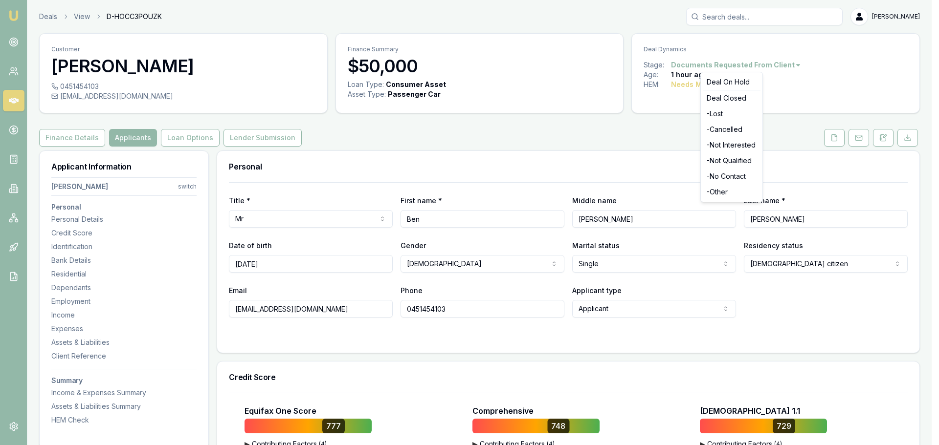
click at [823, 64] on html "Emu Broker Deals View D-HOCC3POUZK Natasha McCallum Toggle Menu Customer Ben Mc…" at bounding box center [469, 222] width 939 height 445
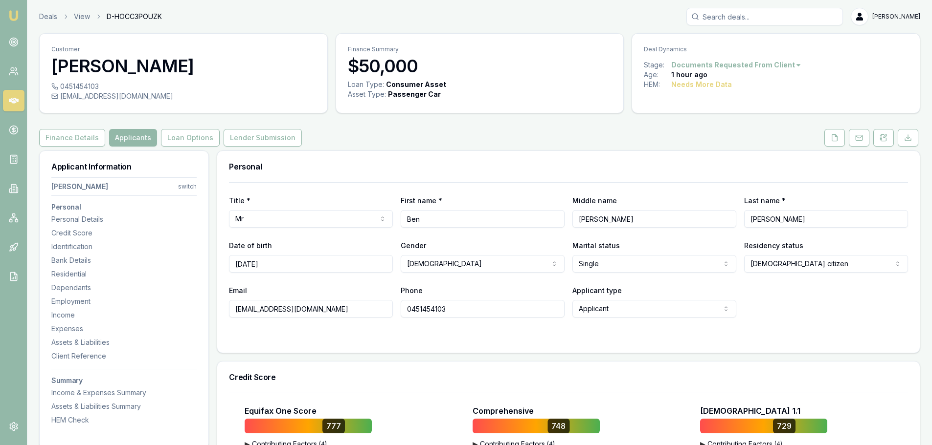
click at [719, 88] on div "Needs More Data" at bounding box center [701, 85] width 61 height 10
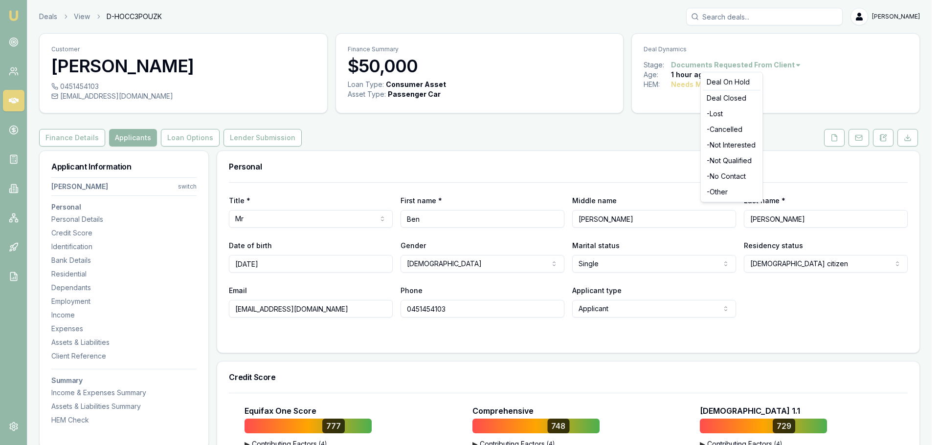
click at [700, 65] on html "Emu Broker Deals View D-HOCC3POUZK Natasha McCallum Toggle Menu Customer Ben Mc…" at bounding box center [469, 222] width 939 height 445
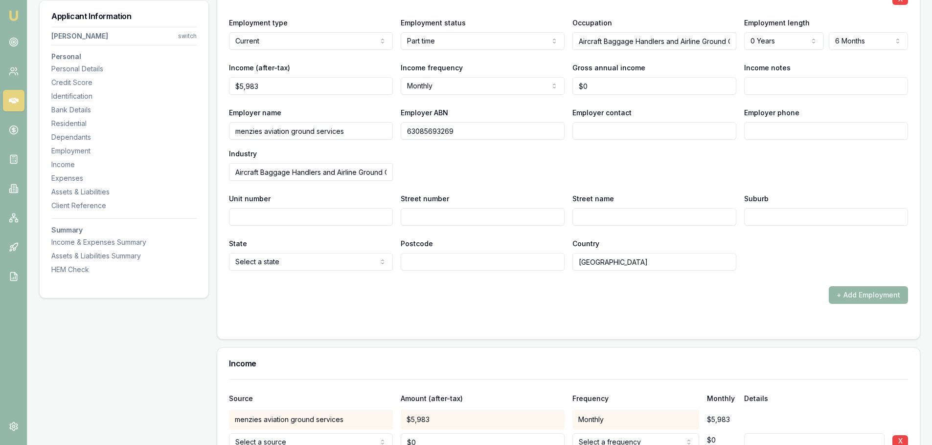
scroll to position [1516, 0]
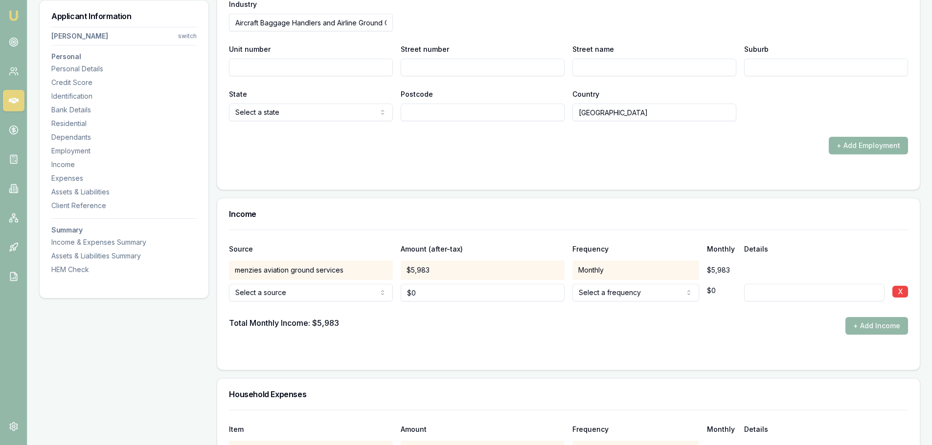
click at [848, 147] on button "+ Add Employment" at bounding box center [867, 146] width 79 height 18
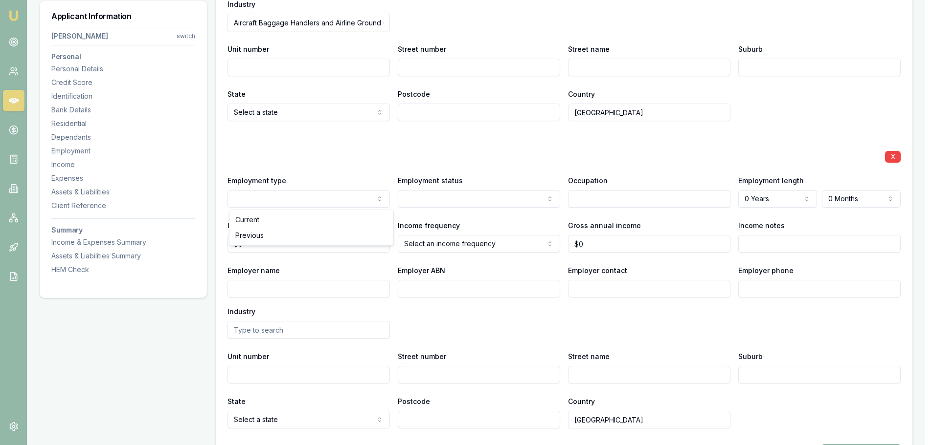
select select "PREVIOUS"
select select "SELF_EMPLOYED"
drag, startPoint x: 439, startPoint y: 265, endPoint x: 439, endPoint y: 287, distance: 22.0
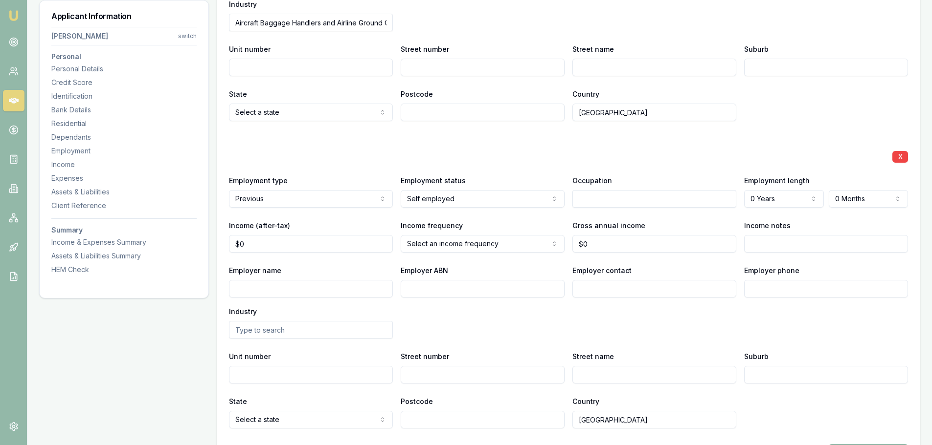
click at [586, 202] on input "text" at bounding box center [654, 199] width 164 height 18
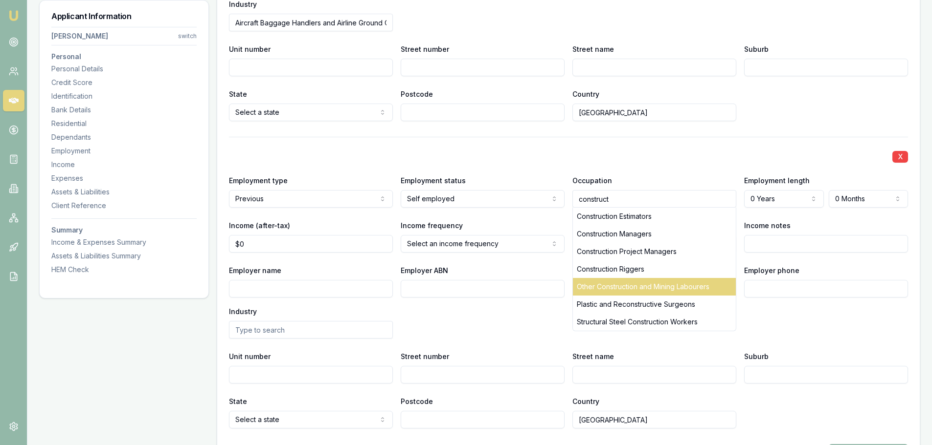
scroll to position [1565, 0]
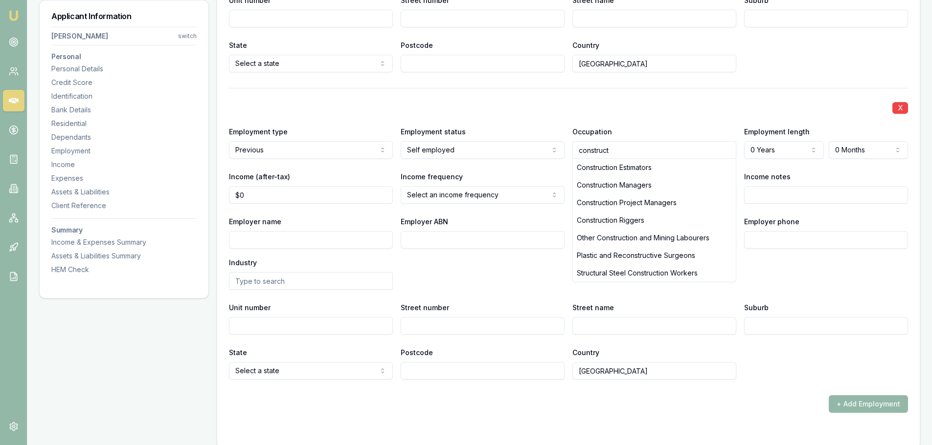
drag, startPoint x: 630, startPoint y: 151, endPoint x: 468, endPoint y: 131, distance: 162.7
click at [468, 131] on div "Employment type Previous Current Previous Employment status Self employed Full …" at bounding box center [568, 142] width 679 height 33
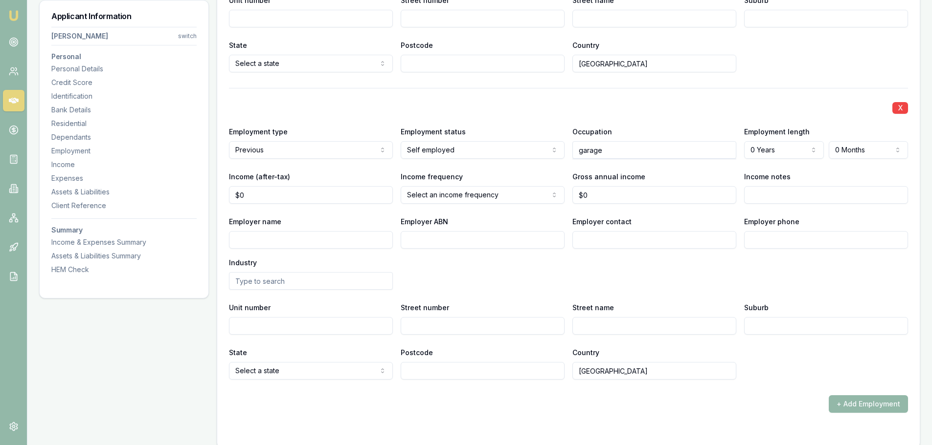
drag, startPoint x: 651, startPoint y: 150, endPoint x: 551, endPoint y: 151, distance: 99.8
click at [552, 151] on div "Employment type Previous Current Previous Employment status Self employed Full …" at bounding box center [568, 142] width 679 height 33
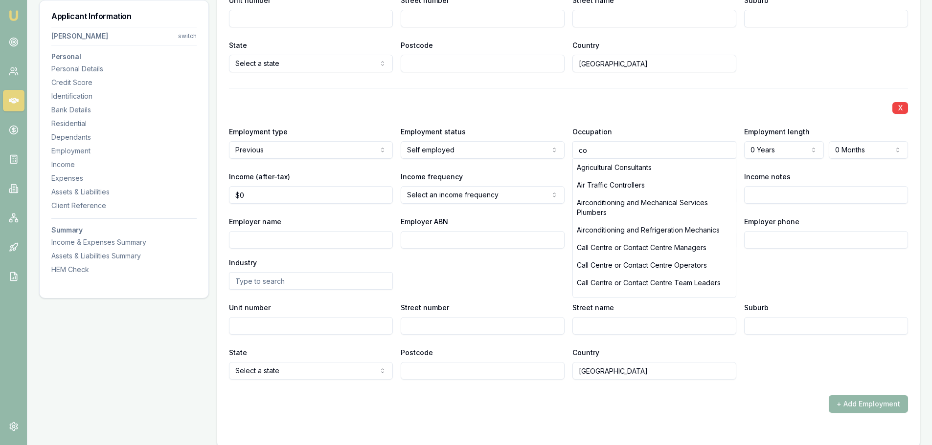
type input "c"
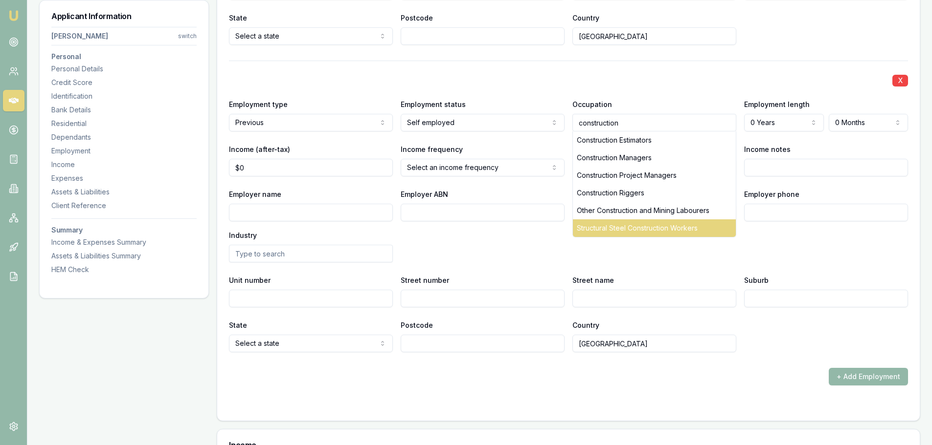
scroll to position [1516, 0]
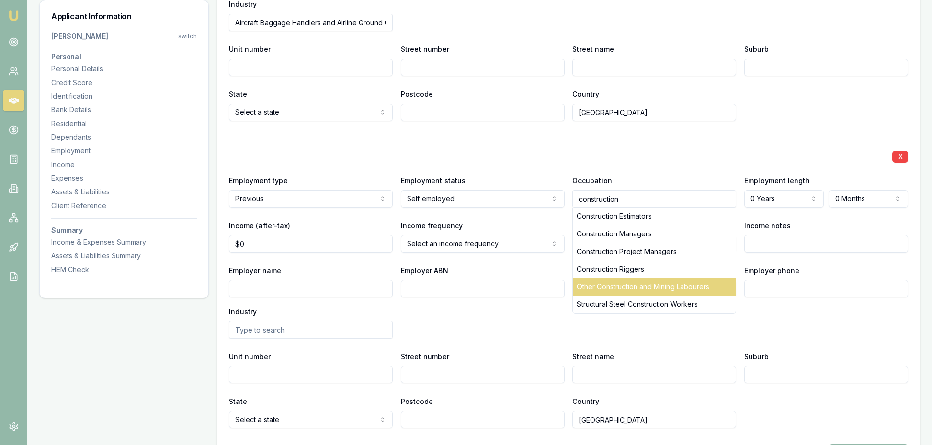
click at [682, 292] on div "Other Construction and Mining Labourers" at bounding box center [654, 287] width 163 height 18
type input "Other Construction and Mining Labourers"
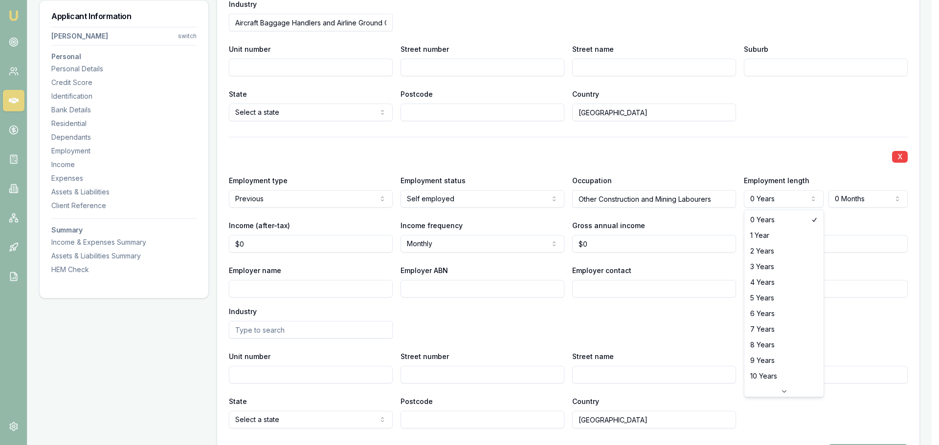
select select "1"
drag, startPoint x: 779, startPoint y: 246, endPoint x: 785, endPoint y: 237, distance: 11.3
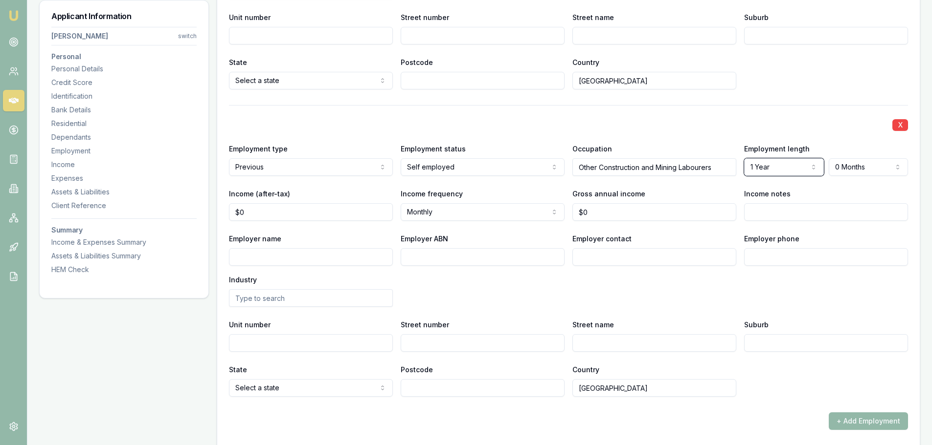
scroll to position [1565, 0]
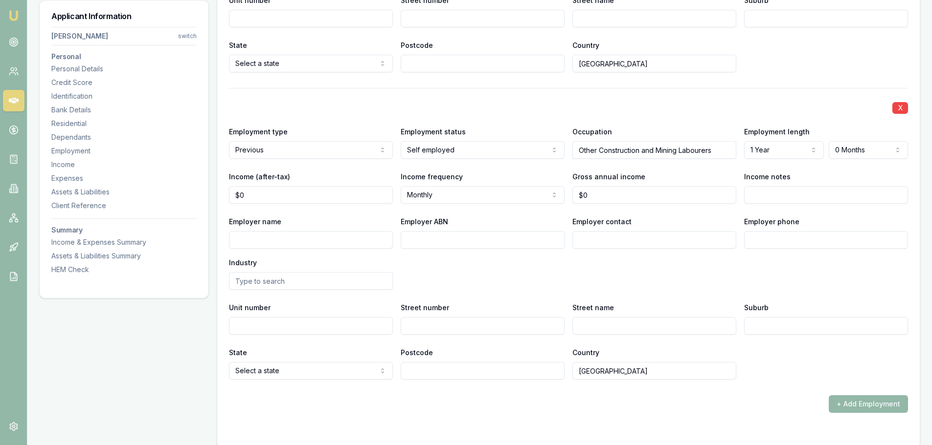
click at [251, 244] on input "Employer name" at bounding box center [311, 240] width 164 height 18
type input "[PERSON_NAME]"
click at [306, 283] on input "text" at bounding box center [311, 281] width 164 height 18
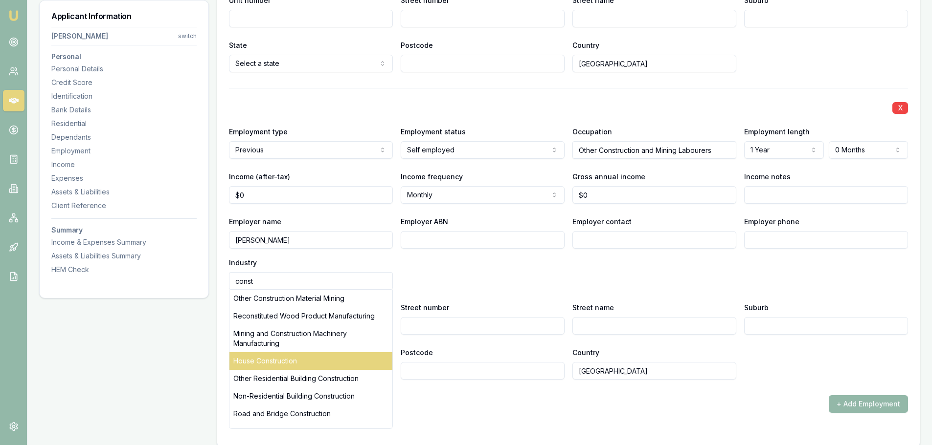
click at [275, 353] on div "House Construction" at bounding box center [310, 362] width 163 height 18
type input "House Construction"
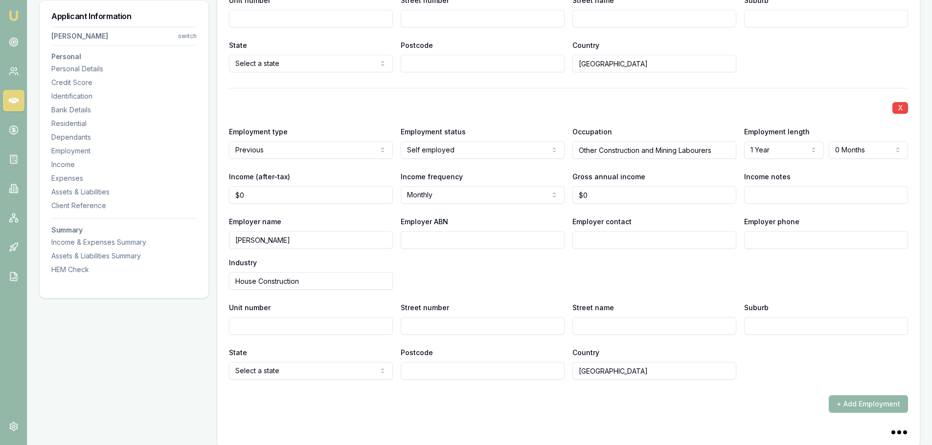
click at [421, 286] on div "Employer name Ben McIntyre Employer ABN Employer contact Employer phone Industr…" at bounding box center [568, 253] width 679 height 74
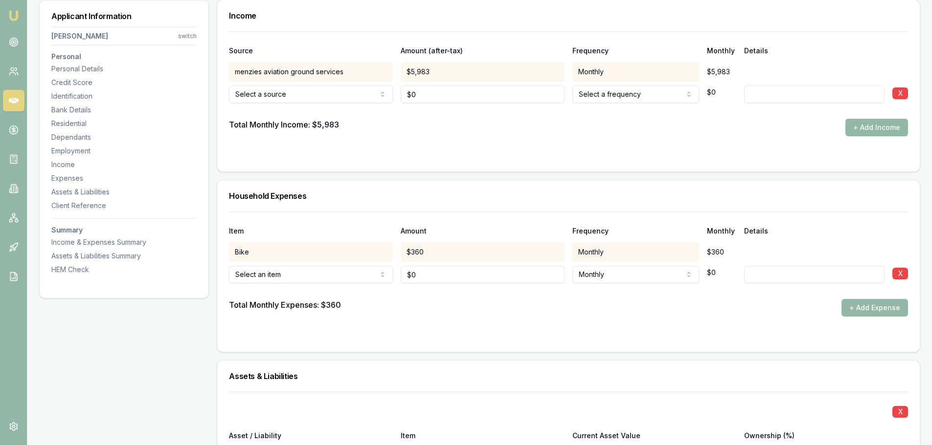
scroll to position [2005, 0]
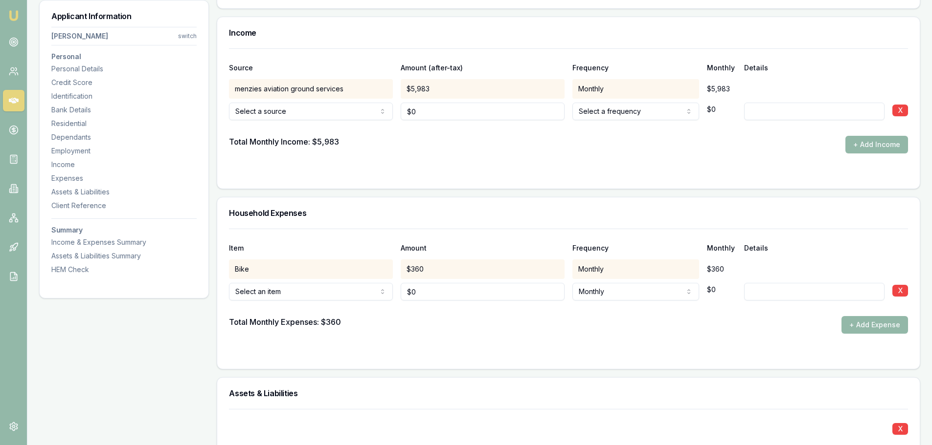
click at [338, 121] on div at bounding box center [568, 128] width 679 height 16
click at [584, 156] on form "Source Amount (after-tax) Frequency Monthly Details menzies aviation ground ser…" at bounding box center [568, 112] width 679 height 129
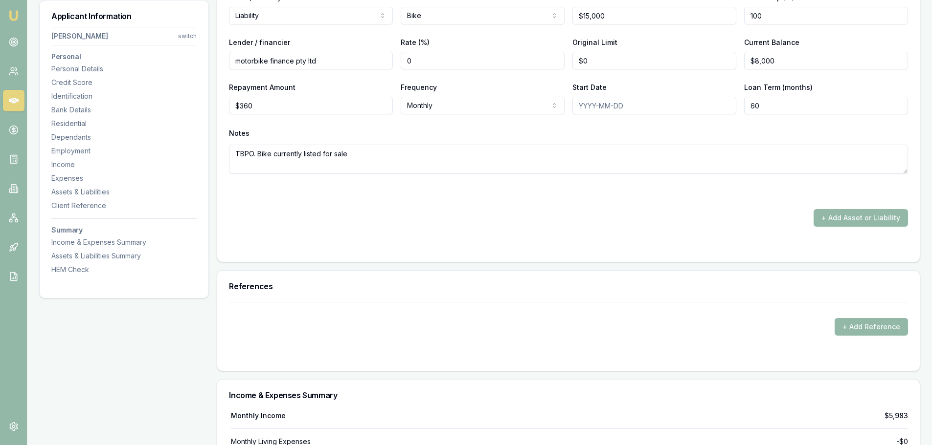
scroll to position [2404, 0]
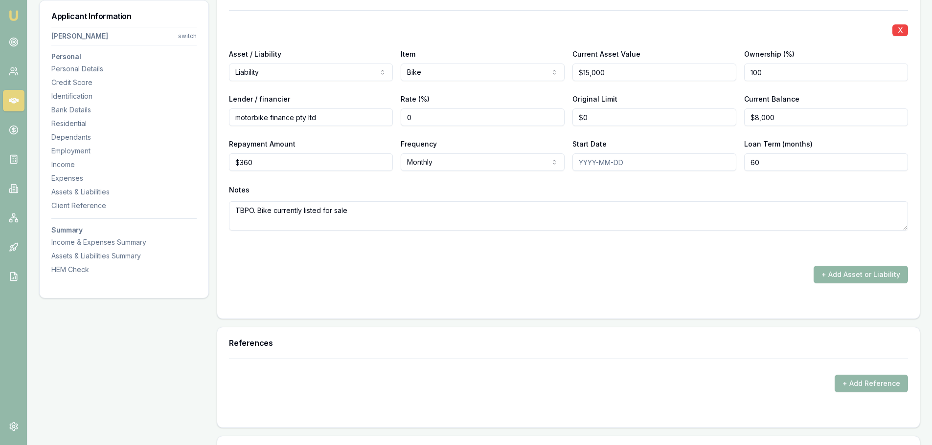
click at [869, 279] on button "+ Add Asset or Liability" at bounding box center [860, 275] width 94 height 18
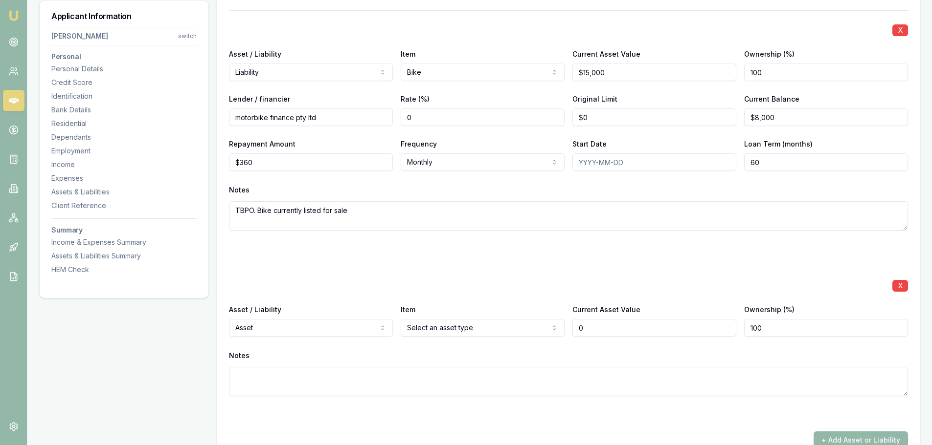
type input "$0"
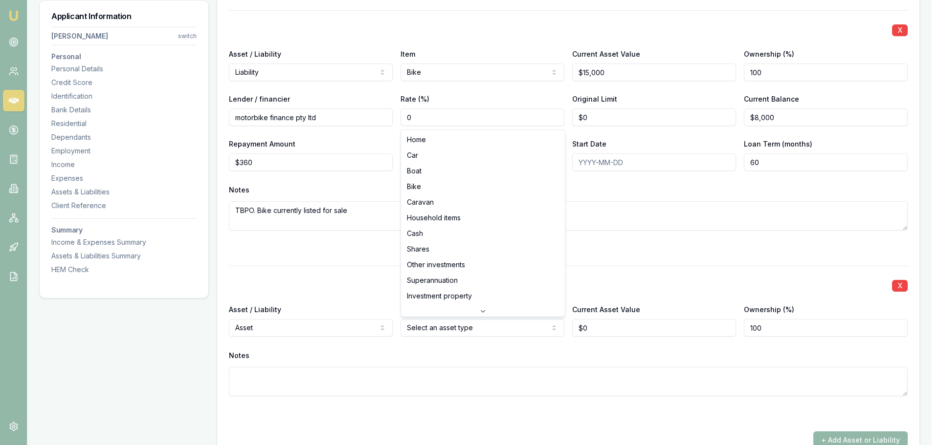
select select "CASH"
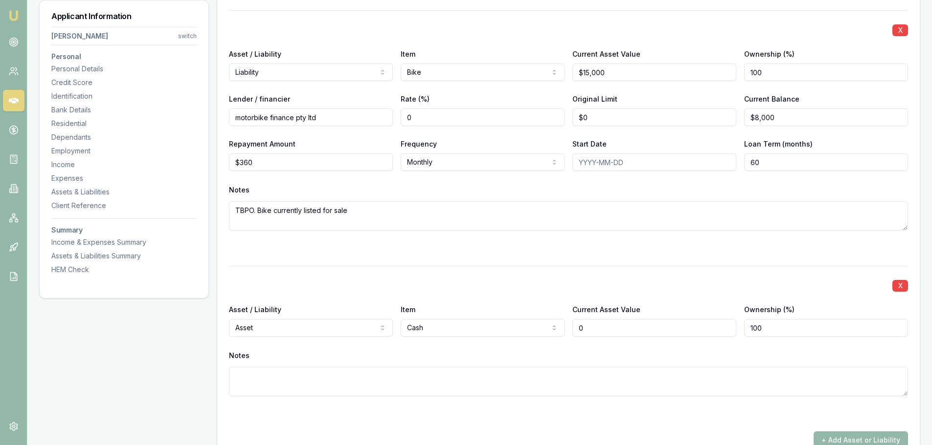
drag, startPoint x: 605, startPoint y: 334, endPoint x: 570, endPoint y: 321, distance: 37.4
click at [570, 321] on div "Asset / Liability Asset Asset Liability Item Cash Home Car Boat Bike Caravan Ho…" at bounding box center [568, 320] width 679 height 33
type input "$13,000"
click at [570, 247] on div at bounding box center [568, 249] width 679 height 12
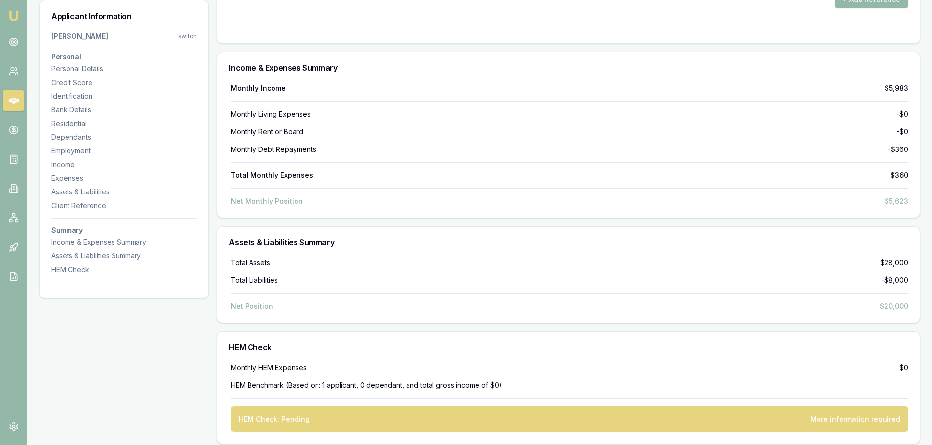
scroll to position [2961, 0]
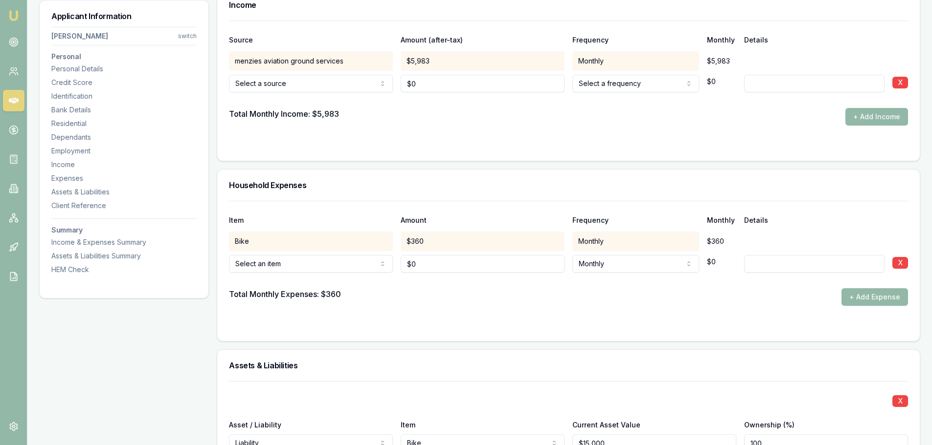
scroll to position [2032, 0]
click at [345, 275] on div at bounding box center [568, 282] width 679 height 16
drag, startPoint x: 536, startPoint y: 263, endPoint x: 334, endPoint y: 242, distance: 202.6
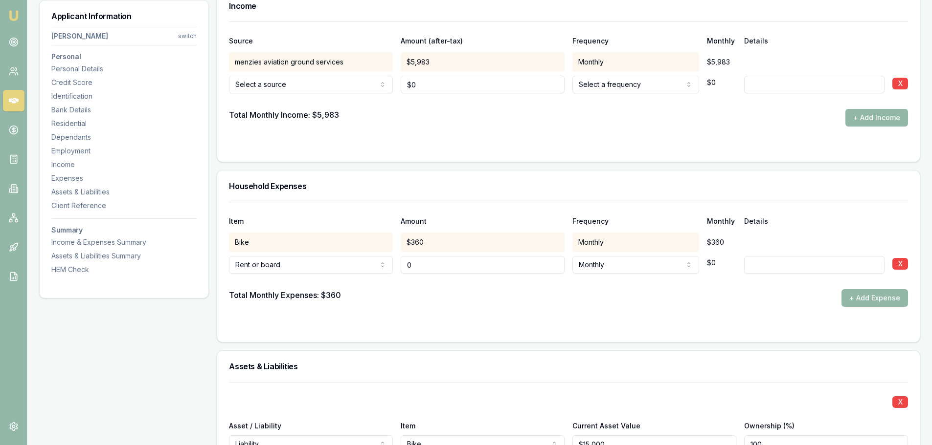
click at [334, 242] on div "Item Amount Frequency Monthly Details Bike $360 Monthly $360 Rent or board Rent…" at bounding box center [568, 254] width 679 height 105
type input "$100"
click at [613, 274] on div at bounding box center [568, 282] width 679 height 16
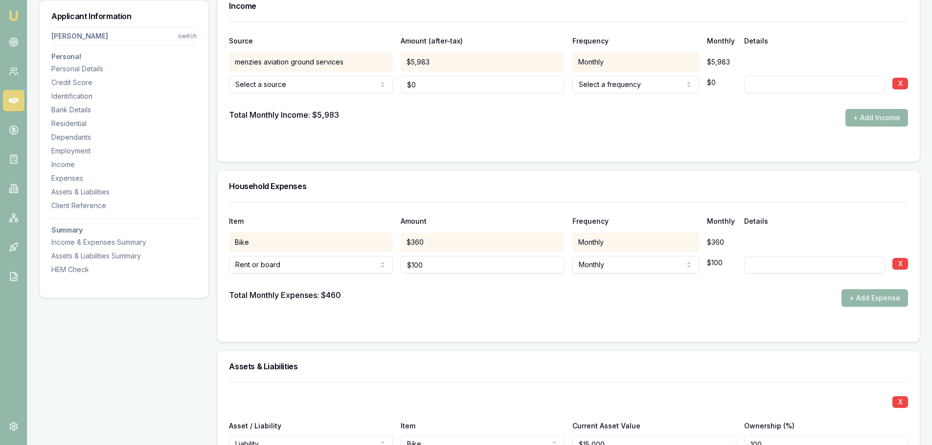
click at [611, 284] on div at bounding box center [568, 282] width 679 height 16
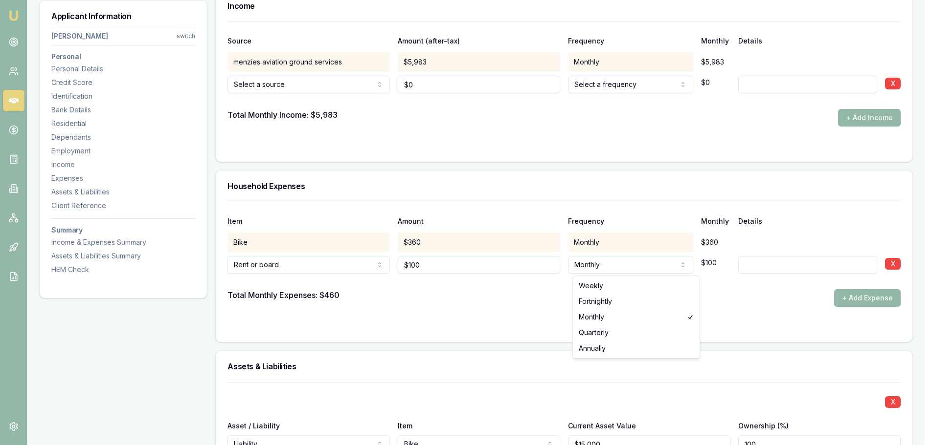
select select "WEEKLY"
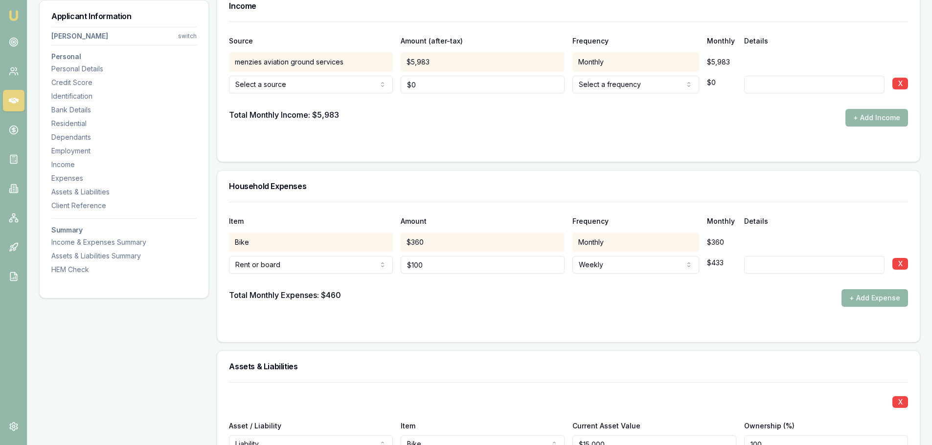
click at [865, 300] on button "+ Add Expense" at bounding box center [874, 298] width 67 height 18
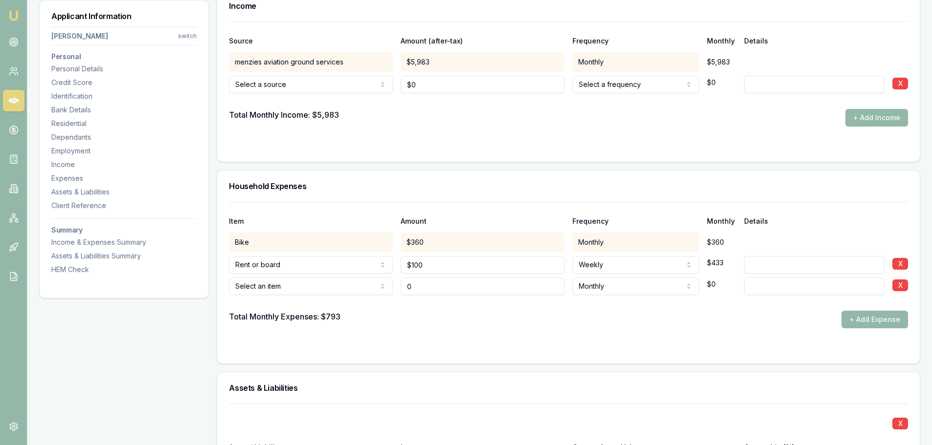
type input "$0"
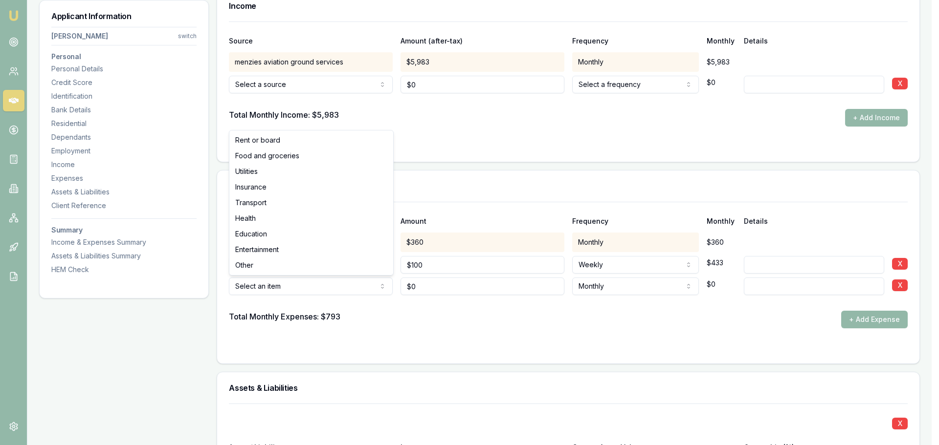
select select "ENTERTAINMENT"
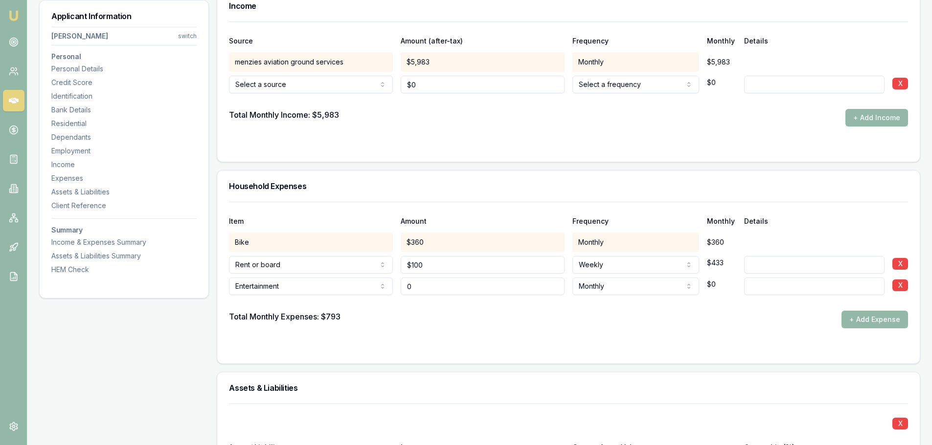
drag, startPoint x: 480, startPoint y: 290, endPoint x: 330, endPoint y: 279, distance: 150.5
click at [330, 279] on div "Entertainment Rent or board Food and groceries Utilities Insurance Transport He…" at bounding box center [568, 285] width 679 height 22
type input "$400"
click at [891, 325] on button "+ Add Expense" at bounding box center [874, 320] width 67 height 18
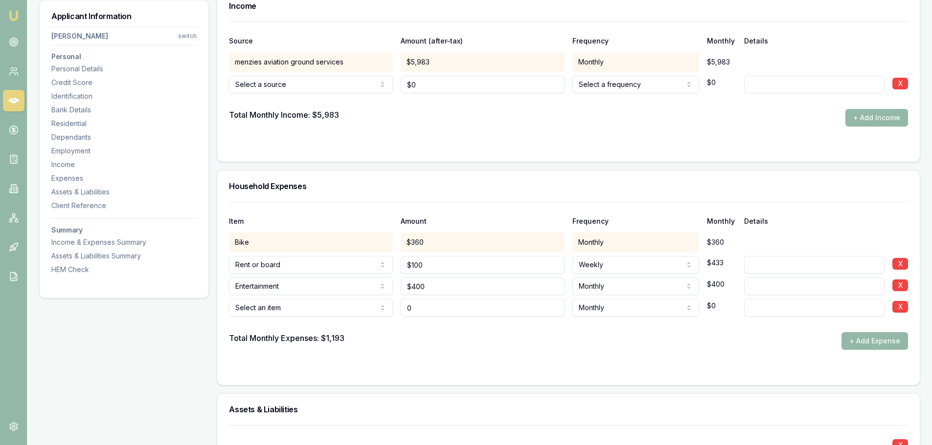
type input "$0"
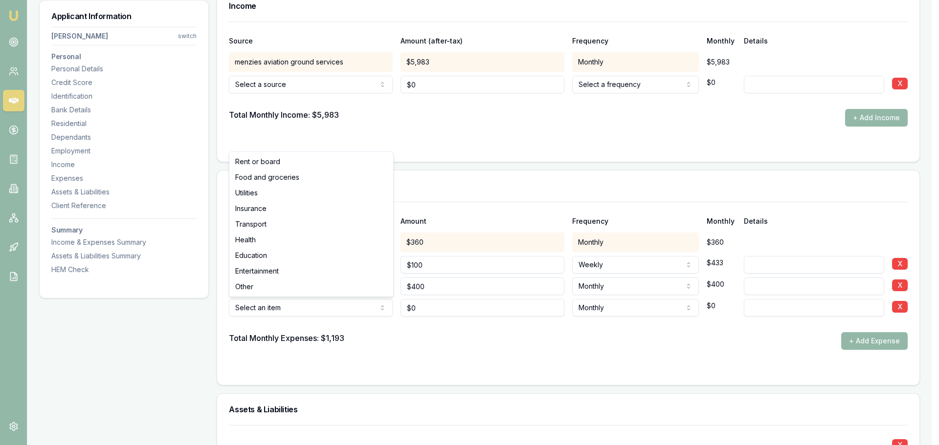
select select "INSURANCE"
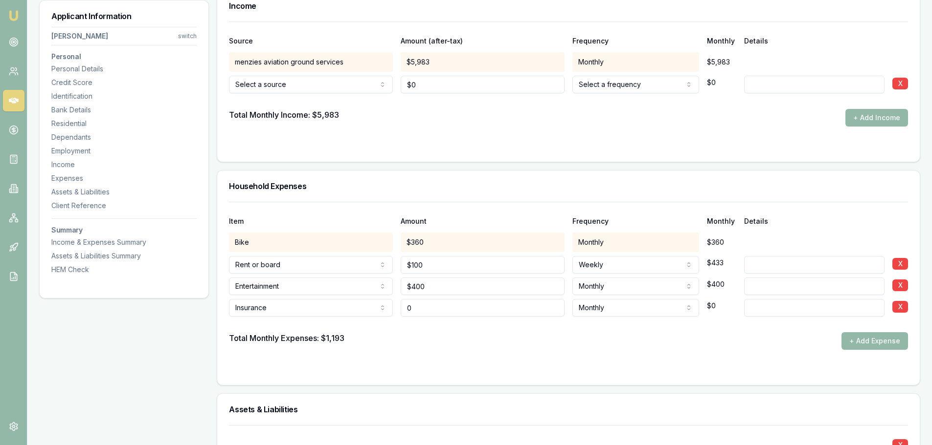
drag, startPoint x: 443, startPoint y: 306, endPoint x: 382, endPoint y: 307, distance: 60.6
click at [384, 306] on div "Insurance Rent or board Food and groceries Utilities Insurance Transport Health…" at bounding box center [568, 306] width 679 height 22
type input "$220"
click at [496, 341] on div "Total Monthly Expenses: $1,193 + Add Expense" at bounding box center [568, 342] width 679 height 18
click at [881, 334] on button "+ Add Expense" at bounding box center [874, 342] width 67 height 18
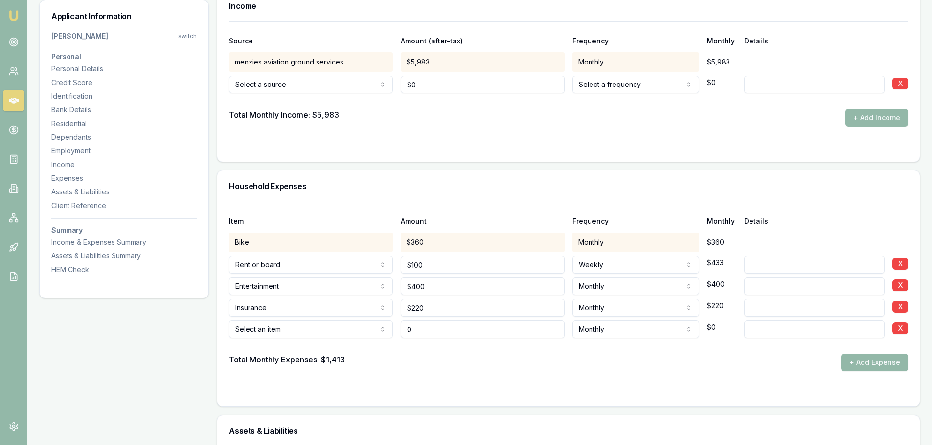
type input "$0"
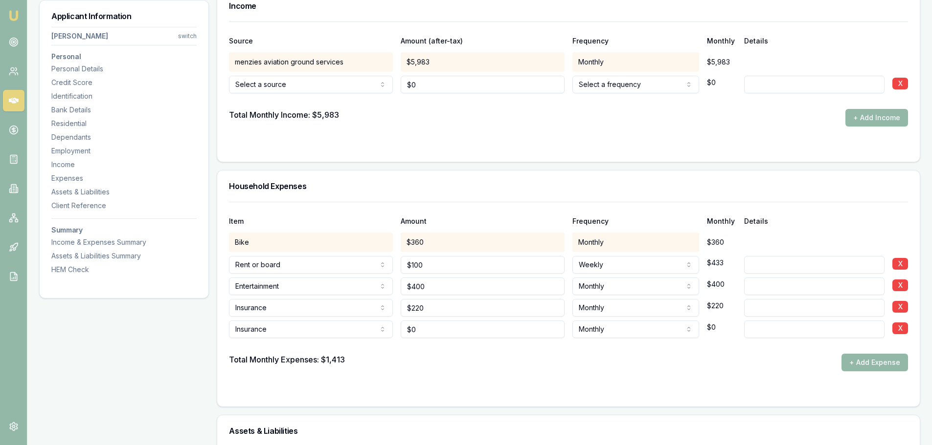
click at [315, 237] on div "Bike" at bounding box center [311, 243] width 164 height 20
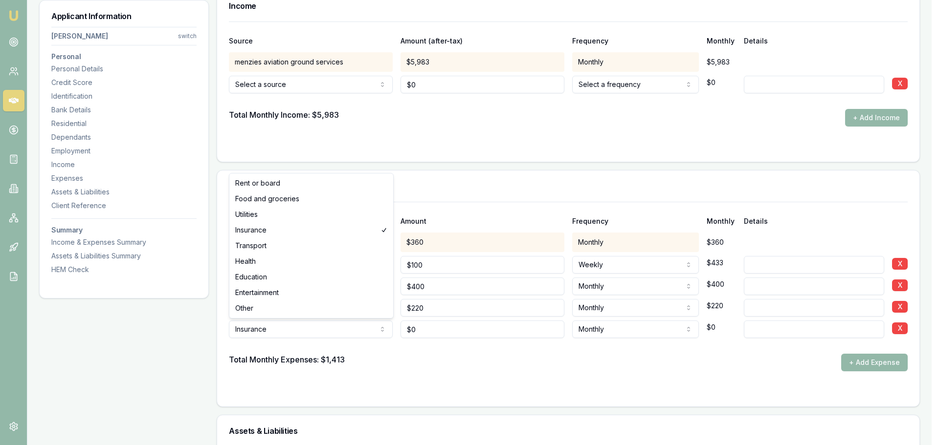
select select "TRANSPORT"
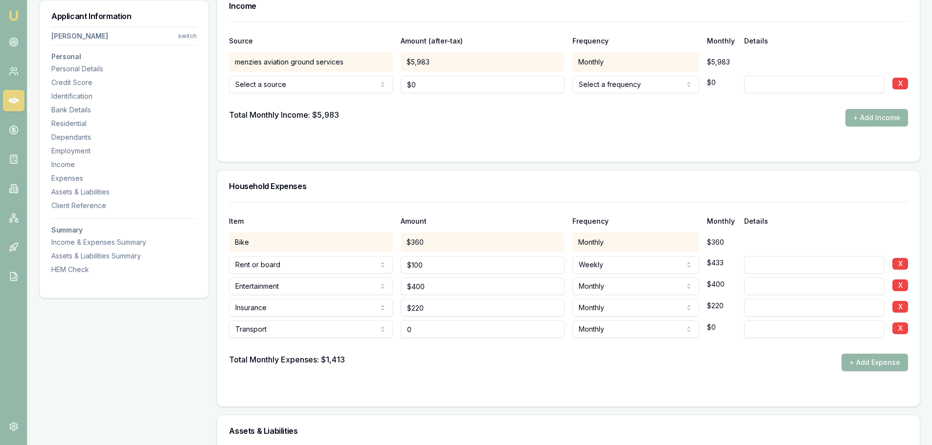
drag, startPoint x: 462, startPoint y: 326, endPoint x: 345, endPoint y: 321, distance: 117.5
click at [350, 324] on div "Transport Rent or board Food and groceries Utilities Insurance Transport Health…" at bounding box center [568, 328] width 679 height 22
type input "$320"
click at [875, 360] on button "+ Add Expense" at bounding box center [874, 363] width 67 height 18
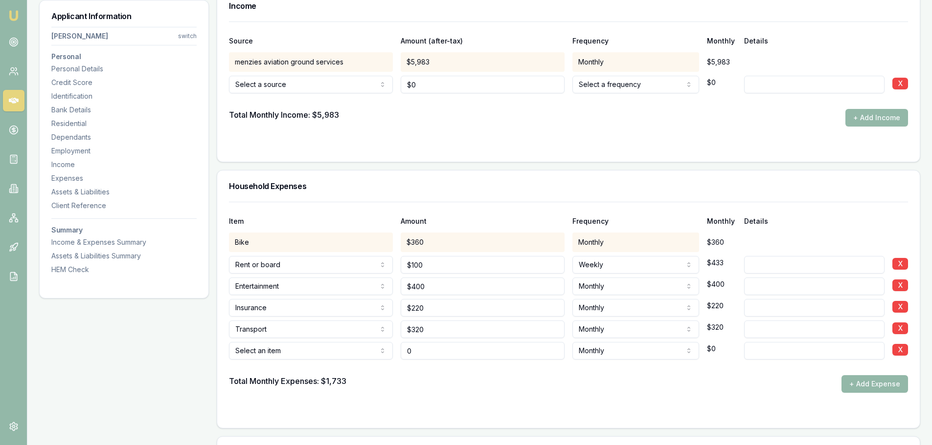
type input "$0"
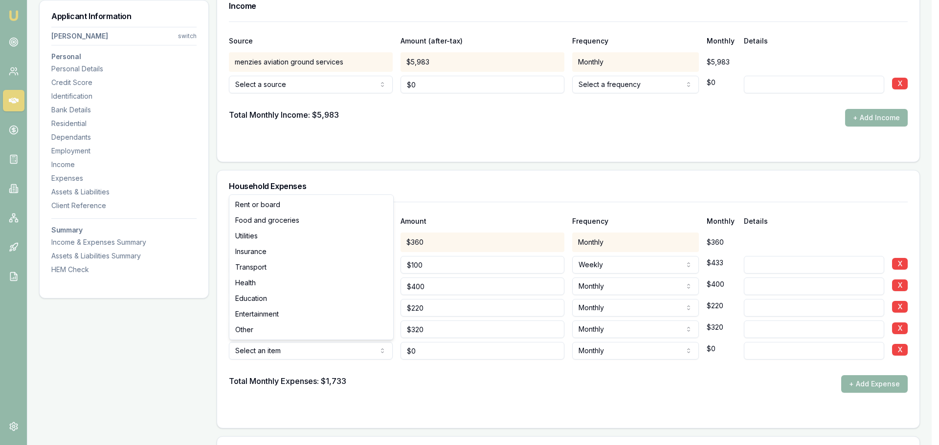
select select "UTILITIES"
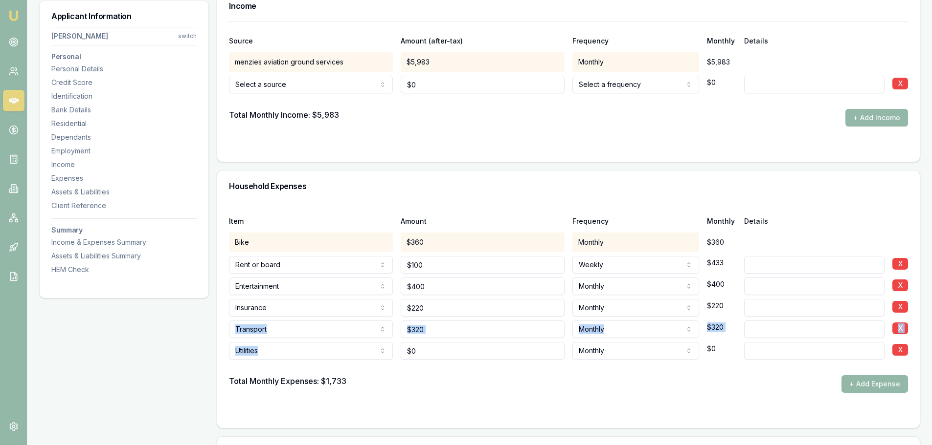
drag, startPoint x: 464, startPoint y: 338, endPoint x: 336, endPoint y: 334, distance: 127.7
click at [336, 334] on div "Item Amount Frequency Monthly Details Bike $360 Monthly $360 Rent or board Rent…" at bounding box center [568, 297] width 679 height 191
click at [481, 362] on div at bounding box center [568, 368] width 679 height 16
drag, startPoint x: 442, startPoint y: 357, endPoint x: 425, endPoint y: 356, distance: 17.1
click at [425, 356] on input "0" at bounding box center [482, 351] width 164 height 18
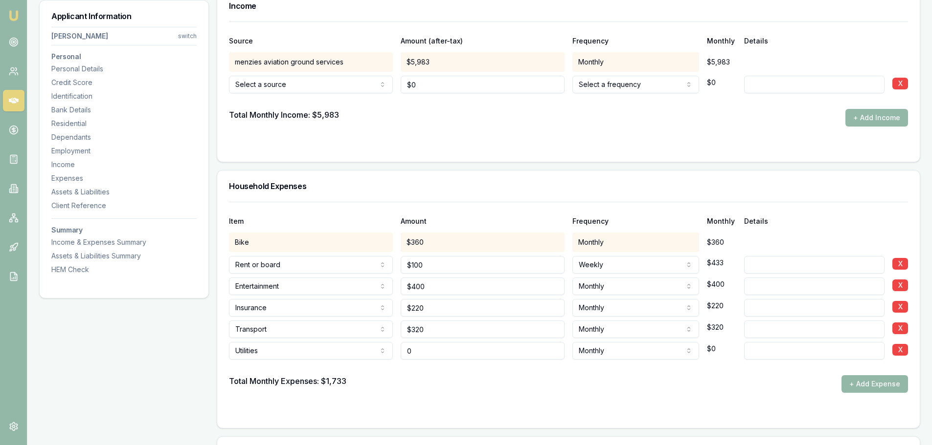
drag, startPoint x: 447, startPoint y: 352, endPoint x: 353, endPoint y: 350, distance: 94.4
click at [355, 350] on div "Utilities Rent or board Food and groceries Utilities Insurance Transport Health…" at bounding box center [568, 349] width 679 height 22
type input "$60"
click at [492, 400] on form "Item Amount Frequency Monthly Details Bike $360 Monthly $360 Rent or board Rent…" at bounding box center [568, 309] width 679 height 215
drag, startPoint x: 852, startPoint y: 375, endPoint x: 863, endPoint y: 387, distance: 16.3
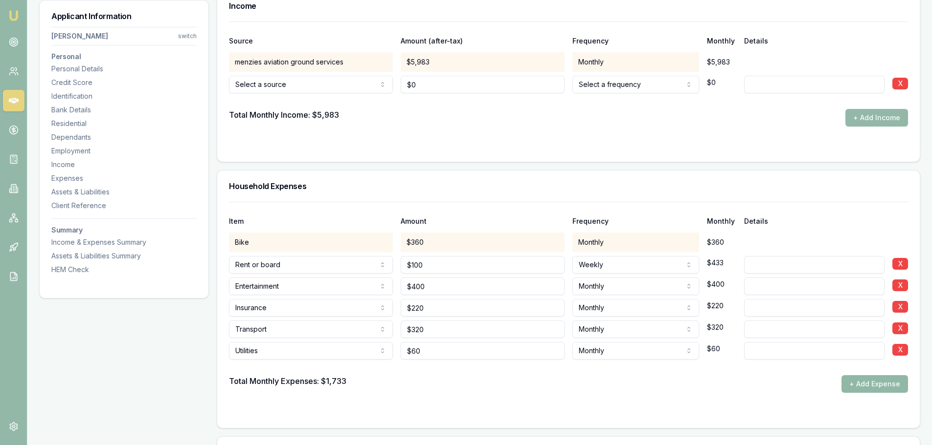
click at [853, 375] on div at bounding box center [568, 368] width 679 height 16
click at [863, 387] on button "+ Add Expense" at bounding box center [874, 385] width 67 height 18
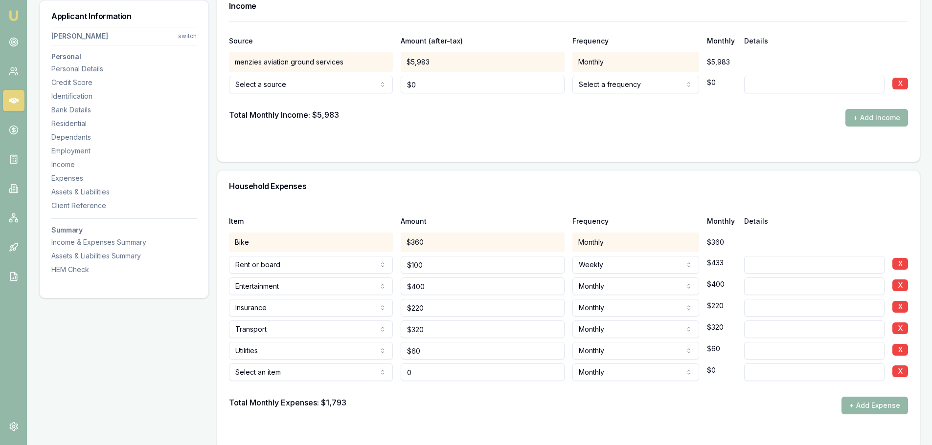
type input "$0"
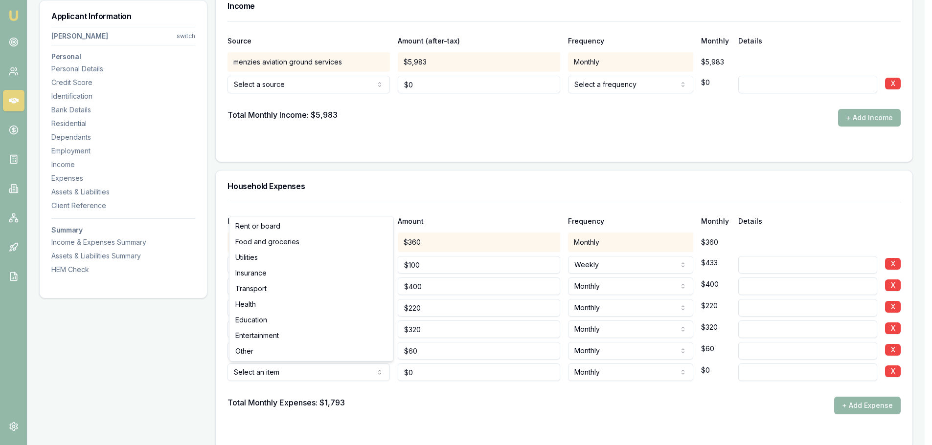
select select "FOOD_AND_GROCERIES"
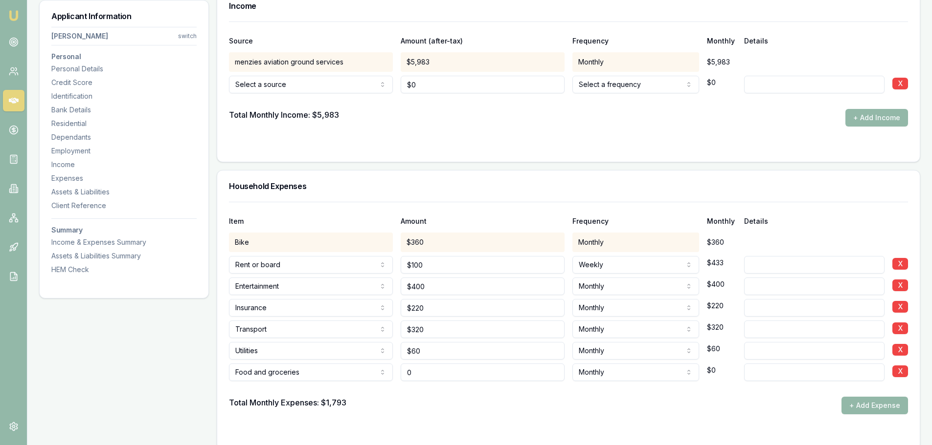
drag, startPoint x: 453, startPoint y: 375, endPoint x: 382, endPoint y: 378, distance: 71.0
click at [382, 378] on div "Food and groceries Rent or board Food and groceries Utilities Insurance Transpo…" at bounding box center [568, 371] width 679 height 22
type input "5"
type input "$450"
click at [445, 407] on div "Total Monthly Expenses: $1,793 + Add Expense" at bounding box center [568, 406] width 679 height 18
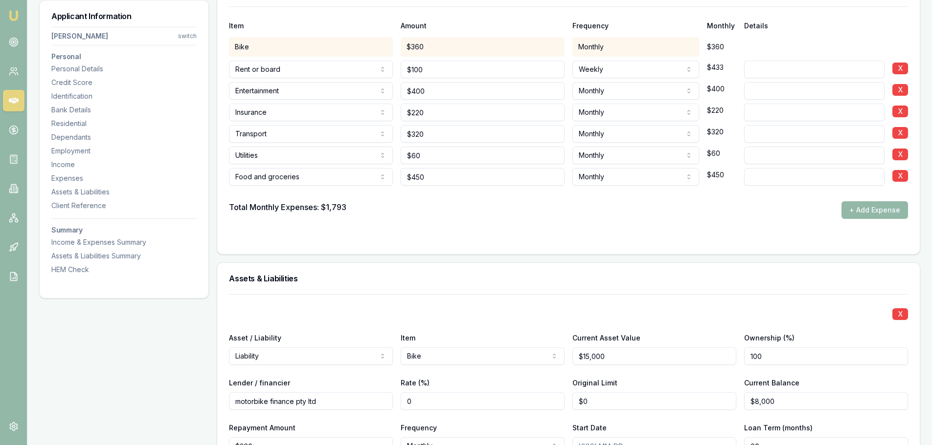
click at [805, 305] on div "X Asset / Liability Liability Asset Liability Item Bike Home Car Boat Bike Cara…" at bounding box center [568, 416] width 679 height 244
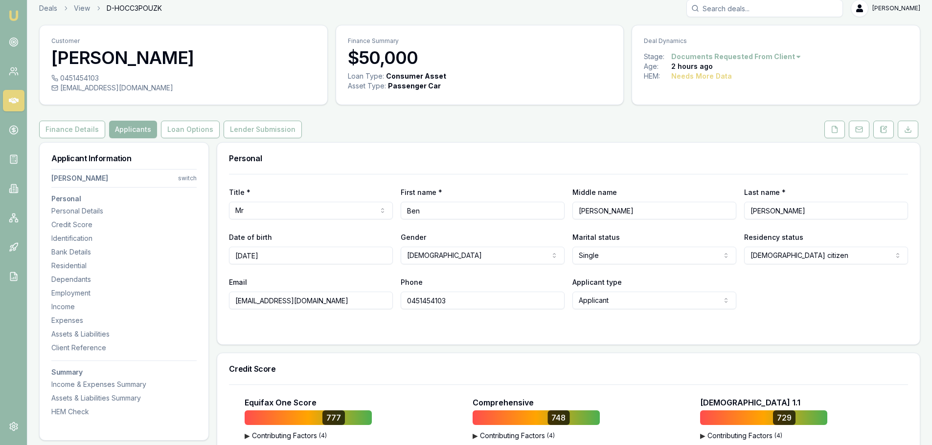
scroll to position [0, 0]
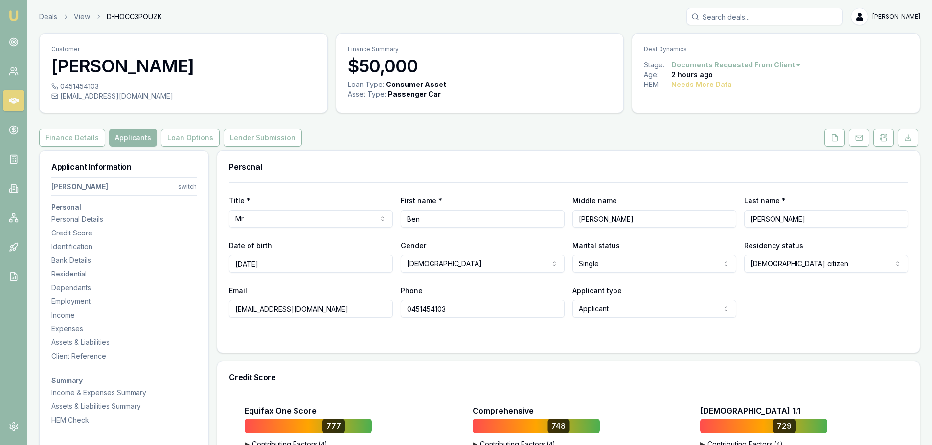
click at [685, 87] on div "Needs More Data" at bounding box center [701, 85] width 61 height 10
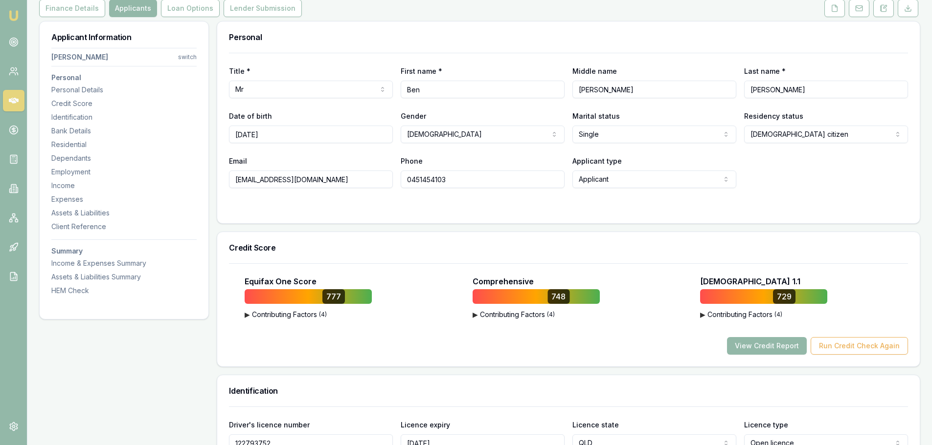
scroll to position [245, 0]
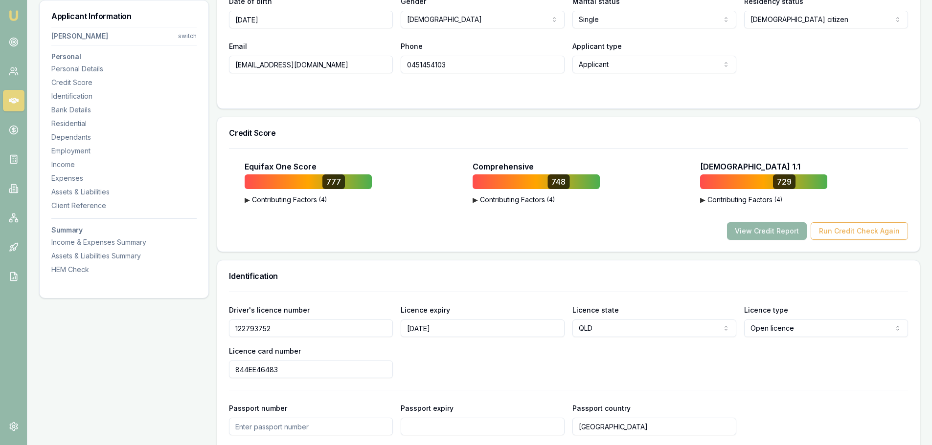
click at [639, 235] on div "View Credit Report Run Credit Check Again" at bounding box center [568, 231] width 679 height 18
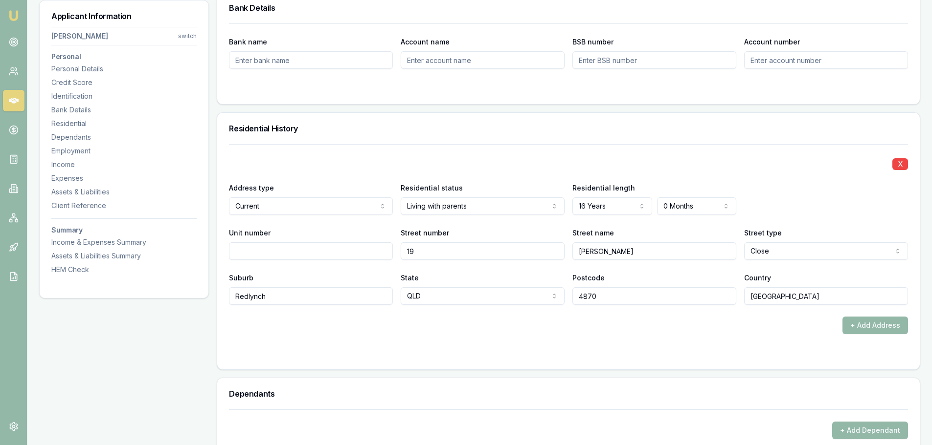
scroll to position [929, 0]
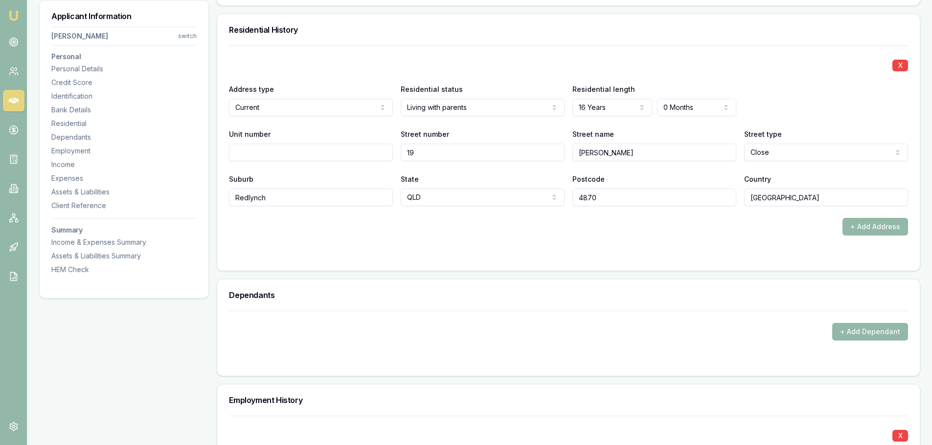
drag, startPoint x: 687, startPoint y: 254, endPoint x: 699, endPoint y: 229, distance: 27.8
click at [688, 252] on div at bounding box center [568, 255] width 679 height 8
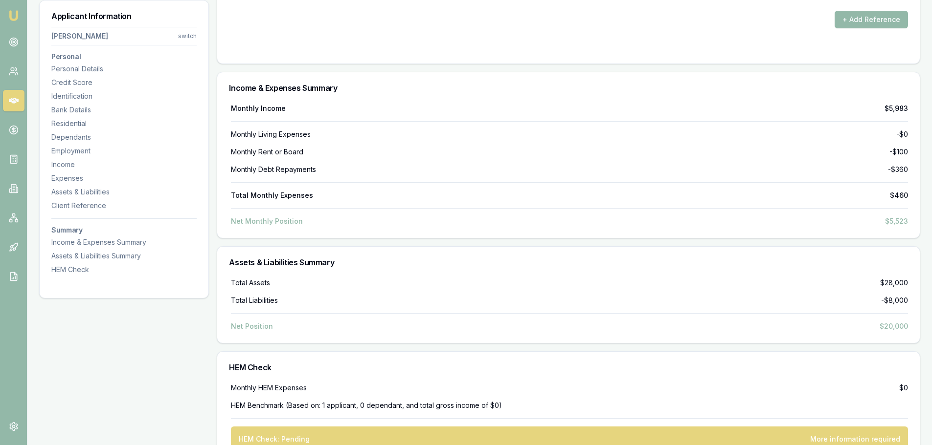
scroll to position [3069, 0]
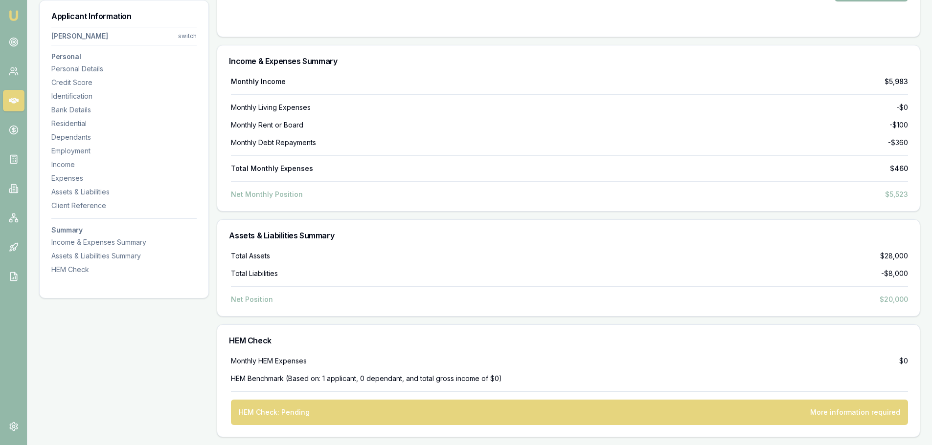
click at [856, 300] on div "Net Position $20,000" at bounding box center [569, 300] width 677 height 10
click at [259, 409] on div "HEM Check: Pending" at bounding box center [274, 413] width 71 height 10
click at [300, 400] on div "HEM Check: Pending More information required" at bounding box center [569, 412] width 677 height 25
click at [854, 423] on div "HEM Check: Pending More information required" at bounding box center [569, 412] width 677 height 25
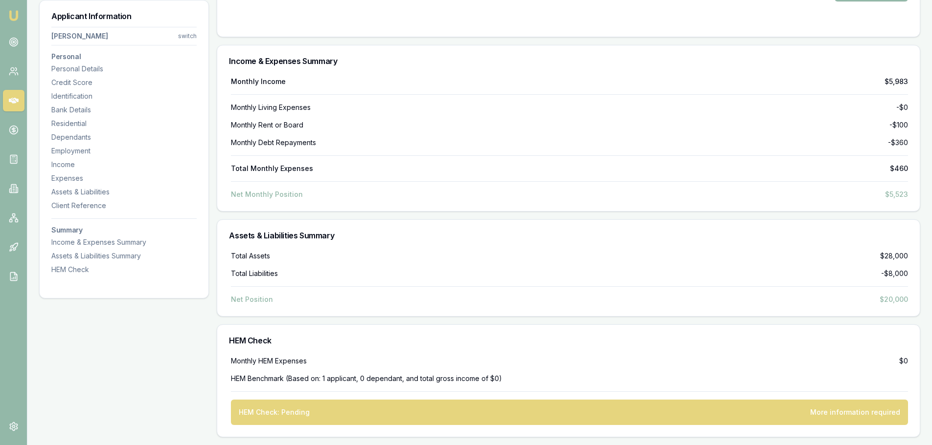
click at [862, 410] on div "More information required" at bounding box center [855, 413] width 90 height 10
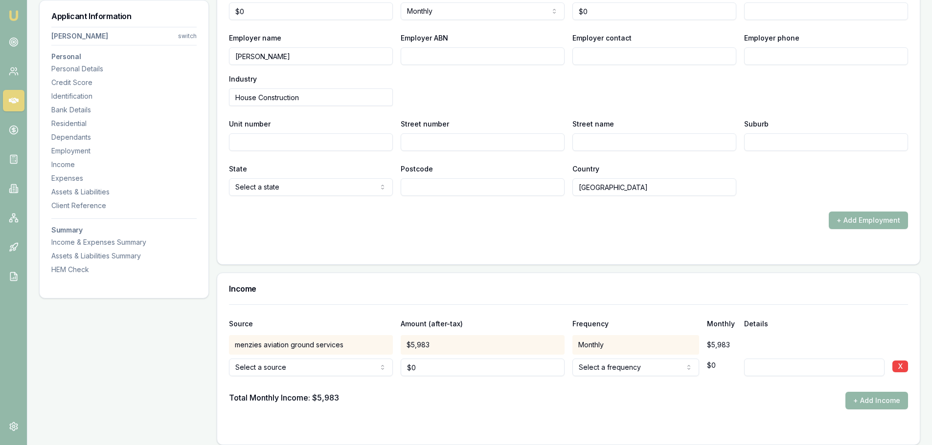
scroll to position [1748, 0]
click at [905, 366] on button "X" at bounding box center [900, 367] width 16 height 12
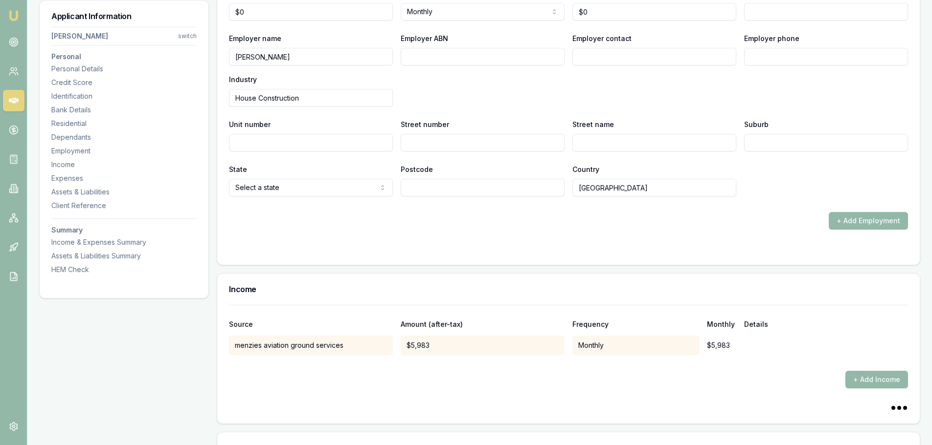
click at [661, 365] on div at bounding box center [568, 364] width 679 height 16
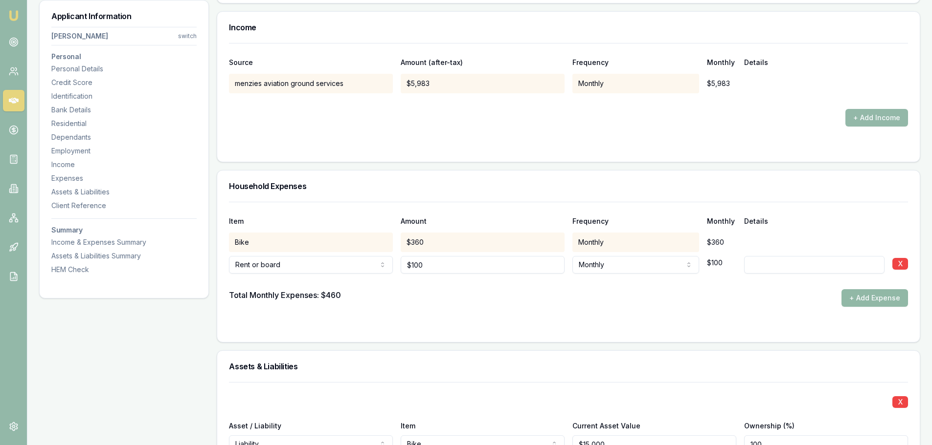
scroll to position [1717, 0]
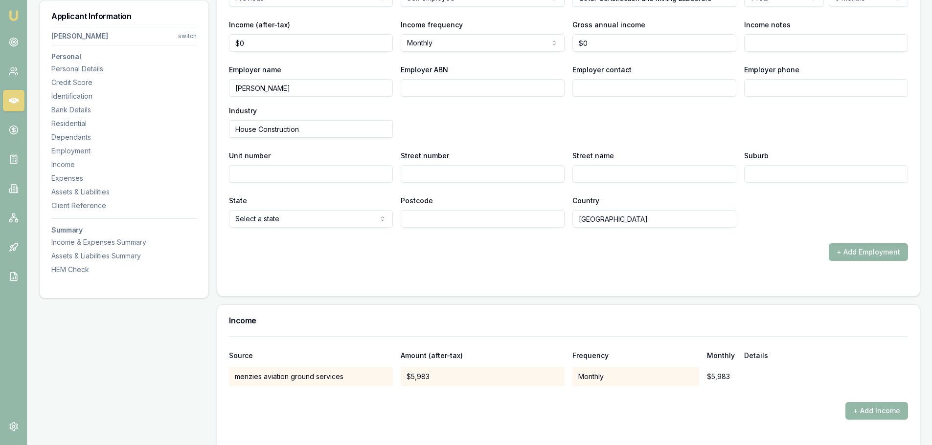
click at [699, 297] on div "Personal Title * Mr Mr Mrs Miss Ms Dr Prof First name * Ben Middle name Cameron…" at bounding box center [568, 47] width 703 height 3226
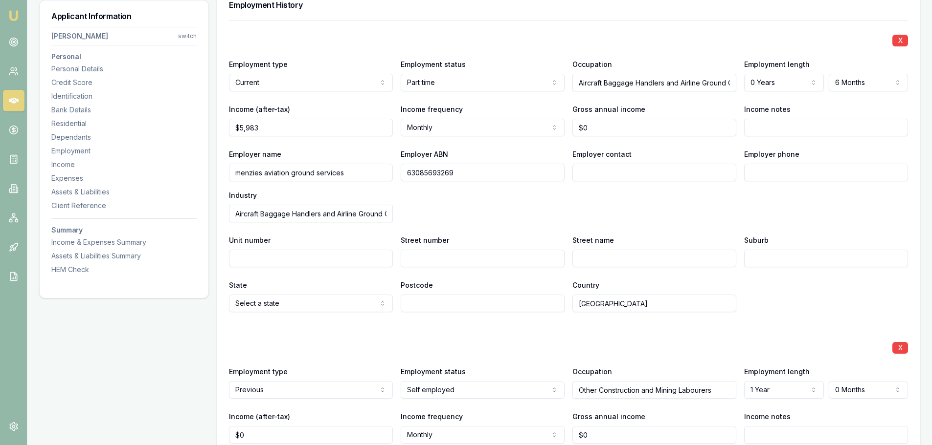
scroll to position [1130, 0]
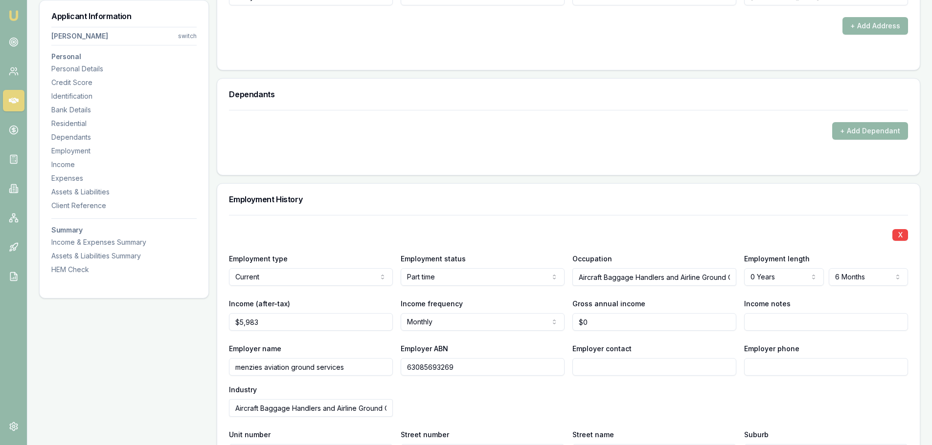
click at [698, 207] on div "Employment History" at bounding box center [568, 199] width 702 height 31
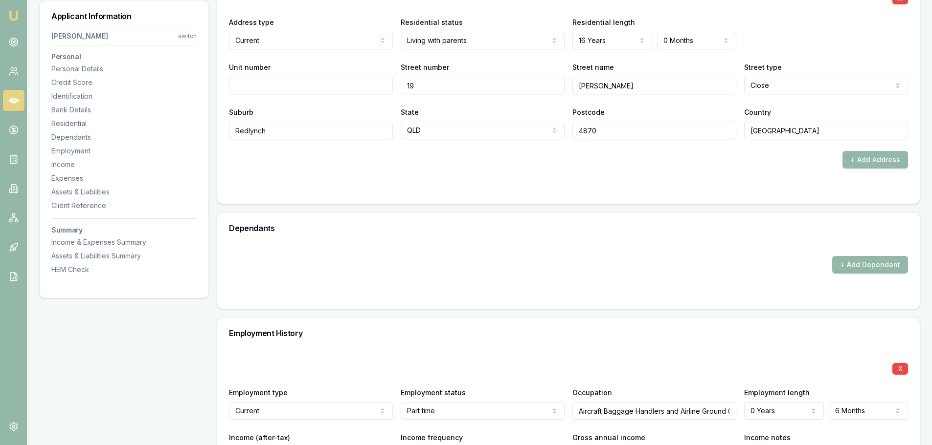
scroll to position [886, 0]
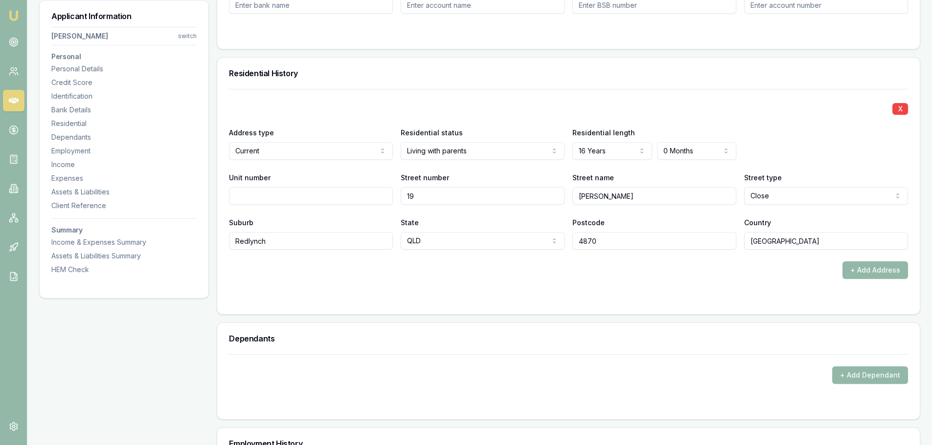
click at [515, 185] on div "Street number 19" at bounding box center [482, 188] width 164 height 33
click at [512, 189] on input "19" at bounding box center [482, 196] width 164 height 18
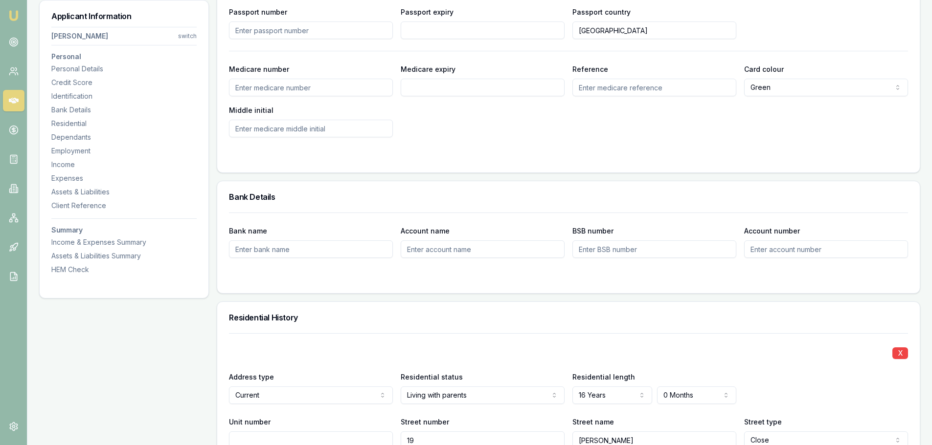
click at [530, 195] on h3 "Bank Details" at bounding box center [568, 197] width 679 height 8
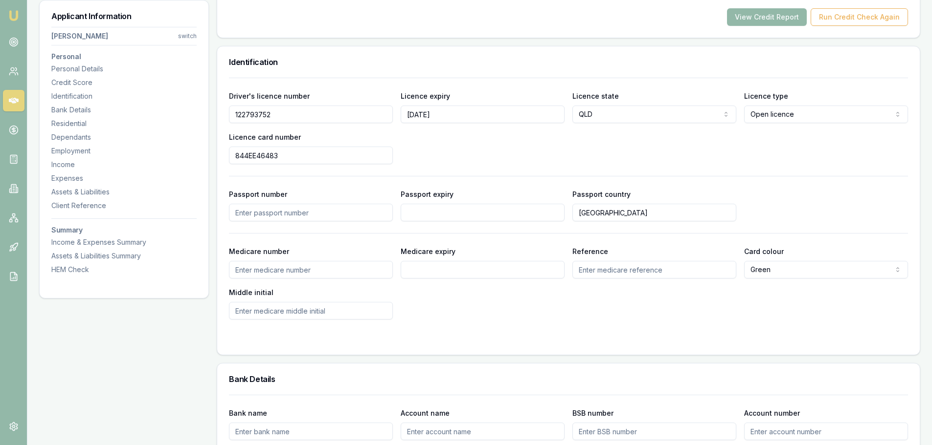
scroll to position [445, 0]
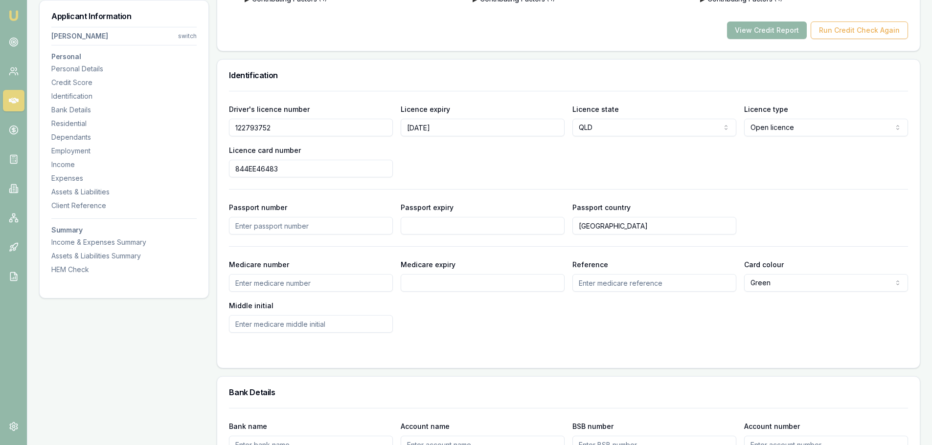
click at [422, 192] on div "Driver's licence number 122793752 Licence expiry 03/02/2029 Licence state QLD N…" at bounding box center [568, 212] width 679 height 242
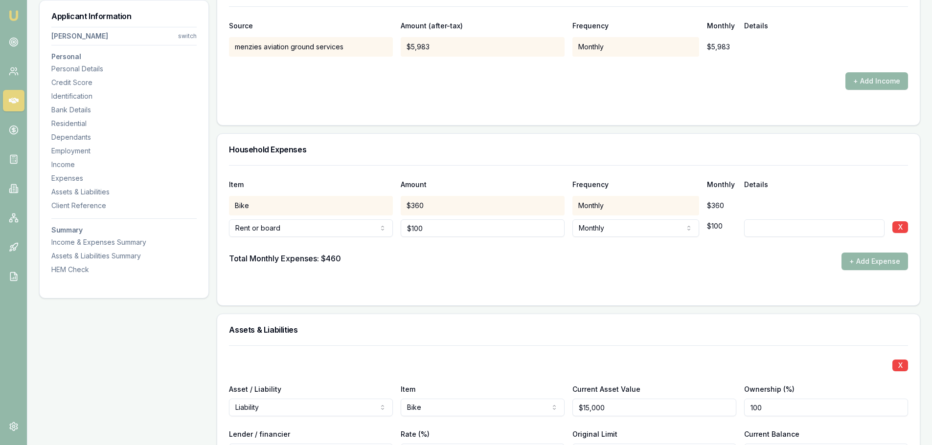
scroll to position [2054, 0]
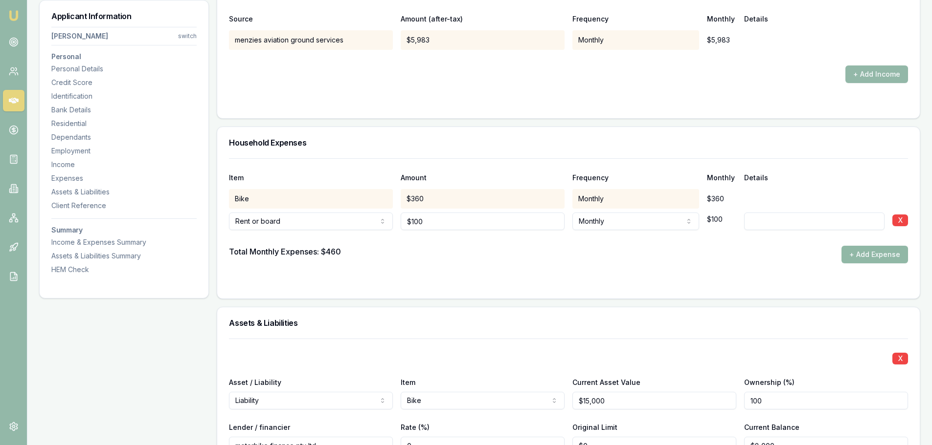
click at [875, 253] on button "+ Add Expense" at bounding box center [874, 255] width 67 height 18
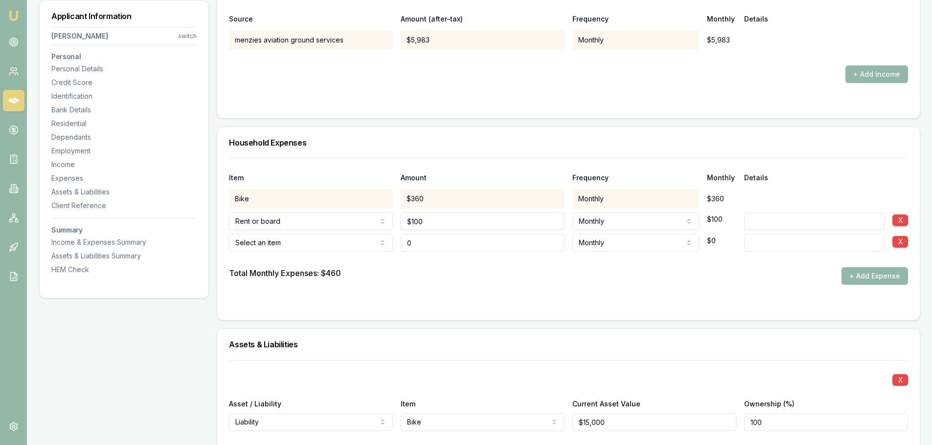
type input "$0"
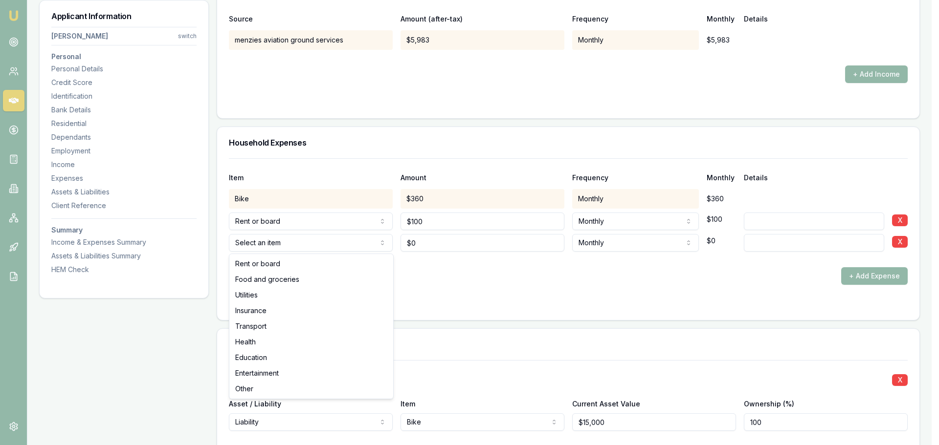
select select "FOOD_AND_GROCERIES"
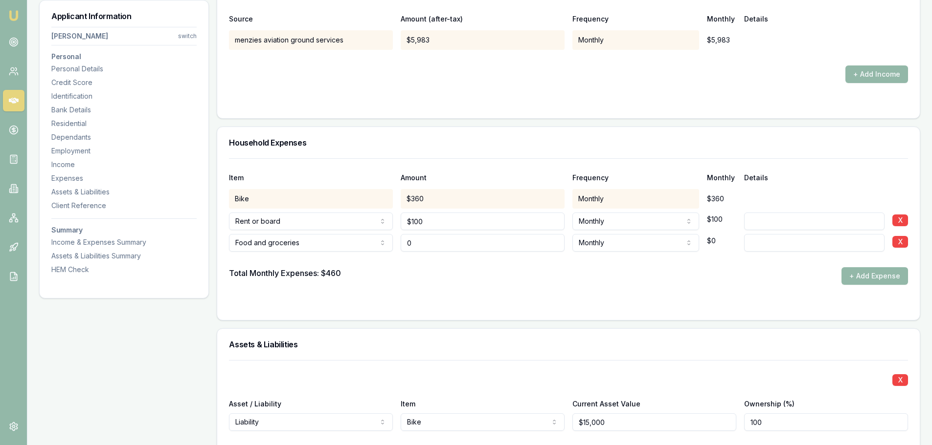
drag, startPoint x: 451, startPoint y: 248, endPoint x: 390, endPoint y: 245, distance: 61.3
click at [390, 245] on div "Food and groceries Rent or board Food and groceries Utilities Insurance Transpo…" at bounding box center [568, 241] width 679 height 22
type input "$450"
click at [465, 255] on div at bounding box center [568, 260] width 679 height 16
click at [868, 274] on button "+ Add Expense" at bounding box center [874, 276] width 67 height 18
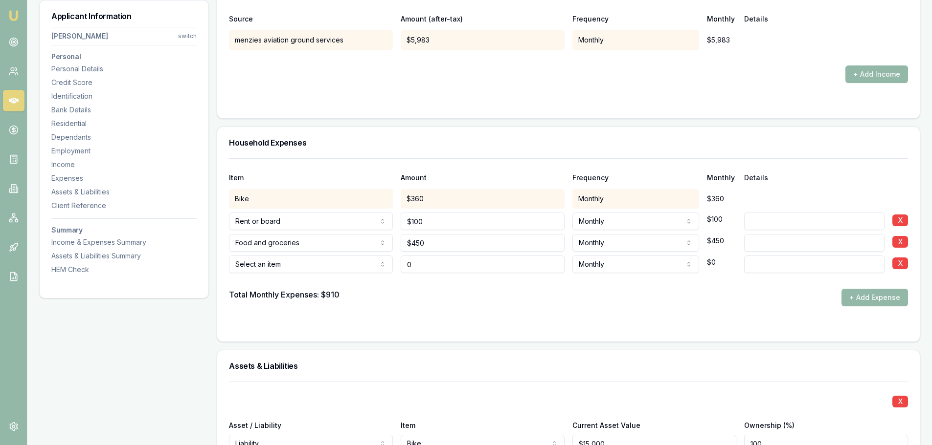
type input "$0"
click at [365, 274] on div at bounding box center [568, 281] width 679 height 16
click at [351, 274] on div at bounding box center [568, 281] width 679 height 16
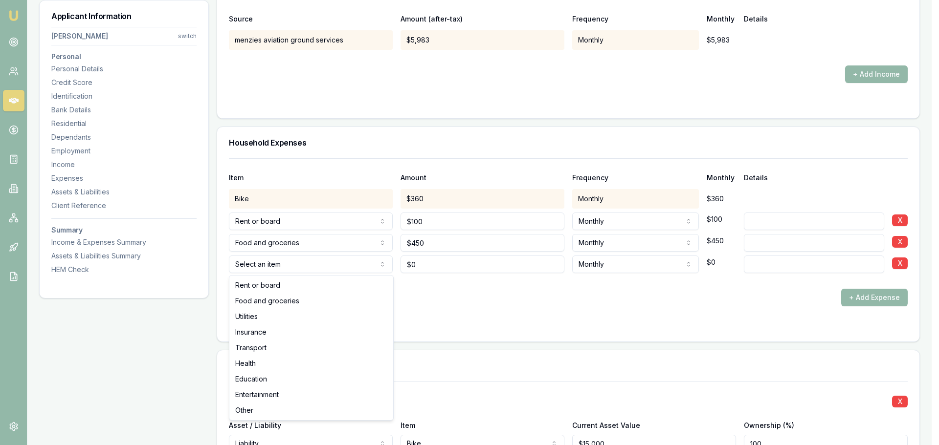
select select "UTILITIES"
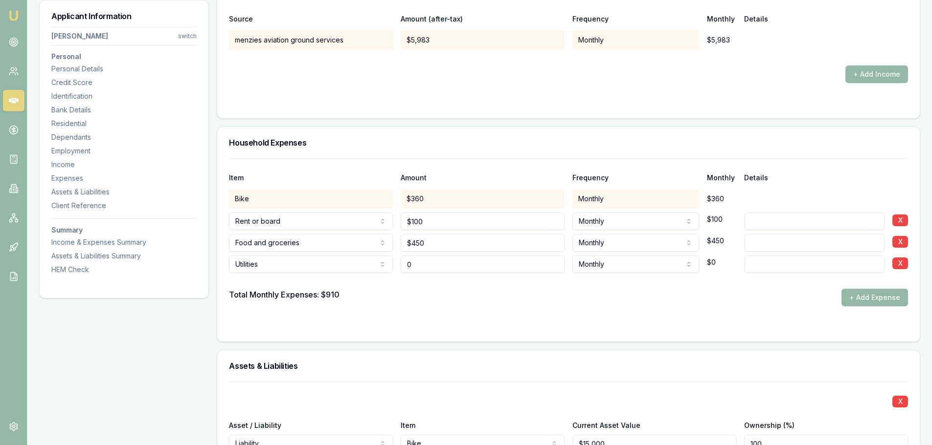
drag, startPoint x: 478, startPoint y: 262, endPoint x: 429, endPoint y: 254, distance: 49.9
click at [429, 254] on div "0" at bounding box center [482, 263] width 164 height 22
type input "0"
type input "$60"
click at [892, 293] on button "+ Add Expense" at bounding box center [874, 298] width 67 height 18
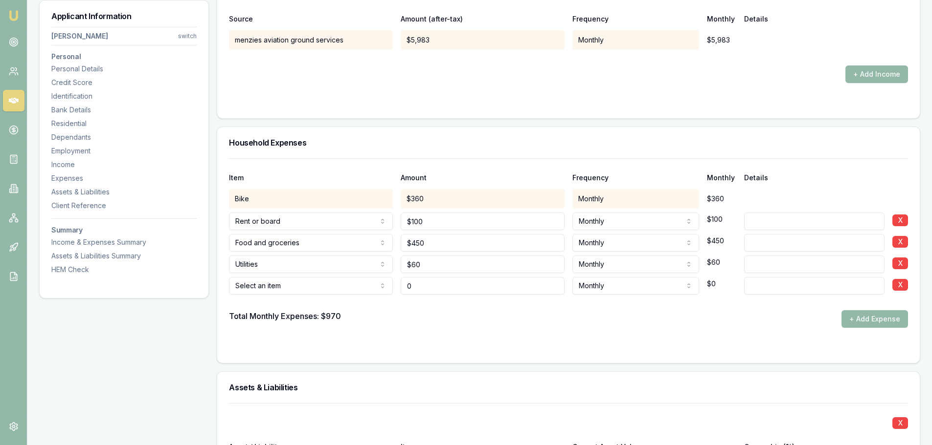
type input "$0"
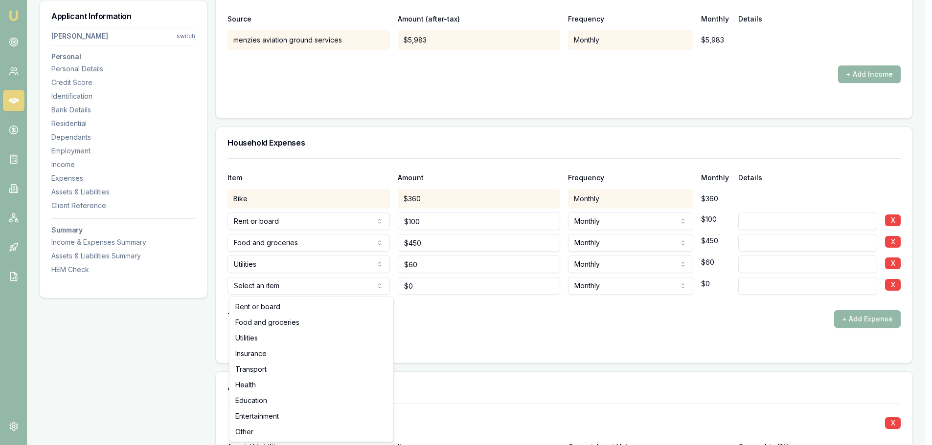
select select "INSURANCE"
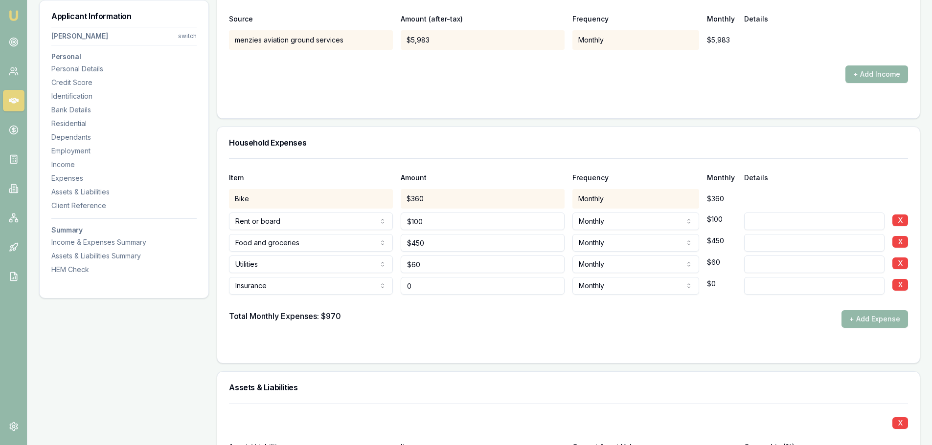
drag, startPoint x: 441, startPoint y: 289, endPoint x: 277, endPoint y: 283, distance: 163.4
click at [280, 283] on div "Insurance Rent or board Food and groceries Utilities Insurance Transport Health…" at bounding box center [568, 284] width 679 height 22
type input "$220"
click at [880, 319] on button "+ Add Expense" at bounding box center [874, 320] width 67 height 18
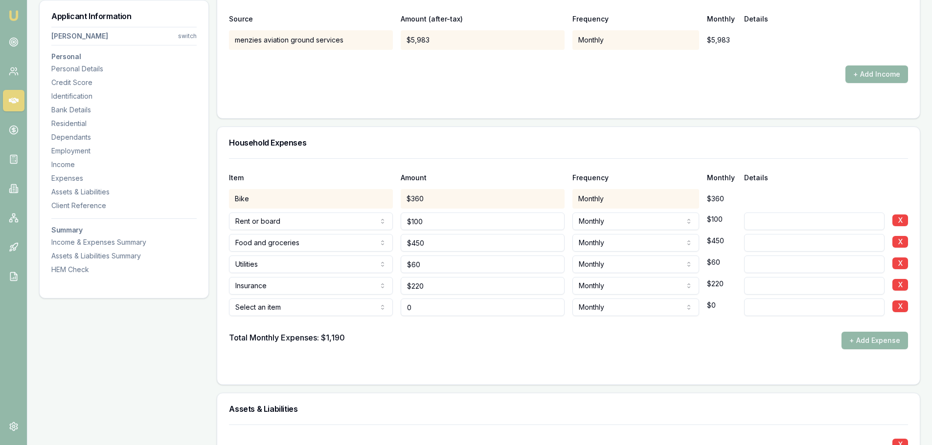
type input "$0"
click at [271, 322] on div at bounding box center [568, 324] width 679 height 16
click at [272, 319] on div at bounding box center [568, 324] width 679 height 16
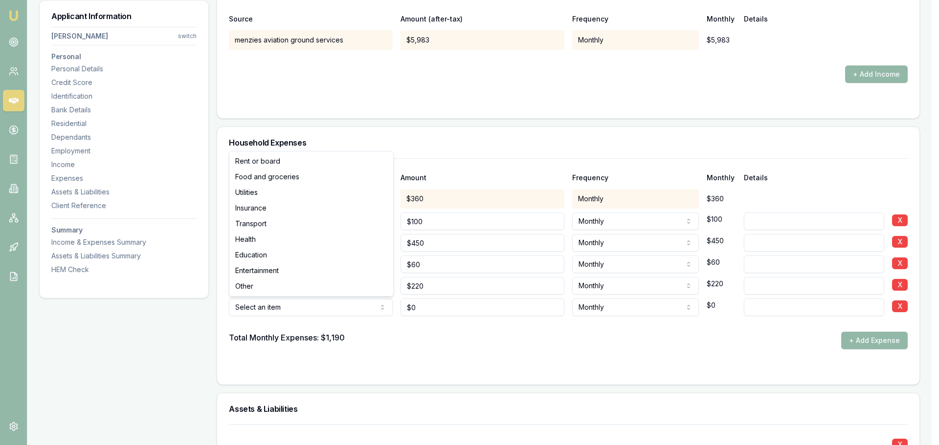
select select "TRANSPORT"
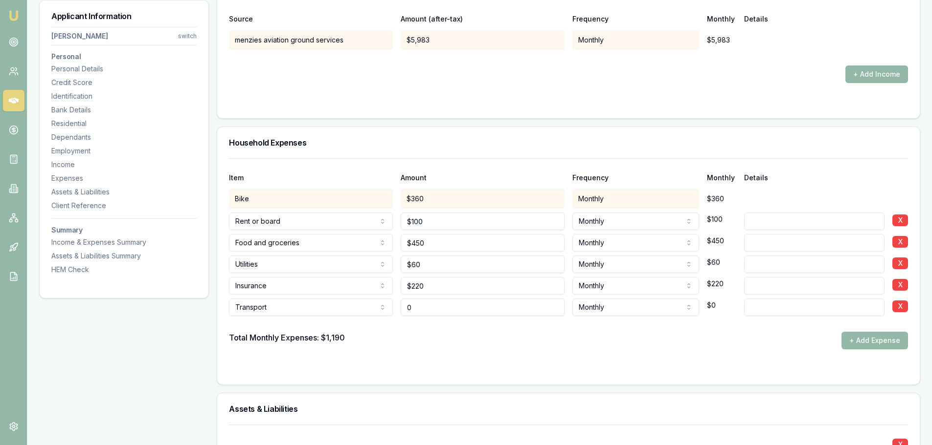
drag, startPoint x: 434, startPoint y: 307, endPoint x: 370, endPoint y: 310, distance: 64.6
click at [377, 310] on div "Transport Rent or board Food and groceries Utilities Insurance Transport Health…" at bounding box center [568, 306] width 679 height 22
type input "$360"
click at [419, 363] on form "Item Amount Frequency Monthly Details Bike $360 Monthly $360 Rent or board Rent…" at bounding box center [568, 265] width 679 height 215
click at [879, 341] on button "+ Add Expense" at bounding box center [874, 341] width 67 height 18
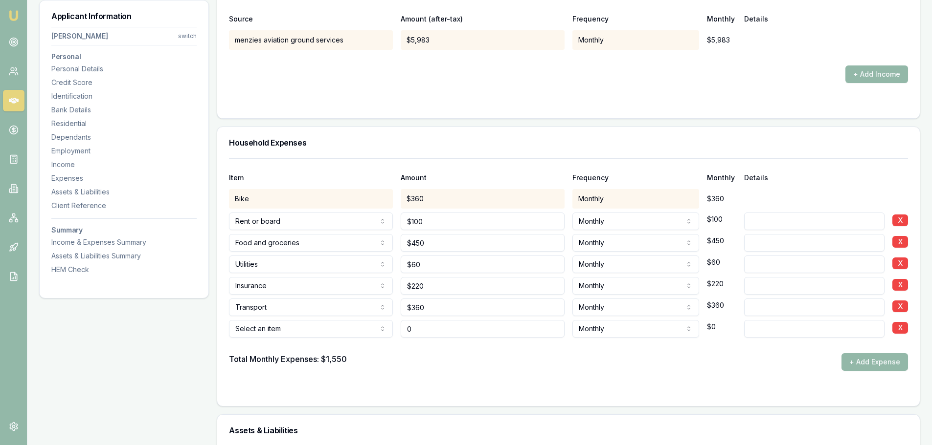
type input "$0"
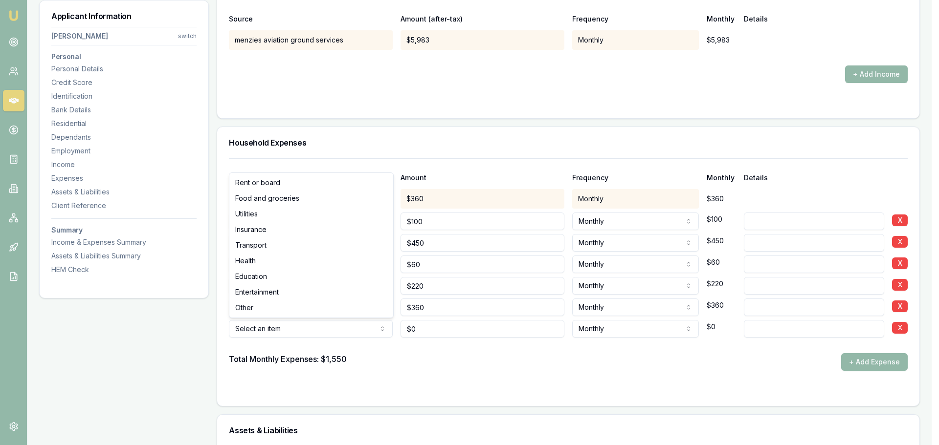
select select "ENTERTAINMENT"
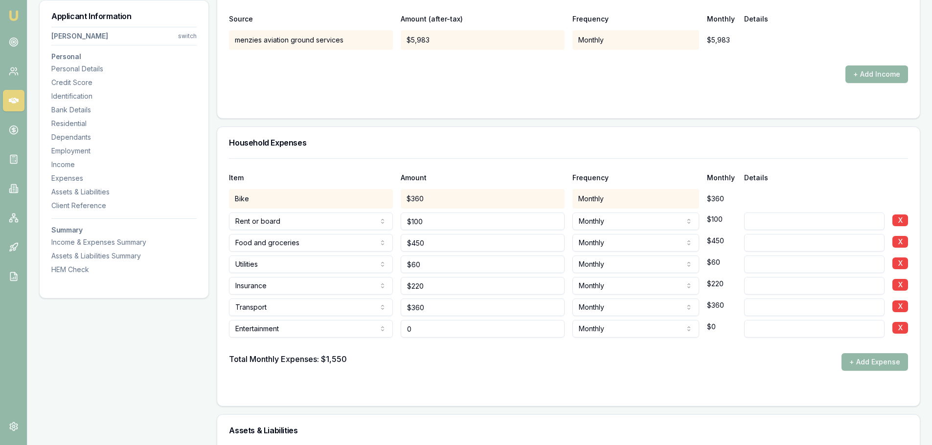
drag, startPoint x: 461, startPoint y: 332, endPoint x: 361, endPoint y: 324, distance: 100.1
click at [361, 325] on div "Entertainment Rent or board Food and groceries Utilities Insurance Transport He…" at bounding box center [568, 327] width 679 height 22
type input "$400"
click at [418, 379] on form "Item Amount Frequency Monthly Details Bike $360 Monthly $360 Rent or board Rent…" at bounding box center [568, 276] width 679 height 236
click at [865, 368] on button "+ Add Expense" at bounding box center [874, 363] width 67 height 18
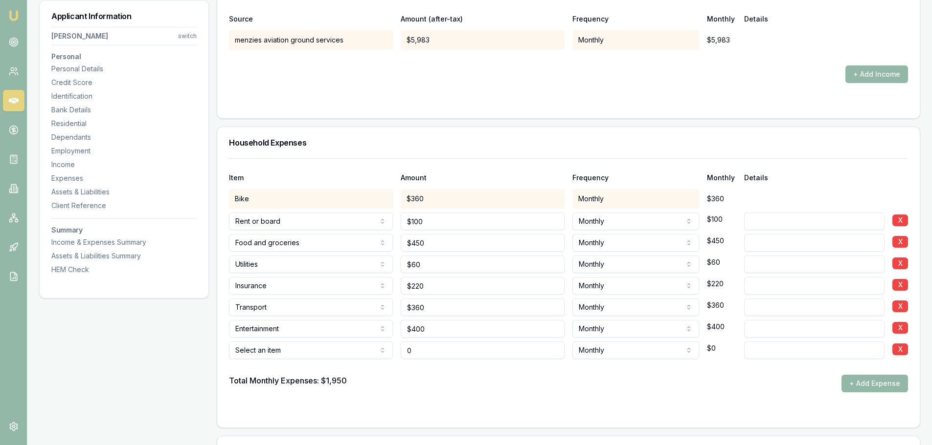
type input "$0"
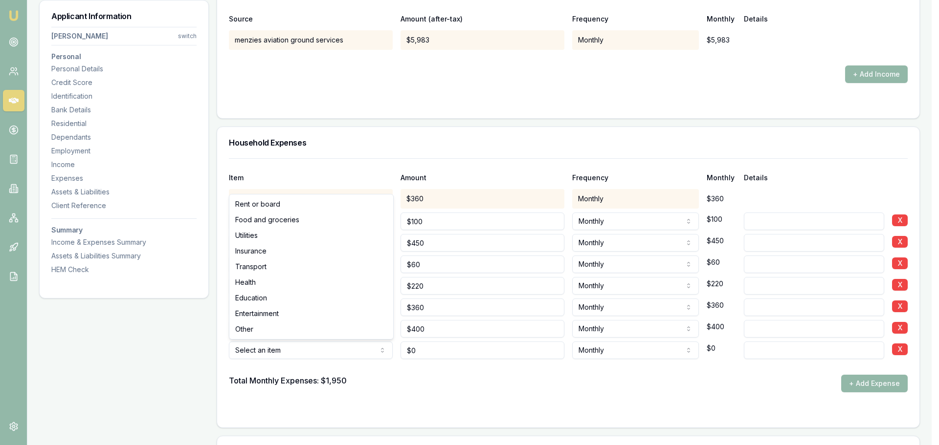
select select "HEALTH"
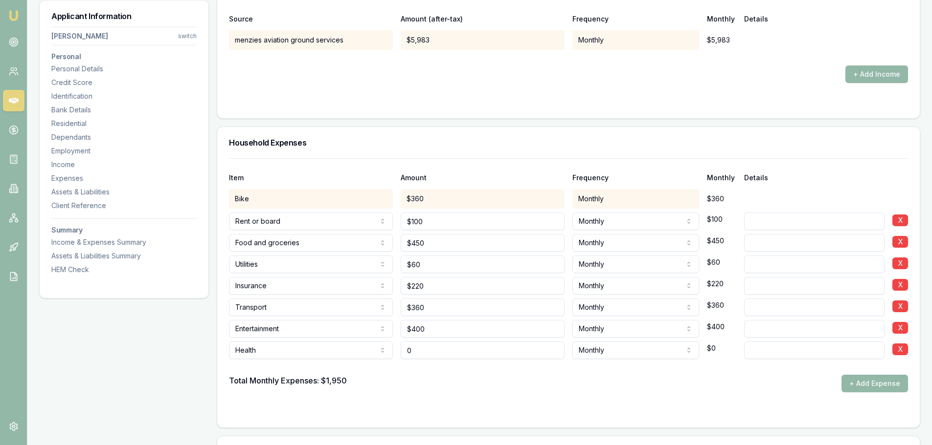
drag, startPoint x: 463, startPoint y: 348, endPoint x: 393, endPoint y: 339, distance: 70.5
click at [393, 340] on div "Health Rent or board Food and groceries Utilities Insurance Transport Health Ed…" at bounding box center [568, 349] width 679 height 22
type input "$25"
drag, startPoint x: 435, startPoint y: 404, endPoint x: 891, endPoint y: 405, distance: 455.8
click at [436, 404] on form "Item Amount Frequency Monthly Details Bike $360 Monthly $360 Rent or board Rent…" at bounding box center [568, 287] width 679 height 258
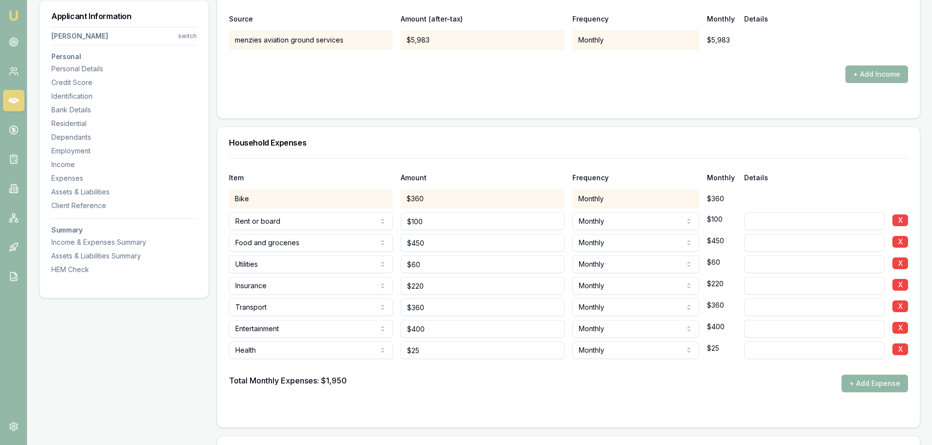
click at [884, 385] on button "+ Add Expense" at bounding box center [874, 384] width 67 height 18
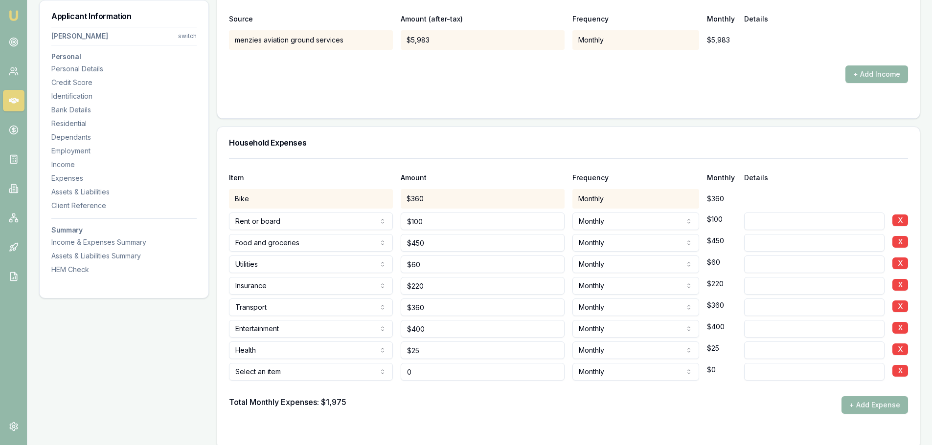
type input "$0"
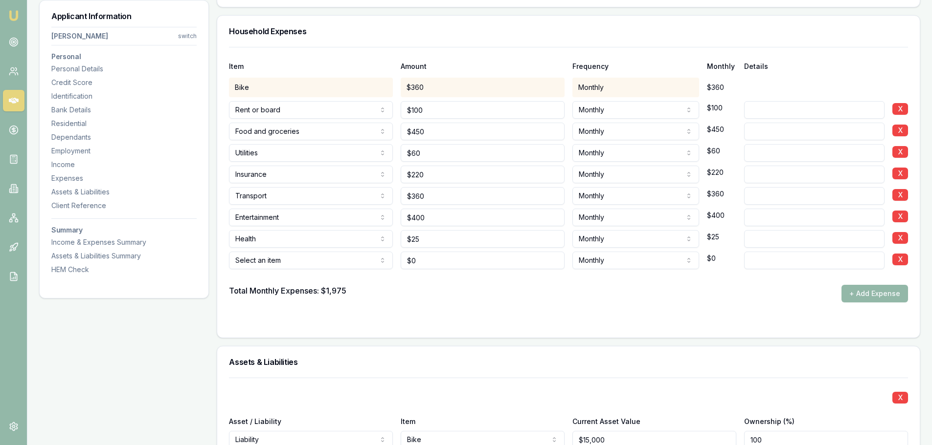
scroll to position [2161, 0]
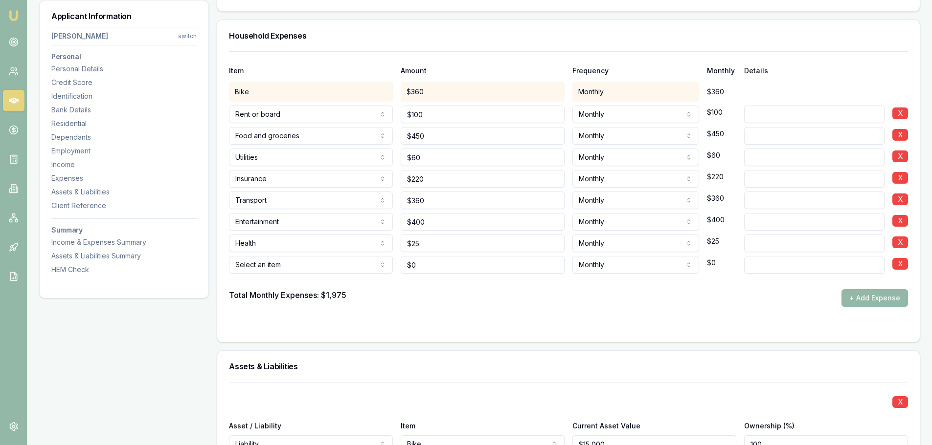
click at [563, 322] on form "Item Amount Frequency Monthly Details Bike $360 Monthly $360 Rent or board Rent…" at bounding box center [568, 190] width 679 height 279
type input "60"
click at [503, 152] on input "60" at bounding box center [482, 158] width 164 height 18
type input "450"
type input "$60"
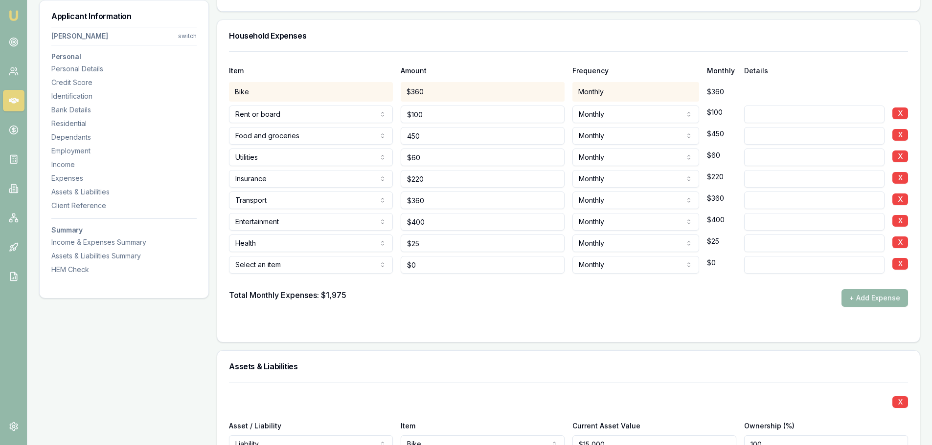
click at [503, 130] on input "450" at bounding box center [482, 136] width 164 height 18
type input "$450"
click at [85, 243] on div "Income & Expenses Summary" at bounding box center [123, 243] width 145 height 10
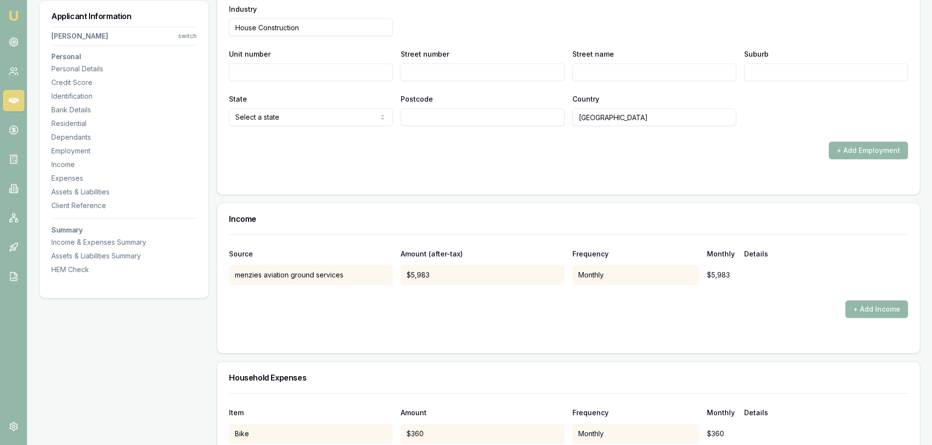
scroll to position [2112, 0]
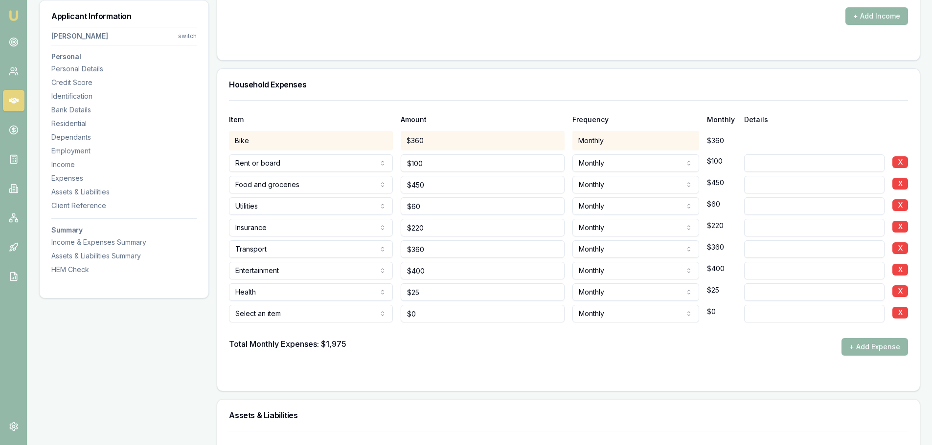
click at [796, 168] on input at bounding box center [814, 164] width 140 height 18
click at [786, 186] on input at bounding box center [814, 185] width 140 height 18
click at [777, 160] on input at bounding box center [814, 164] width 140 height 18
type input "."
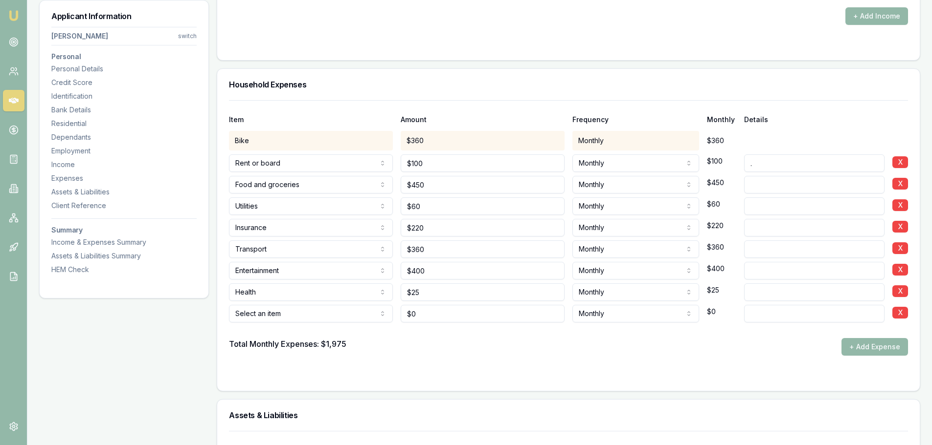
click at [775, 181] on input at bounding box center [814, 185] width 140 height 18
type input "."
click at [767, 203] on input at bounding box center [814, 207] width 140 height 18
type input "."
click at [761, 222] on input at bounding box center [814, 228] width 140 height 18
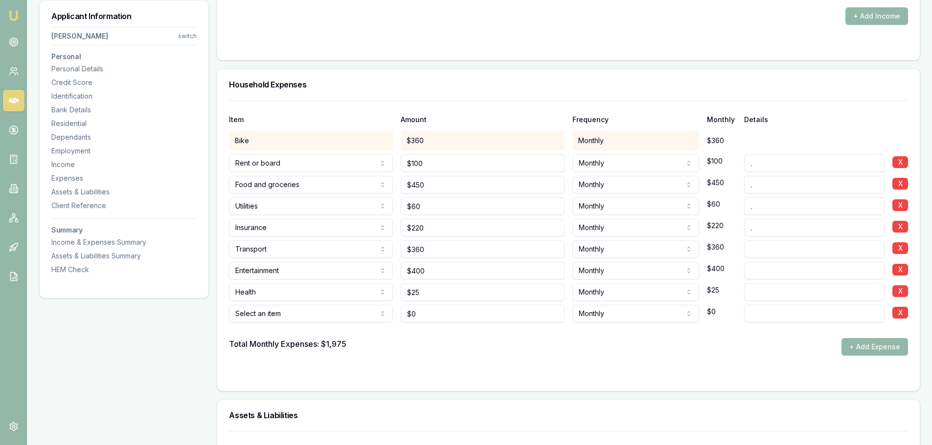
type input "."
click at [758, 248] on input at bounding box center [814, 250] width 140 height 18
type input "."
click at [760, 274] on input at bounding box center [814, 271] width 140 height 18
type input "."
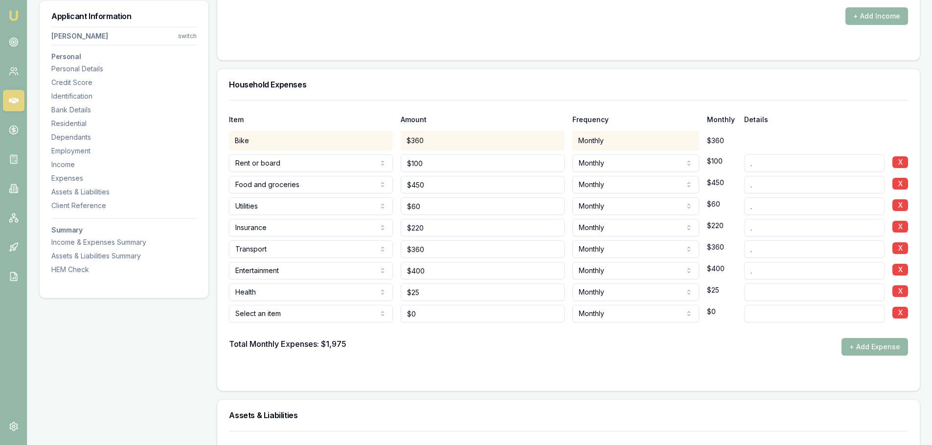
click at [767, 288] on input at bounding box center [814, 293] width 140 height 18
type input "."
click at [759, 318] on input at bounding box center [814, 314] width 140 height 18
type input "."
click at [556, 353] on div "Total Monthly Expenses: $1,975 + Add Expense" at bounding box center [568, 347] width 679 height 18
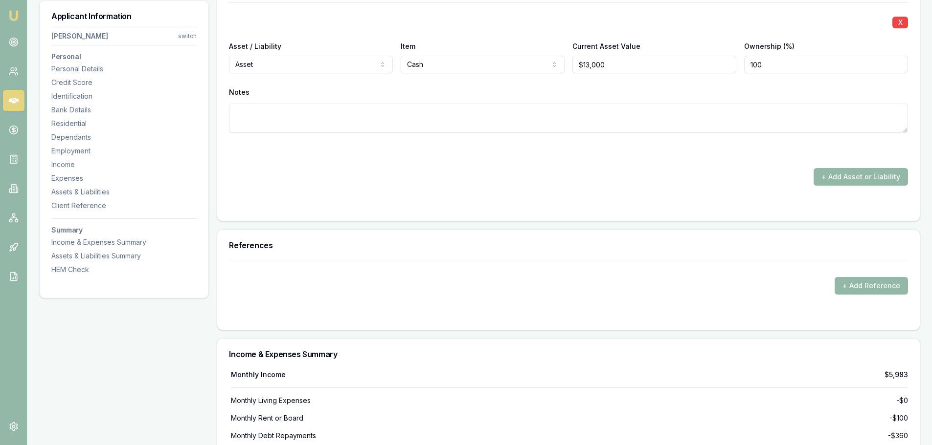
scroll to position [3090, 0]
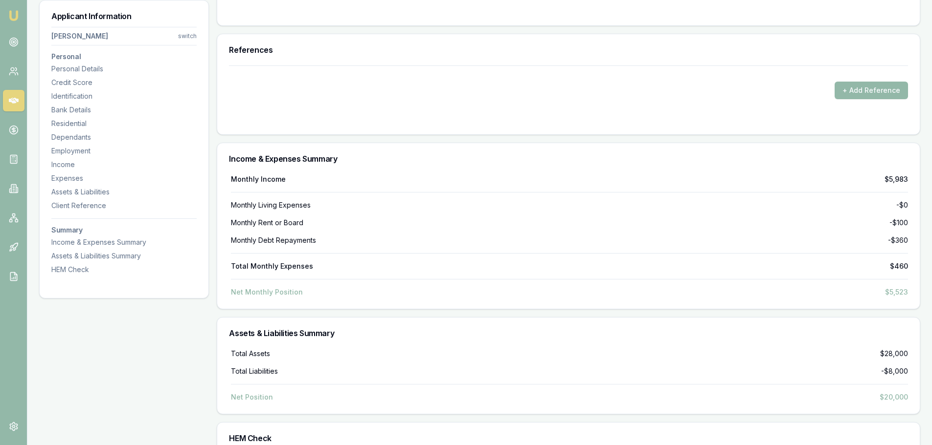
click at [607, 289] on div "Net Monthly Position $5,523" at bounding box center [569, 293] width 677 height 10
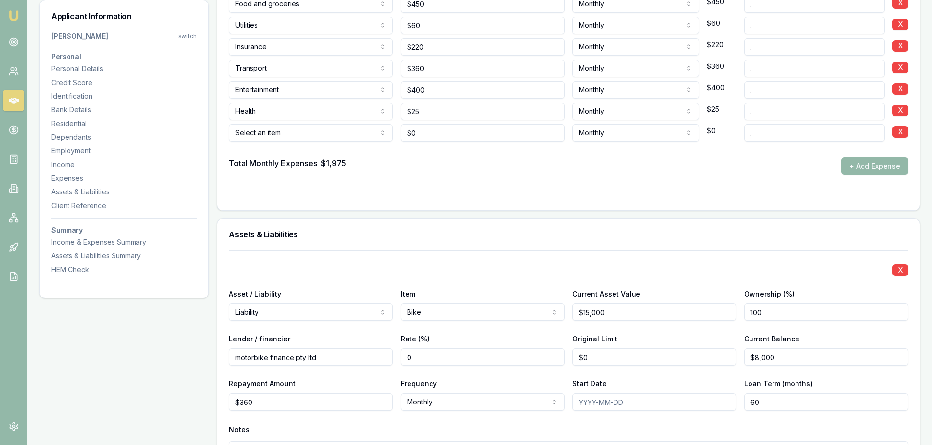
scroll to position [2259, 0]
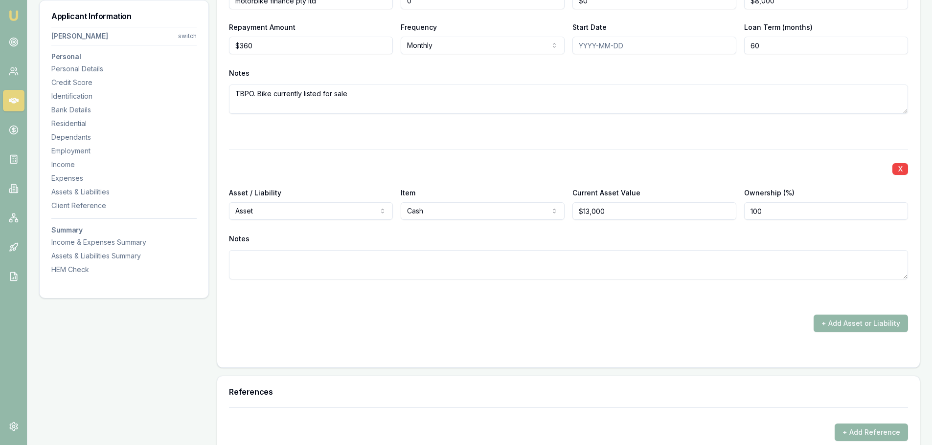
click at [580, 270] on textarea at bounding box center [568, 264] width 679 height 29
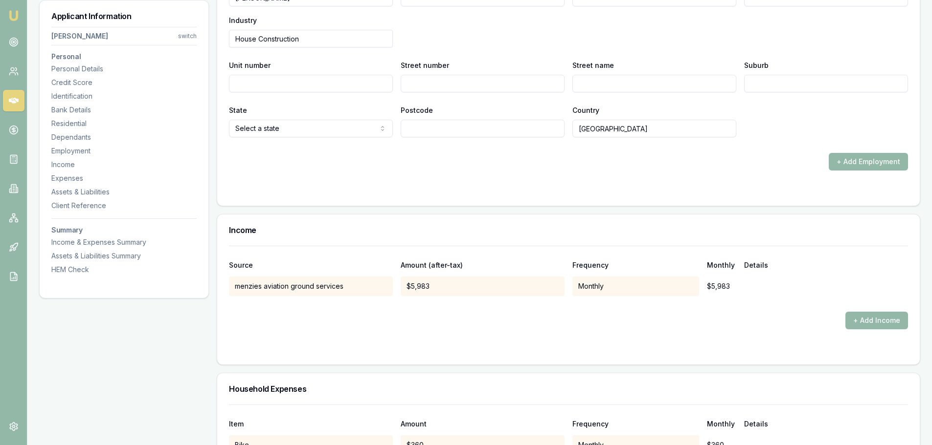
scroll to position [1770, 0]
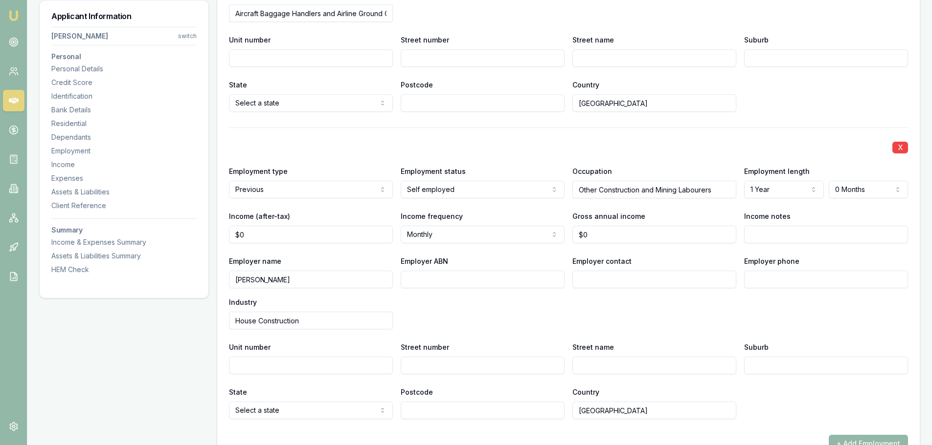
click at [522, 244] on div "X Employment type Previous Current Previous Employment status Self employed Ful…" at bounding box center [568, 274] width 679 height 292
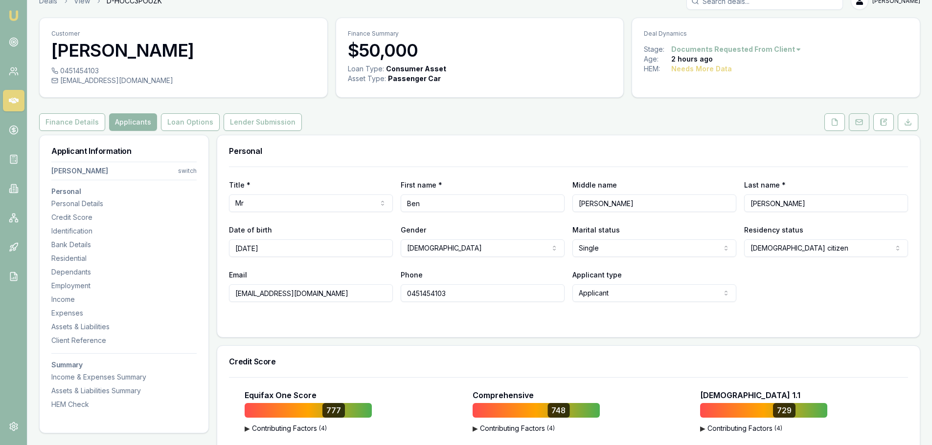
scroll to position [0, 0]
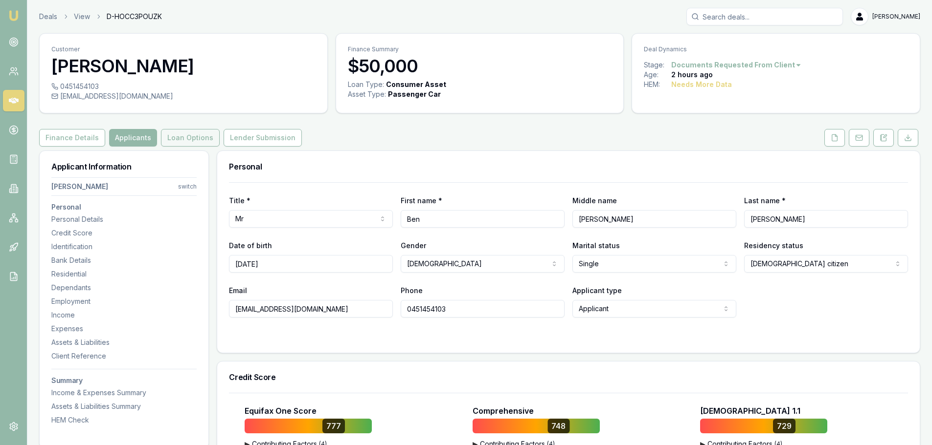
click at [186, 136] on button "Loan Options" at bounding box center [190, 138] width 59 height 18
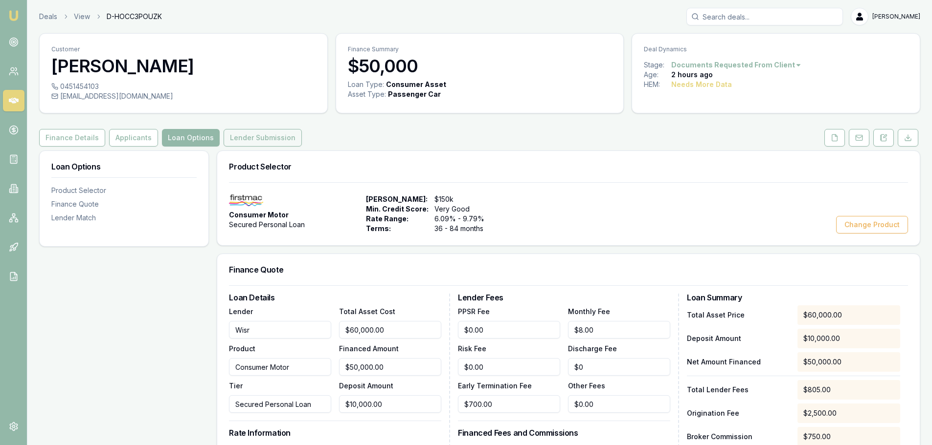
click at [262, 138] on button "Lender Submission" at bounding box center [262, 138] width 78 height 18
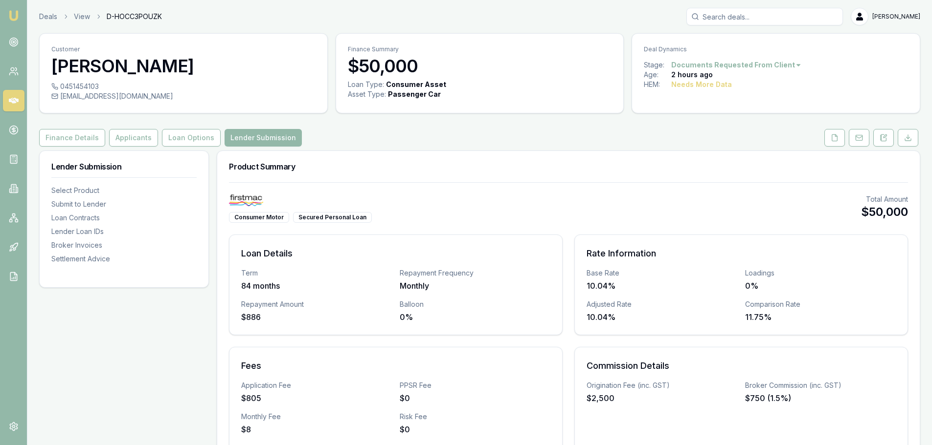
click at [137, 140] on button "Applicants" at bounding box center [133, 138] width 49 height 18
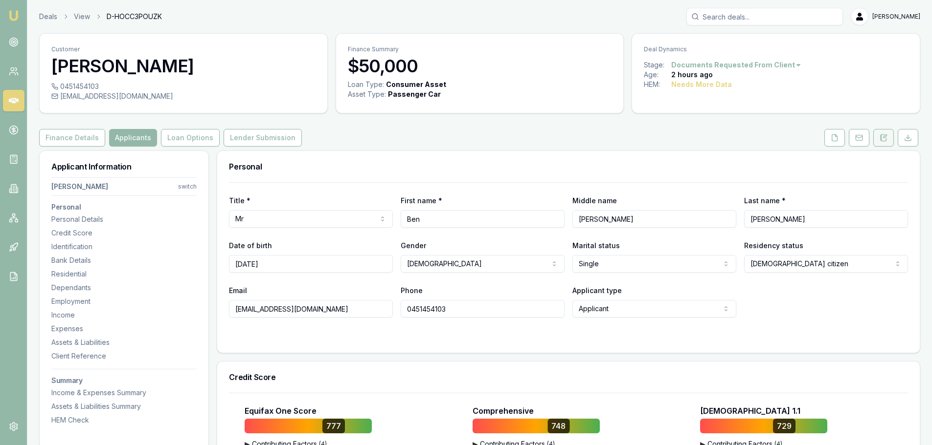
click at [884, 143] on button at bounding box center [883, 138] width 21 height 18
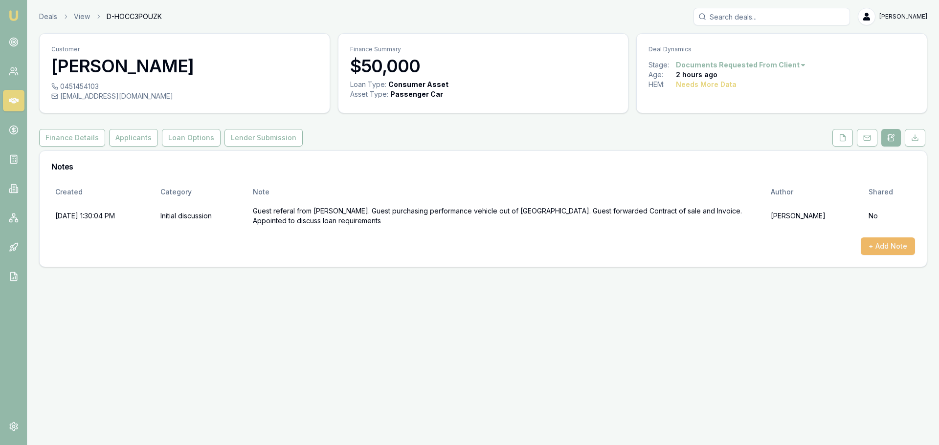
click at [899, 241] on button "+ Add Note" at bounding box center [888, 247] width 54 height 18
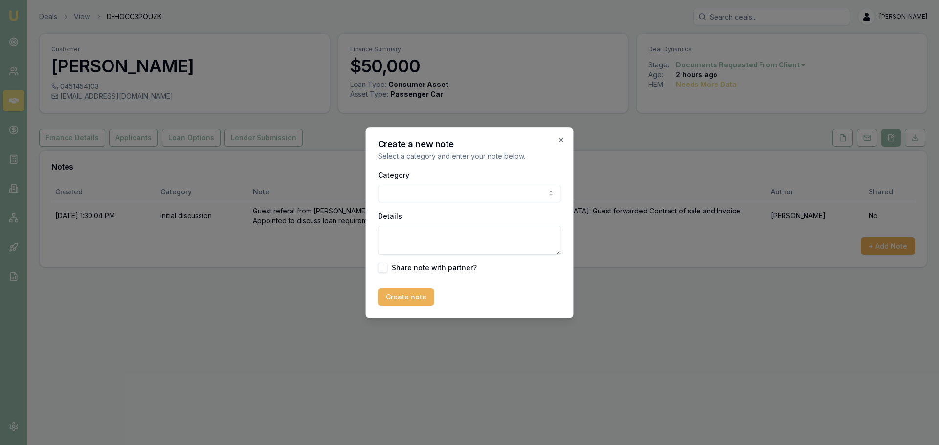
click at [431, 196] on body "Emu Broker Deals View D-HOCC3POUZK Natasha McCallum Toggle Menu Customer Ben Mc…" at bounding box center [469, 222] width 939 height 445
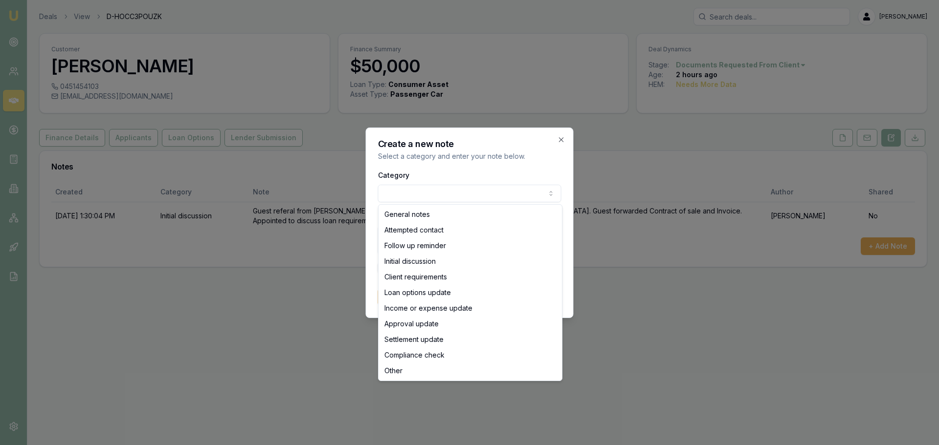
select select "INITIAL_DISCUSSION"
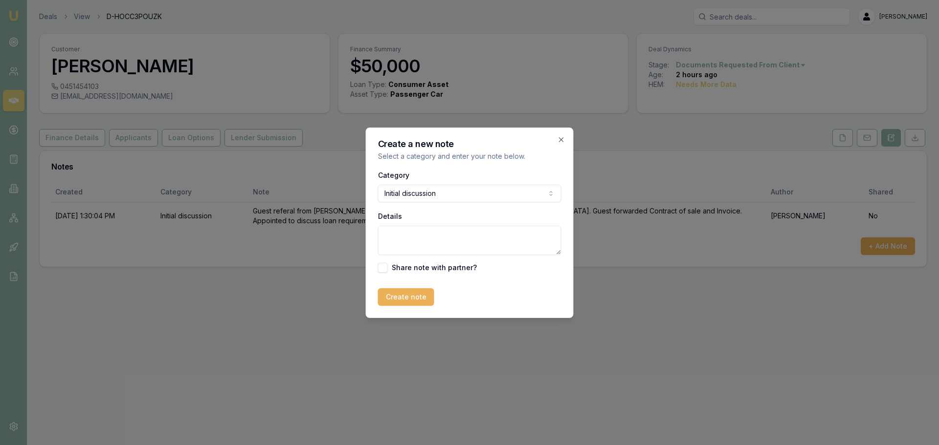
click at [428, 231] on textarea "Details" at bounding box center [469, 240] width 183 height 29
type textarea "I"
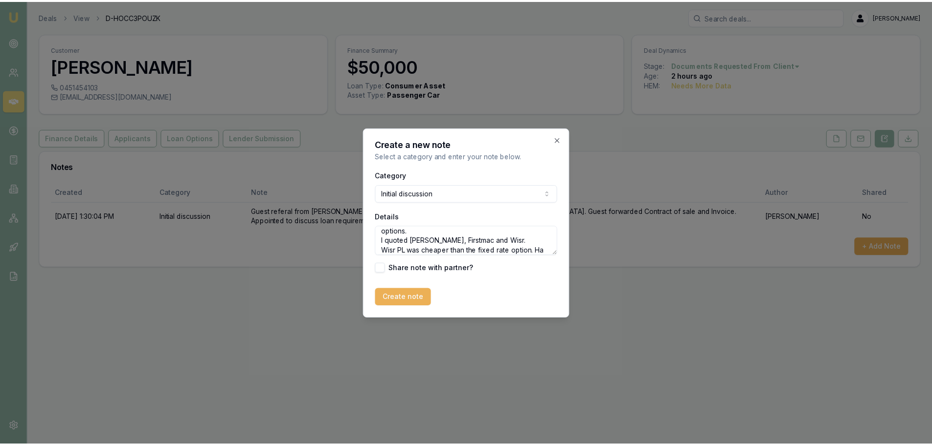
scroll to position [34, 0]
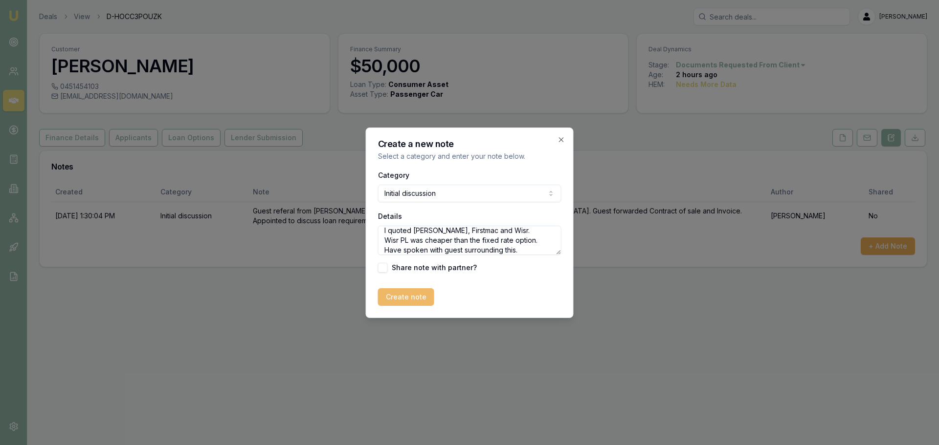
type textarea "Discussed options with Guest. Seeking options with full loan flexibility and lo…"
click at [403, 293] on button "Create note" at bounding box center [406, 298] width 56 height 18
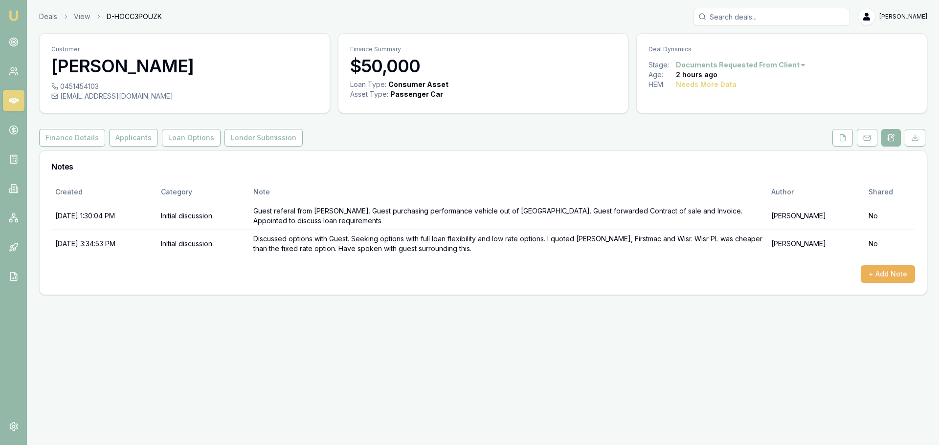
click at [769, 65] on html "Emu Broker Deals View D-HOCC3POUZK Natasha McCallum Toggle Menu Customer Ben Mc…" at bounding box center [469, 222] width 939 height 445
click at [799, 54] on html "Emu Broker Deals View D-HOCC3POUZK Natasha McCallum Toggle Menu Customer Ben Mc…" at bounding box center [469, 222] width 939 height 445
click at [757, 67] on html "Emu Broker Deals View D-HOCC3POUZK Natasha McCallum Toggle Menu Customer Ben Mc…" at bounding box center [469, 222] width 939 height 445
click at [717, 65] on html "Emu Broker Deals View D-HOCC3POUZK Natasha McCallum Toggle Menu Customer Ben Mc…" at bounding box center [469, 222] width 939 height 445
click at [649, 63] on div "Stage:" at bounding box center [661, 65] width 27 height 10
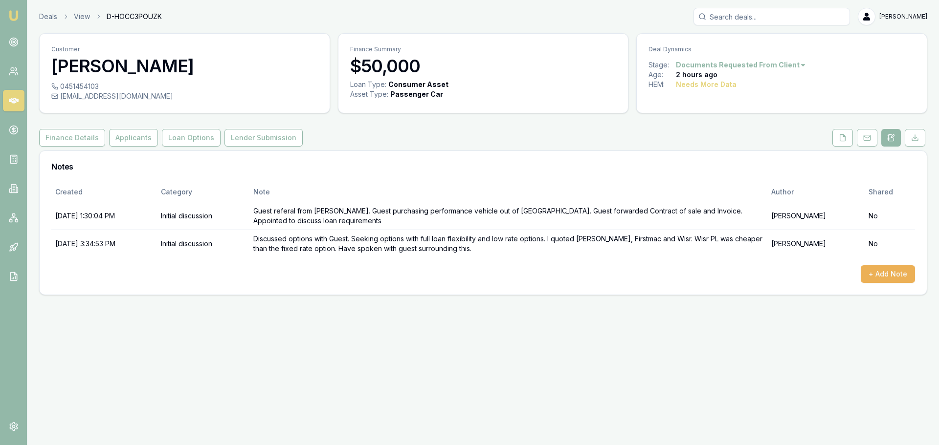
drag, startPoint x: 660, startPoint y: 65, endPoint x: 202, endPoint y: 121, distance: 461.7
click at [660, 66] on div "Stage:" at bounding box center [661, 65] width 27 height 10
click at [60, 138] on button "Finance Details" at bounding box center [72, 138] width 66 height 18
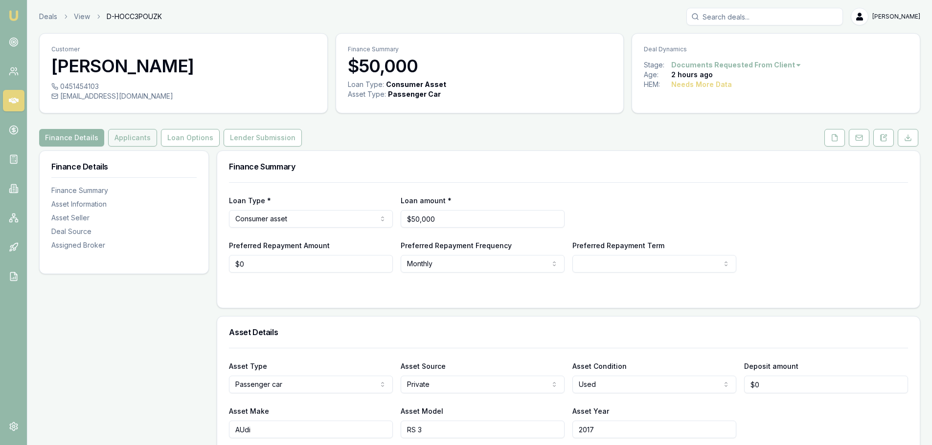
click at [137, 145] on button "Applicants" at bounding box center [132, 138] width 49 height 18
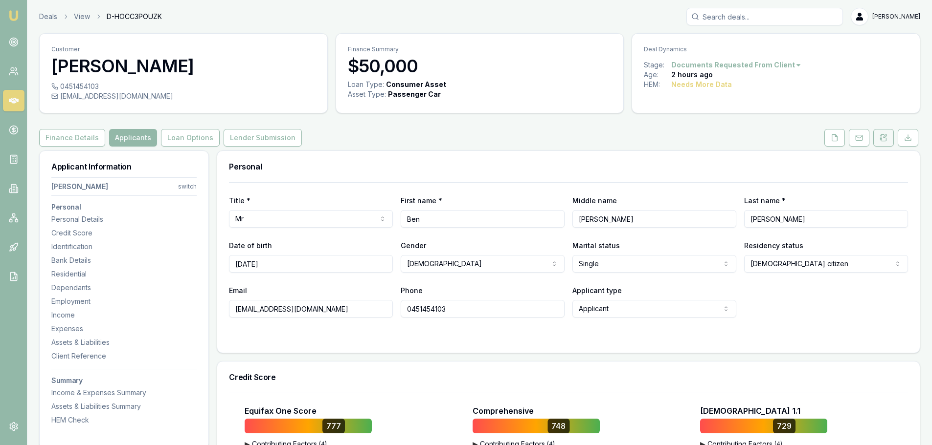
click at [885, 141] on icon at bounding box center [883, 137] width 5 height 6
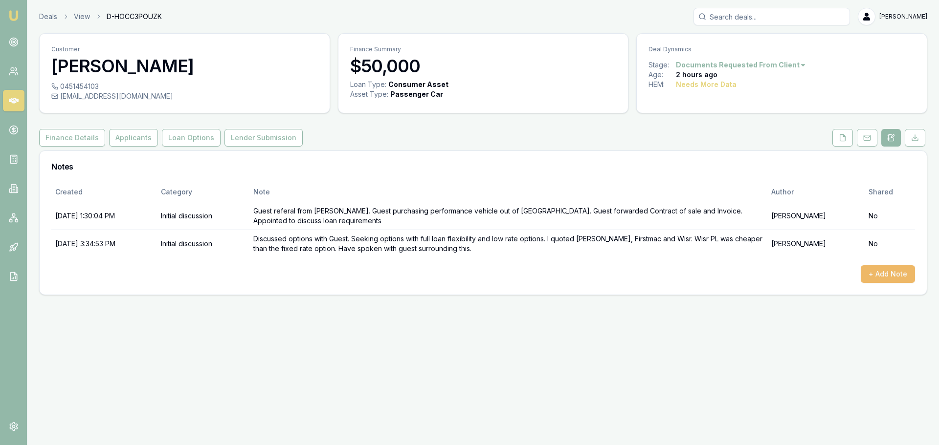
click at [878, 276] on button "+ Add Note" at bounding box center [888, 275] width 54 height 18
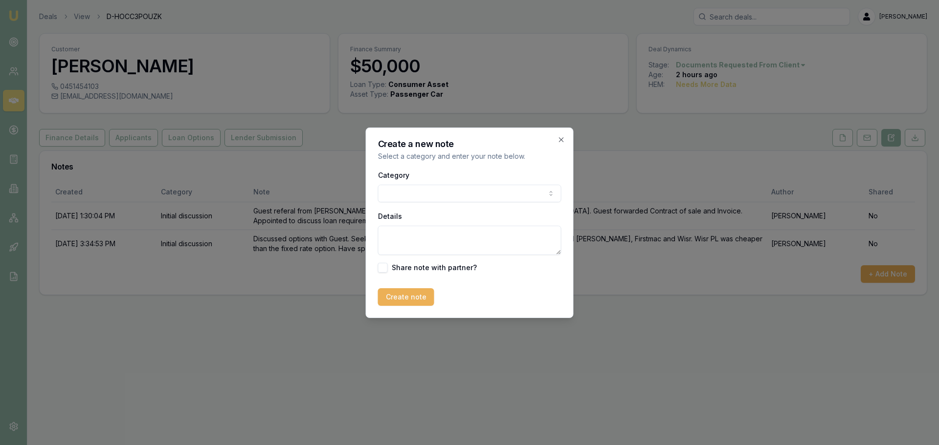
click at [434, 200] on body "Emu Broker Deals View D-HOCC3POUZK Natasha McCallum Toggle Menu Customer Ben Mc…" at bounding box center [469, 222] width 939 height 445
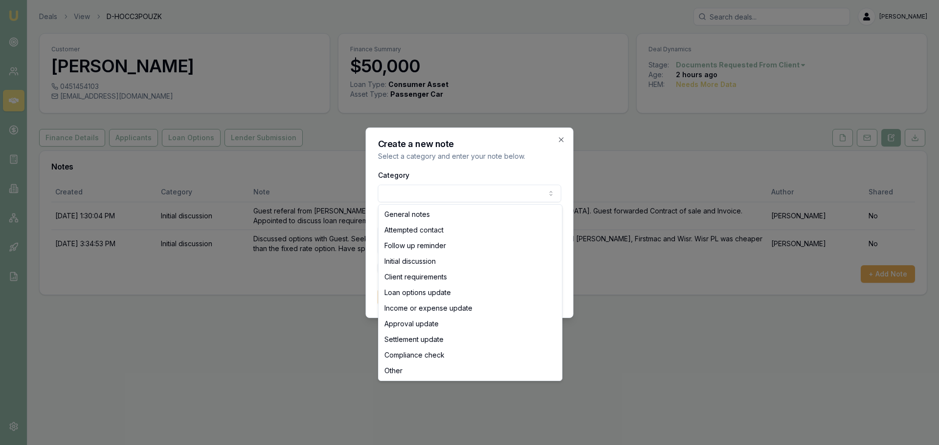
select select "OTHER"
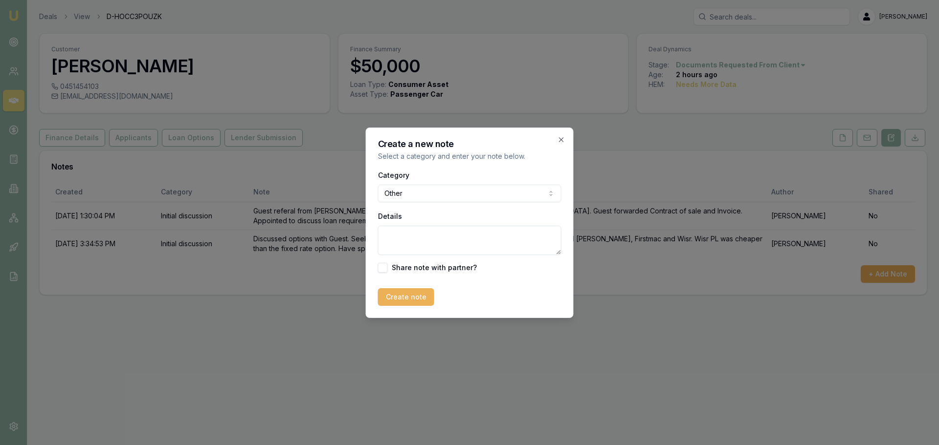
click at [401, 220] on div "Details" at bounding box center [469, 232] width 183 height 45
click at [404, 243] on textarea "Details" at bounding box center [469, 240] width 183 height 29
type textarea "Tried 4 times to input HEM. System not saving."
click at [406, 296] on button "Create note" at bounding box center [406, 298] width 56 height 18
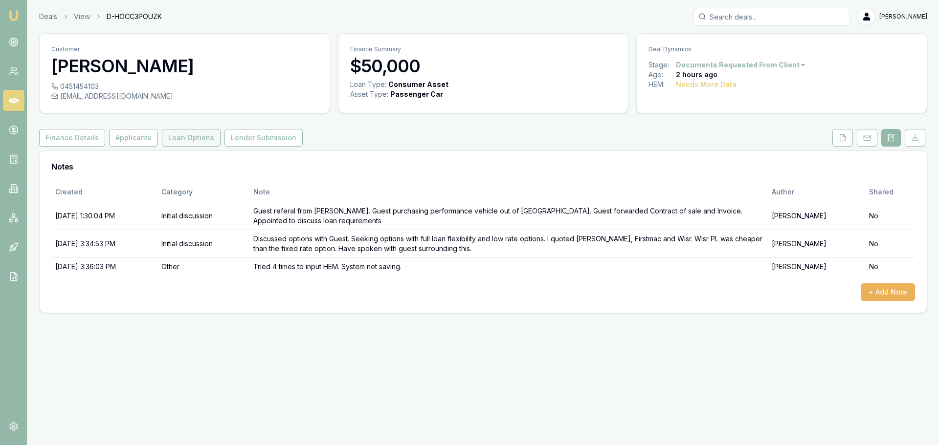
click at [184, 132] on button "Loan Options" at bounding box center [191, 138] width 59 height 18
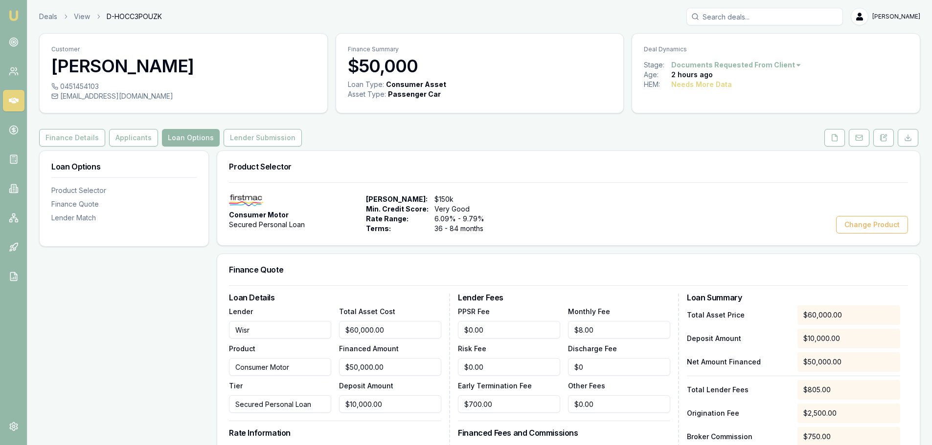
click at [714, 63] on html "Emu Broker Deals View D-HOCC3POUZK Natasha McCallum Toggle Menu Customer Ben Mc…" at bounding box center [466, 222] width 932 height 445
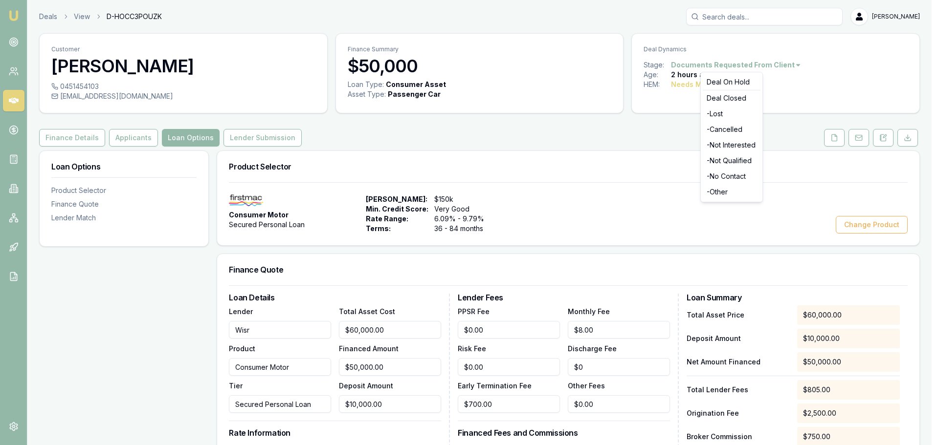
click at [609, 158] on html "Emu Broker Deals View D-HOCC3POUZK Natasha McCallum Toggle Menu Customer Ben Mc…" at bounding box center [469, 222] width 939 height 445
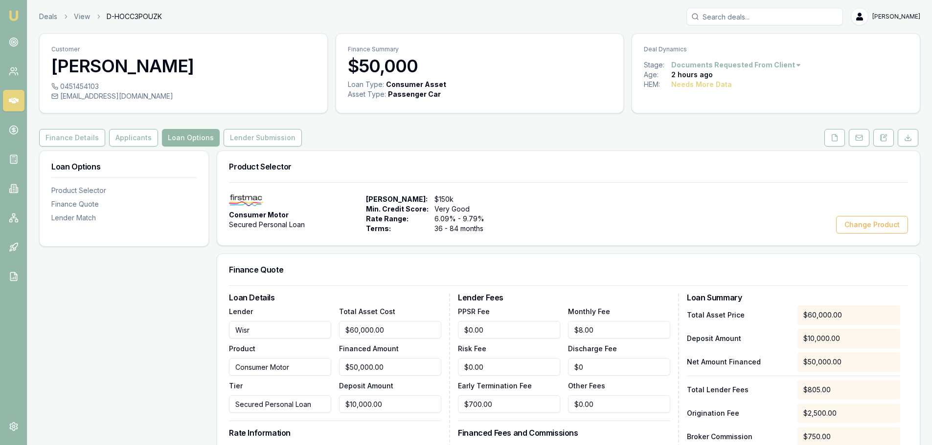
click at [694, 59] on div "Deal Dynamics" at bounding box center [776, 47] width 288 height 26
click at [658, 70] on div "Age:" at bounding box center [657, 75] width 27 height 10
click at [657, 66] on div "Stage:" at bounding box center [657, 65] width 27 height 10
click at [237, 141] on button "Lender Submission" at bounding box center [262, 138] width 78 height 18
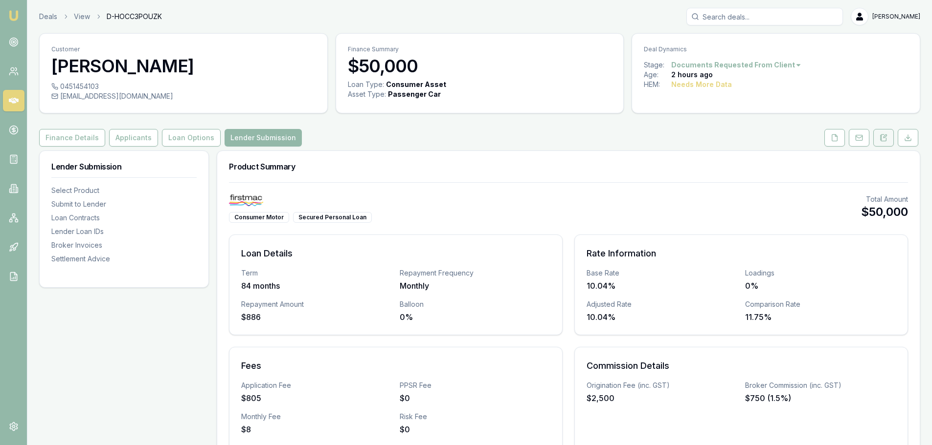
click at [888, 130] on button at bounding box center [883, 138] width 21 height 18
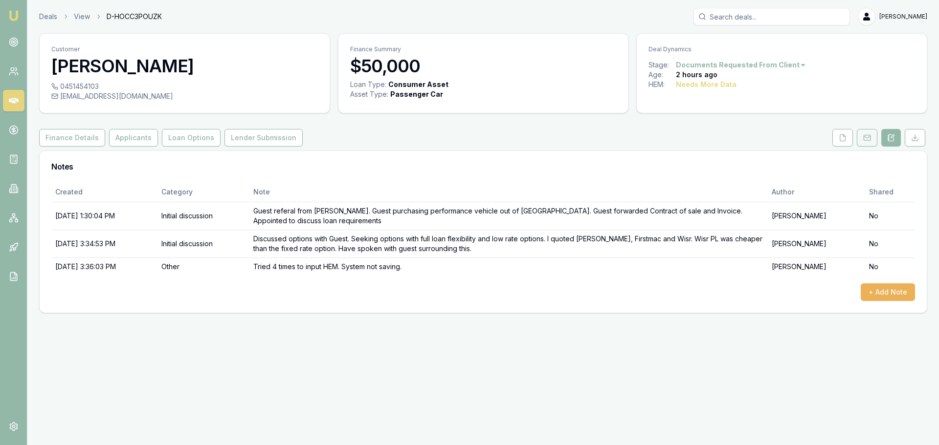
click at [868, 145] on button at bounding box center [867, 138] width 21 height 18
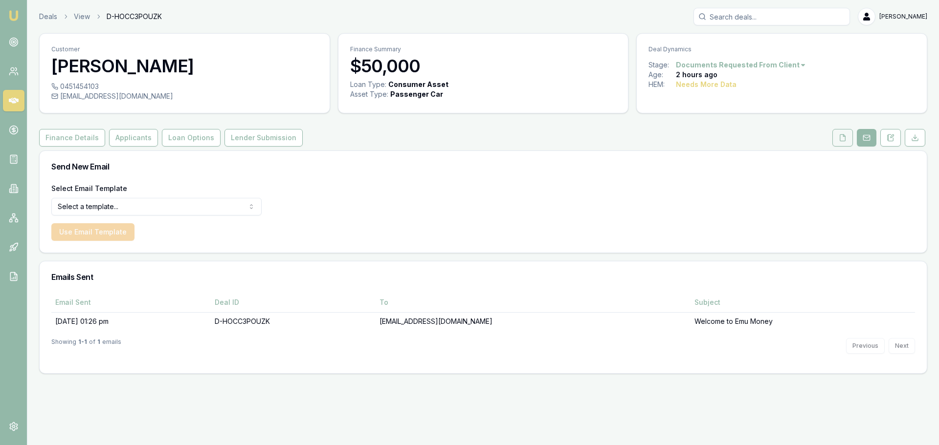
click at [841, 143] on button at bounding box center [842, 138] width 21 height 18
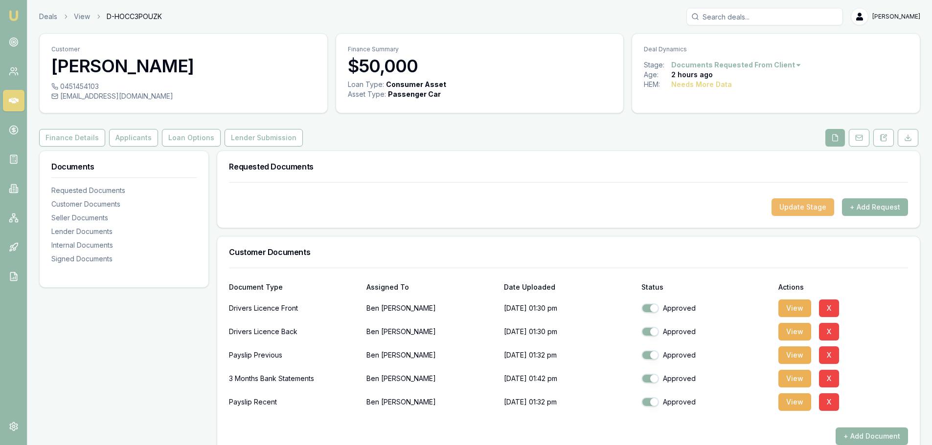
click at [812, 209] on button "Update Stage" at bounding box center [802, 208] width 63 height 18
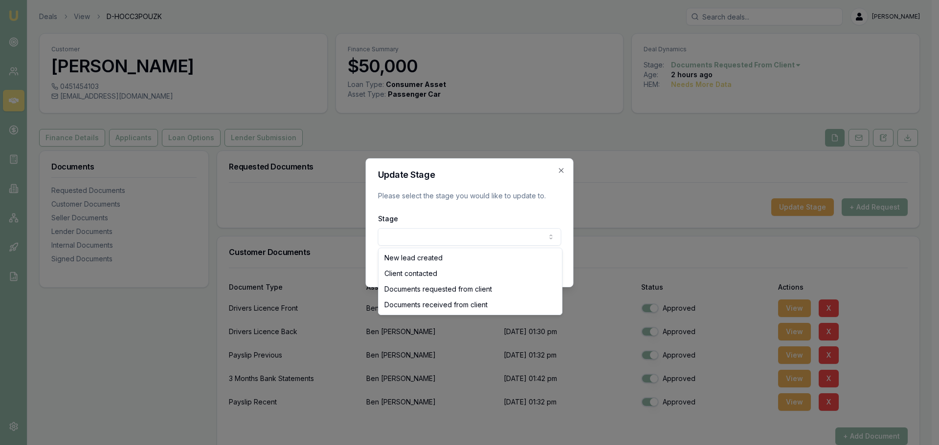
click at [459, 244] on body "Emu Broker Deals View D-HOCC3POUZK Natasha McCallum Toggle Menu Customer Ben Mc…" at bounding box center [466, 222] width 932 height 445
select select "DOCUMENTS_RECEIVED_FROM_CLIENT"
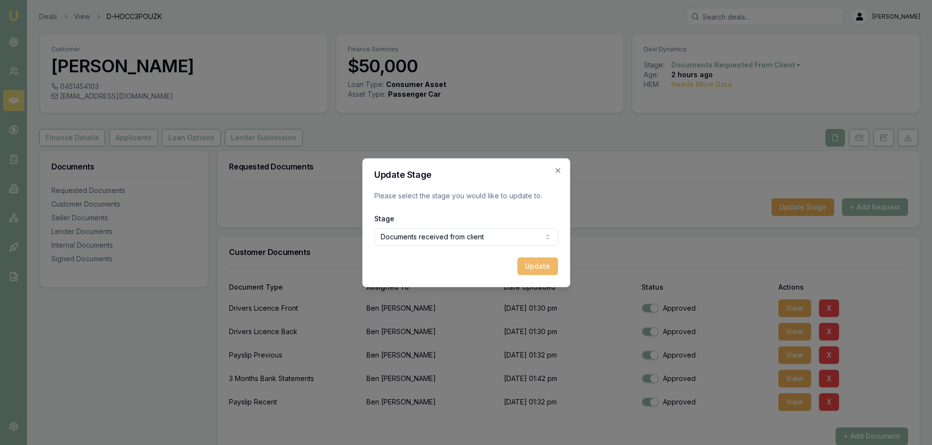
click at [540, 265] on button "Update" at bounding box center [537, 267] width 41 height 18
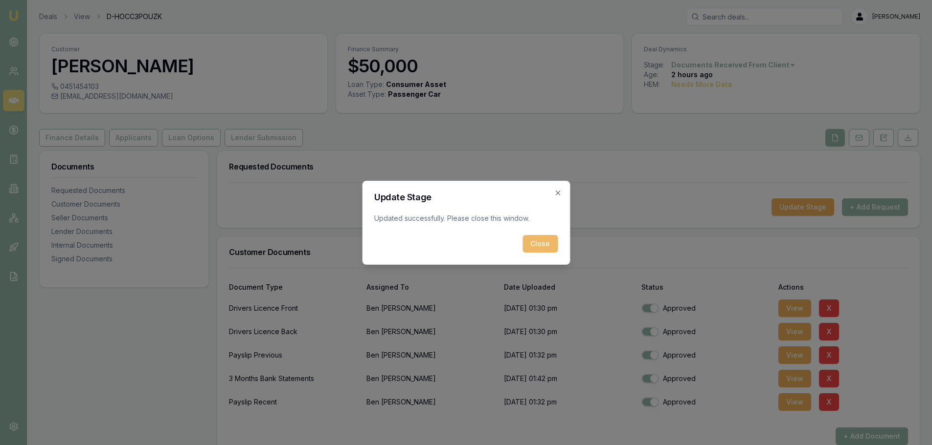
click at [545, 238] on button "Close" at bounding box center [539, 244] width 35 height 18
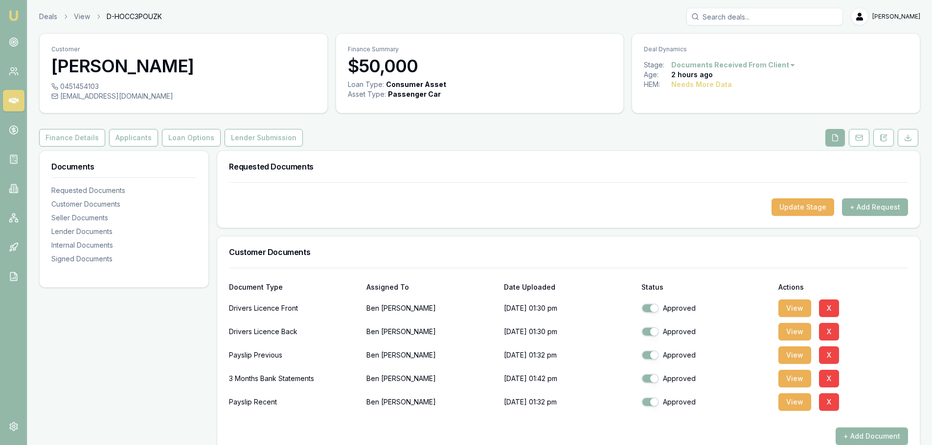
click at [798, 219] on div "Update Stage + Add Request" at bounding box center [568, 204] width 702 height 45
click at [802, 210] on button "Update Stage" at bounding box center [802, 208] width 63 height 18
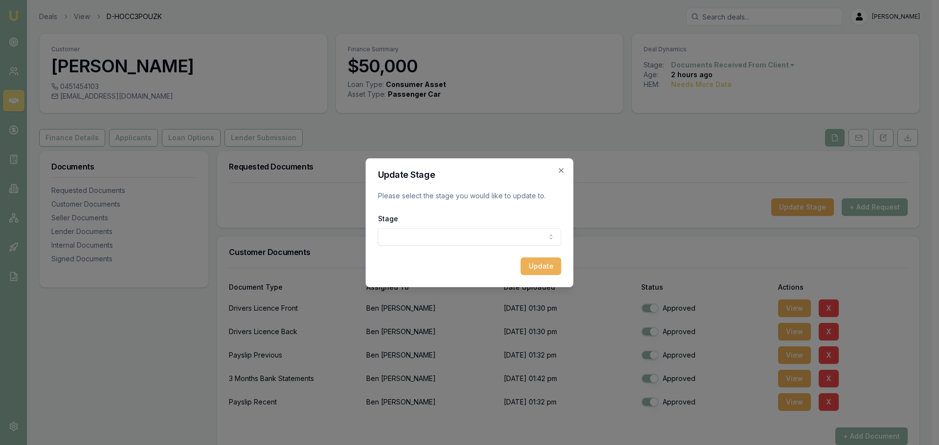
click at [447, 225] on div "Stage New lead created Client contacted Documents requested from client Documen…" at bounding box center [469, 229] width 183 height 33
click at [446, 233] on body "Emu Broker Deals View D-HOCC3POUZK Natasha McCallum Toggle Menu Customer Ben Mc…" at bounding box center [466, 222] width 932 height 445
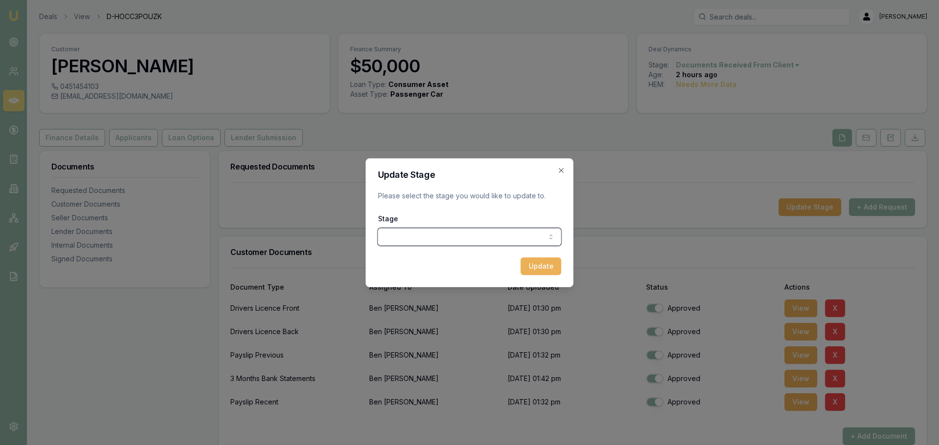
click at [636, 156] on div at bounding box center [469, 222] width 939 height 445
click at [564, 171] on div "Update Stage Please select the stage you would like to update to. Stage New lea…" at bounding box center [466, 222] width 208 height 129
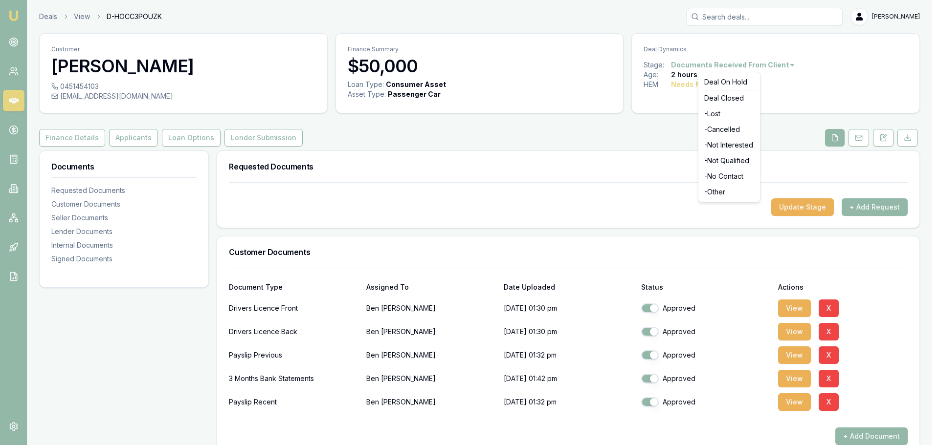
click at [731, 62] on html "Emu Broker Deals View D-HOCC3POUZK Natasha McCallum Toggle Menu Customer Ben Mc…" at bounding box center [469, 222] width 939 height 445
click at [195, 138] on html "Emu Broker Deals View D-HOCC3POUZK Natasha McCallum Toggle Menu Customer Ben Mc…" at bounding box center [469, 222] width 939 height 445
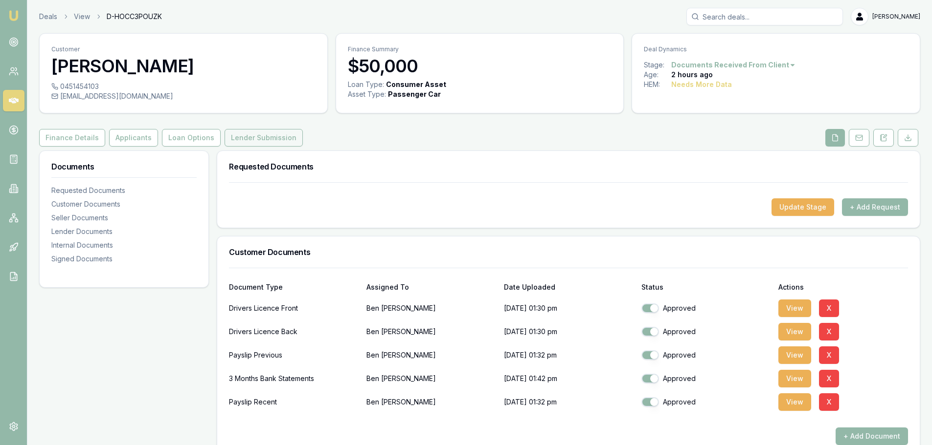
click at [240, 138] on button "Lender Submission" at bounding box center [263, 138] width 78 height 18
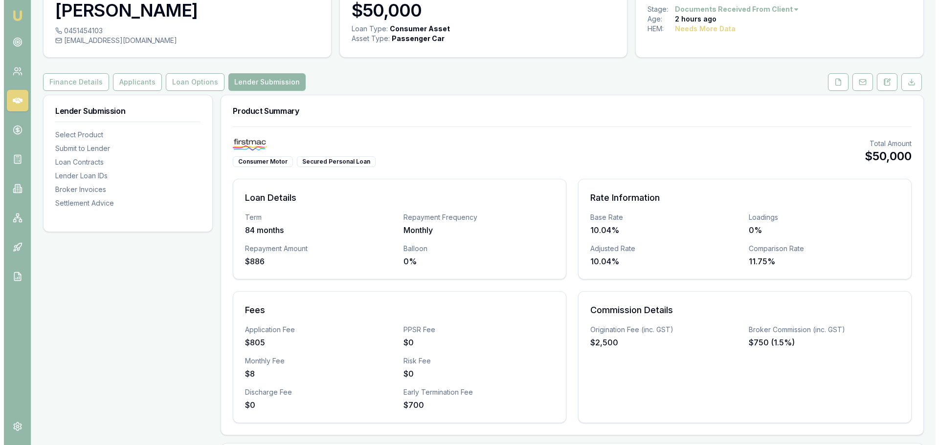
scroll to position [342, 0]
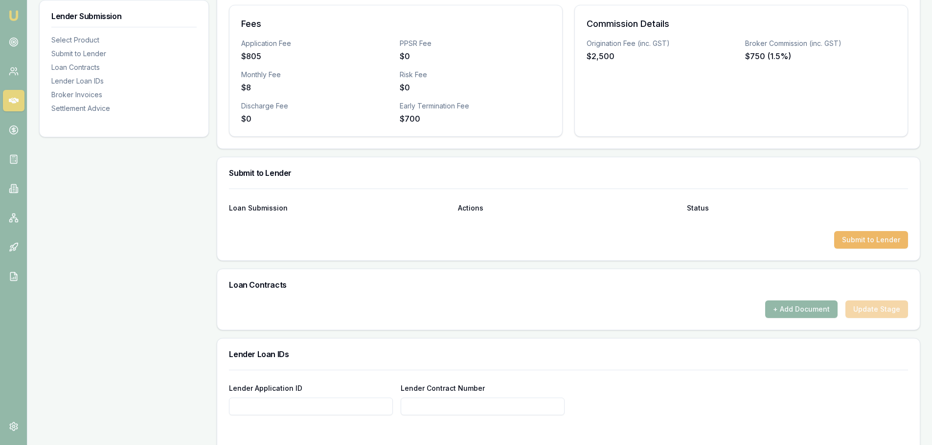
click at [876, 241] on button "Submit to Lender" at bounding box center [871, 240] width 74 height 18
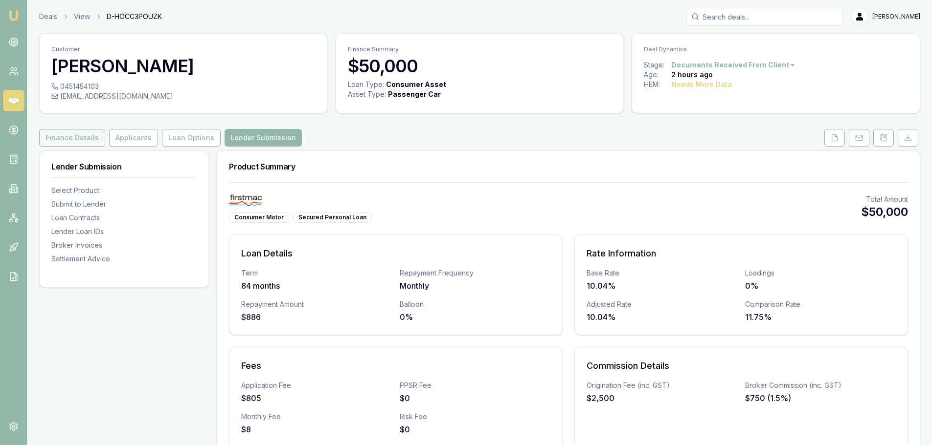
click at [100, 139] on button "Finance Details" at bounding box center [72, 138] width 66 height 18
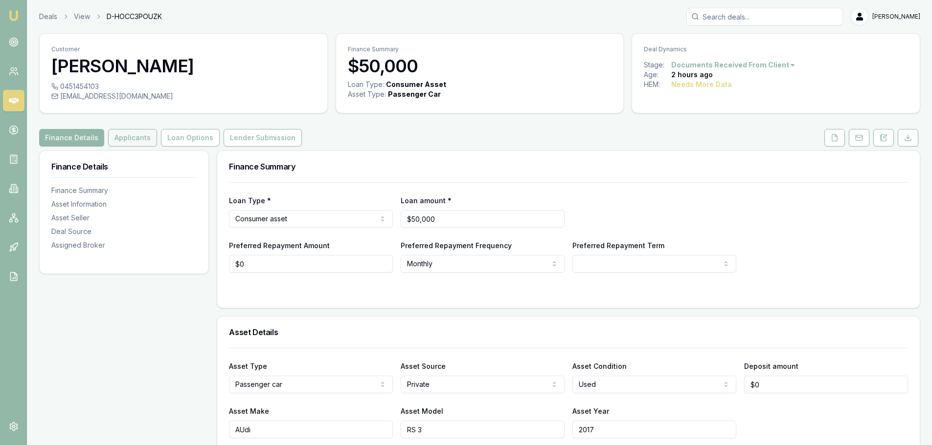
click at [128, 130] on button "Applicants" at bounding box center [132, 138] width 49 height 18
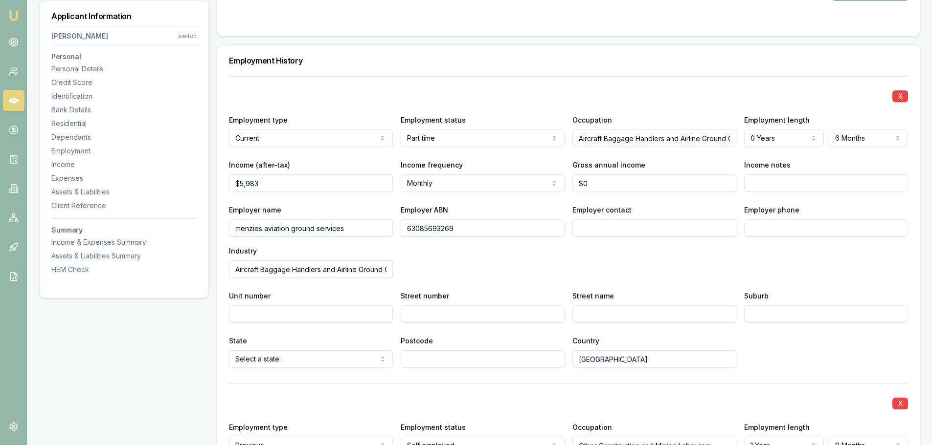
scroll to position [1271, 0]
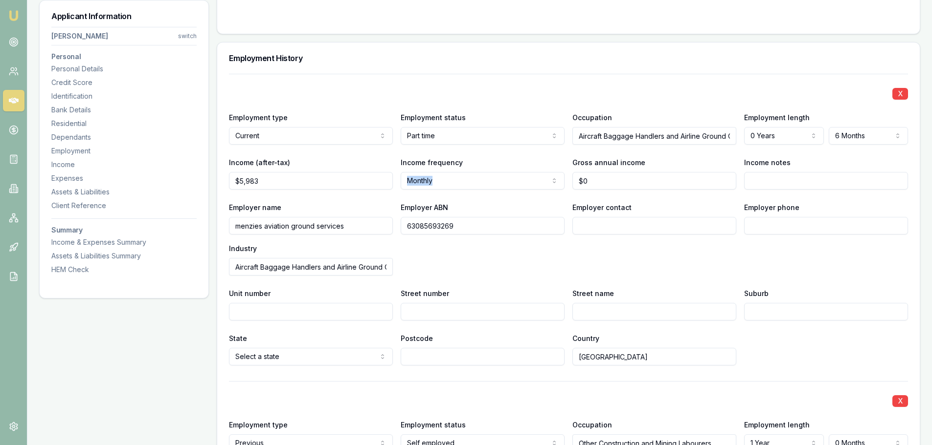
drag, startPoint x: 628, startPoint y: 169, endPoint x: 487, endPoint y: 177, distance: 142.1
click at [487, 177] on div "Income (after-tax) $5,983 Income frequency Monthly Weekly Fortnightly Monthly Q…" at bounding box center [568, 172] width 679 height 33
click at [633, 175] on input "0" at bounding box center [654, 181] width 164 height 18
drag, startPoint x: 620, startPoint y: 178, endPoint x: 508, endPoint y: 174, distance: 112.1
click at [513, 179] on div "Income (after-tax) $5,983 Income frequency Monthly Weekly Fortnightly Monthly Q…" at bounding box center [568, 172] width 679 height 33
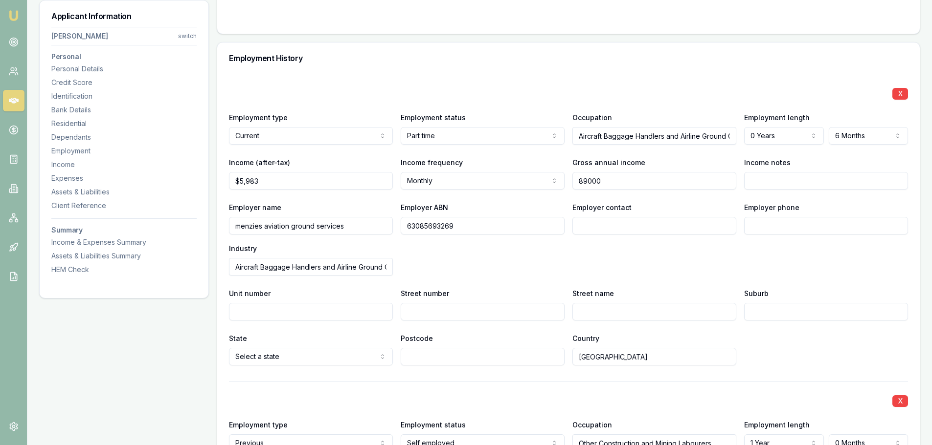
type input "$89,000"
click at [530, 246] on div "Employer name menzies aviation ground services Employer ABN 63085693269 Employe…" at bounding box center [568, 238] width 679 height 74
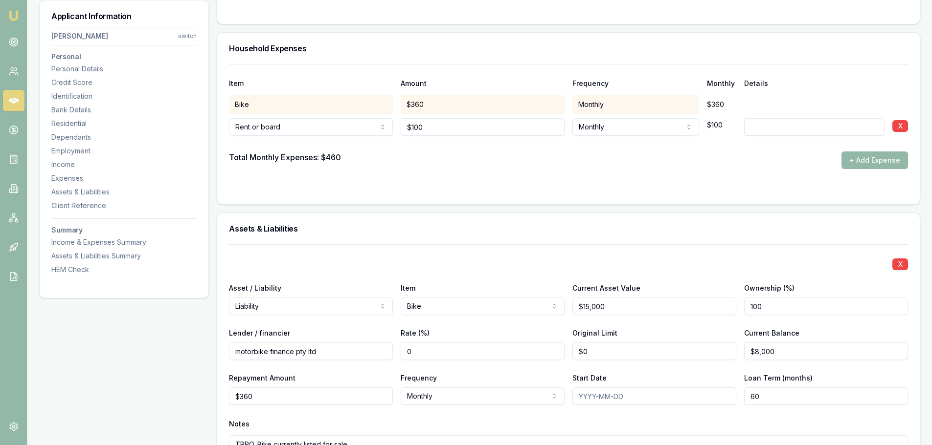
scroll to position [2152, 0]
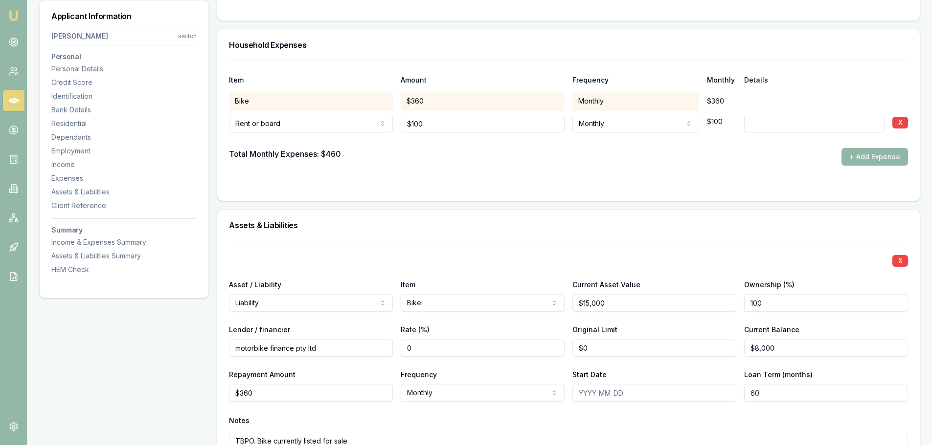
click at [881, 156] on button "+ Add Expense" at bounding box center [874, 157] width 67 height 18
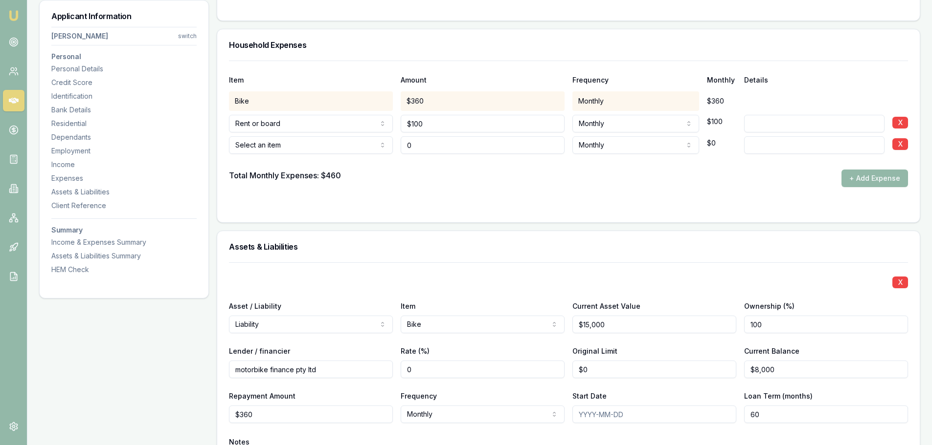
type input "$0"
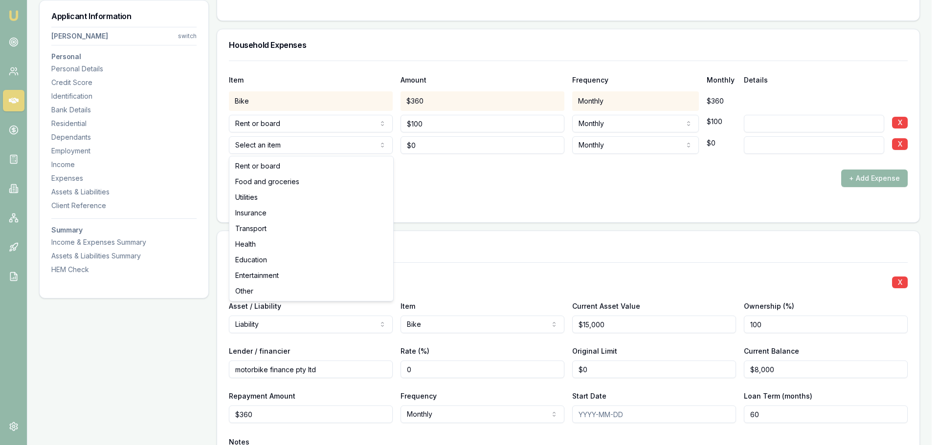
select select "FOOD_AND_GROCERIES"
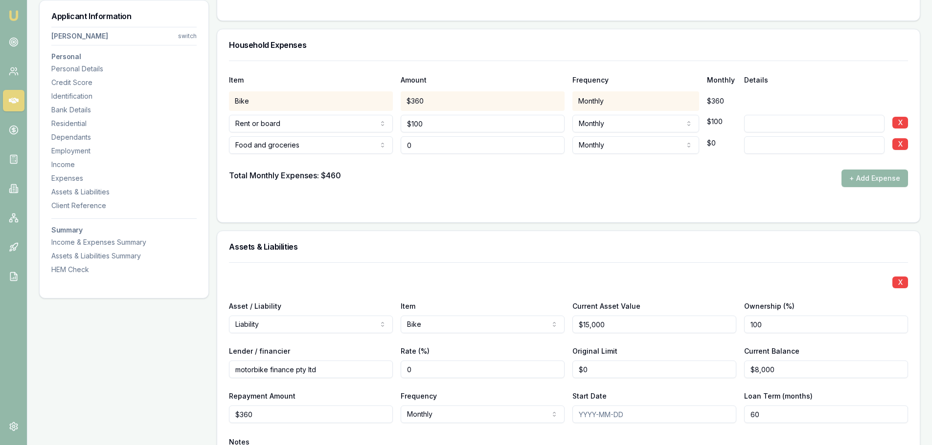
drag, startPoint x: 499, startPoint y: 144, endPoint x: 289, endPoint y: 142, distance: 209.3
click at [289, 142] on div "Food and groceries Rent or board Food and groceries Utilities Insurance Transpo…" at bounding box center [568, 144] width 679 height 22
type input "$450"
click at [860, 175] on button "+ Add Expense" at bounding box center [874, 179] width 67 height 18
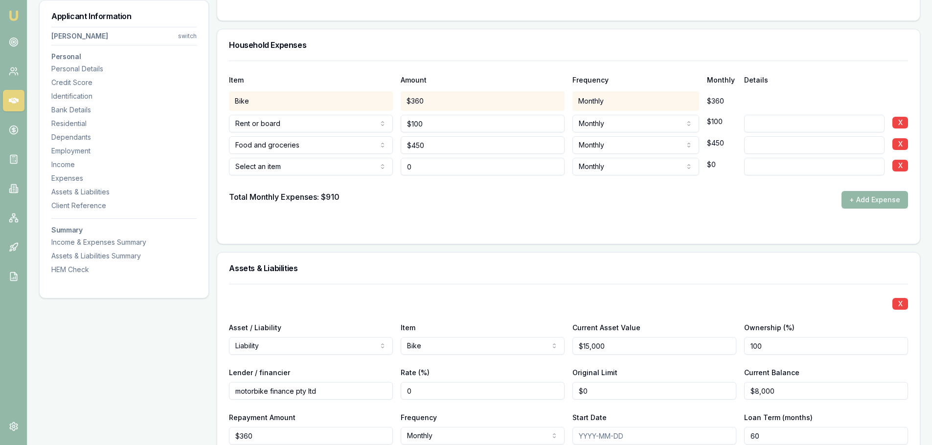
type input "$0"
drag, startPoint x: 464, startPoint y: 179, endPoint x: 289, endPoint y: 177, distance: 175.1
click at [289, 177] on div at bounding box center [568, 184] width 679 height 16
drag, startPoint x: 441, startPoint y: 173, endPoint x: 303, endPoint y: 169, distance: 137.5
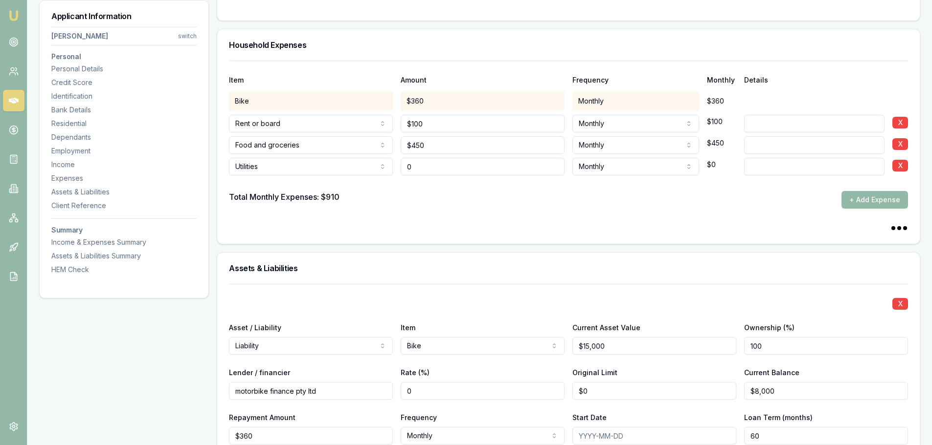
click at [313, 173] on div "Utilities Rent or board Food and groceries Utilities Insurance Transport Health…" at bounding box center [568, 165] width 679 height 22
click at [411, 159] on input "0" at bounding box center [482, 167] width 164 height 18
click at [361, 157] on div "Utilities Rent or board Food and groceries Utilities Insurance Transport Health…" at bounding box center [568, 165] width 679 height 22
click at [406, 200] on div "Total Monthly Expenses: $910 + Add Expense" at bounding box center [568, 200] width 679 height 18
click at [884, 198] on button "+ Add Expense" at bounding box center [874, 200] width 67 height 18
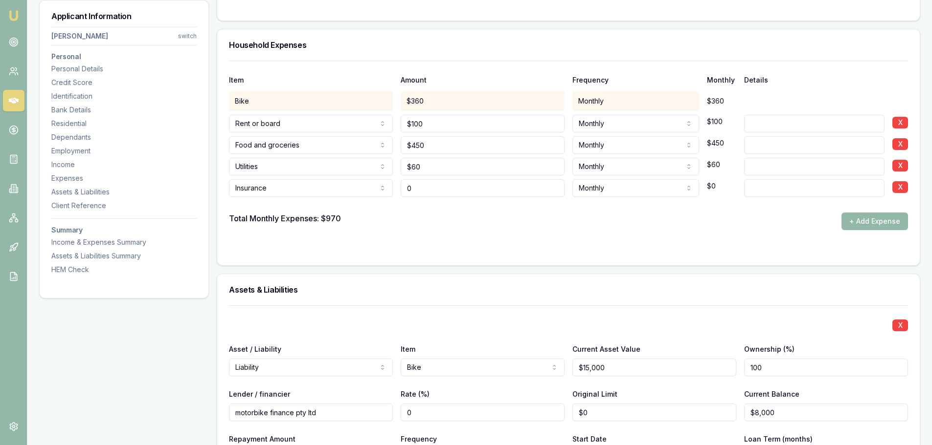
click at [356, 184] on div "Insurance Rent or board Food and groceries Utilities Insurance Transport Health…" at bounding box center [568, 187] width 679 height 22
click at [479, 236] on form "Item Amount Frequency Monthly Details Bike $360 Monthly $360 Rent or board Rent…" at bounding box center [568, 157] width 679 height 193
click at [872, 222] on button "+ Add Expense" at bounding box center [874, 222] width 67 height 18
click at [870, 222] on button "+ Add Expense" at bounding box center [874, 222] width 67 height 18
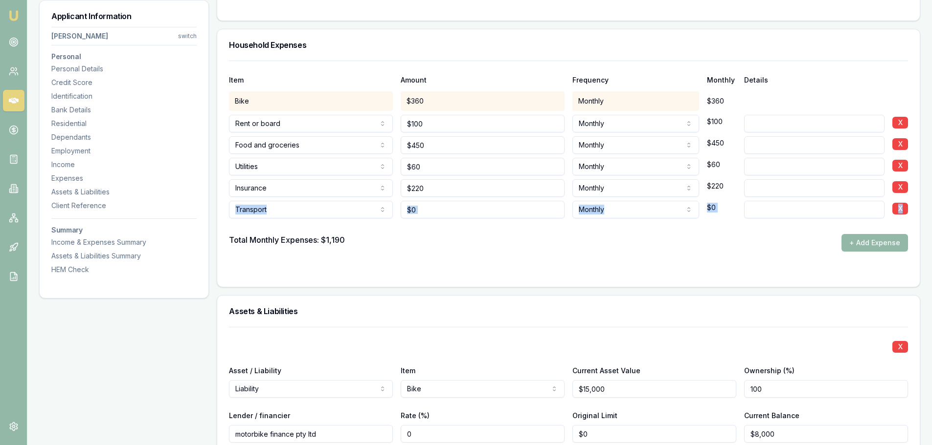
drag, startPoint x: 469, startPoint y: 220, endPoint x: 375, endPoint y: 207, distance: 95.2
click at [375, 207] on div "Item Amount Frequency Monthly Details Bike $360 Monthly $360 Rent or board Rent…" at bounding box center [568, 156] width 679 height 191
drag, startPoint x: 448, startPoint y: 214, endPoint x: 376, endPoint y: 207, distance: 72.7
click at [385, 210] on div "Transport Rent or board Food and groceries Utilities Insurance Transport Health…" at bounding box center [568, 208] width 679 height 22
drag, startPoint x: 450, startPoint y: 207, endPoint x: 375, endPoint y: 208, distance: 75.3
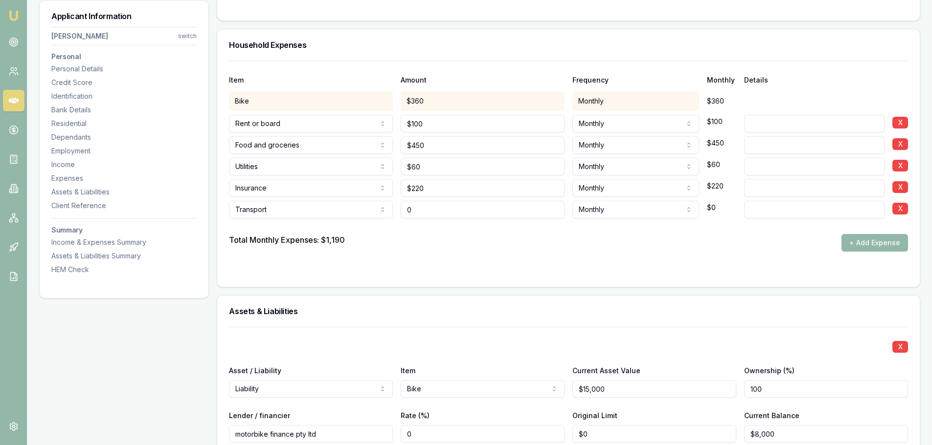
click at [375, 208] on div "Transport Rent or board Food and groceries Utilities Insurance Transport Health…" at bounding box center [568, 208] width 679 height 22
click at [454, 260] on form "Item Amount Frequency Monthly Details Bike $360 Monthly $360 Rent or board Rent…" at bounding box center [568, 168] width 679 height 215
click at [873, 251] on button "+ Add Expense" at bounding box center [874, 243] width 67 height 18
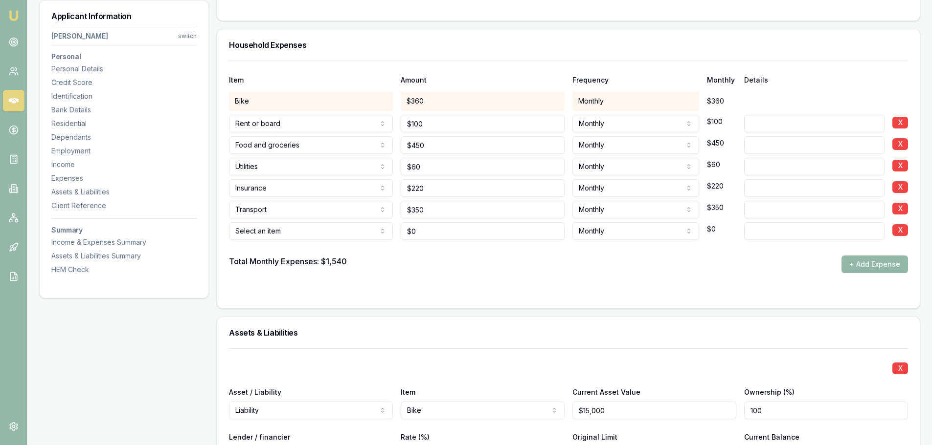
click at [447, 245] on div at bounding box center [568, 248] width 679 height 16
drag, startPoint x: 448, startPoint y: 240, endPoint x: 449, endPoint y: 234, distance: 6.4
click at [448, 239] on div "Item Amount Frequency Monthly Details Bike $360 Monthly $360 Rent or board Rent…" at bounding box center [568, 167] width 679 height 213
click at [449, 234] on input "0" at bounding box center [482, 231] width 164 height 18
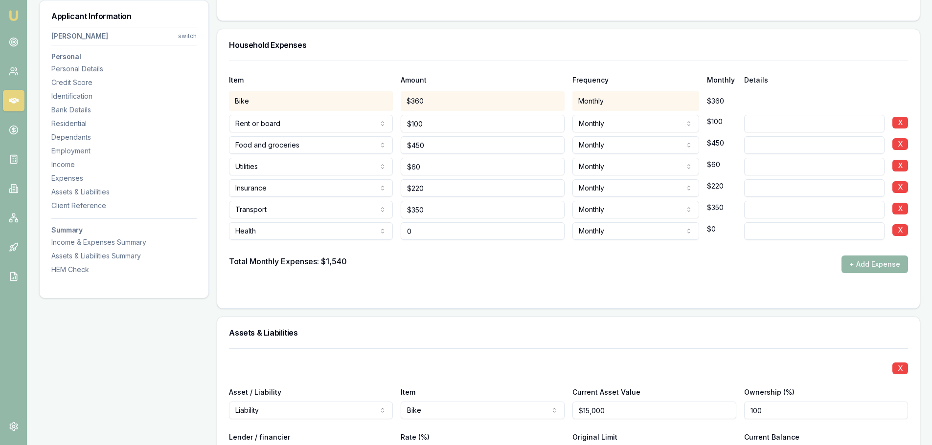
click at [449, 234] on input "0" at bounding box center [482, 231] width 164 height 18
click at [449, 255] on div at bounding box center [568, 248] width 679 height 16
click at [867, 273] on button "+ Add Expense" at bounding box center [874, 265] width 67 height 18
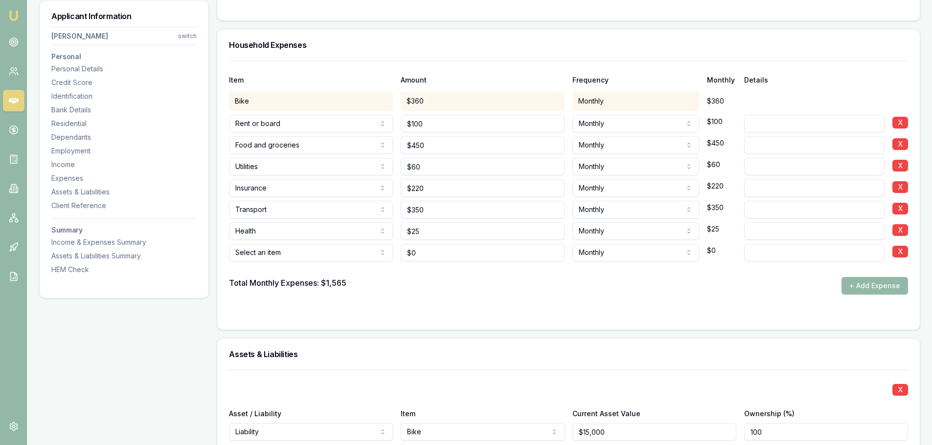
click at [332, 264] on div at bounding box center [568, 270] width 679 height 16
drag, startPoint x: 453, startPoint y: 252, endPoint x: 392, endPoint y: 233, distance: 63.6
click at [398, 237] on div "Item Amount Frequency Monthly Details Bike $360 Monthly $360 Rent or board Rent…" at bounding box center [568, 178] width 679 height 234
click at [512, 289] on div "Total Monthly Expenses: $1,565 + Add Expense" at bounding box center [568, 286] width 679 height 18
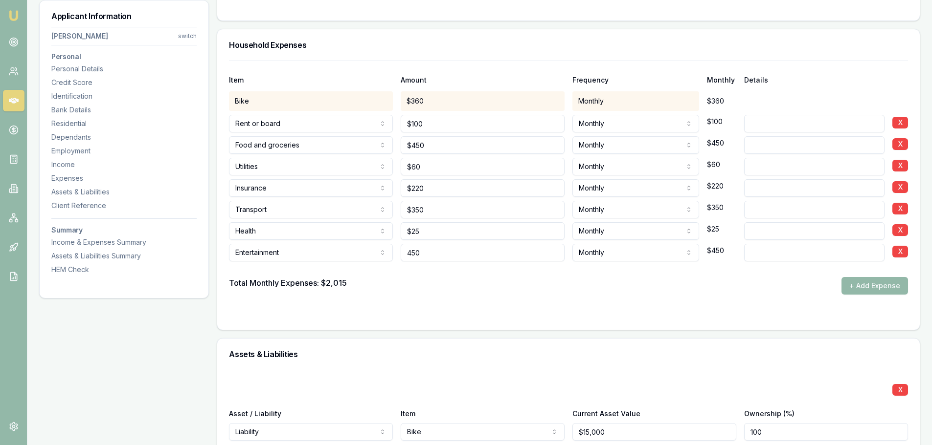
drag, startPoint x: 444, startPoint y: 254, endPoint x: 405, endPoint y: 253, distance: 38.6
click at [405, 253] on input "450" at bounding box center [482, 253] width 164 height 18
click at [472, 293] on div "Total Monthly Expenses: $2,015 + Add Expense" at bounding box center [568, 286] width 679 height 18
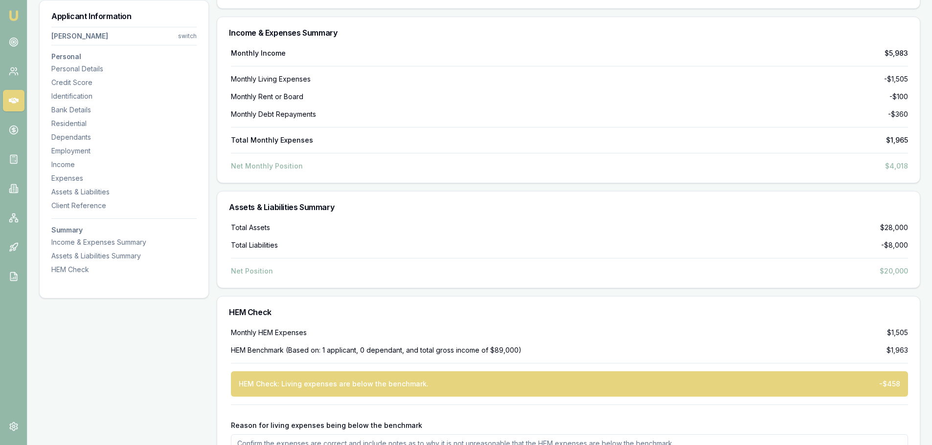
scroll to position [3169, 0]
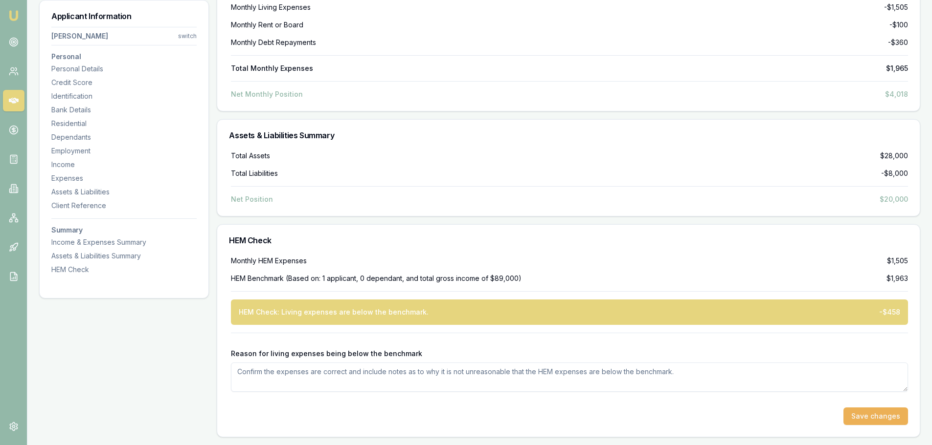
click at [636, 267] on div "Monthly HEM Expenses $1,505 HEM Benchmark (Based on: 1 applicant, 0 dependant, …" at bounding box center [568, 340] width 679 height 169
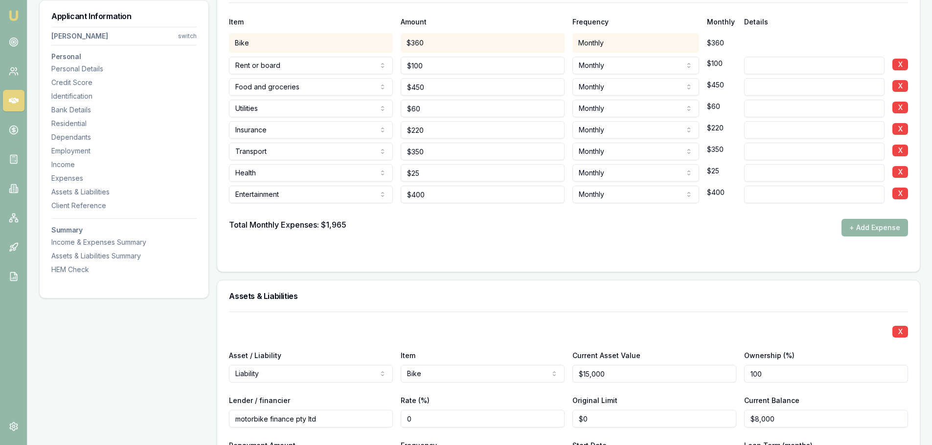
scroll to position [2191, 0]
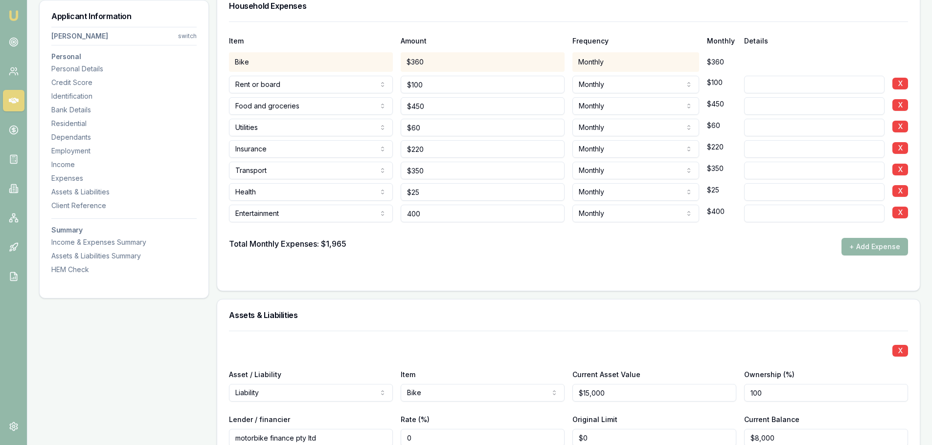
click at [484, 214] on input "400" at bounding box center [482, 214] width 164 height 18
drag, startPoint x: 479, startPoint y: 214, endPoint x: 353, endPoint y: 196, distance: 127.5
click at [353, 196] on div "Item Amount Frequency Monthly Details Bike $360 Monthly $360 Rent or board Rent…" at bounding box center [568, 139] width 679 height 234
click at [572, 269] on form "Item Amount Frequency Monthly Details Bike $360 Monthly $360 Rent or board Rent…" at bounding box center [568, 151] width 679 height 258
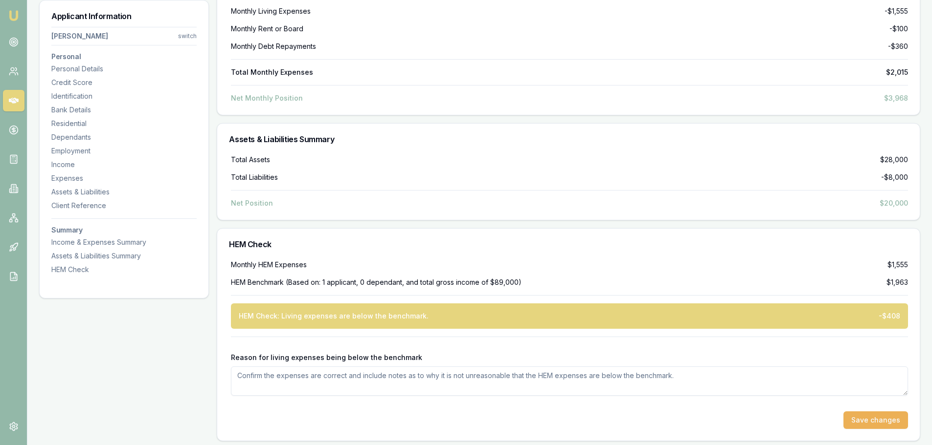
scroll to position [3169, 0]
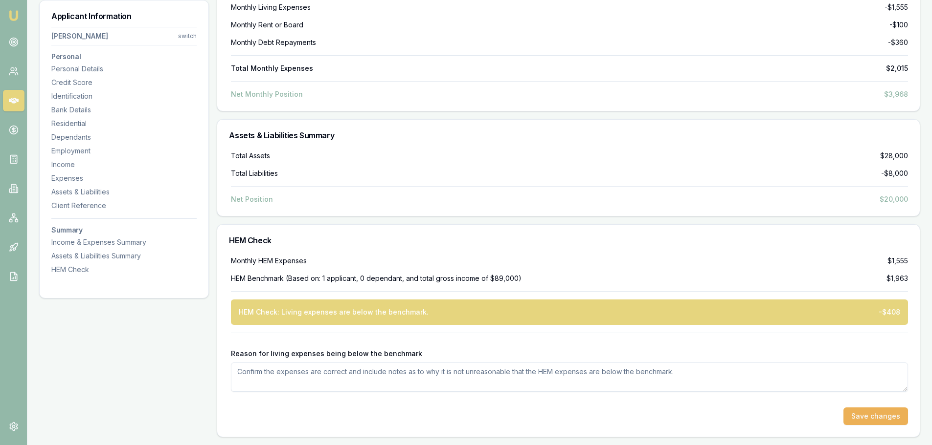
click at [678, 324] on div "HEM Check: Living expenses are below the benchmark. -$408" at bounding box center [569, 312] width 677 height 25
click at [459, 288] on div "Monthly HEM Expenses $1,555 HEM Benchmark (Based on: 1 applicant, 0 dependant, …" at bounding box center [568, 340] width 679 height 169
click at [312, 333] on div at bounding box center [569, 333] width 677 height 0
click at [714, 382] on textarea "Reason for living expenses being below the benchmark" at bounding box center [569, 377] width 677 height 29
click at [707, 380] on textarea "Reason for living expenses being below the benchmark" at bounding box center [569, 377] width 677 height 29
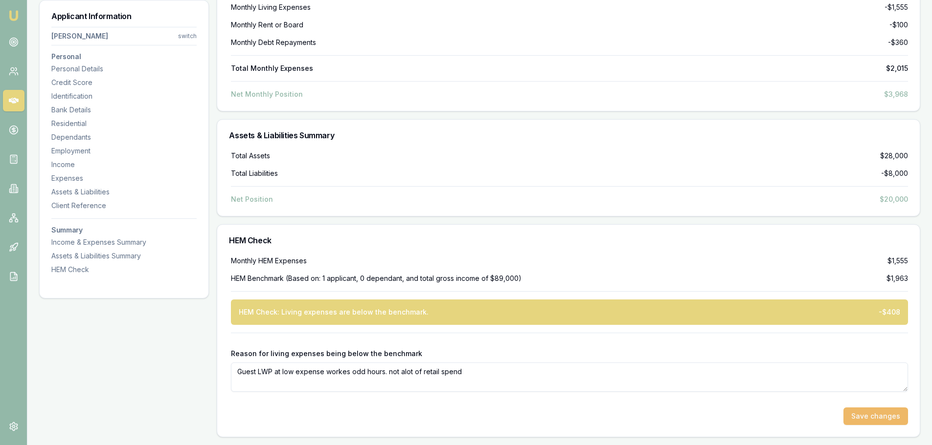
click at [875, 419] on button "Save changes" at bounding box center [875, 417] width 65 height 18
click at [860, 416] on button "Save changes" at bounding box center [875, 417] width 65 height 18
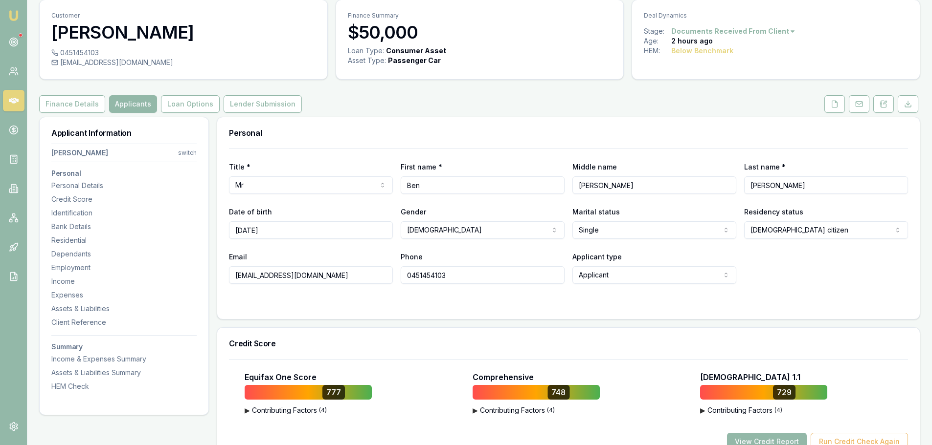
scroll to position [0, 0]
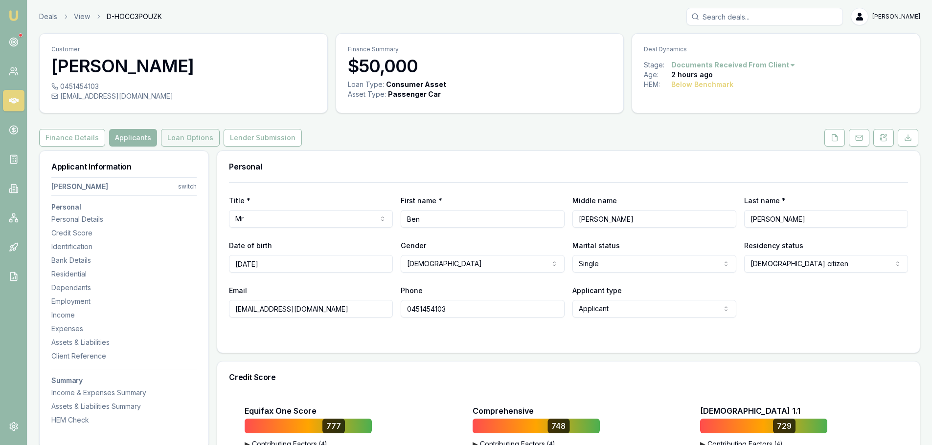
drag, startPoint x: 178, startPoint y: 127, endPoint x: 183, endPoint y: 144, distance: 17.7
click at [183, 145] on button "Loan Options" at bounding box center [190, 138] width 59 height 18
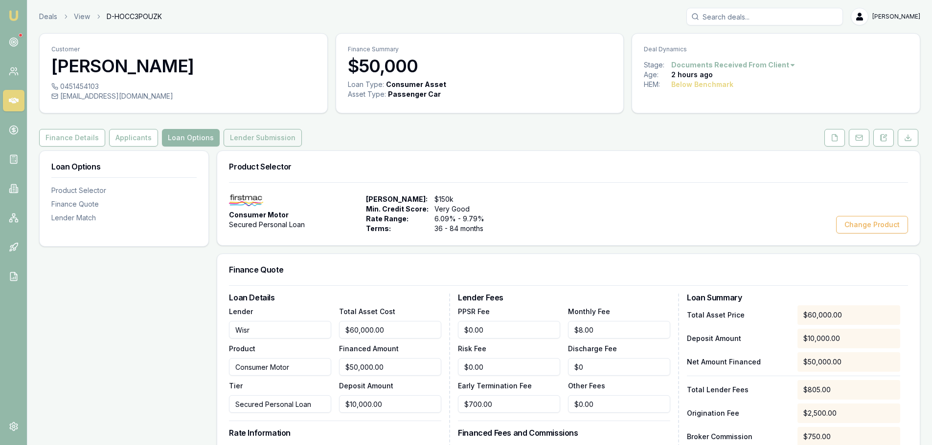
click at [273, 141] on button "Lender Submission" at bounding box center [262, 138] width 78 height 18
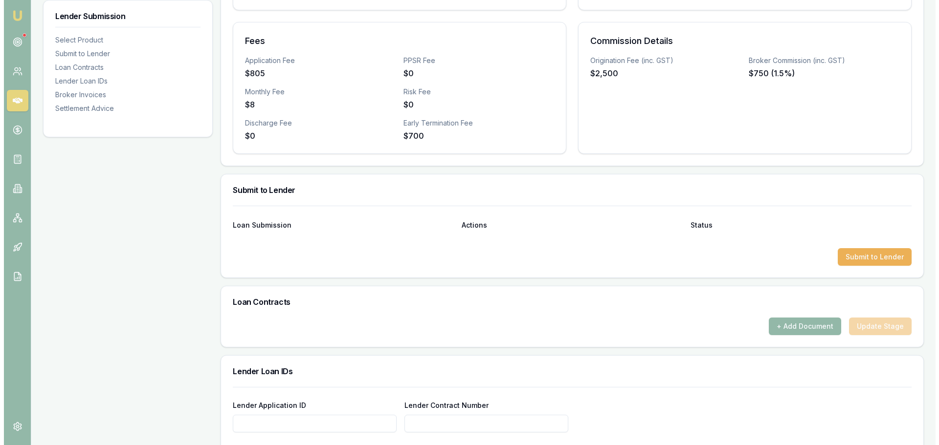
scroll to position [342, 0]
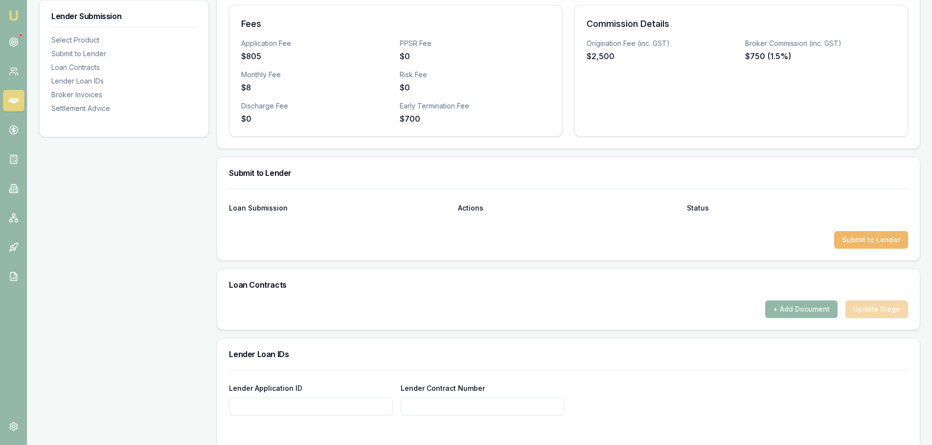
click at [894, 242] on button "Submit to Lender" at bounding box center [871, 240] width 74 height 18
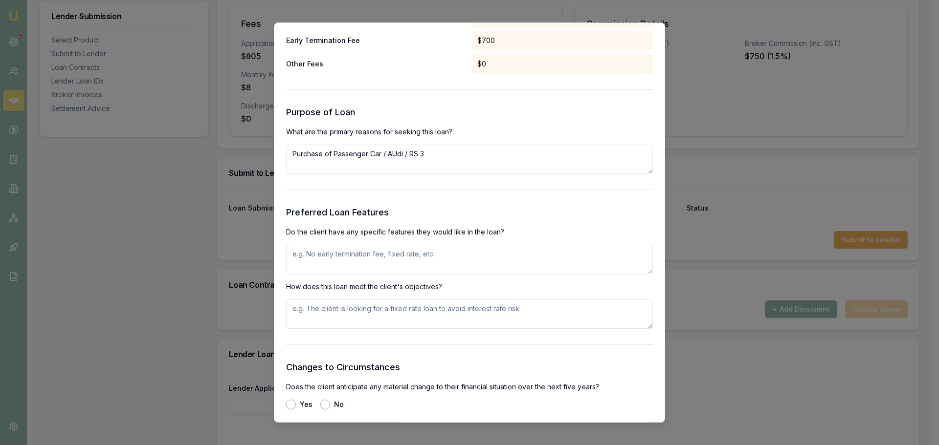
scroll to position [1027, 0]
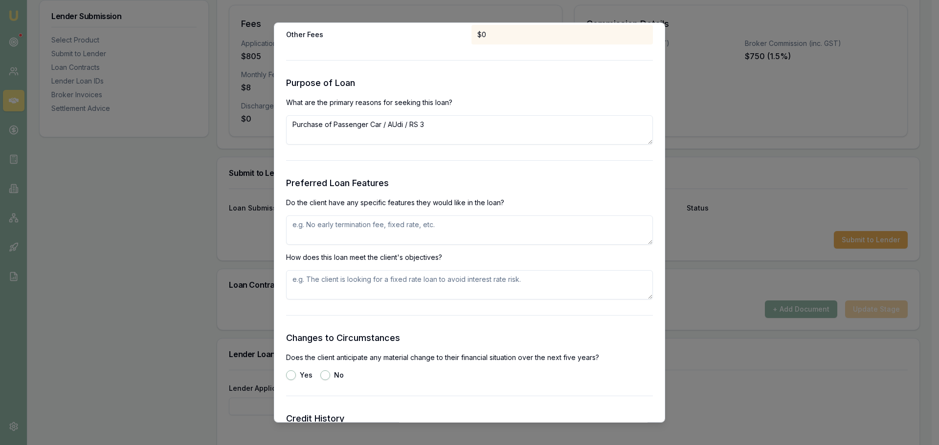
click at [406, 234] on textarea at bounding box center [469, 230] width 367 height 29
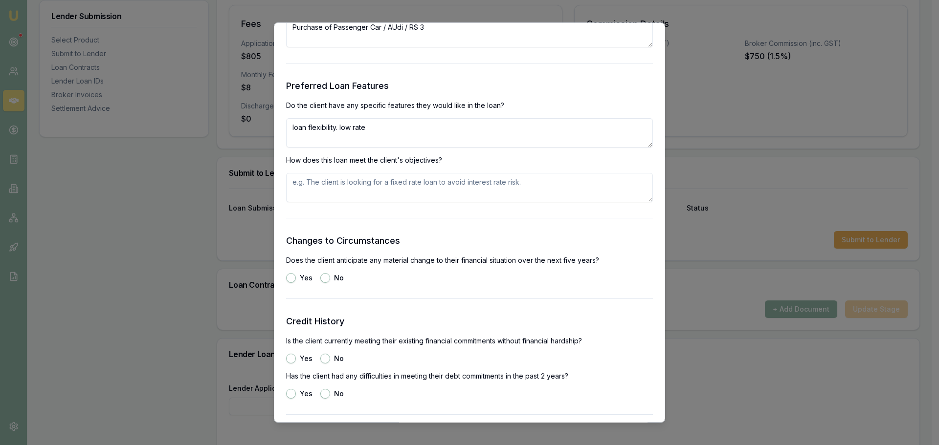
scroll to position [1125, 0]
click at [325, 279] on button "No" at bounding box center [325, 278] width 10 height 10
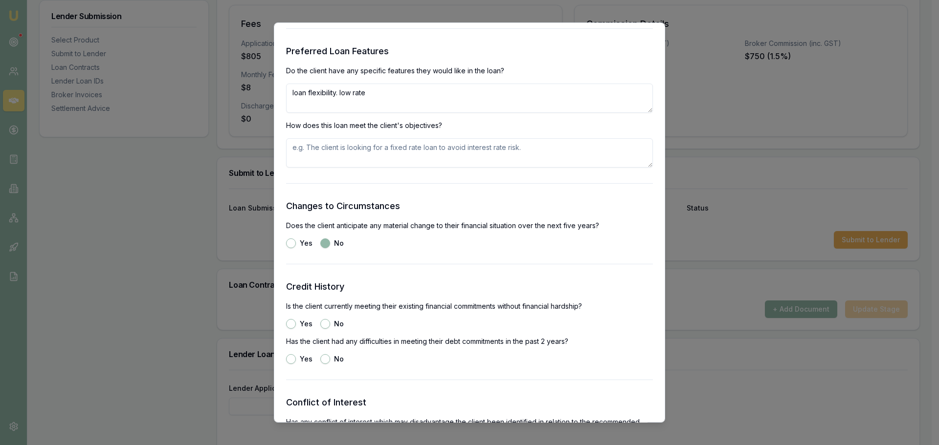
scroll to position [1174, 0]
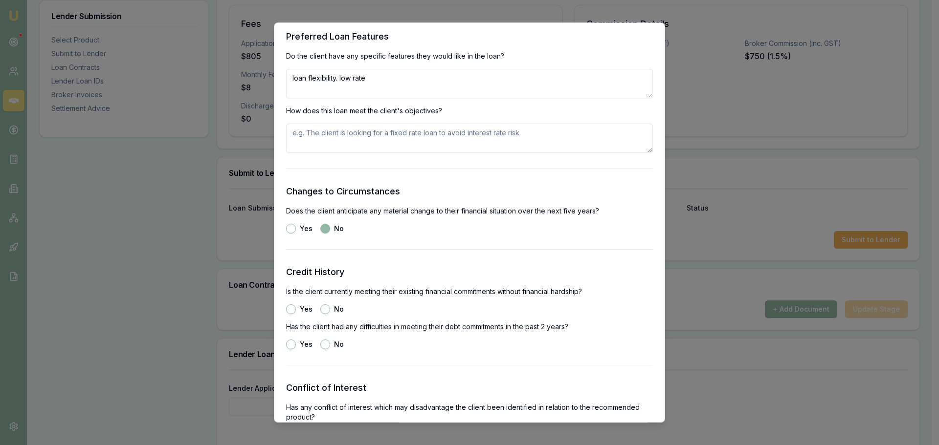
click at [295, 309] on button "Yes" at bounding box center [291, 310] width 10 height 10
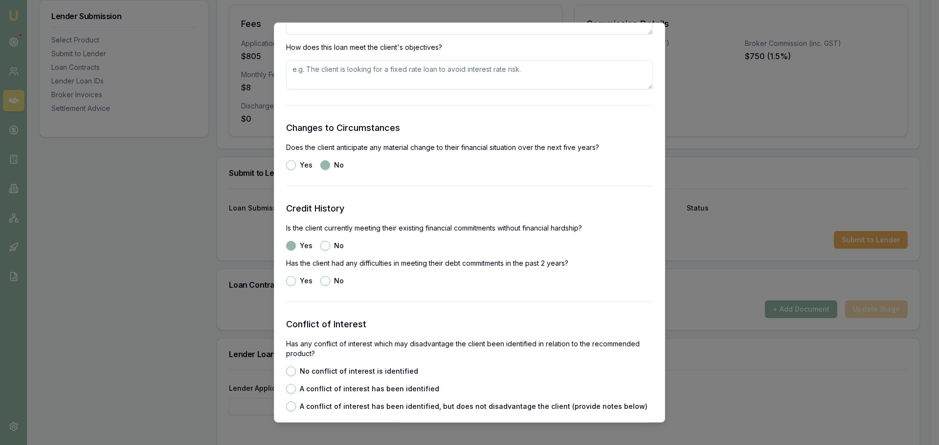
scroll to position [1320, 0]
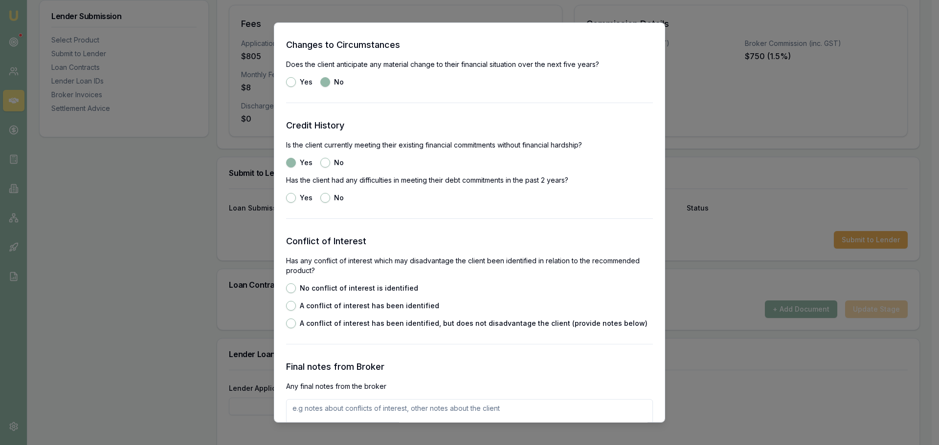
click at [325, 202] on button "No" at bounding box center [325, 198] width 10 height 10
click at [331, 291] on label "No conflict of interest is identified" at bounding box center [359, 288] width 118 height 7
click at [296, 291] on button "No conflict of interest is identified" at bounding box center [291, 289] width 10 height 10
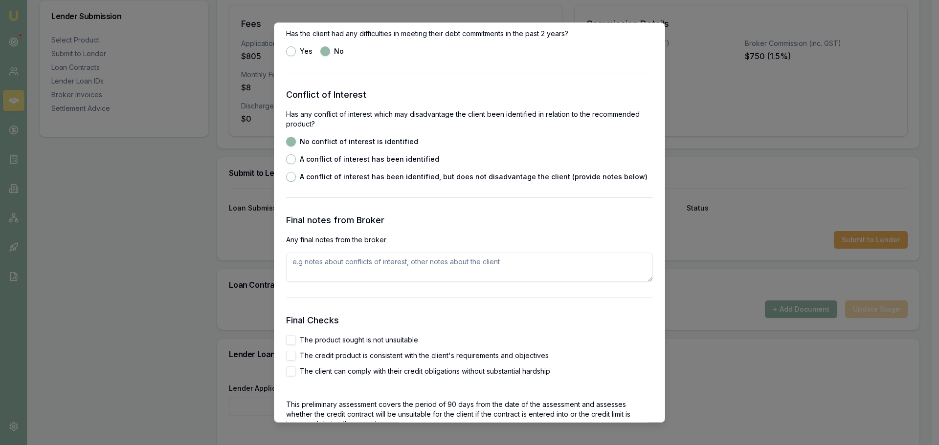
scroll to position [1565, 0]
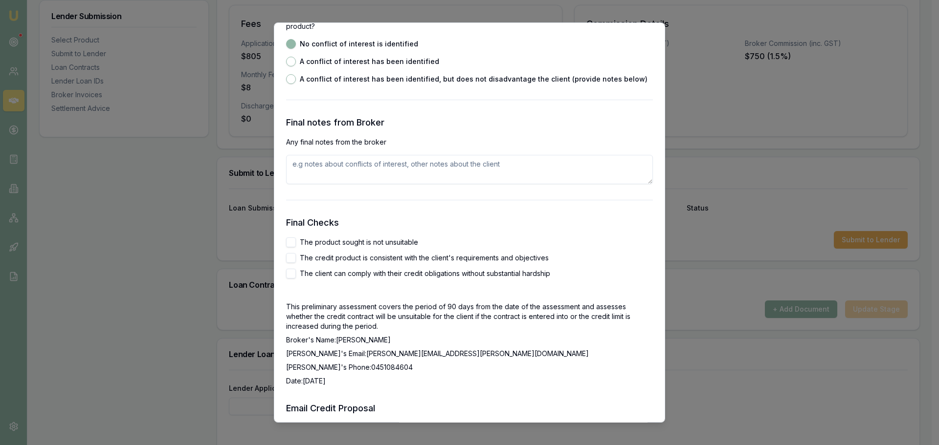
click at [334, 242] on label "The product sought is not unsuitable" at bounding box center [359, 242] width 118 height 7
click at [296, 242] on button "The product sought is not unsuitable" at bounding box center [291, 243] width 10 height 10
click at [331, 257] on label "The credit product is consistent with the client's requirements and objectives" at bounding box center [424, 258] width 249 height 7
click at [296, 257] on button "The credit product is consistent with the client's requirements and objectives" at bounding box center [291, 258] width 10 height 10
click at [328, 270] on label "The client can comply with their credit obligations without substantial hardship" at bounding box center [425, 273] width 250 height 7
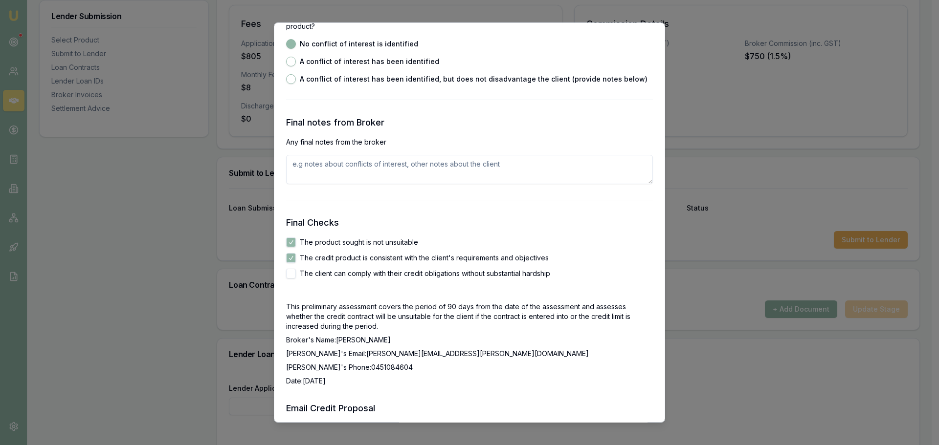
click at [296, 270] on button "The client can comply with their credit obligations without substantial hardship" at bounding box center [291, 274] width 10 height 10
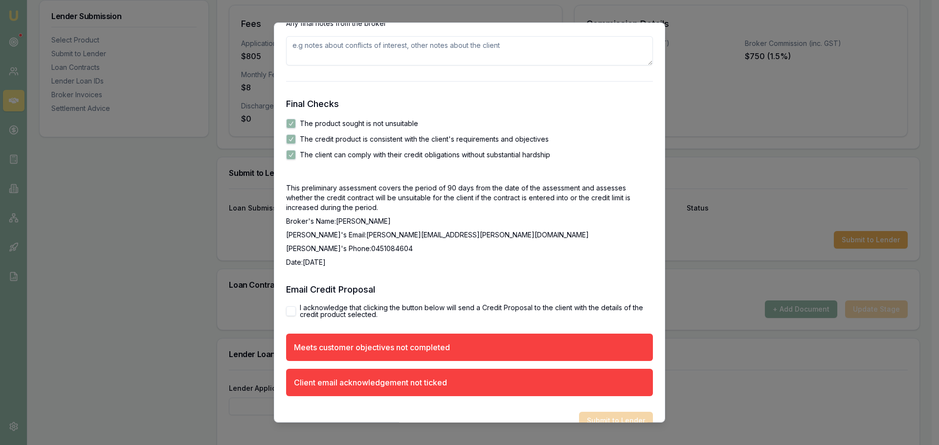
scroll to position [1702, 0]
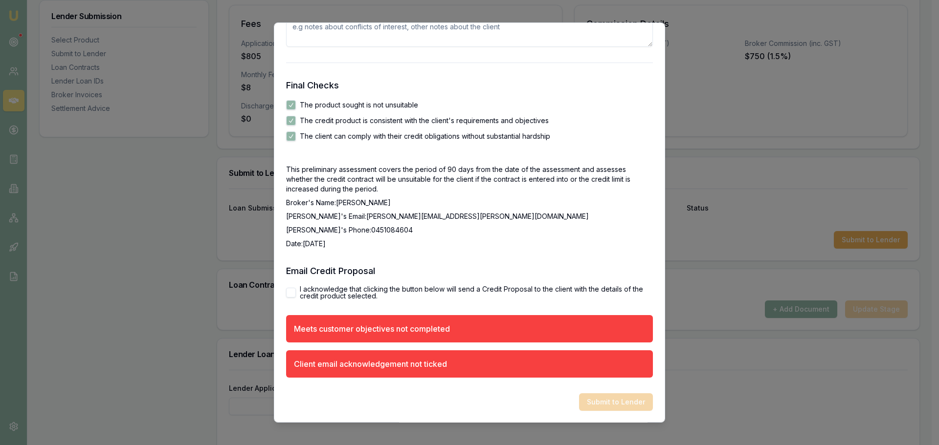
click at [288, 295] on button "I acknowledge that clicking the button below will send a Credit Proposal to the…" at bounding box center [291, 293] width 10 height 10
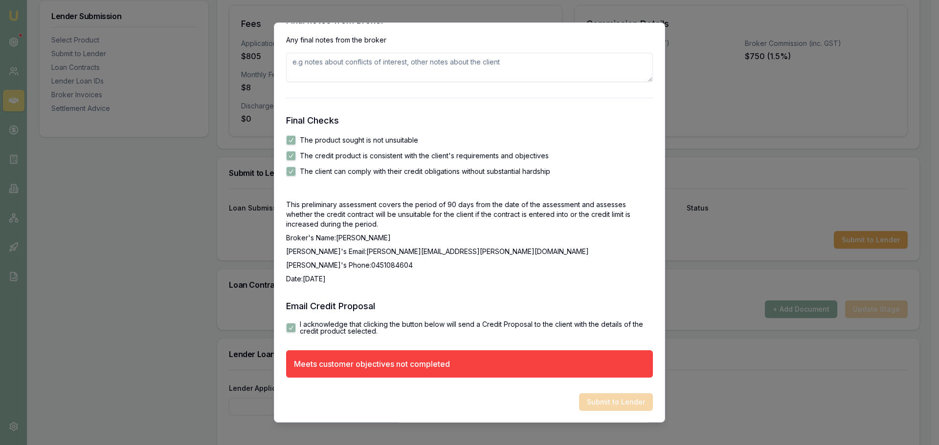
click at [365, 325] on label "I acknowledge that clicking the button below will send a Credit Proposal to the…" at bounding box center [476, 328] width 353 height 14
click at [296, 325] on button "I acknowledge that clicking the button below will send a Credit Proposal to the…" at bounding box center [291, 328] width 10 height 10
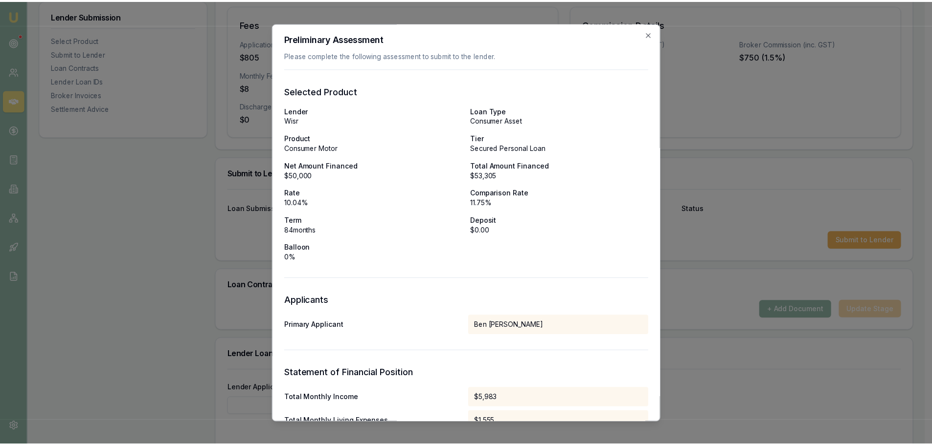
scroll to position [0, 0]
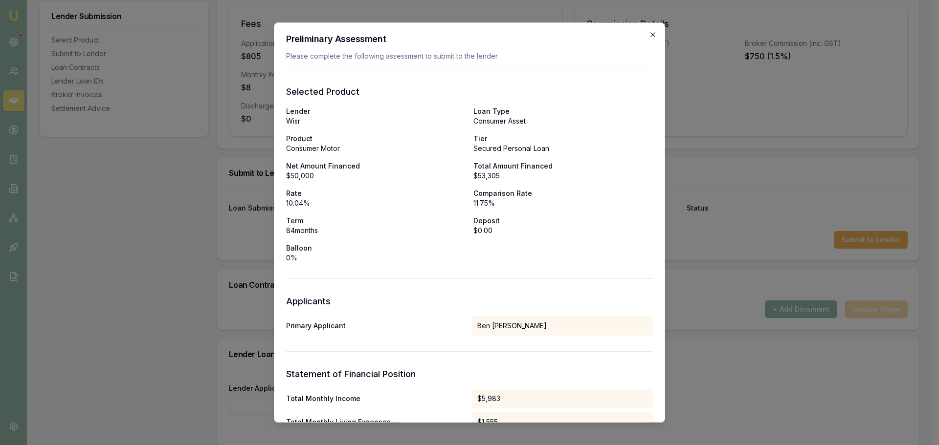
click at [649, 36] on icon "button" at bounding box center [653, 35] width 8 height 8
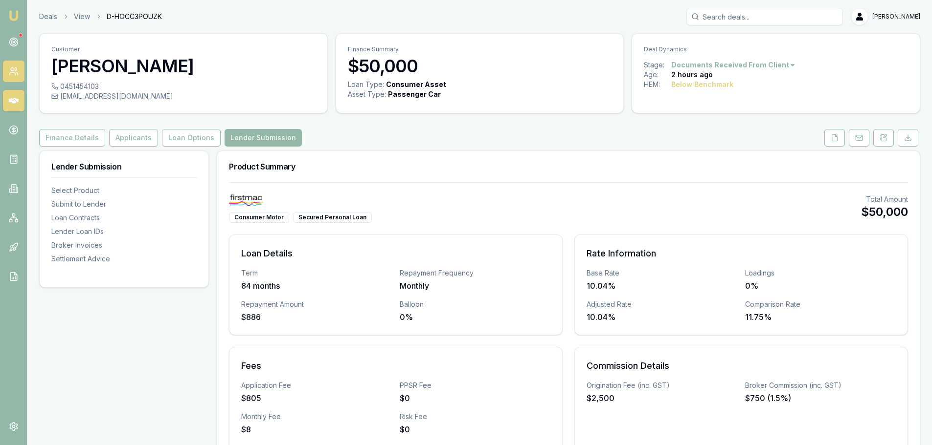
click at [18, 78] on link at bounding box center [14, 72] width 22 height 22
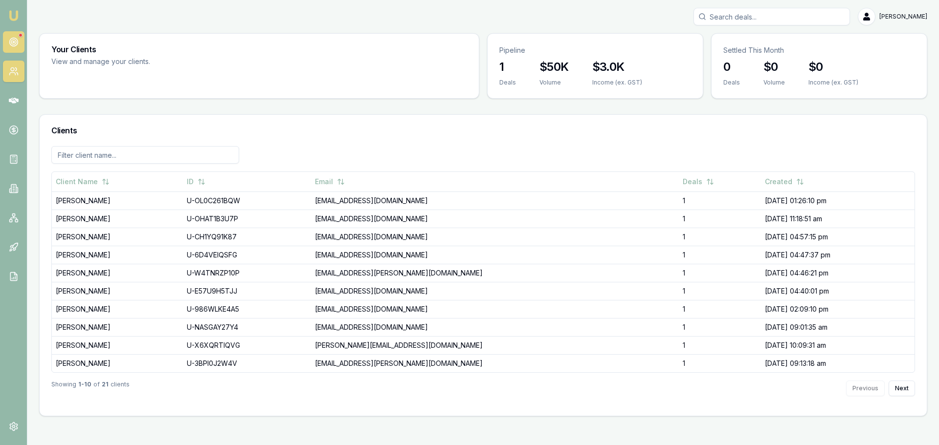
click at [22, 49] on link at bounding box center [14, 42] width 22 height 22
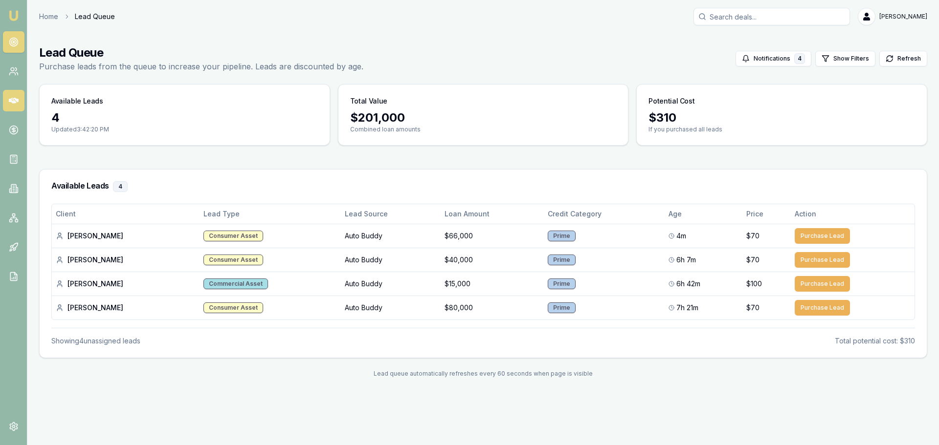
click at [6, 107] on link at bounding box center [14, 101] width 22 height 22
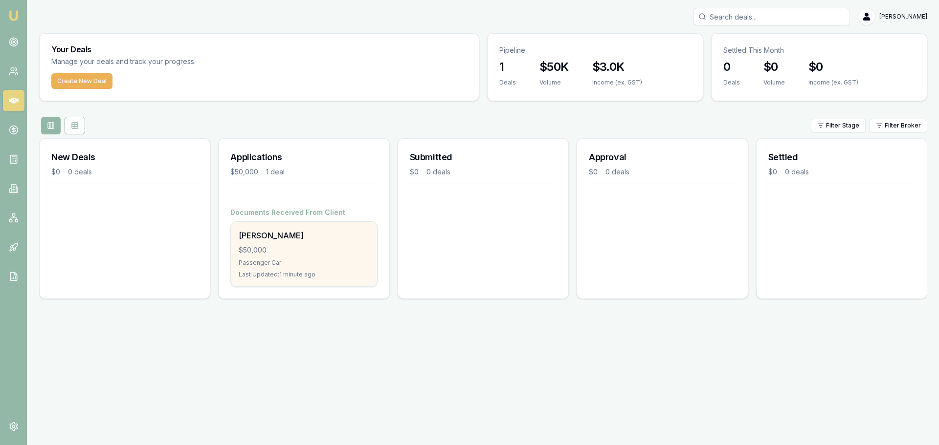
click at [334, 237] on div "[PERSON_NAME]" at bounding box center [304, 236] width 130 height 12
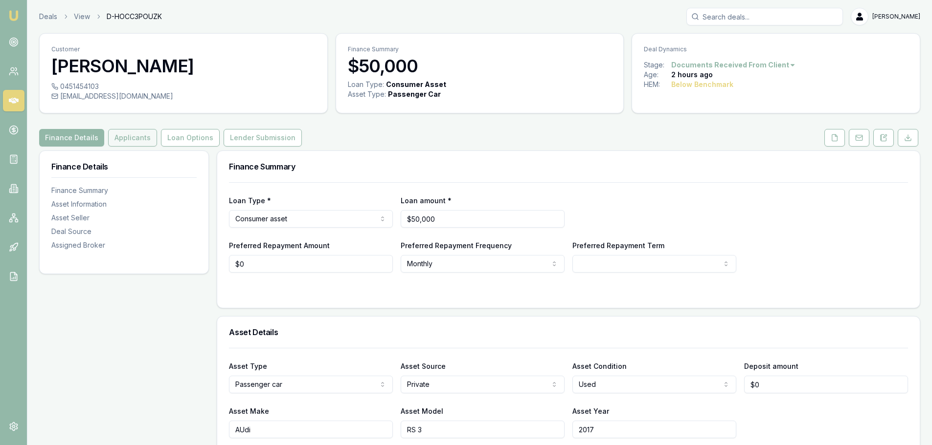
click at [126, 133] on button "Applicants" at bounding box center [132, 138] width 49 height 18
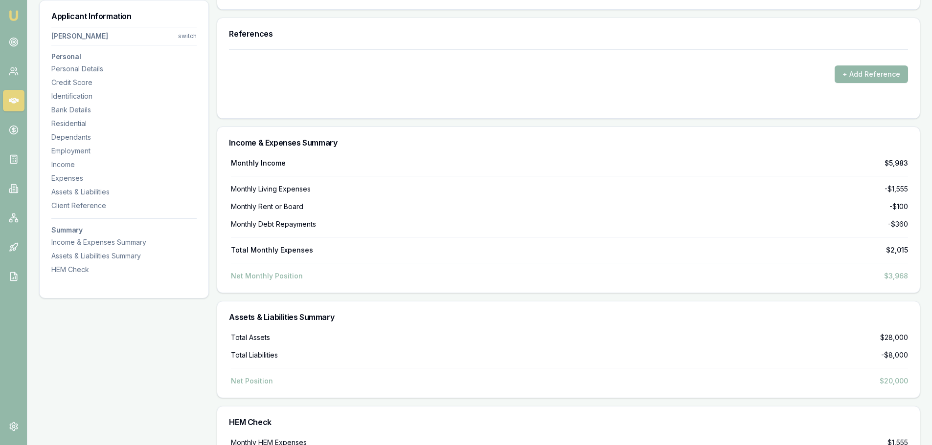
scroll to position [3169, 0]
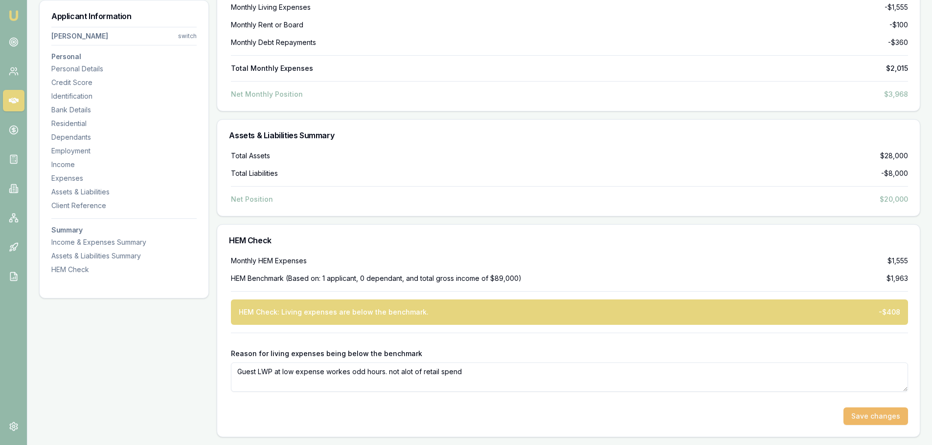
click at [869, 418] on button "Save changes" at bounding box center [875, 417] width 65 height 18
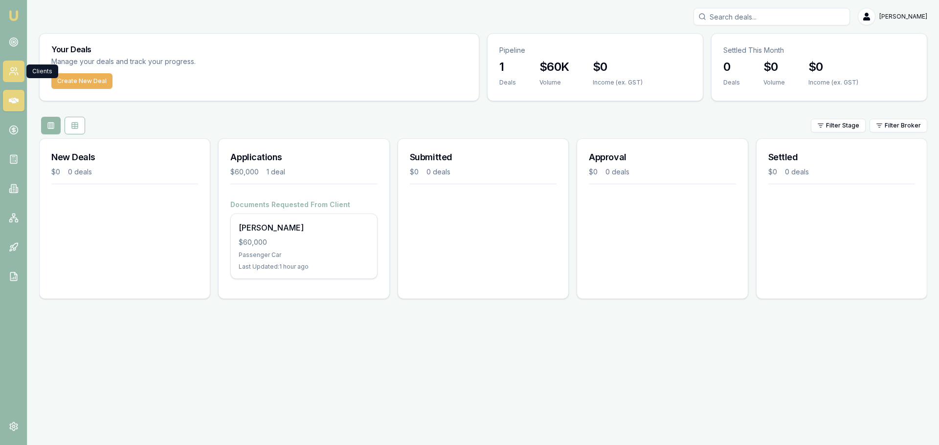
click at [19, 69] on link at bounding box center [14, 72] width 22 height 22
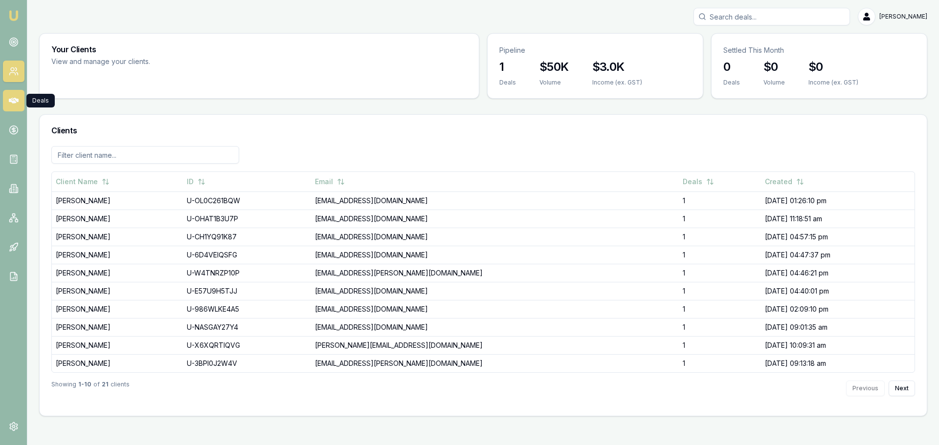
click at [21, 101] on link at bounding box center [14, 101] width 22 height 22
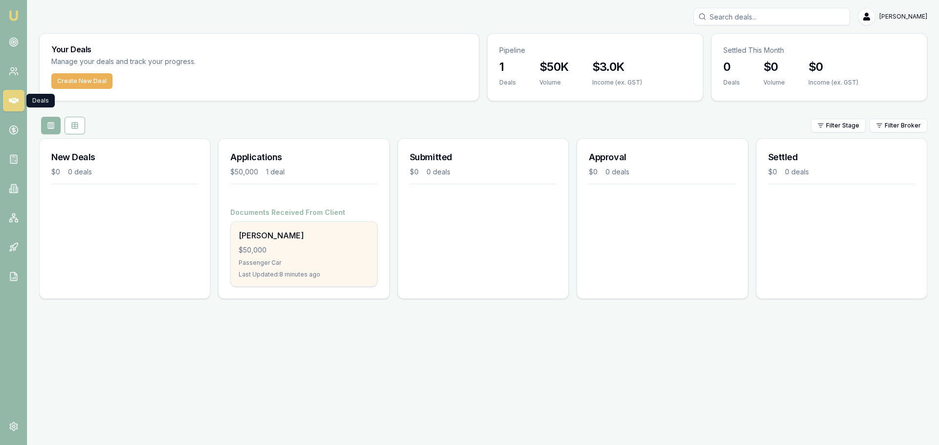
click at [320, 246] on div "$50,000" at bounding box center [304, 250] width 130 height 10
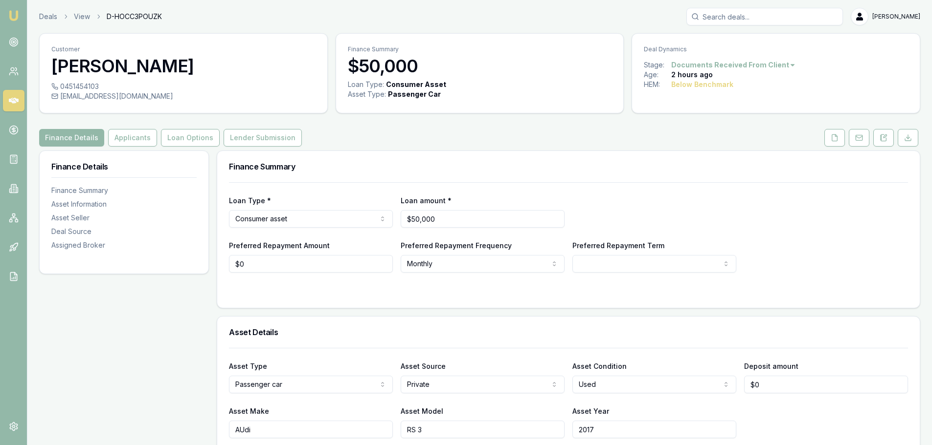
click at [767, 62] on html "Emu Broker Deals View D-HOCC3POUZK [PERSON_NAME] Toggle Menu Customer [PERSON_N…" at bounding box center [466, 222] width 932 height 445
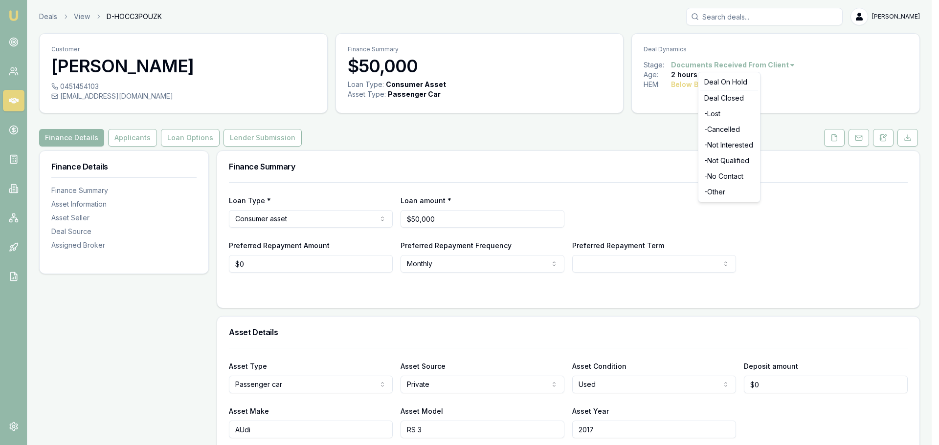
click at [815, 79] on html "Emu Broker Deals View D-HOCC3POUZK [PERSON_NAME] Toggle Menu Customer [PERSON_N…" at bounding box center [469, 222] width 939 height 445
